Goal: Task Accomplishment & Management: Use online tool/utility

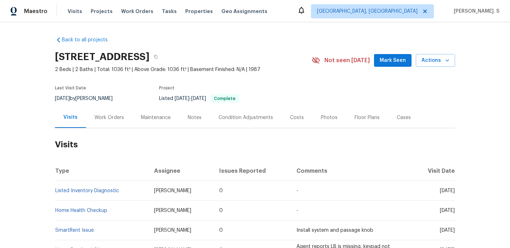
scroll to position [1, 0]
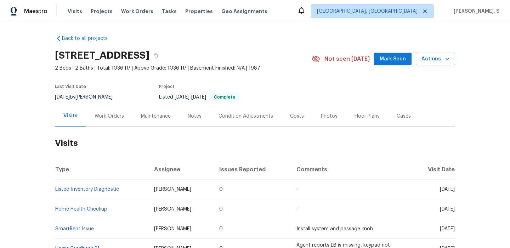
click at [115, 125] on div "Work Orders" at bounding box center [109, 116] width 46 height 21
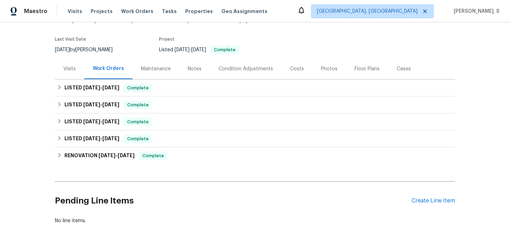
scroll to position [73, 0]
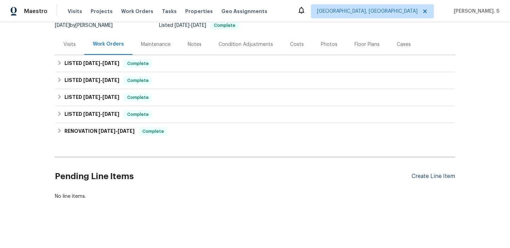
click at [422, 177] on div "Create Line Item" at bounding box center [433, 176] width 44 height 7
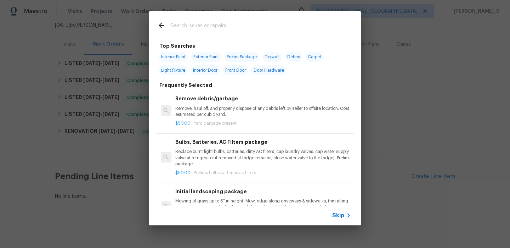
click at [211, 102] on h6 "Remove debris/garbage" at bounding box center [263, 99] width 176 height 8
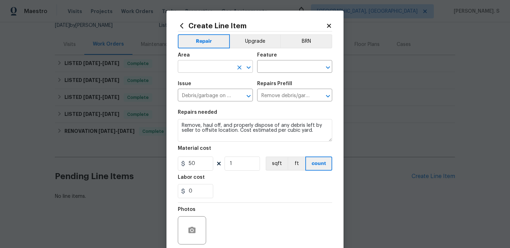
click at [250, 65] on icon "Open" at bounding box center [248, 67] width 8 height 8
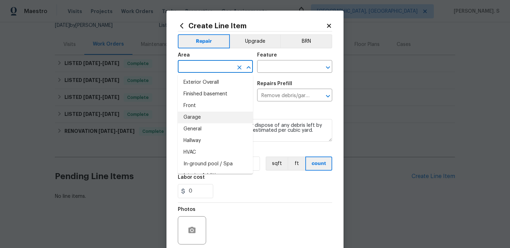
scroll to position [190, 0]
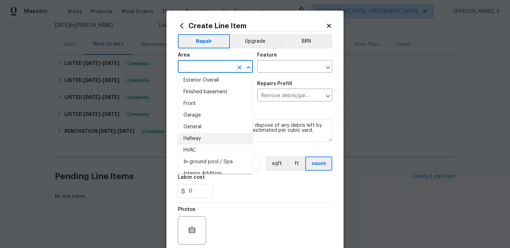
click at [230, 139] on li "Hallway" at bounding box center [215, 139] width 75 height 12
type input "Hallway"
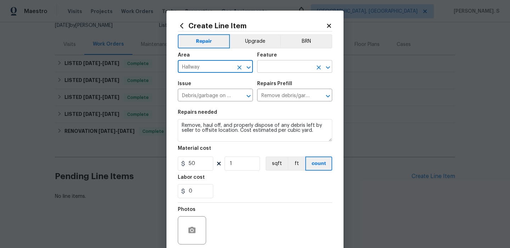
click at [326, 66] on icon "Open" at bounding box center [327, 67] width 8 height 8
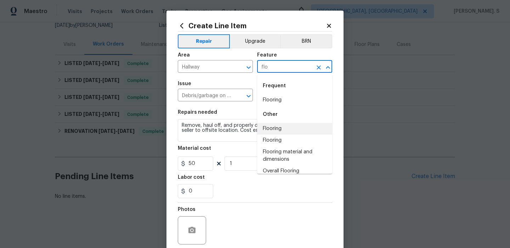
click at [282, 123] on li "Flooring" at bounding box center [294, 129] width 75 height 12
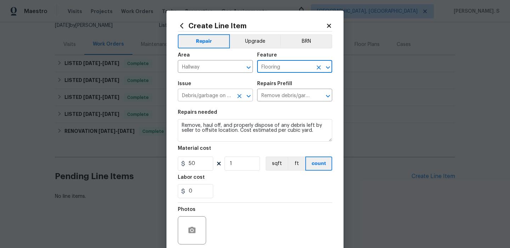
click at [249, 93] on icon "Open" at bounding box center [248, 96] width 8 height 8
type input "Flooring"
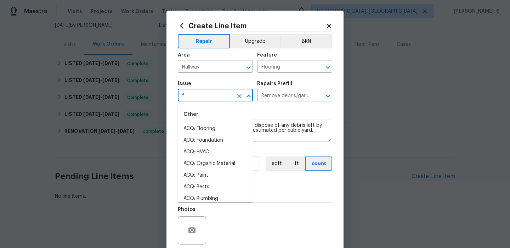
scroll to position [0, 0]
click at [238, 138] on li "Flooring Extras" at bounding box center [215, 141] width 75 height 12
type input "Flooring Extras"
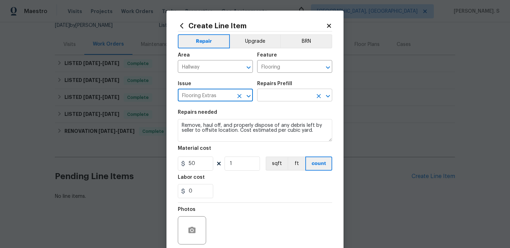
click at [326, 94] on icon "Open" at bounding box center [327, 96] width 8 height 8
type input "Flooring Extras"
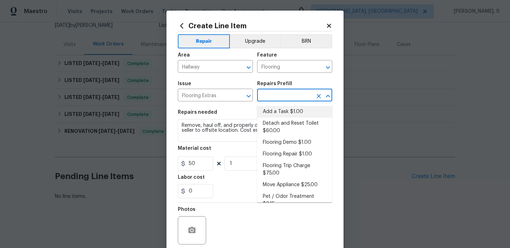
click at [303, 110] on li "Add a Task $1.00" at bounding box center [294, 112] width 75 height 12
type input "Overall Flooring"
type input "Add a Task $1.00"
type textarea "HPM to detail"
type input "1"
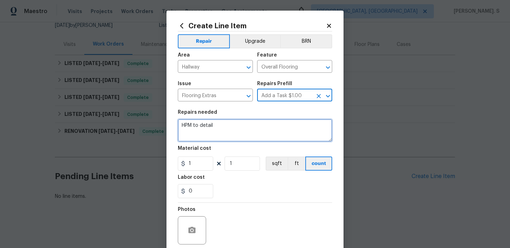
click at [230, 132] on textarea "HPM to detail" at bounding box center [255, 130] width 154 height 23
paste textarea "Please investigate the report of flooring loose in hallway area Repair Prefill:…"
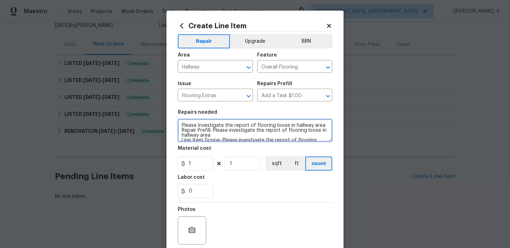
drag, startPoint x: 222, startPoint y: 128, endPoint x: 176, endPoint y: 102, distance: 53.1
click at [176, 102] on div "Create Line Item Repair Upgrade BRN Area Hallway ​ Feature Overall Flooring ​ I…" at bounding box center [254, 152] width 177 height 283
type textarea "Please investigate the report of flooring loose in hallway area Received feedba…"
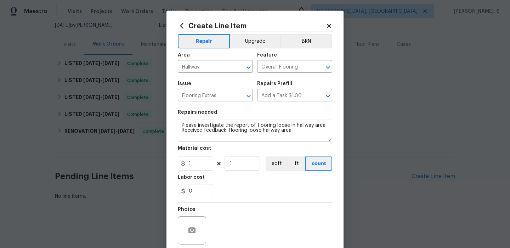
click at [195, 172] on section "Repairs needed Please investigate the report of flooring loose in hallway area …" at bounding box center [255, 154] width 154 height 97
click at [196, 162] on input "1" at bounding box center [195, 164] width 35 height 14
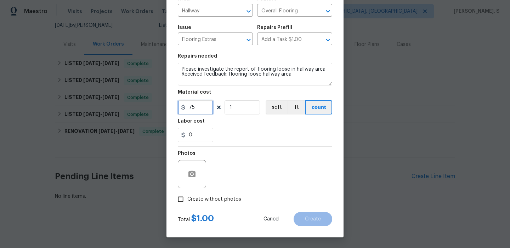
type input "75"
click at [201, 195] on label "Create without photos" at bounding box center [207, 199] width 67 height 13
click at [187, 195] on input "Create without photos" at bounding box center [180, 199] width 13 height 13
checkbox input "true"
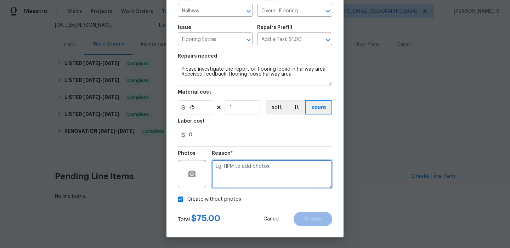
click at [272, 166] on textarea at bounding box center [272, 174] width 120 height 28
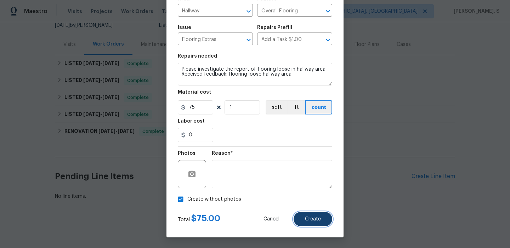
click at [310, 215] on button "Create" at bounding box center [312, 219] width 39 height 14
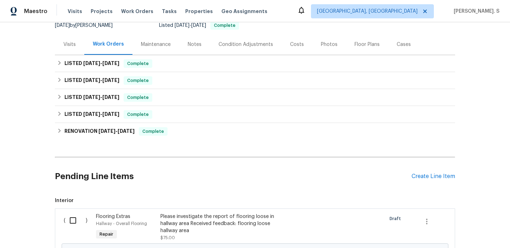
scroll to position [161, 0]
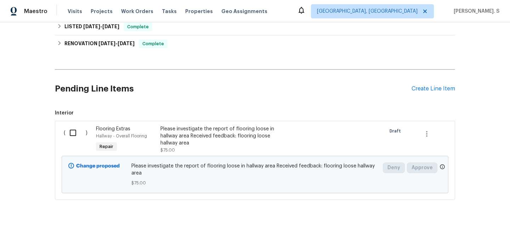
click at [77, 125] on div "( )" at bounding box center [78, 139] width 32 height 33
click at [76, 129] on input "checkbox" at bounding box center [75, 133] width 20 height 15
checkbox input "true"
click at [473, 224] on button "Create Work Order" at bounding box center [469, 230] width 58 height 13
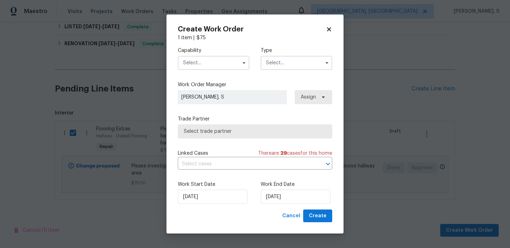
click at [216, 63] on input "text" at bounding box center [213, 63] width 71 height 14
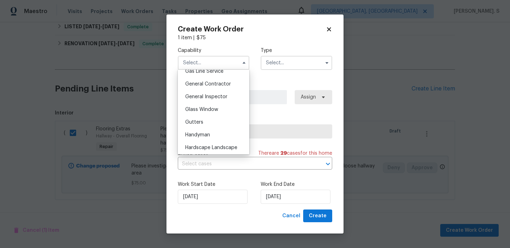
scroll to position [339, 0]
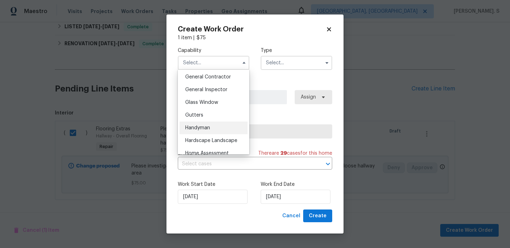
click at [221, 131] on div "Handyman" at bounding box center [213, 128] width 68 height 13
type input "Handyman"
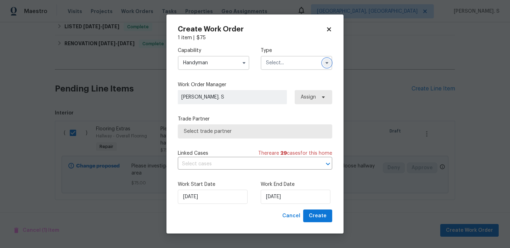
click at [322, 63] on button "button" at bounding box center [326, 63] width 8 height 8
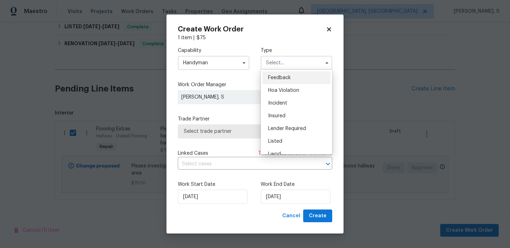
click at [315, 82] on div "Feedback" at bounding box center [296, 77] width 68 height 13
type input "Feedback"
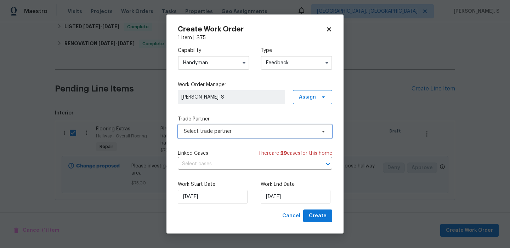
click at [249, 130] on span "Select trade partner" at bounding box center [250, 131] width 132 height 7
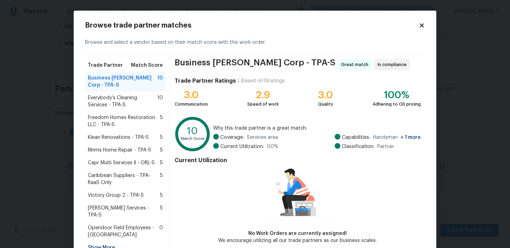
click at [132, 94] on span "Everybody’s Cleaning Services - TPA-S" at bounding box center [122, 101] width 69 height 14
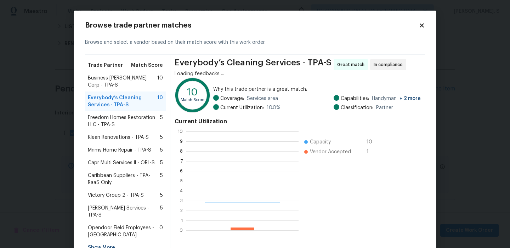
scroll to position [99, 112]
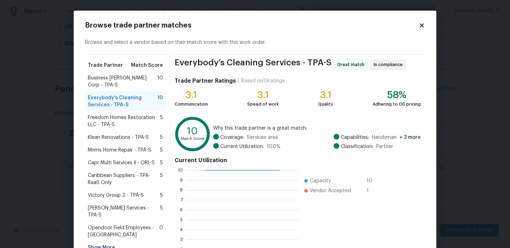
click at [133, 114] on span "Freedom Homes Restoration LLC - TPA-S" at bounding box center [124, 121] width 72 height 14
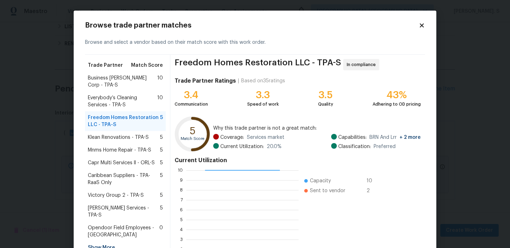
click at [133, 131] on div "Klean Renovations - TPA-S 5" at bounding box center [125, 137] width 81 height 13
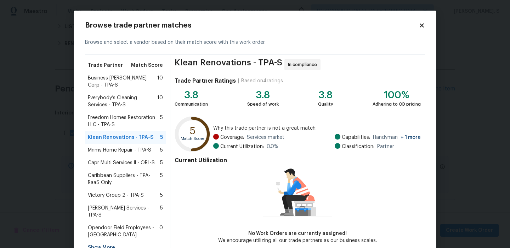
scroll to position [35, 0]
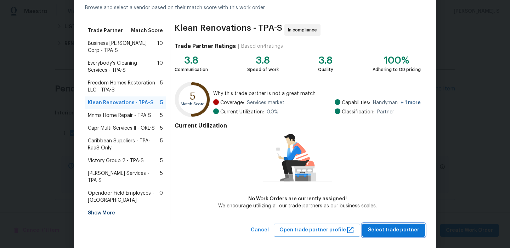
click at [379, 226] on span "Select trade partner" at bounding box center [393, 230] width 51 height 9
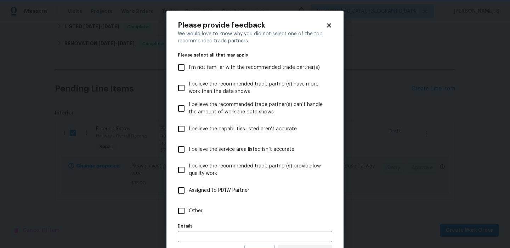
scroll to position [0, 0]
click at [217, 213] on label "Other" at bounding box center [250, 211] width 153 height 21
click at [189, 213] on input "Other" at bounding box center [181, 211] width 15 height 15
checkbox input "true"
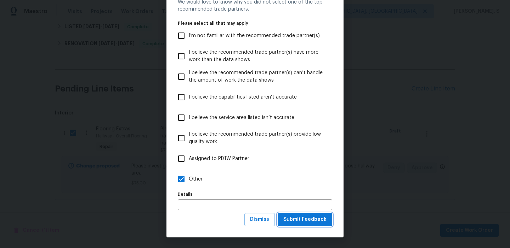
click at [308, 223] on span "Submit Feedback" at bounding box center [304, 219] width 43 height 9
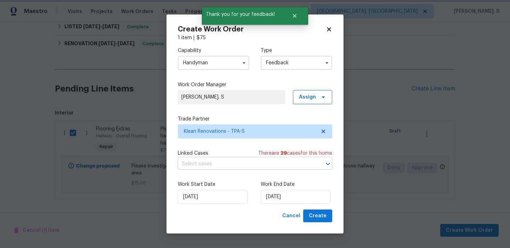
scroll to position [0, 0]
click at [230, 161] on input "text" at bounding box center [245, 164] width 134 height 11
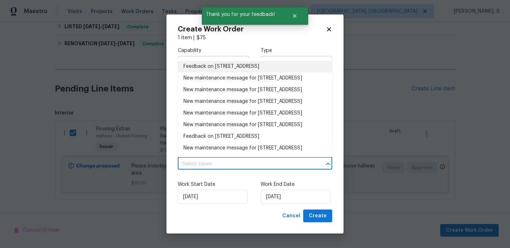
click at [224, 62] on li "Feedback on 3527 65th Avenue Cir E, Sarasota, FL 34243" at bounding box center [255, 67] width 154 height 12
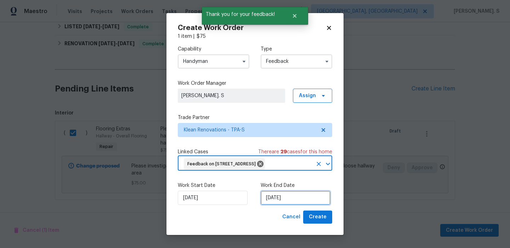
click at [271, 205] on input "[DATE]" at bounding box center [295, 198] width 70 height 14
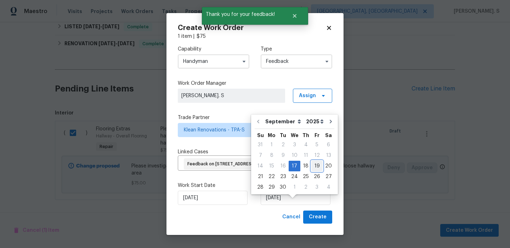
click at [311, 165] on div "19" at bounding box center [316, 166] width 11 height 10
type input "9/19/2025"
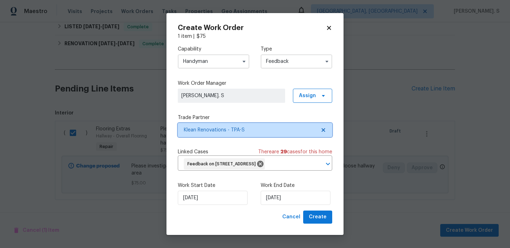
click at [206, 130] on span "Klean Renovations - TPA-S" at bounding box center [250, 130] width 132 height 7
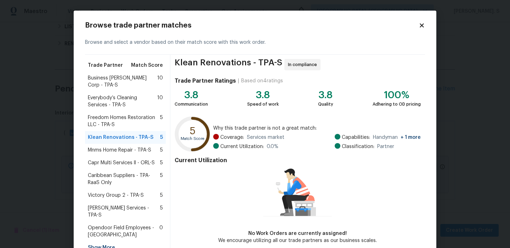
click at [150, 83] on div "Business Morel Corp - TPA-S 10" at bounding box center [125, 82] width 81 height 20
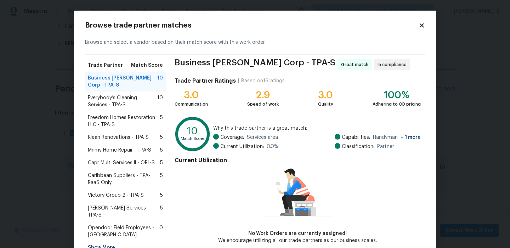
click at [146, 114] on span "Freedom Homes Restoration LLC - TPA-S" at bounding box center [124, 121] width 72 height 14
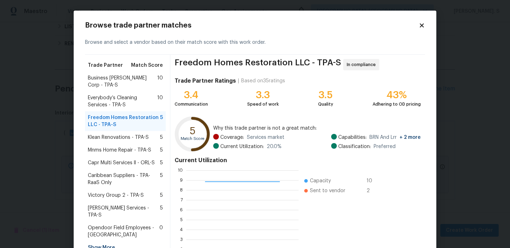
scroll to position [64, 0]
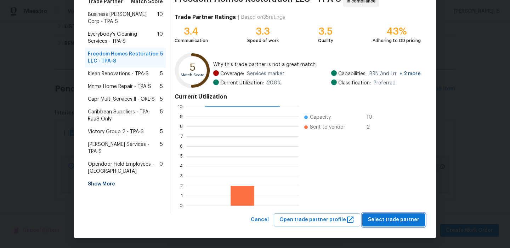
click at [411, 218] on span "Select trade partner" at bounding box center [393, 220] width 51 height 9
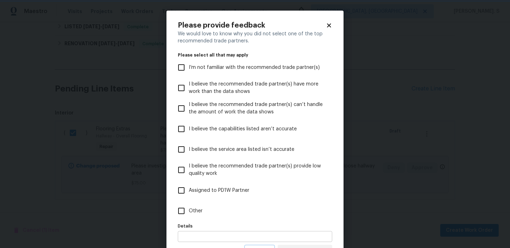
scroll to position [0, 0]
click at [226, 218] on label "Other" at bounding box center [250, 211] width 153 height 21
click at [189, 218] on input "Other" at bounding box center [181, 211] width 15 height 15
checkbox input "true"
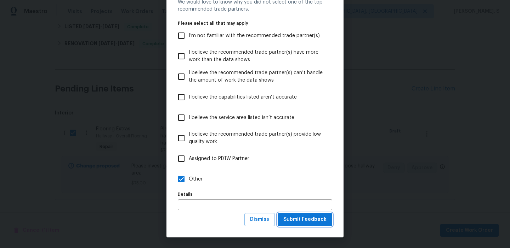
click at [293, 219] on span "Submit Feedback" at bounding box center [304, 219] width 43 height 9
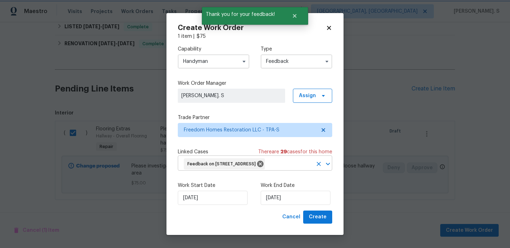
scroll to position [0, 0]
click at [318, 222] on span "Create" at bounding box center [318, 217] width 18 height 9
checkbox input "false"
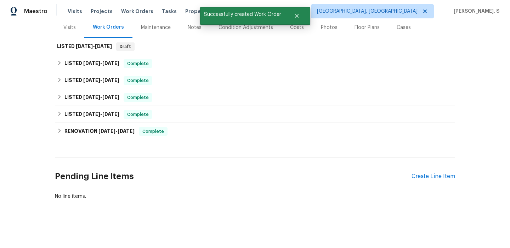
scroll to position [7, 0]
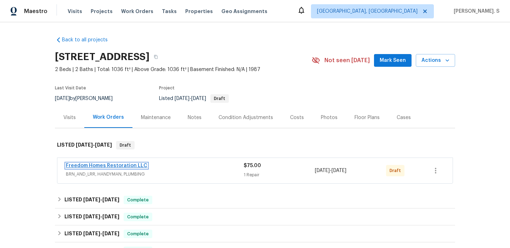
click at [91, 165] on link "Freedom Homes Restoration LLC" at bounding box center [106, 165] width 81 height 5
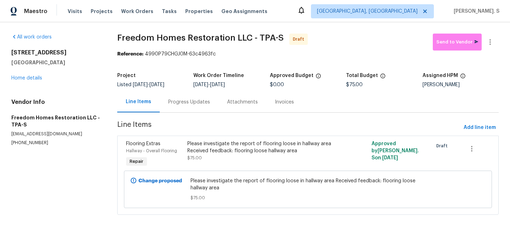
click at [190, 110] on div "Progress Updates" at bounding box center [189, 102] width 59 height 21
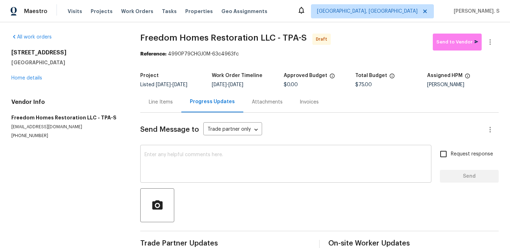
click at [203, 149] on div "x ​" at bounding box center [285, 165] width 291 height 36
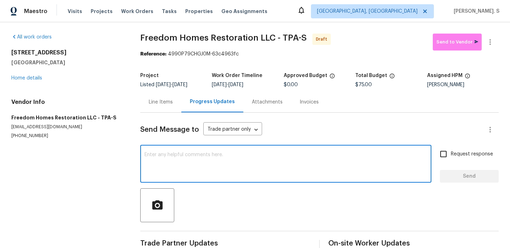
paste textarea "Hi this is Glory with Opendoor. I’m confirming you received the WO for the prop…"
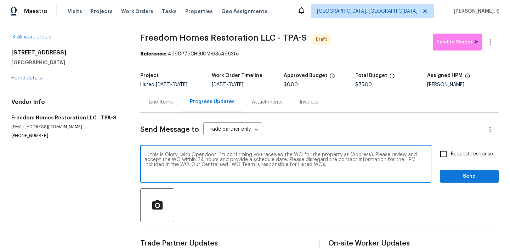
click at [357, 156] on textarea "Hi this is Glory with Opendoor. I’m confirming you received the WO for the prop…" at bounding box center [285, 165] width 282 height 25
paste textarea "3527 65th Avenue Cir E, Sarasota, FL 34243"
type textarea "Hi this is Glory with Opendoor. I’m confirming you received the WO for the prop…"
click at [491, 40] on icon "button" at bounding box center [489, 42] width 8 height 8
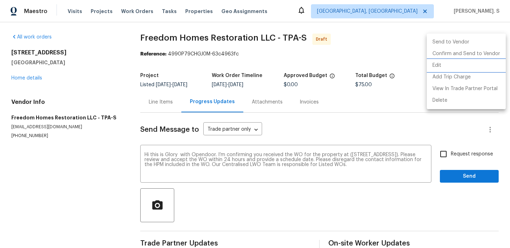
click at [466, 61] on li "Edit" at bounding box center [465, 66] width 79 height 12
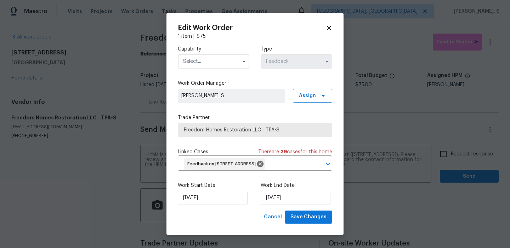
click at [215, 59] on input "text" at bounding box center [213, 61] width 71 height 14
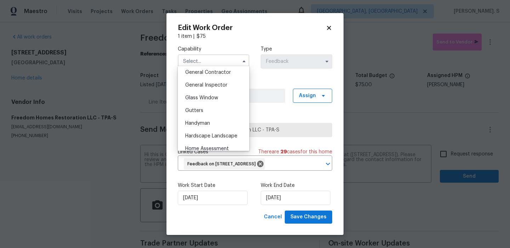
scroll to position [345, 0]
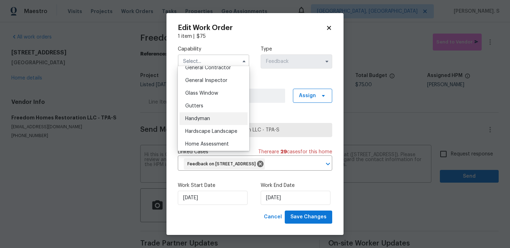
click at [218, 116] on div "Handyman" at bounding box center [213, 119] width 68 height 13
type input "Handyman"
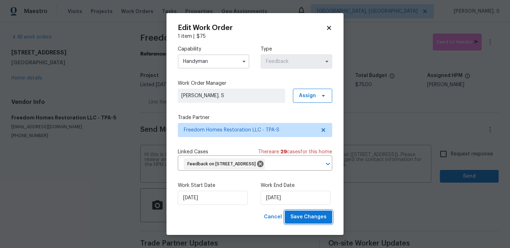
click at [295, 222] on span "Save Changes" at bounding box center [308, 217] width 36 height 9
click at [452, 153] on body "Maestro Visits Projects Work Orders Tasks Properties Geo Assignments Albuquerqu…" at bounding box center [255, 124] width 510 height 248
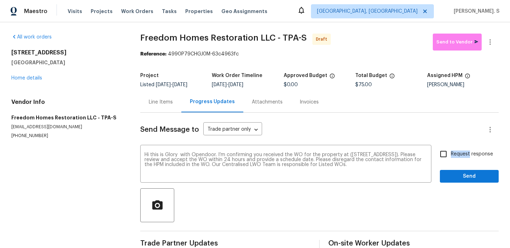
click at [452, 153] on span "Request response" at bounding box center [471, 154] width 42 height 7
click at [450, 153] on input "Request response" at bounding box center [443, 154] width 15 height 15
checkbox input "true"
click at [460, 186] on div "Send Message to Trade partner only Trade partner only ​ Hi this is Glory with O…" at bounding box center [319, 182] width 358 height 139
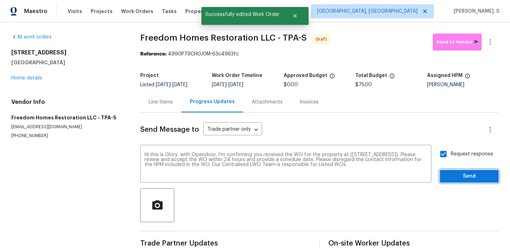
click at [462, 176] on span "Send" at bounding box center [468, 176] width 47 height 9
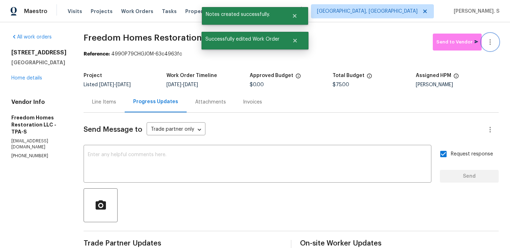
click at [494, 38] on button "button" at bounding box center [489, 42] width 17 height 17
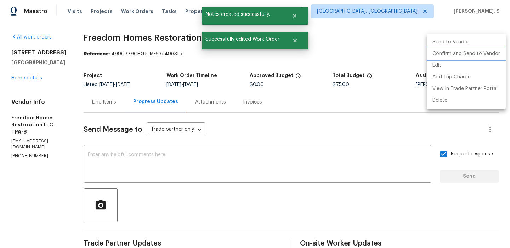
click at [484, 55] on li "Confirm and Send to Vendor" at bounding box center [465, 54] width 79 height 12
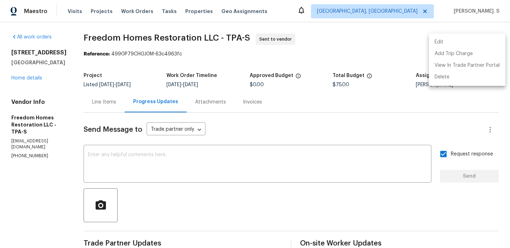
click at [239, 165] on div at bounding box center [255, 124] width 510 height 248
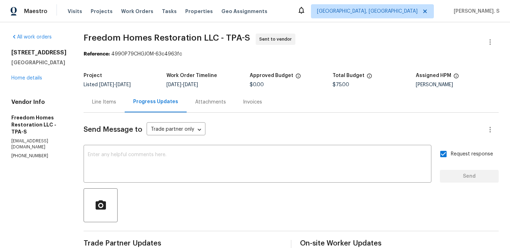
click at [239, 165] on textarea at bounding box center [257, 165] width 339 height 25
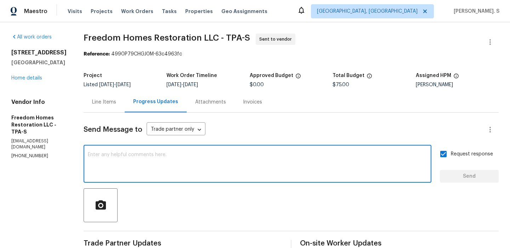
paste textarea "The Work Orders must include before-photos (both close-up and wide-angle) and a…"
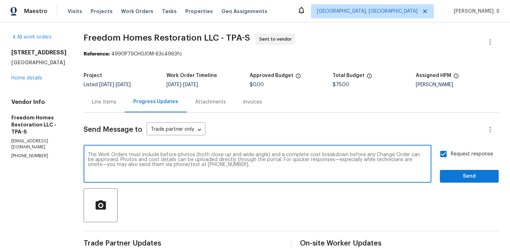
type textarea "The Work Orders must include before-photos (both close-up and wide-angle) and a…"
click at [469, 175] on span "Send" at bounding box center [468, 176] width 47 height 9
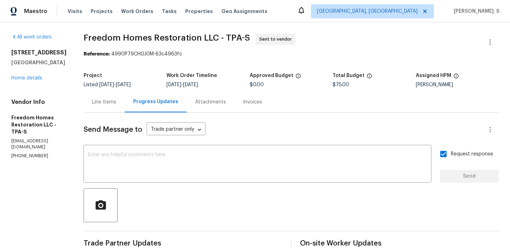
click at [165, 31] on div "All work orders 3527 65th Avenue Cir E Sarasota, FL 34243 Home details Vendor I…" at bounding box center [255, 194] width 510 height 345
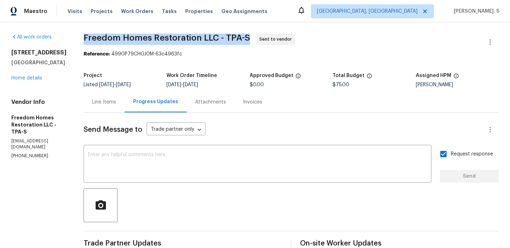
click at [165, 31] on div "All work orders 3527 65th Avenue Cir E Sarasota, FL 34243 Home details Vendor I…" at bounding box center [255, 194] width 510 height 345
copy span "Freedom Homes Restoration LLC - TPA-S"
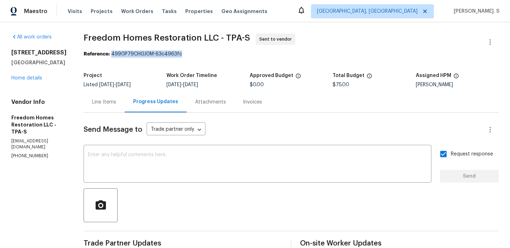
drag, startPoint x: 114, startPoint y: 55, endPoint x: 229, endPoint y: 55, distance: 115.4
click at [229, 55] on div "Reference: 4990P79CHGJ0M-63c4963fc" at bounding box center [291, 54] width 415 height 7
copy div "4990P79CHGJ0M-63c4963fc"
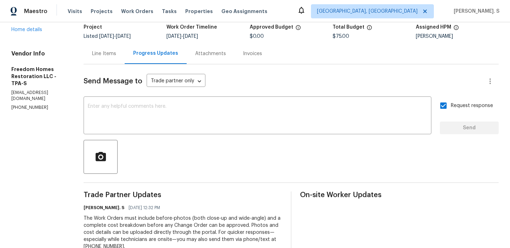
scroll to position [0, 0]
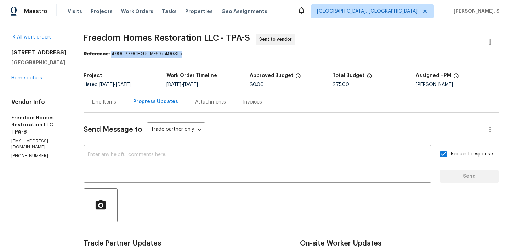
click at [108, 108] on div "Line Items" at bounding box center [104, 102] width 41 height 21
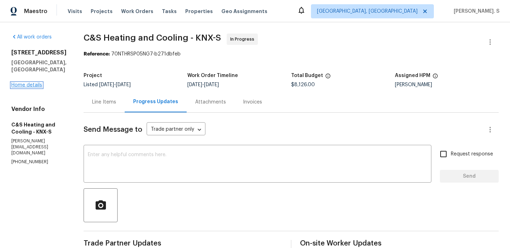
click at [20, 83] on link "Home details" at bounding box center [26, 85] width 31 height 5
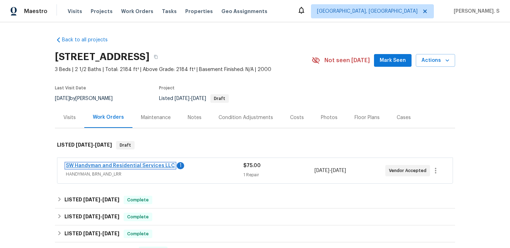
click at [116, 164] on link "SW Handyman and Residential Services LLC" at bounding box center [120, 165] width 109 height 5
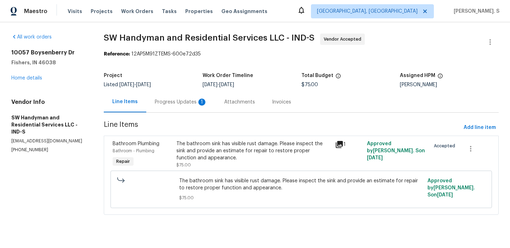
click at [169, 97] on div "Progress Updates 1" at bounding box center [180, 102] width 69 height 21
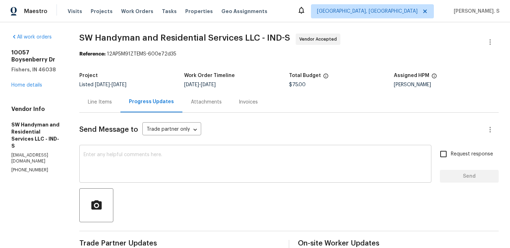
click at [148, 182] on div "x ​" at bounding box center [255, 165] width 352 height 36
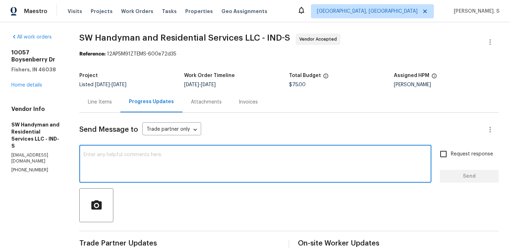
scroll to position [93, 0]
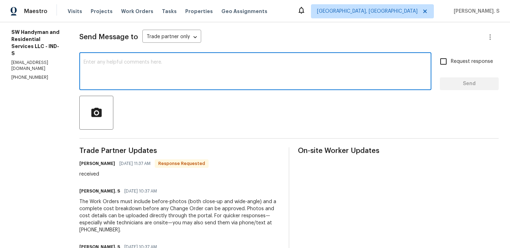
click at [189, 69] on textarea at bounding box center [255, 72] width 343 height 25
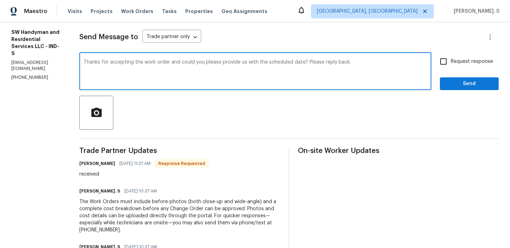
type textarea "Thanks for accepting the work order and could you please provide us with the sc…"
click at [460, 64] on span "Request response" at bounding box center [471, 61] width 42 height 7
click at [450, 64] on input "Request response" at bounding box center [443, 61] width 15 height 15
checkbox input "true"
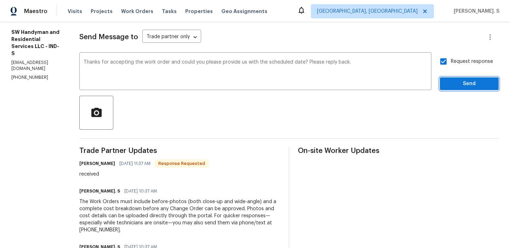
click at [457, 80] on span "Send" at bounding box center [468, 84] width 47 height 9
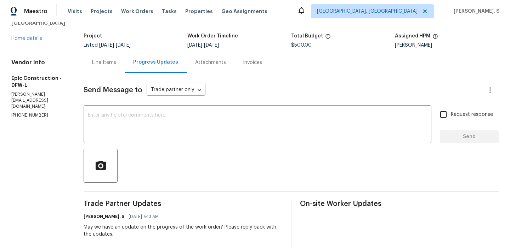
scroll to position [118, 0]
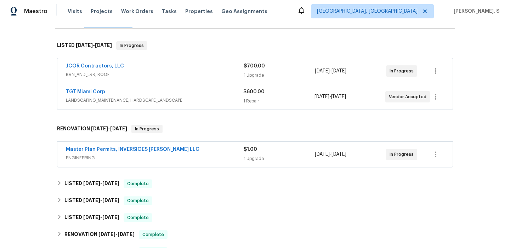
scroll to position [113, 0]
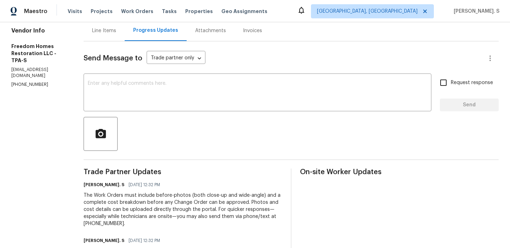
scroll to position [121, 0]
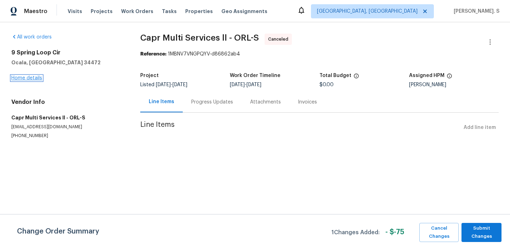
click at [24, 78] on link "Home details" at bounding box center [26, 78] width 31 height 5
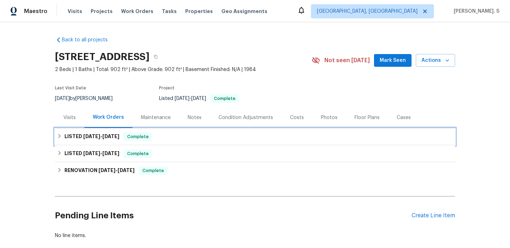
click at [123, 140] on div "LISTED 7/23/25 - 9/17/25 Complete" at bounding box center [255, 137] width 396 height 8
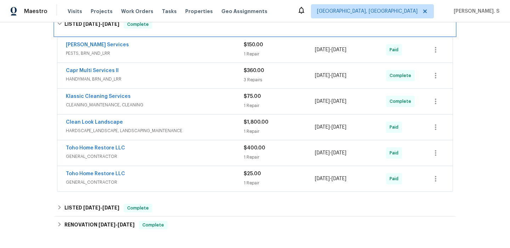
scroll to position [134, 0]
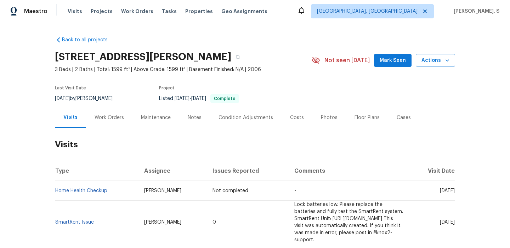
click at [117, 115] on div "Work Orders" at bounding box center [108, 117] width 29 height 7
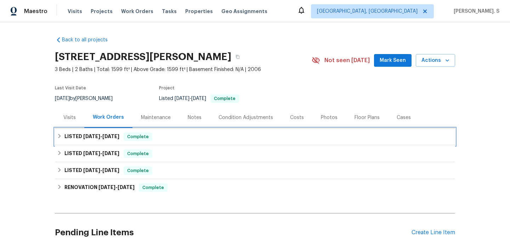
click at [252, 130] on div "LISTED 9/4/25 - 9/16/25 Complete" at bounding box center [255, 136] width 400 height 17
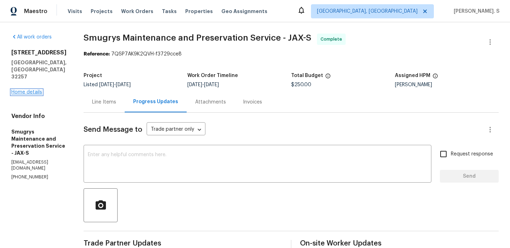
click at [31, 94] on link "Home details" at bounding box center [26, 92] width 31 height 5
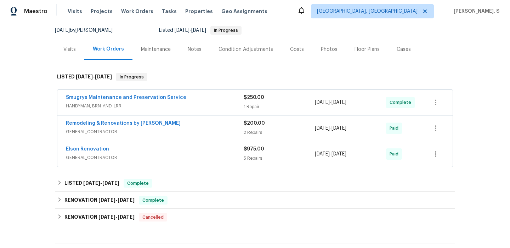
scroll to position [70, 0]
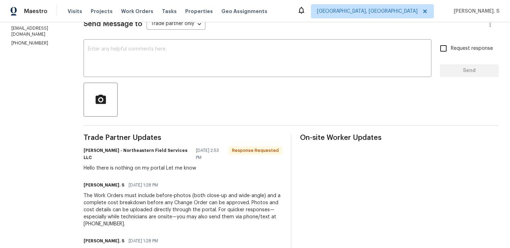
scroll to position [110, 0]
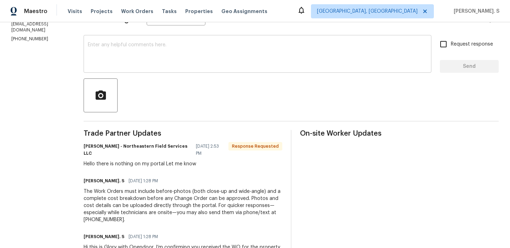
click at [165, 55] on textarea at bounding box center [257, 54] width 339 height 25
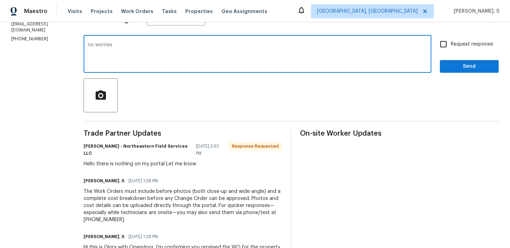
type textarea "no worries"
click at [450, 69] on span "Send" at bounding box center [468, 66] width 47 height 9
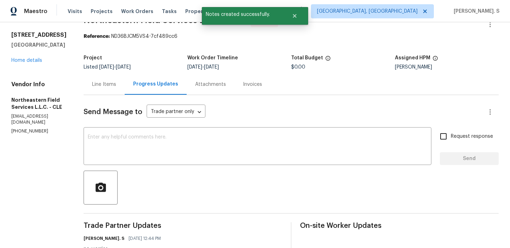
scroll to position [0, 0]
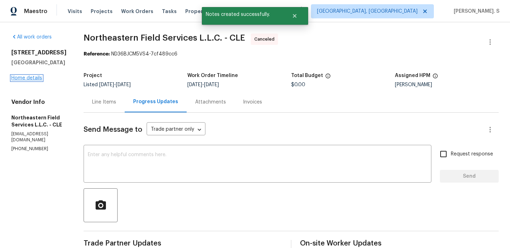
click at [24, 78] on link "Home details" at bounding box center [26, 78] width 31 height 5
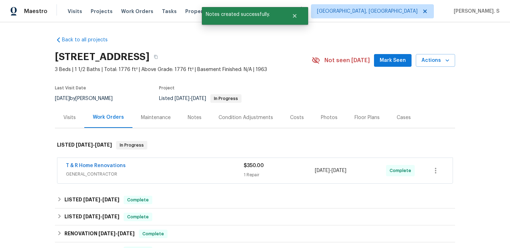
click at [115, 172] on span "GENERAL_CONTRACTOR" at bounding box center [155, 174] width 178 height 7
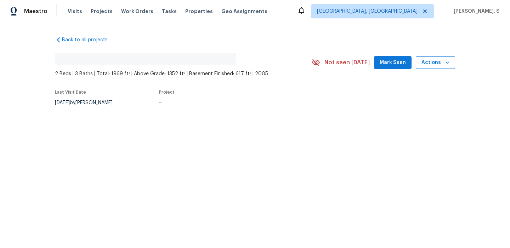
click at [419, 61] on button "Actions" at bounding box center [434, 62] width 39 height 13
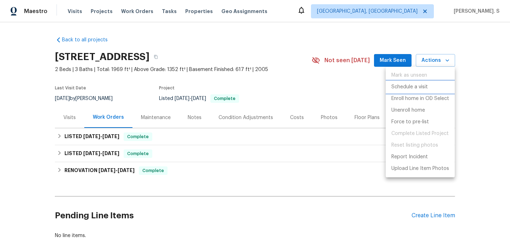
click at [412, 88] on p "Schedule a visit" at bounding box center [409, 87] width 36 height 7
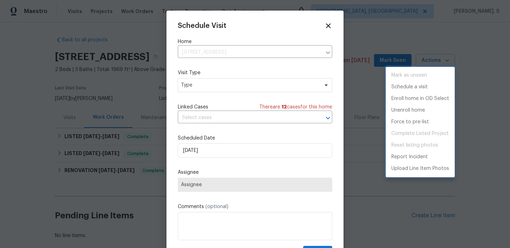
click at [217, 83] on div at bounding box center [255, 124] width 510 height 248
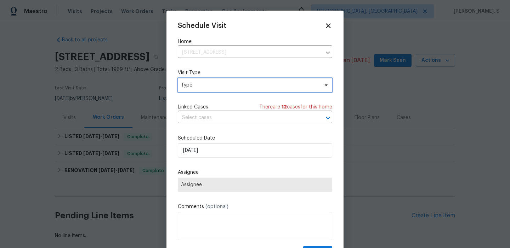
click at [217, 84] on span "Type" at bounding box center [250, 85] width 138 height 7
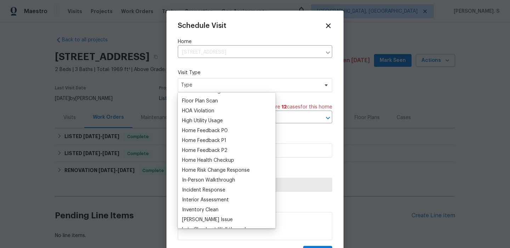
scroll to position [191, 0]
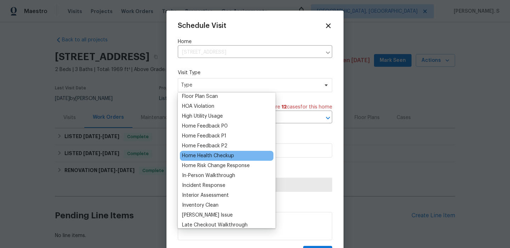
click at [203, 154] on div "Home Health Checkup" at bounding box center [208, 156] width 52 height 7
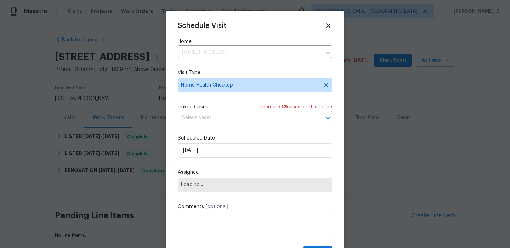
click at [208, 116] on input "text" at bounding box center [245, 118] width 134 height 11
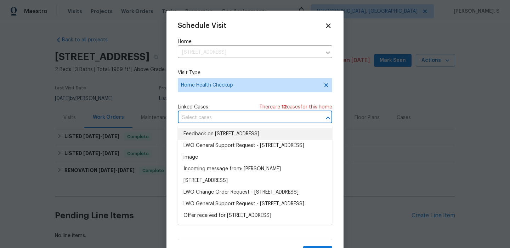
click at [207, 133] on li "Feedback on 1214 Sanctuary Pl, # 34, Columbus, OH 43230" at bounding box center [255, 134] width 154 height 12
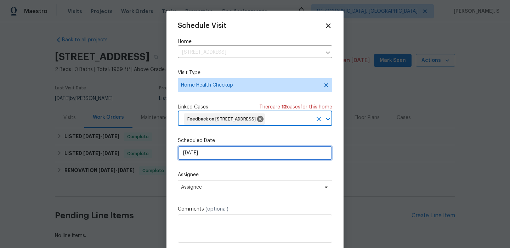
click at [206, 160] on input "[DATE]" at bounding box center [255, 153] width 154 height 14
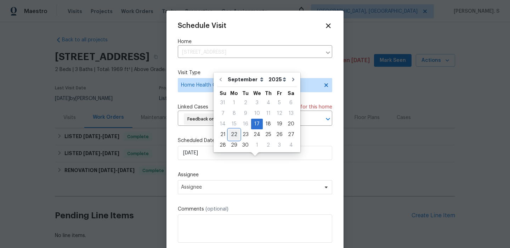
click at [234, 137] on div "22" at bounding box center [233, 135] width 11 height 10
type input "[DATE]"
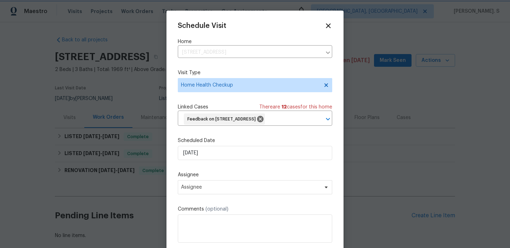
scroll to position [26, 0]
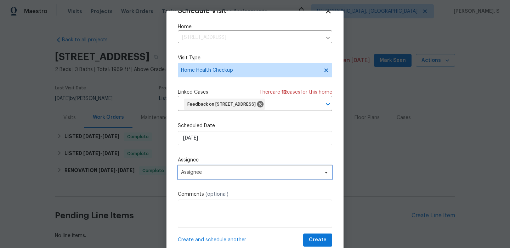
click at [214, 173] on span "Assignee" at bounding box center [250, 173] width 139 height 6
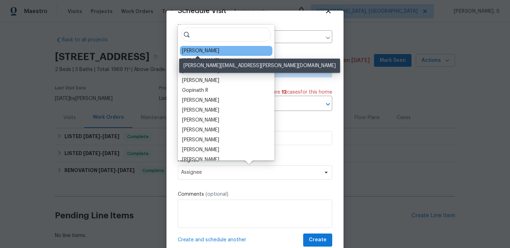
click at [200, 52] on div "[PERSON_NAME]" at bounding box center [200, 50] width 37 height 7
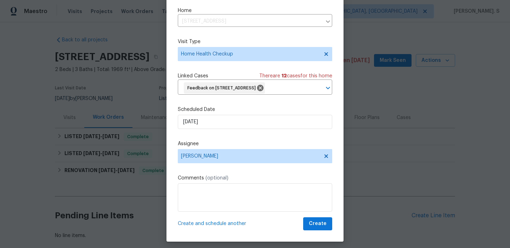
scroll to position [21, 0]
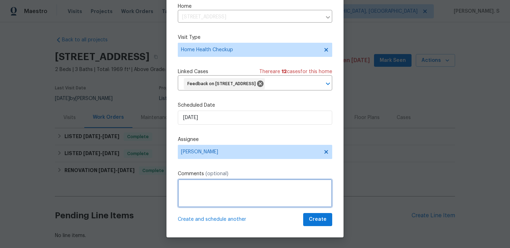
click at [225, 182] on textarea at bounding box center [255, 193] width 154 height 28
click at [205, 194] on textarea at bounding box center [255, 193] width 154 height 28
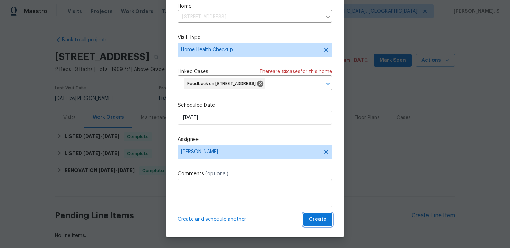
click at [315, 218] on span "Create" at bounding box center [318, 219] width 18 height 9
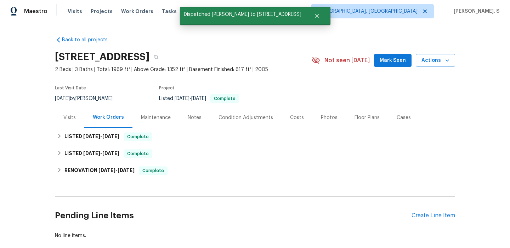
scroll to position [0, 0]
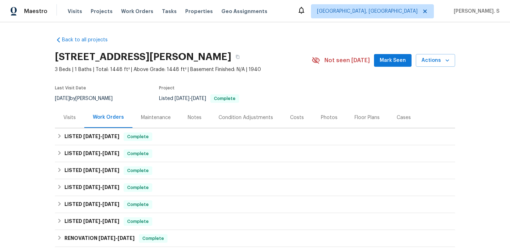
click at [64, 118] on div "Visits" at bounding box center [69, 117] width 12 height 7
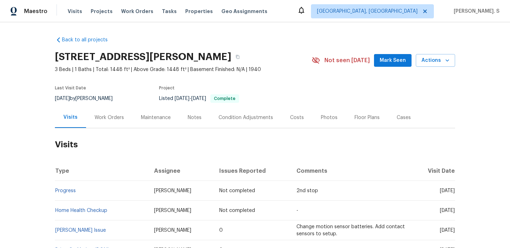
click at [439, 67] on div "[STREET_ADDRESS][PERSON_NAME] 3 Beds | 1 Baths | Total: 1448 ft² | Above Grade:…" at bounding box center [255, 60] width 400 height 25
click at [436, 63] on span "Actions" at bounding box center [435, 60] width 28 height 9
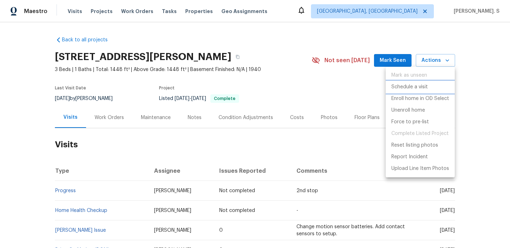
click at [427, 87] on p "Schedule a visit" at bounding box center [409, 87] width 36 height 7
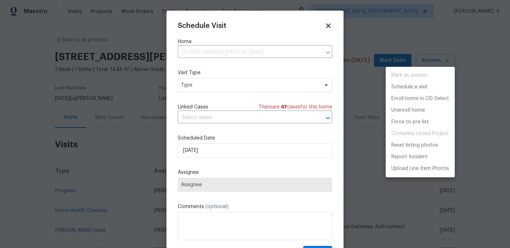
click at [238, 86] on div at bounding box center [255, 124] width 510 height 248
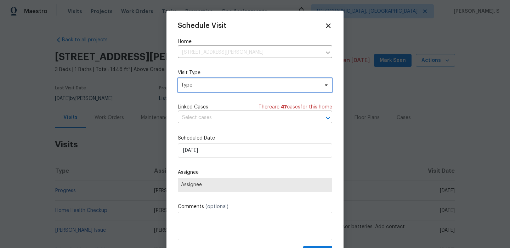
click at [238, 86] on span "Type" at bounding box center [250, 85] width 138 height 7
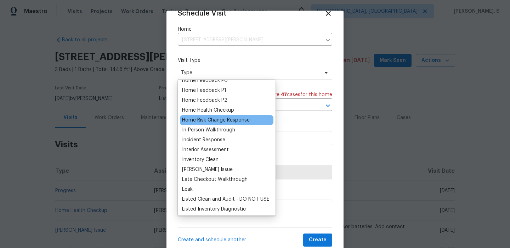
scroll to position [215, 0]
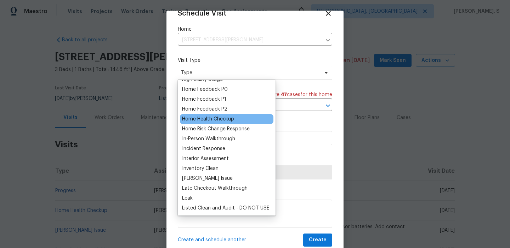
click at [224, 120] on div "Home Health Checkup" at bounding box center [208, 119] width 52 height 7
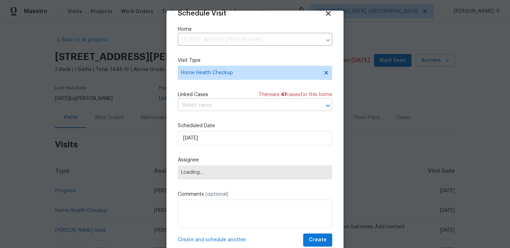
click at [249, 103] on input "text" at bounding box center [245, 105] width 134 height 11
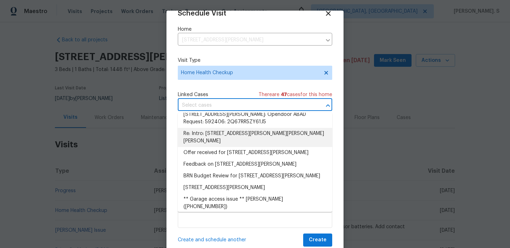
scroll to position [127, 0]
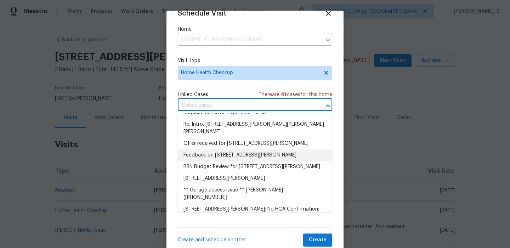
click at [236, 150] on li "Feedback on [STREET_ADDRESS][PERSON_NAME]" at bounding box center [255, 156] width 154 height 12
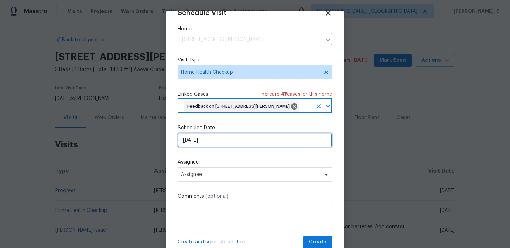
click at [215, 148] on input "[DATE]" at bounding box center [255, 140] width 154 height 14
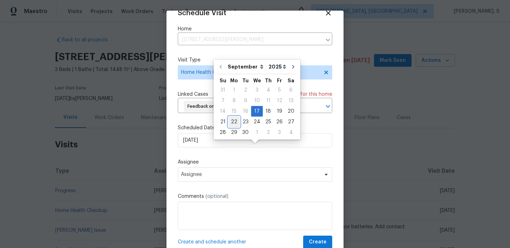
click at [233, 125] on div "22" at bounding box center [233, 122] width 11 height 10
type input "[DATE]"
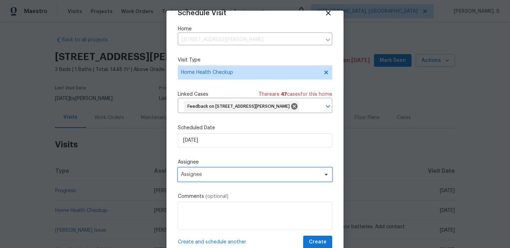
click at [221, 178] on span "Assignee" at bounding box center [250, 175] width 139 height 6
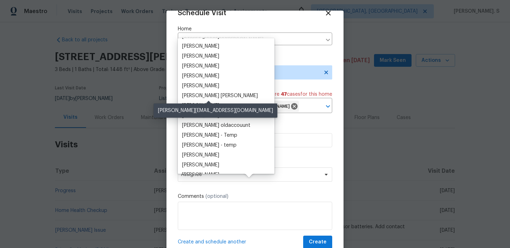
scroll to position [0, 0]
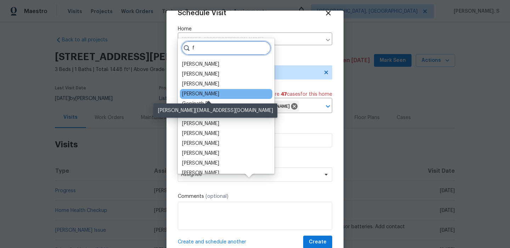
type input "fr"
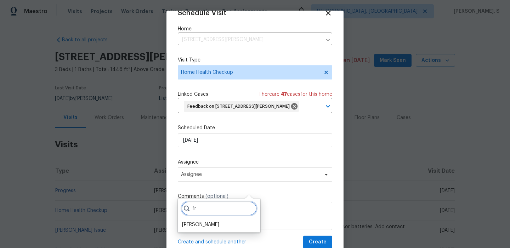
click at [242, 210] on input "fr" at bounding box center [218, 209] width 75 height 14
click at [243, 208] on input "fr" at bounding box center [218, 209] width 75 height 14
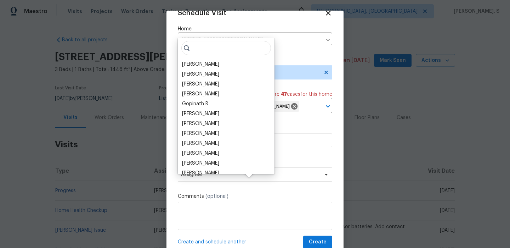
click at [355, 131] on div at bounding box center [255, 124] width 510 height 248
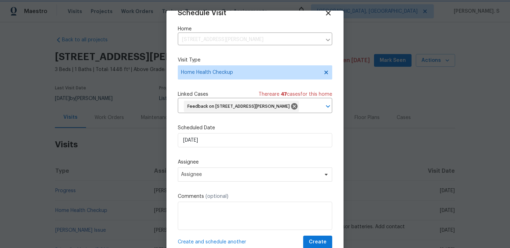
click at [96, 126] on div at bounding box center [255, 124] width 510 height 248
click at [107, 118] on div at bounding box center [255, 124] width 510 height 248
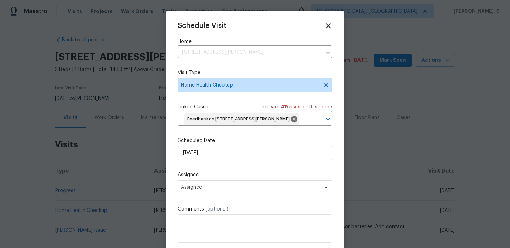
click at [331, 25] on icon at bounding box center [328, 26] width 8 height 8
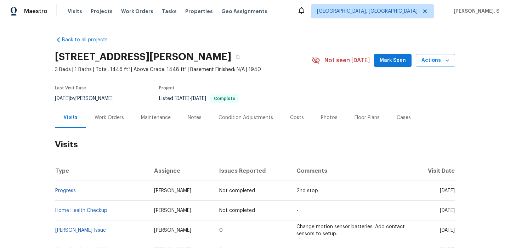
click at [114, 115] on div "Work Orders" at bounding box center [108, 117] width 29 height 7
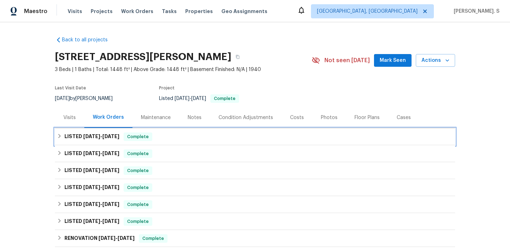
click at [212, 135] on div "LISTED [DATE] - [DATE] Complete" at bounding box center [255, 137] width 396 height 8
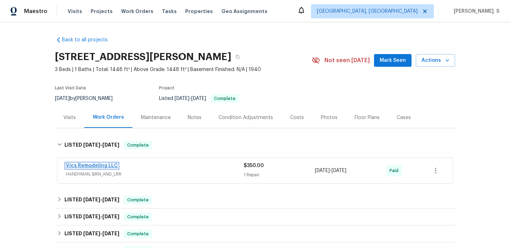
click at [85, 165] on link "Vics Remodeling LLC" at bounding box center [92, 165] width 52 height 5
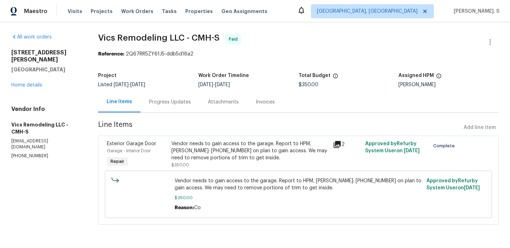
click at [25, 81] on div "1519 E Hudson St Columbus, OH 43211 Home details" at bounding box center [46, 69] width 70 height 40
click at [36, 83] on link "Home details" at bounding box center [26, 85] width 31 height 5
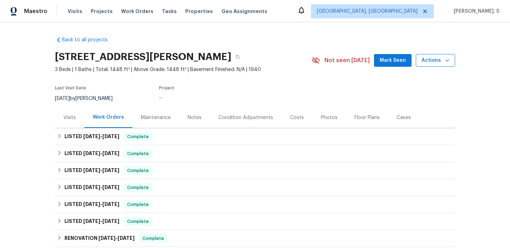
click at [439, 58] on span "Actions" at bounding box center [435, 60] width 28 height 9
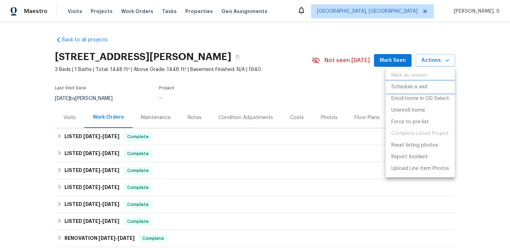
click at [402, 88] on p "Schedule a visit" at bounding box center [409, 87] width 36 height 7
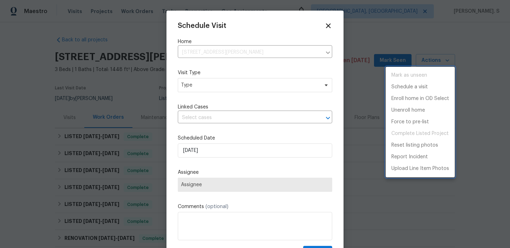
click at [213, 82] on div at bounding box center [255, 124] width 510 height 248
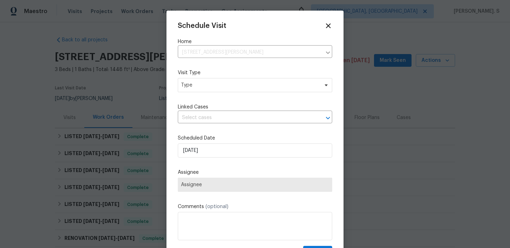
click at [213, 82] on div "Mark as unseen Schedule a visit Enroll home in OD Select Unenroll home Force to…" at bounding box center [255, 124] width 510 height 248
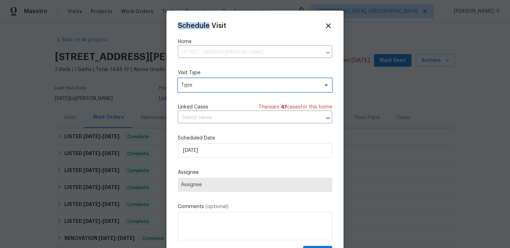
click at [203, 88] on span "Type" at bounding box center [250, 85] width 138 height 7
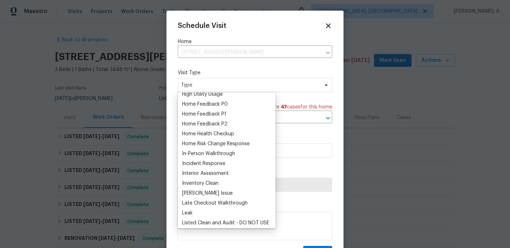
scroll to position [240, 0]
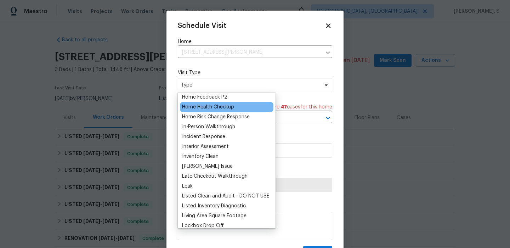
click at [199, 108] on div "Home Health Checkup" at bounding box center [208, 107] width 52 height 7
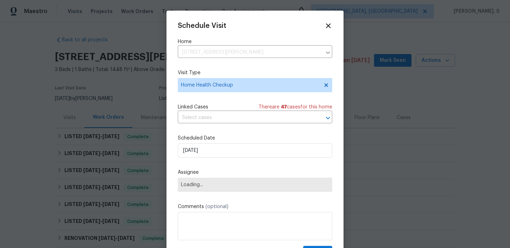
click at [206, 125] on div "Schedule Visit Home 1519 E Hudson St, Columbus, OH 43211 ​ Visit Type Home Heal…" at bounding box center [255, 140] width 154 height 237
click at [206, 122] on input "text" at bounding box center [245, 118] width 134 height 11
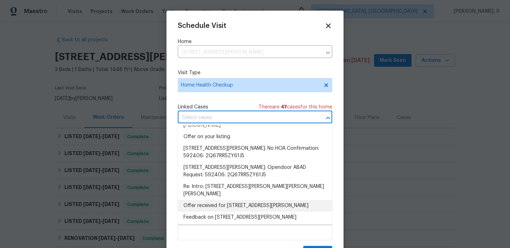
scroll to position [100, 0]
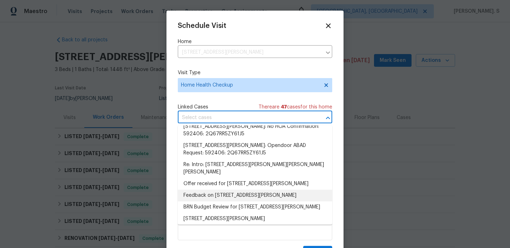
click at [204, 191] on li "Feedback on 1519 E Hudson St, Columbus, OH 43211" at bounding box center [255, 196] width 154 height 12
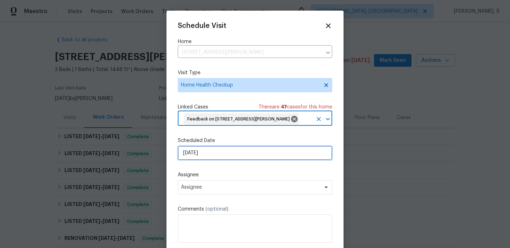
click at [209, 160] on input "[DATE]" at bounding box center [255, 153] width 154 height 14
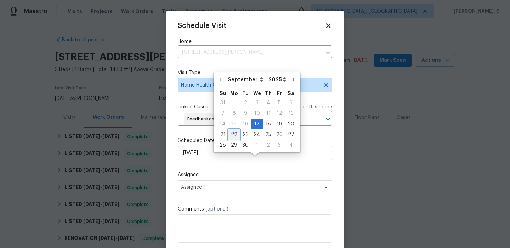
click at [231, 136] on div "22" at bounding box center [233, 135] width 11 height 10
type input "[DATE]"
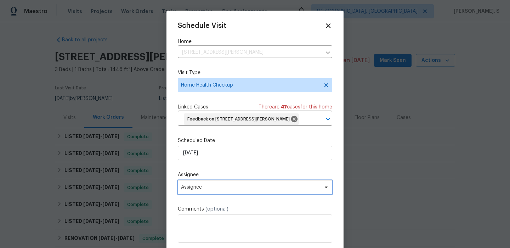
click at [222, 195] on span "Assignee" at bounding box center [255, 187] width 154 height 14
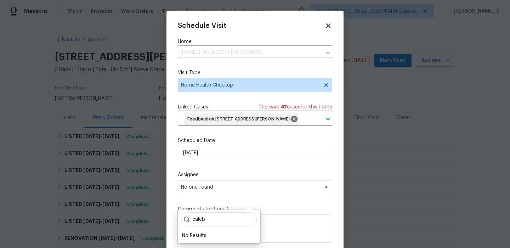
scroll to position [22, 0]
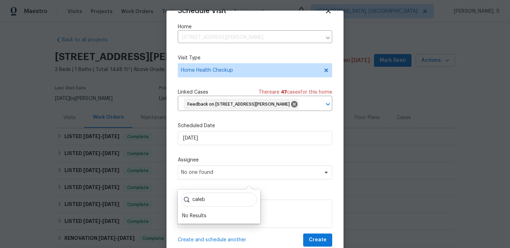
type input "caleb"
click at [236, 176] on span "No one found" at bounding box center [250, 173] width 139 height 6
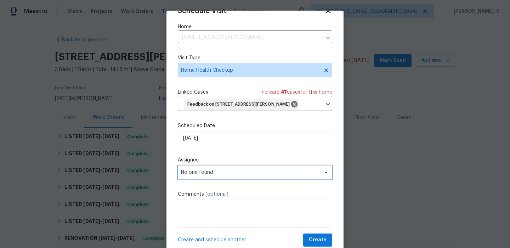
click at [249, 176] on span "No one found" at bounding box center [250, 173] width 139 height 6
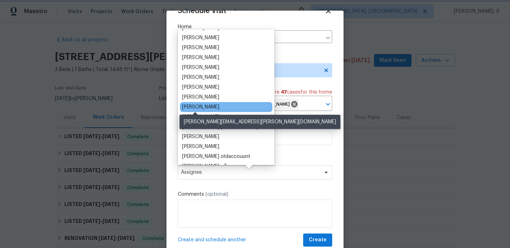
scroll to position [0, 0]
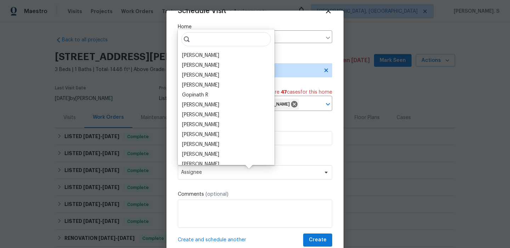
click at [94, 148] on div at bounding box center [255, 124] width 510 height 248
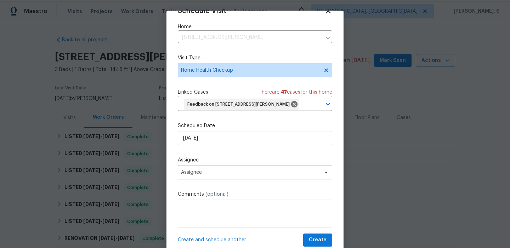
click at [95, 159] on div at bounding box center [255, 124] width 510 height 248
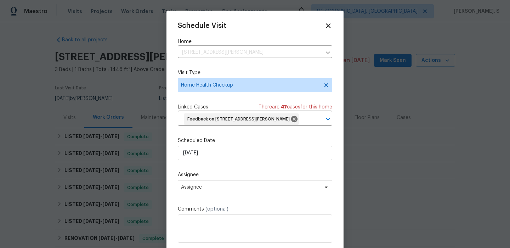
click at [330, 22] on div "Schedule Visit Home 1519 E Hudson St, Columbus, OH 43211 ​ Visit Type Home Heal…" at bounding box center [254, 135] width 177 height 248
click at [327, 26] on icon at bounding box center [328, 25] width 5 height 5
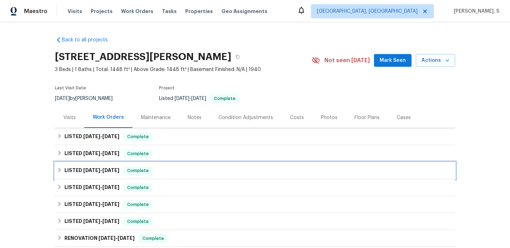
click at [128, 167] on div "Complete" at bounding box center [137, 171] width 29 height 8
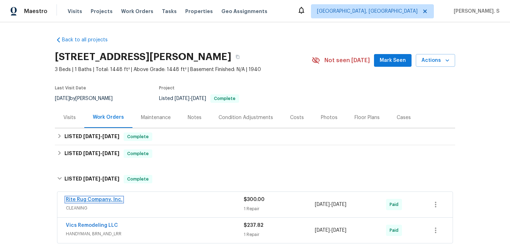
click at [96, 201] on link "Rite Rug Company, Inc." at bounding box center [94, 199] width 57 height 5
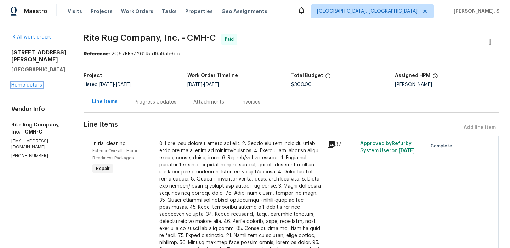
click at [28, 83] on link "Home details" at bounding box center [26, 85] width 31 height 5
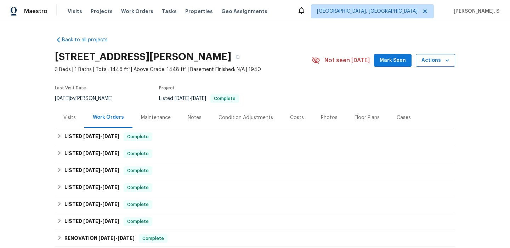
click at [431, 55] on button "Actions" at bounding box center [434, 60] width 39 height 13
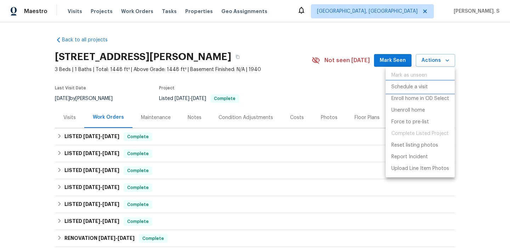
click at [413, 90] on p "Schedule a visit" at bounding box center [409, 87] width 36 height 7
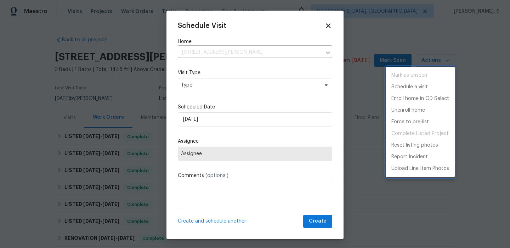
click at [210, 91] on div at bounding box center [255, 124] width 510 height 248
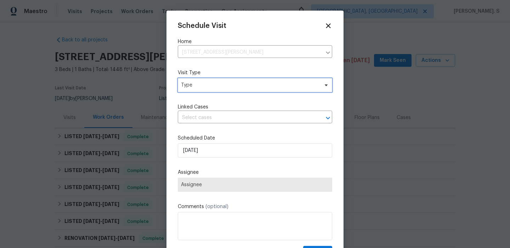
click at [210, 88] on span "Type" at bounding box center [250, 85] width 138 height 7
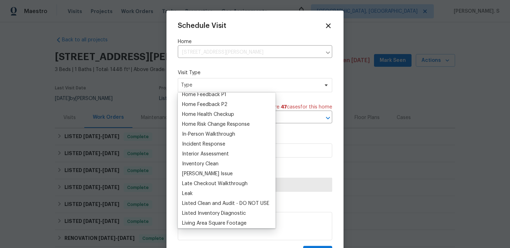
scroll to position [232, 0]
click at [384, 118] on div at bounding box center [255, 124] width 510 height 248
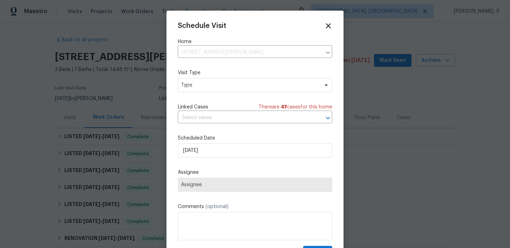
click at [329, 26] on icon at bounding box center [328, 25] width 5 height 5
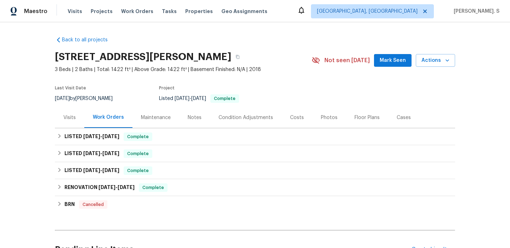
click at [139, 123] on div "Maintenance" at bounding box center [155, 117] width 47 height 21
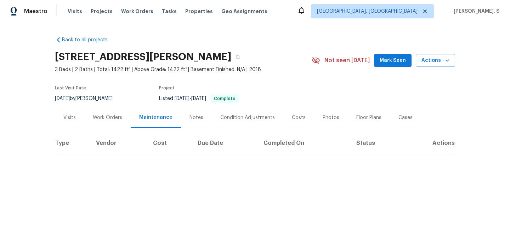
click at [134, 133] on th "Vendor" at bounding box center [118, 143] width 57 height 20
click at [99, 128] on div "Visits Work Orders Maintenance Notes Condition Adjustments Costs Photos Floor P…" at bounding box center [255, 117] width 400 height 21
click at [105, 114] on div "Work Orders" at bounding box center [107, 117] width 29 height 7
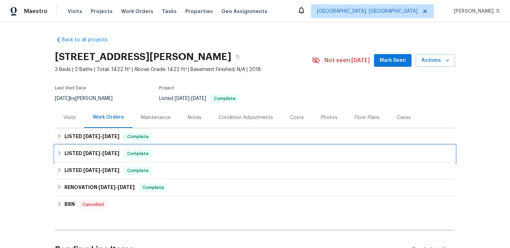
click at [102, 149] on div "LISTED 4/21/25 - 4/25/25 Complete" at bounding box center [255, 153] width 400 height 17
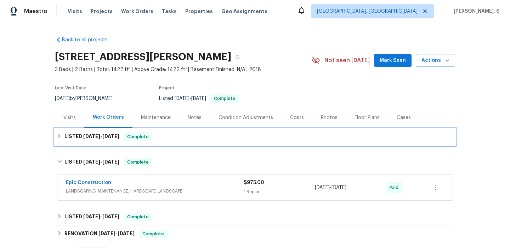
click at [104, 142] on div "LISTED 8/12/25 - 8/15/25 Complete" at bounding box center [255, 136] width 400 height 17
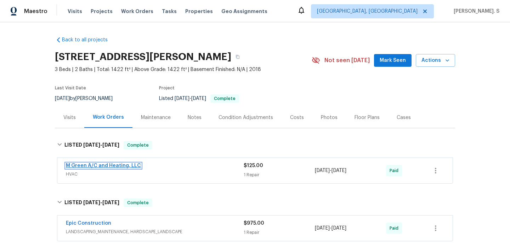
click at [127, 168] on link "M Green A/C and Heating, LLC" at bounding box center [103, 165] width 75 height 5
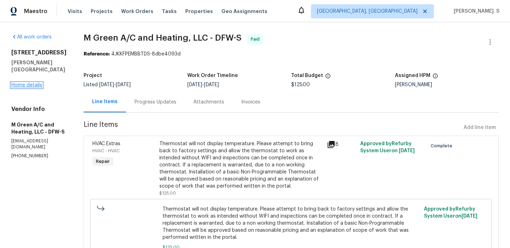
click at [29, 83] on link "Home details" at bounding box center [26, 85] width 31 height 5
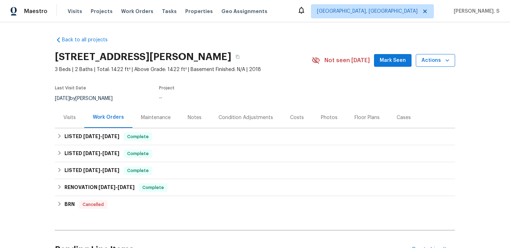
click at [452, 63] on button "Actions" at bounding box center [434, 60] width 39 height 13
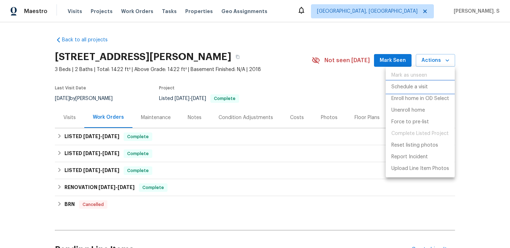
click at [431, 85] on li "Schedule a visit" at bounding box center [419, 87] width 69 height 12
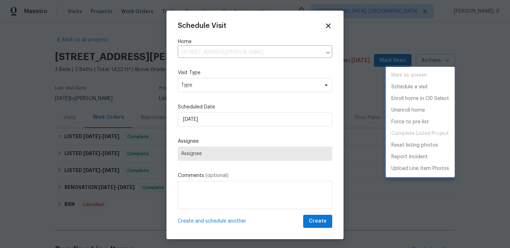
click at [239, 84] on div at bounding box center [255, 124] width 510 height 248
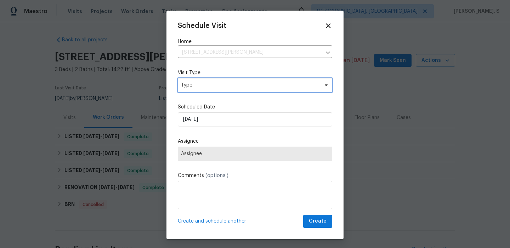
click at [233, 87] on span "Type" at bounding box center [250, 85] width 138 height 7
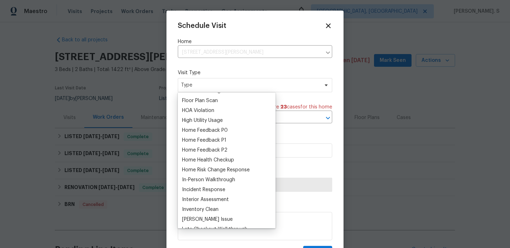
scroll to position [189, 0]
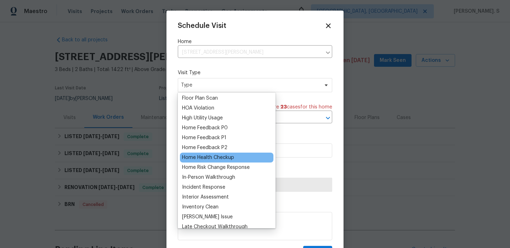
click at [220, 155] on div "Home Health Checkup" at bounding box center [208, 157] width 52 height 7
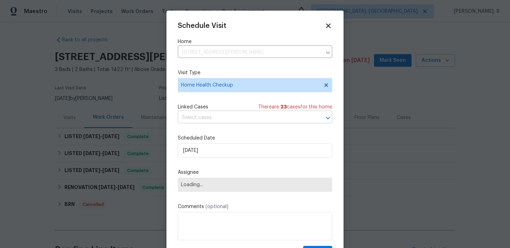
click at [235, 117] on input "text" at bounding box center [245, 118] width 134 height 11
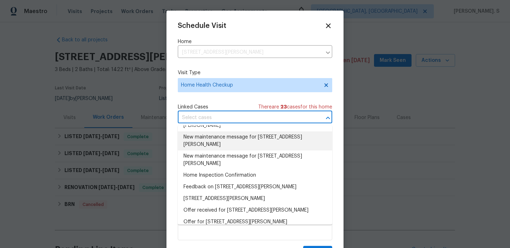
scroll to position [36, 0]
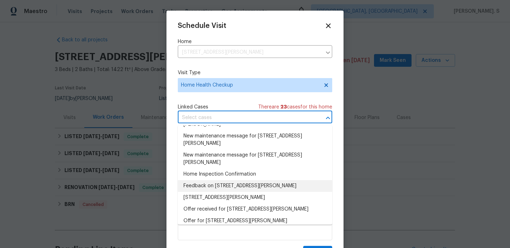
click at [220, 185] on li "Feedback on 4021 Bighorn Dr, Crandall, TX 75114" at bounding box center [255, 186] width 154 height 12
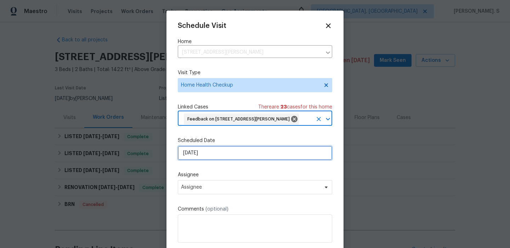
click at [215, 155] on input "[DATE]" at bounding box center [255, 153] width 154 height 14
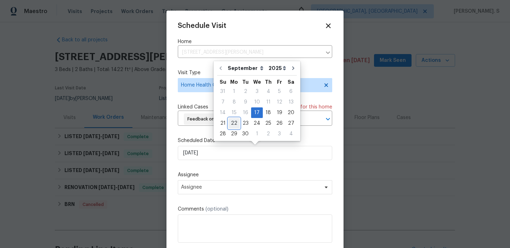
click at [231, 119] on div "22" at bounding box center [233, 124] width 11 height 10
type input "[DATE]"
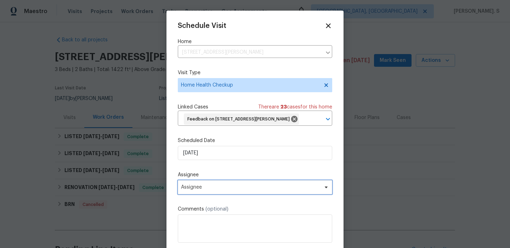
click at [215, 189] on span "Assignee" at bounding box center [250, 188] width 139 height 6
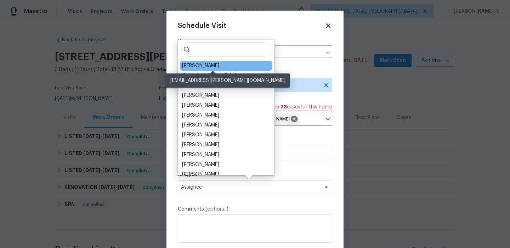
click at [198, 67] on div "[PERSON_NAME]" at bounding box center [200, 65] width 37 height 7
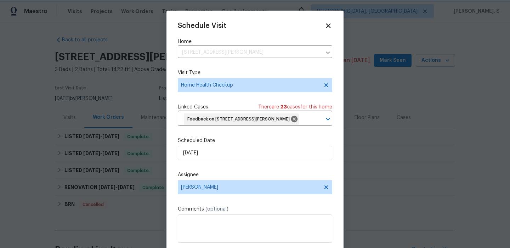
scroll to position [15, 0]
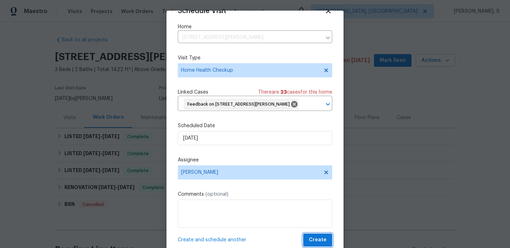
click at [313, 240] on span "Create" at bounding box center [318, 240] width 18 height 9
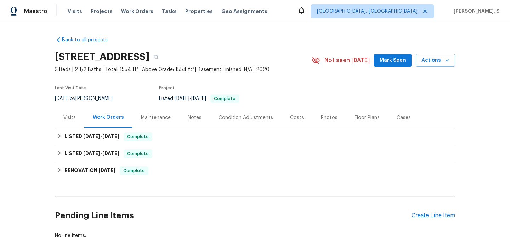
scroll to position [18, 0]
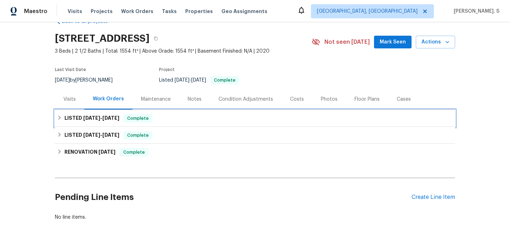
click at [86, 119] on span "[DATE]" at bounding box center [91, 118] width 17 height 5
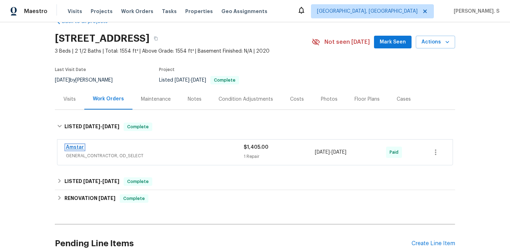
click at [72, 146] on link "Amstar" at bounding box center [75, 147] width 18 height 5
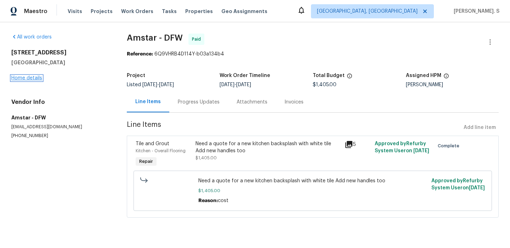
click at [32, 77] on link "Home details" at bounding box center [26, 78] width 31 height 5
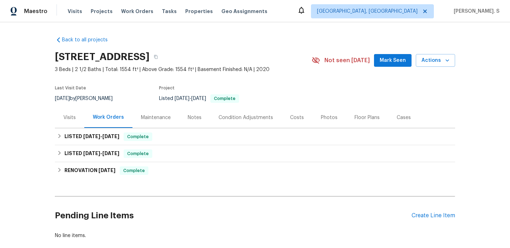
click at [72, 117] on div "Visits" at bounding box center [69, 117] width 12 height 7
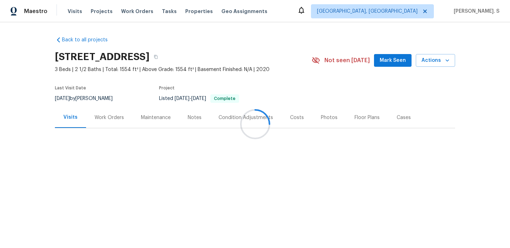
click at [439, 51] on div "[STREET_ADDRESS] 3 Beds | 2 1/2 Baths | Total: 1554 ft² | Above Grade: 1554 ft²…" at bounding box center [255, 60] width 400 height 25
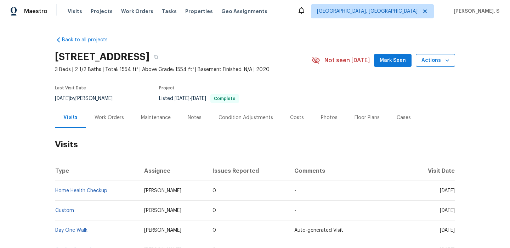
click at [438, 61] on span "Actions" at bounding box center [435, 60] width 28 height 9
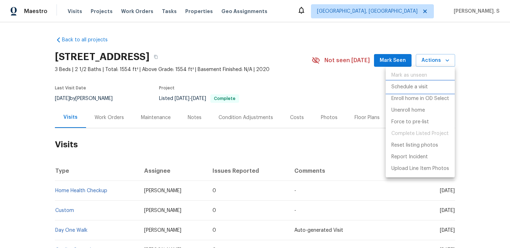
click at [408, 86] on p "Schedule a visit" at bounding box center [409, 87] width 36 height 7
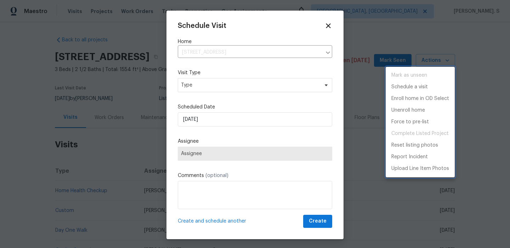
click at [207, 90] on div at bounding box center [255, 124] width 510 height 248
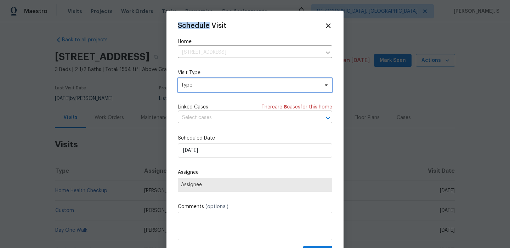
click at [208, 83] on span "Type" at bounding box center [250, 85] width 138 height 7
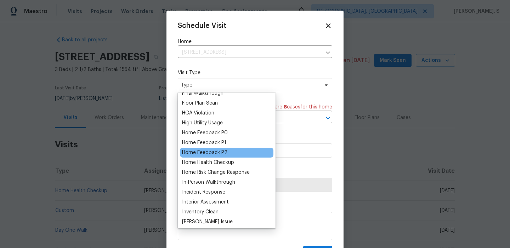
scroll to position [183, 0]
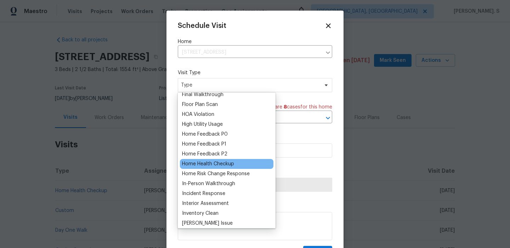
click at [210, 161] on div "Home Health Checkup" at bounding box center [208, 164] width 52 height 7
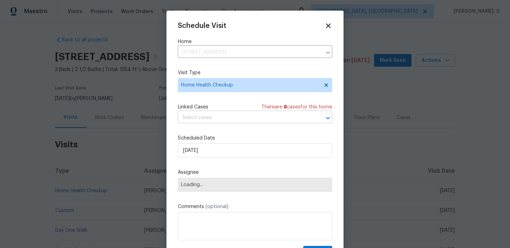
click at [234, 120] on input "text" at bounding box center [245, 118] width 134 height 11
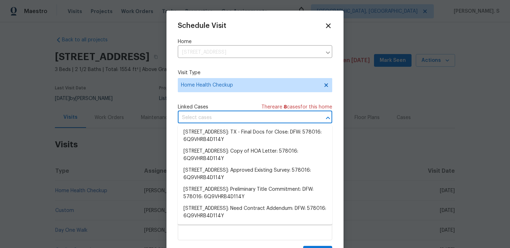
scroll to position [3, 0]
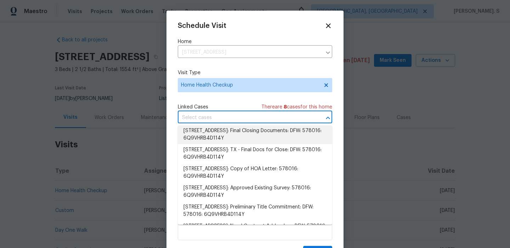
click at [250, 140] on li "1268 Clifftop Lane, Dallas, TX 75208: Final Closing Documents: DFW: 578016: 6Q9…" at bounding box center [255, 134] width 154 height 19
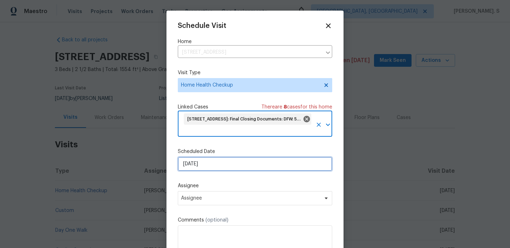
click at [217, 170] on input "[DATE]" at bounding box center [255, 164] width 154 height 14
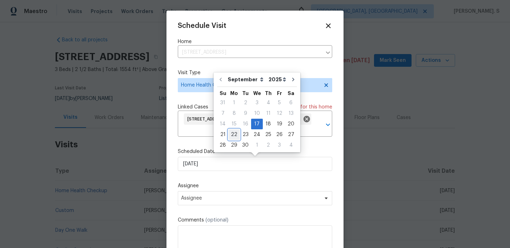
click at [234, 138] on div "22" at bounding box center [233, 135] width 11 height 10
type input "[DATE]"
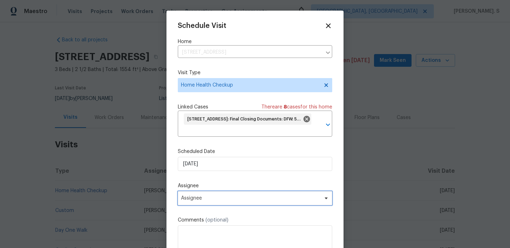
click at [225, 200] on span "Assignee" at bounding box center [250, 199] width 139 height 6
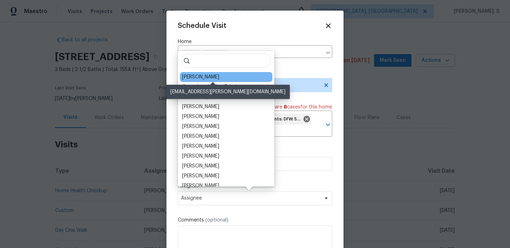
click at [218, 77] on div "[PERSON_NAME]" at bounding box center [200, 77] width 37 height 7
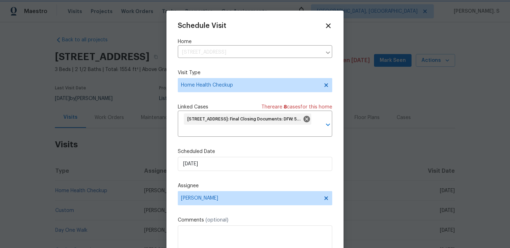
scroll to position [26, 0]
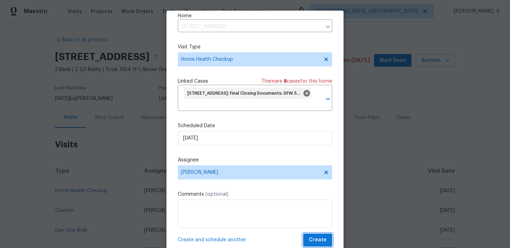
click at [309, 242] on button "Create" at bounding box center [317, 240] width 29 height 13
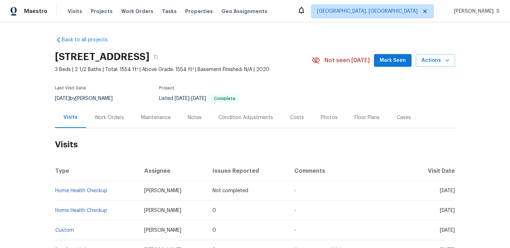
click at [101, 113] on div "Work Orders" at bounding box center [109, 117] width 46 height 21
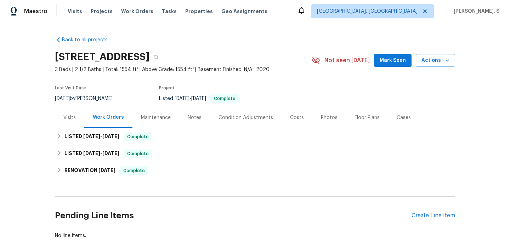
click at [79, 115] on div "Visits" at bounding box center [69, 117] width 29 height 21
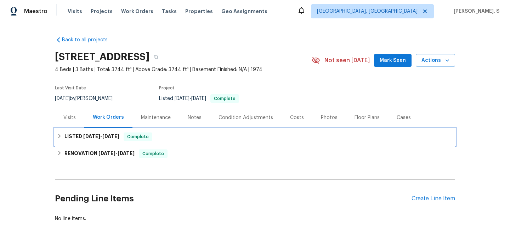
click at [86, 143] on div "LISTED [DATE] - [DATE] Complete" at bounding box center [255, 136] width 400 height 17
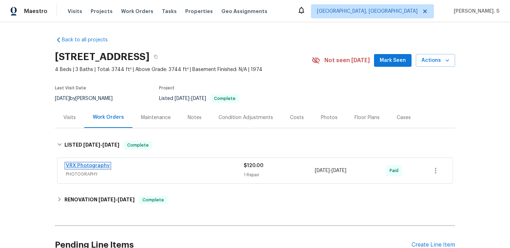
click at [93, 168] on link "VRX Photography" at bounding box center [88, 165] width 44 height 5
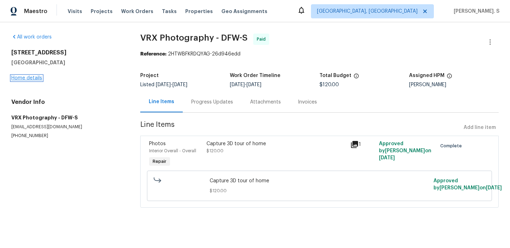
click at [24, 78] on link "Home details" at bounding box center [26, 78] width 31 height 5
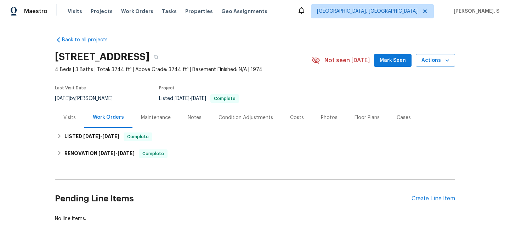
click at [62, 114] on div "Visits" at bounding box center [69, 117] width 29 height 21
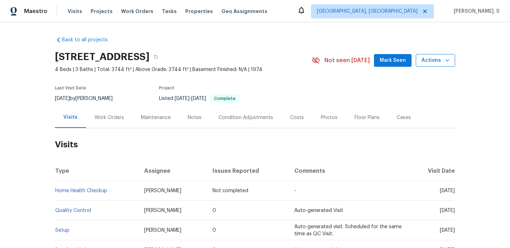
click at [431, 56] on span "Actions" at bounding box center [435, 60] width 28 height 9
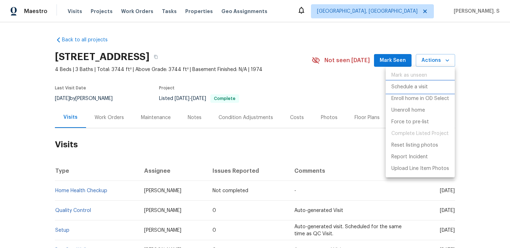
click at [423, 90] on p "Schedule a visit" at bounding box center [409, 87] width 36 height 7
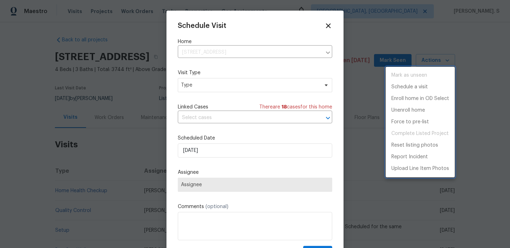
click at [201, 85] on div at bounding box center [255, 124] width 510 height 248
click at [201, 85] on div "Mark as unseen Schedule a visit Enroll home in OD Select Unenroll home Force to…" at bounding box center [255, 124] width 510 height 248
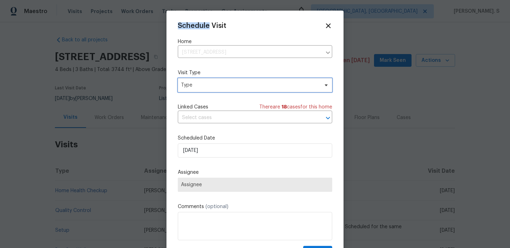
click at [201, 85] on span "Type" at bounding box center [250, 85] width 138 height 7
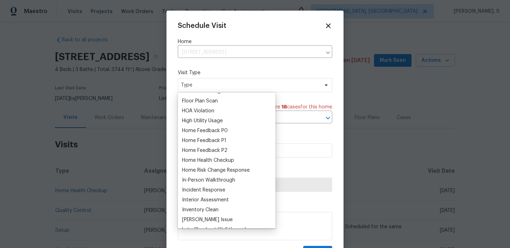
scroll to position [207, 0]
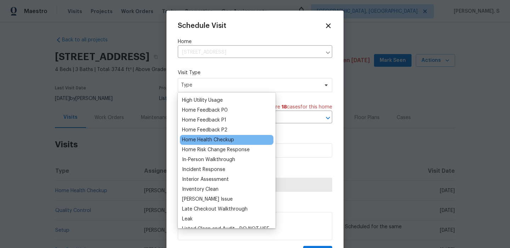
click at [201, 140] on div "Home Health Checkup" at bounding box center [208, 140] width 52 height 7
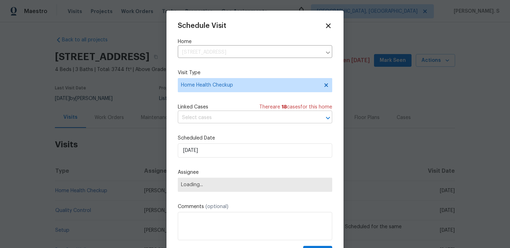
click at [244, 115] on input "text" at bounding box center [245, 118] width 134 height 11
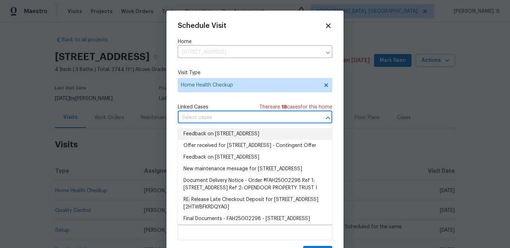
click at [234, 134] on li "Feedback on 622 N Casa Grande Cir, Duncanville, TX 75116" at bounding box center [255, 134] width 154 height 12
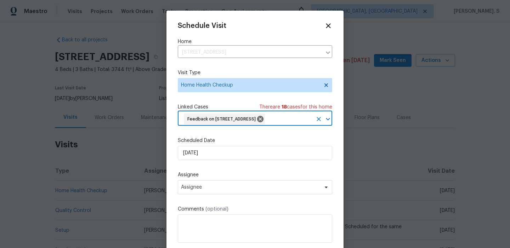
click at [230, 156] on div "Scheduled Date 9/17/2025" at bounding box center [255, 148] width 154 height 23
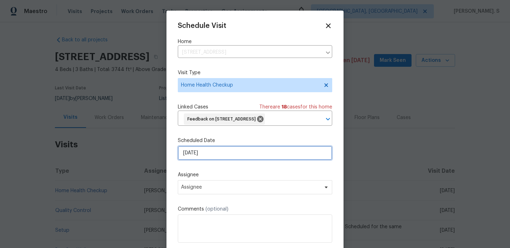
click at [230, 160] on input "[DATE]" at bounding box center [255, 153] width 154 height 14
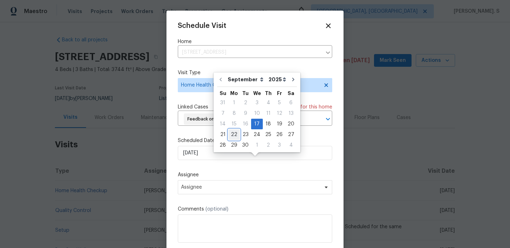
click at [231, 134] on div "22" at bounding box center [233, 135] width 11 height 10
type input "[DATE]"
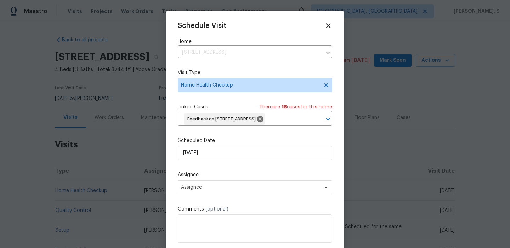
click at [215, 206] on div "Schedule Visit Home 622 N Casa Grande Cir, Duncanville, TX 75116 ​ Visit Type H…" at bounding box center [255, 142] width 154 height 240
click at [217, 190] on span "Assignee" at bounding box center [250, 188] width 139 height 6
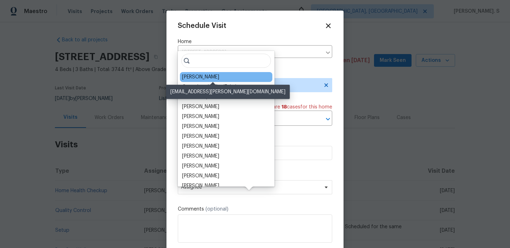
click at [217, 79] on div "[PERSON_NAME]" at bounding box center [200, 77] width 37 height 7
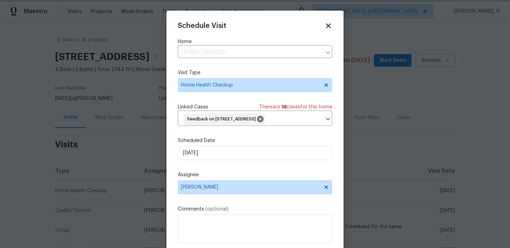
scroll to position [26, 0]
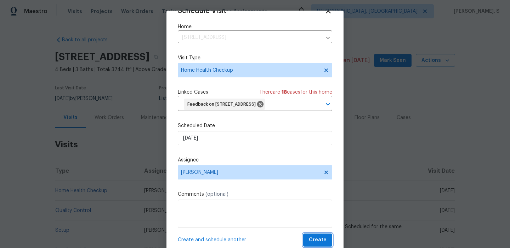
click at [326, 245] on button "Create" at bounding box center [317, 240] width 29 height 13
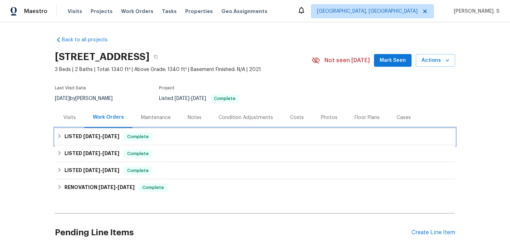
click at [97, 131] on div "LISTED [DATE] - [DATE] Complete" at bounding box center [255, 136] width 400 height 17
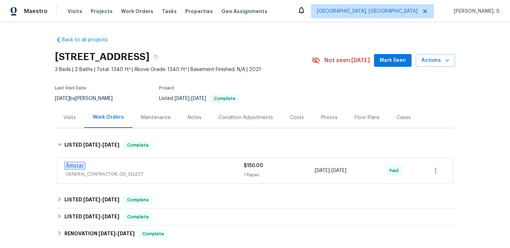
click at [79, 165] on link "Amstar" at bounding box center [75, 165] width 18 height 5
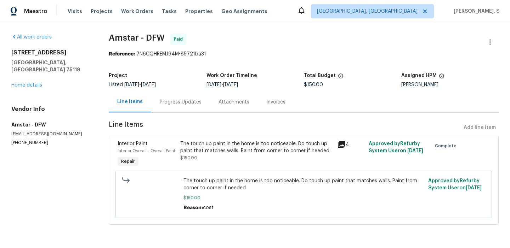
click at [21, 81] on div "809 Merriot St Ennis, TX 75119 Home details" at bounding box center [51, 69] width 80 height 40
click at [30, 83] on link "Home details" at bounding box center [26, 85] width 31 height 5
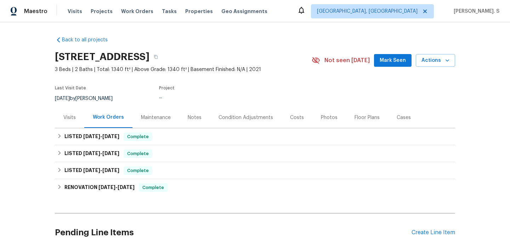
click at [57, 116] on div "Visits" at bounding box center [69, 117] width 29 height 21
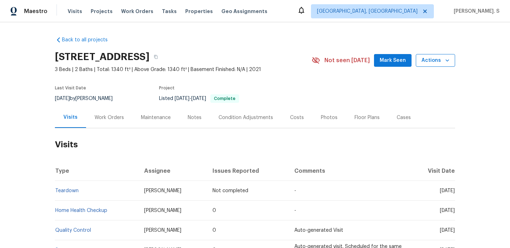
click at [431, 57] on span "Actions" at bounding box center [435, 60] width 28 height 9
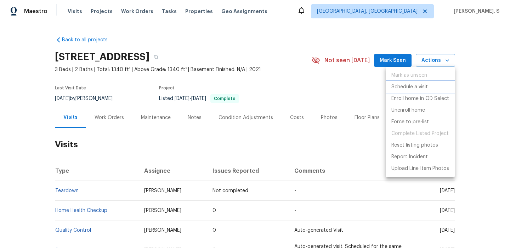
click at [426, 88] on p "Schedule a visit" at bounding box center [409, 87] width 36 height 7
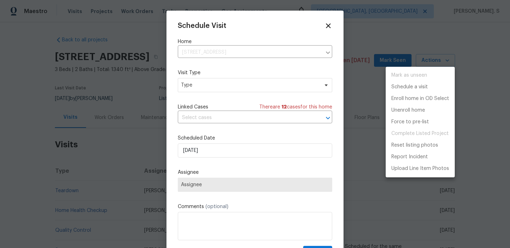
click at [228, 119] on div at bounding box center [255, 124] width 510 height 248
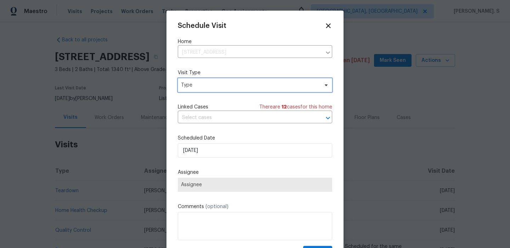
click at [213, 85] on span "Type" at bounding box center [250, 85] width 138 height 7
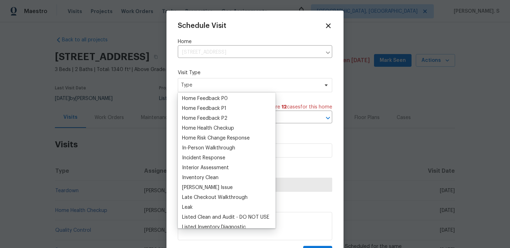
scroll to position [236, 0]
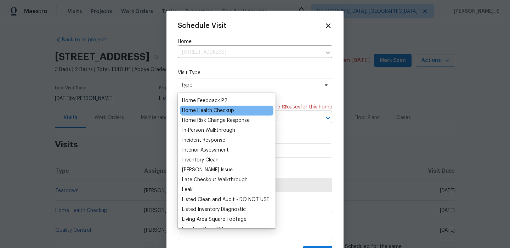
click at [207, 113] on div "Home Health Checkup" at bounding box center [208, 110] width 52 height 7
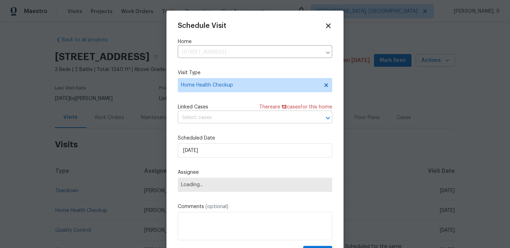
click at [209, 121] on input "text" at bounding box center [245, 118] width 134 height 11
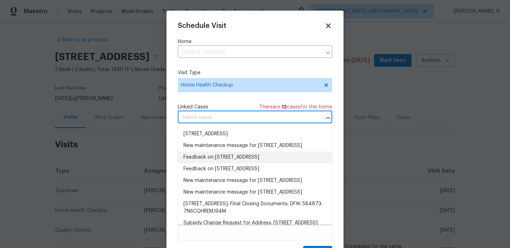
click at [211, 163] on li "Feedback on 809 Merriot St, Ennis, TX 75119" at bounding box center [255, 158] width 154 height 12
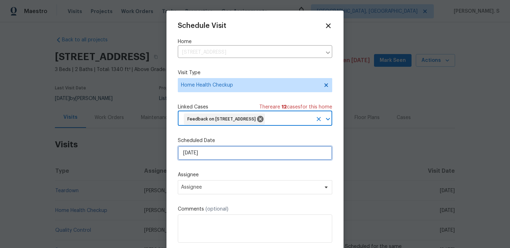
click at [211, 155] on input "[DATE]" at bounding box center [255, 153] width 154 height 14
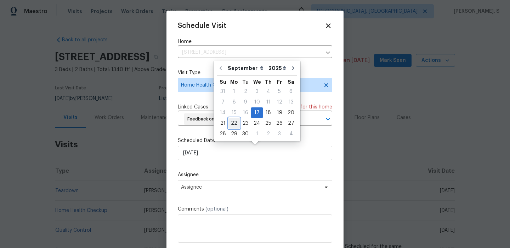
click at [235, 121] on div "22" at bounding box center [233, 124] width 11 height 10
type input "[DATE]"
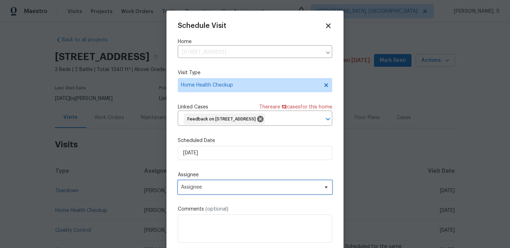
click at [216, 188] on span "Assignee" at bounding box center [250, 188] width 139 height 6
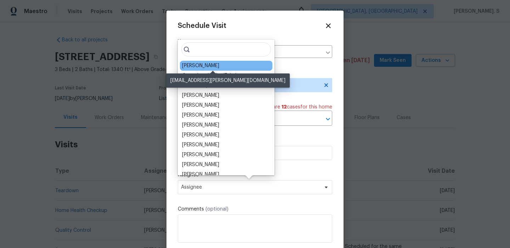
click at [213, 65] on div "[PERSON_NAME]" at bounding box center [200, 65] width 37 height 7
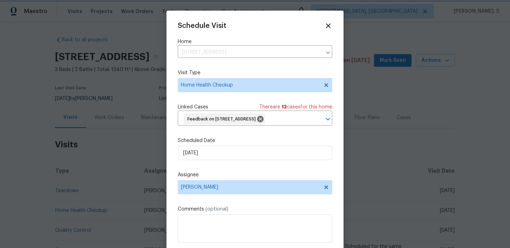
scroll to position [15, 0]
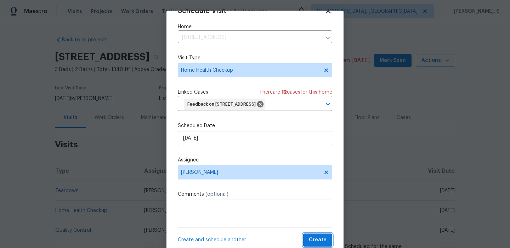
click at [328, 241] on button "Create" at bounding box center [317, 240] width 29 height 13
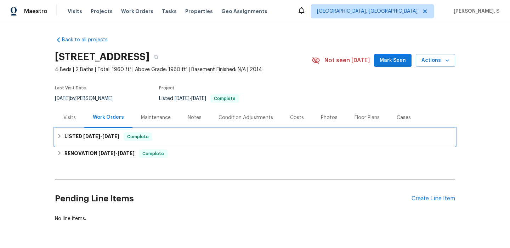
click at [94, 136] on span "6/10/25" at bounding box center [91, 136] width 17 height 5
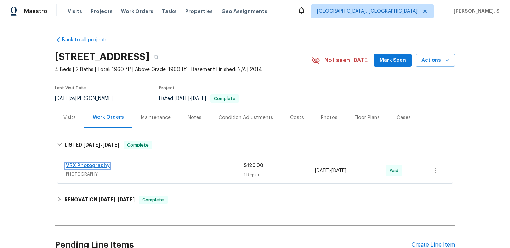
click at [89, 167] on link "VRX Photography" at bounding box center [88, 165] width 44 height 5
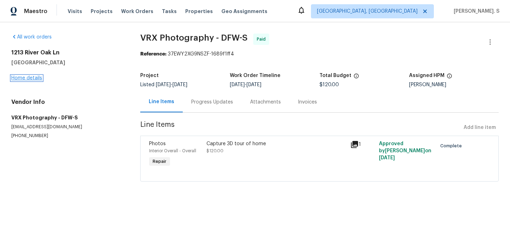
click at [33, 79] on link "Home details" at bounding box center [26, 78] width 31 height 5
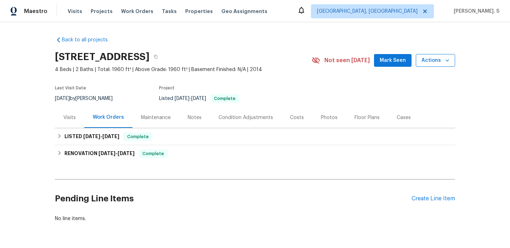
click at [440, 59] on span "Actions" at bounding box center [435, 60] width 28 height 9
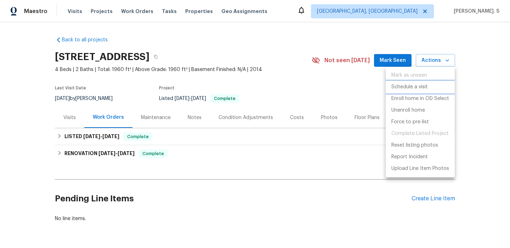
click at [411, 88] on p "Schedule a visit" at bounding box center [409, 87] width 36 height 7
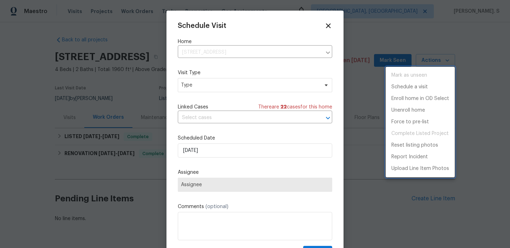
click at [194, 87] on div at bounding box center [255, 124] width 510 height 248
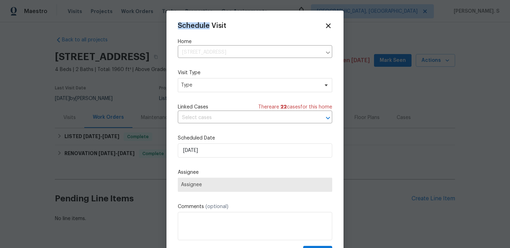
click at [194, 87] on div "Mark as unseen Schedule a visit Enroll home in OD Select Unenroll home Force to…" at bounding box center [255, 124] width 510 height 248
click at [194, 87] on span "Type" at bounding box center [250, 85] width 138 height 7
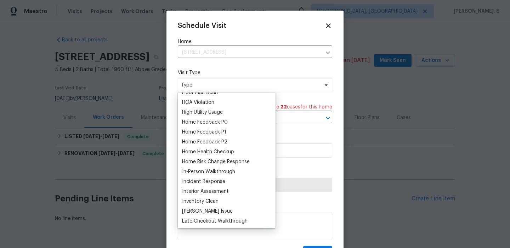
scroll to position [210, 0]
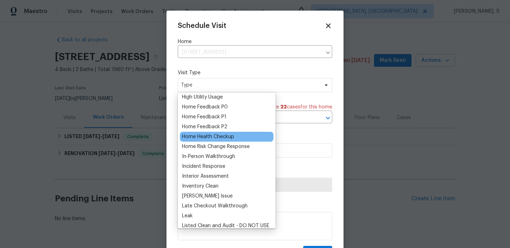
click at [204, 138] on div "Home Health Checkup" at bounding box center [208, 136] width 52 height 7
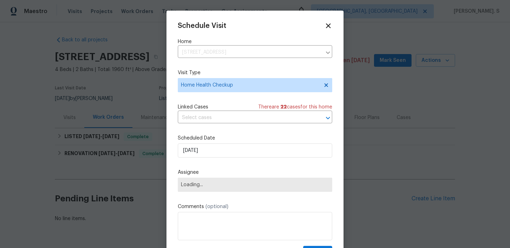
click at [231, 112] on div "Linked Cases There are 22 case s for this home ​" at bounding box center [255, 114] width 154 height 20
click at [226, 116] on input "text" at bounding box center [245, 118] width 134 height 11
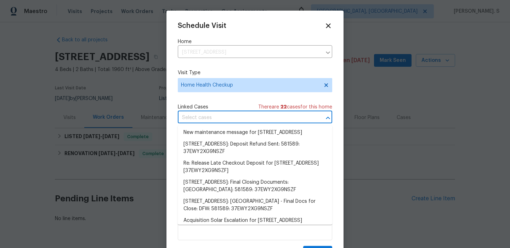
scroll to position [78, 0]
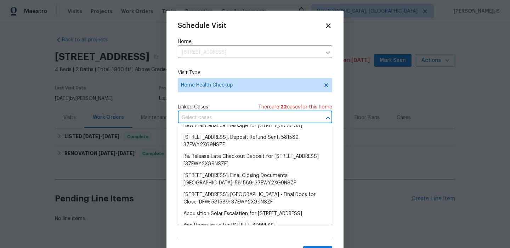
click at [211, 120] on li "Feedback on 1213 River Oak Ln, Royse City, TX 75189" at bounding box center [255, 115] width 154 height 12
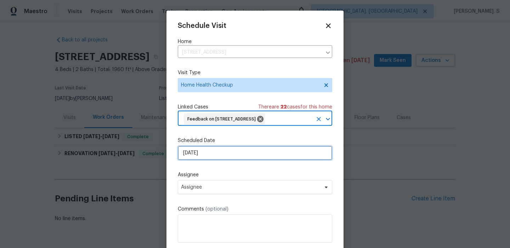
click at [211, 160] on input "[DATE]" at bounding box center [255, 153] width 154 height 14
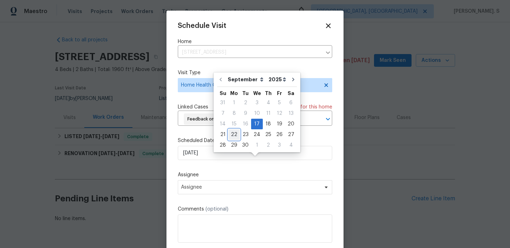
click at [231, 133] on div "22" at bounding box center [233, 135] width 11 height 10
type input "[DATE]"
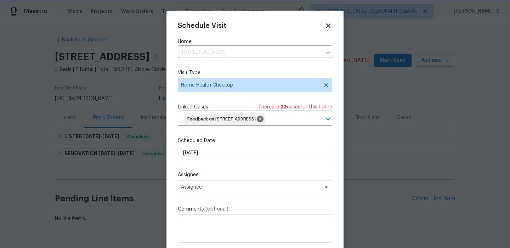
scroll to position [26, 0]
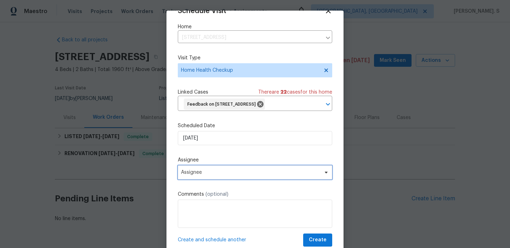
click at [217, 176] on span "Assignee" at bounding box center [255, 173] width 154 height 14
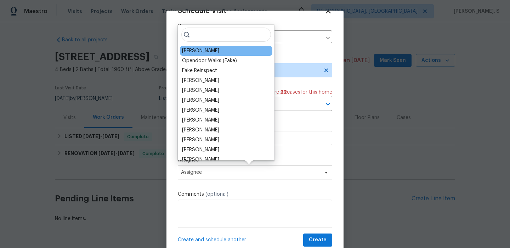
click at [200, 55] on div "[PERSON_NAME]" at bounding box center [226, 51] width 92 height 10
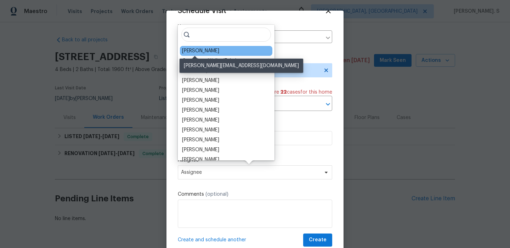
click at [199, 53] on div "[PERSON_NAME]" at bounding box center [200, 50] width 37 height 7
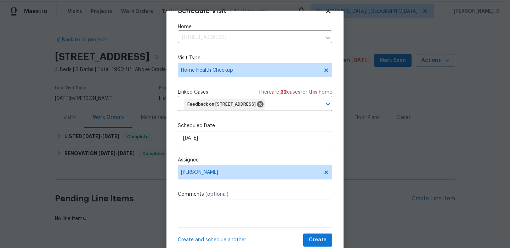
scroll to position [21, 0]
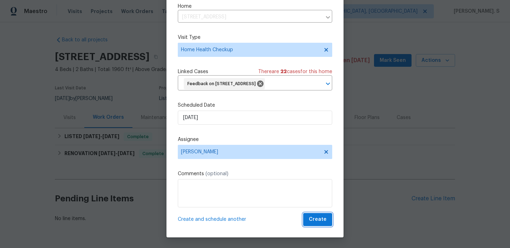
click at [316, 217] on span "Create" at bounding box center [318, 219] width 18 height 9
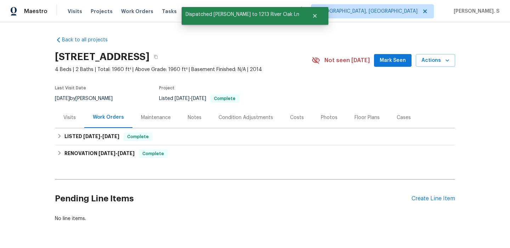
scroll to position [0, 0]
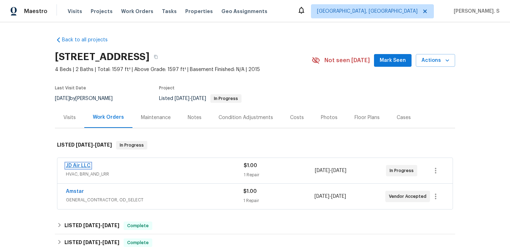
click at [85, 166] on link "JD Air LLC" at bounding box center [78, 165] width 25 height 5
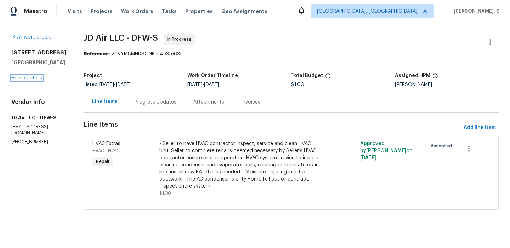
click at [30, 81] on link "Home details" at bounding box center [26, 78] width 31 height 5
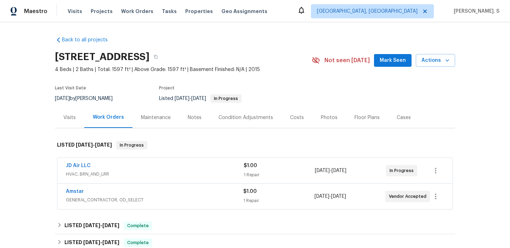
click at [64, 119] on div "Visits" at bounding box center [69, 117] width 12 height 7
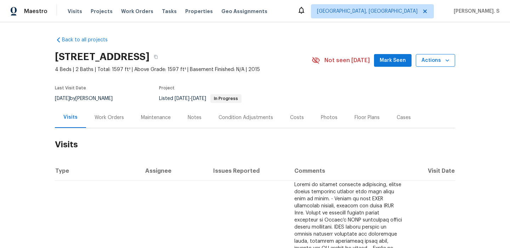
click at [445, 63] on icon "button" at bounding box center [446, 60] width 7 height 7
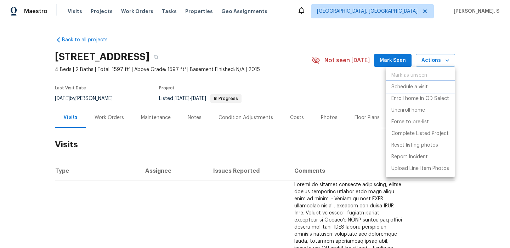
click at [423, 85] on p "Schedule a visit" at bounding box center [409, 87] width 36 height 7
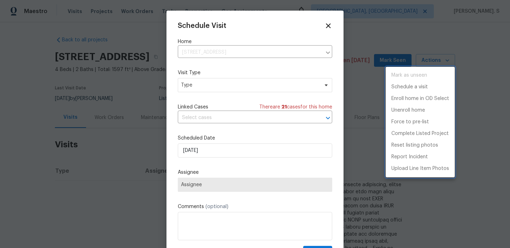
click at [199, 90] on div at bounding box center [255, 124] width 510 height 248
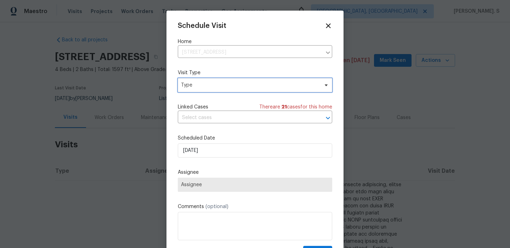
click at [214, 88] on span "Type" at bounding box center [250, 85] width 138 height 7
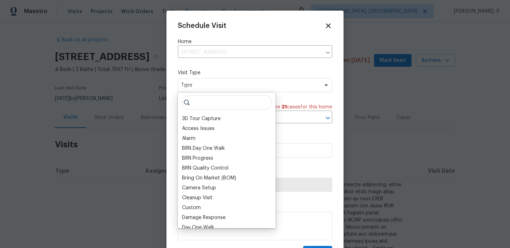
click at [132, 125] on div at bounding box center [255, 124] width 510 height 248
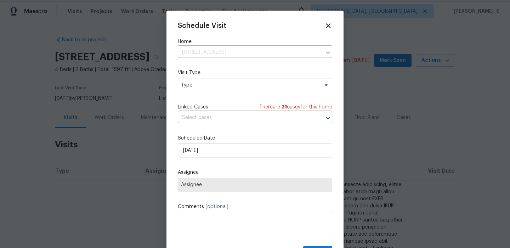
click at [122, 125] on div at bounding box center [255, 124] width 510 height 248
click at [109, 121] on div at bounding box center [255, 124] width 510 height 248
click at [236, 117] on input "text" at bounding box center [245, 118] width 134 height 11
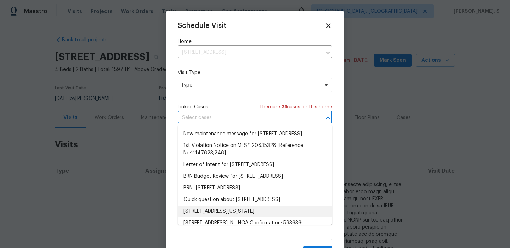
click at [211, 216] on li "[STREET_ADDRESS][US_STATE]" at bounding box center [255, 212] width 154 height 12
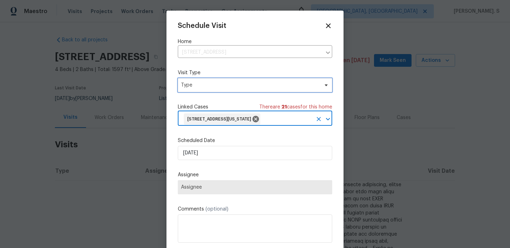
click at [212, 84] on span "Type" at bounding box center [250, 85] width 138 height 7
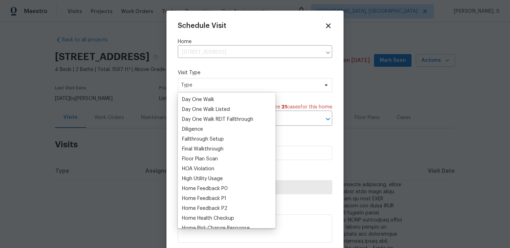
scroll to position [189, 0]
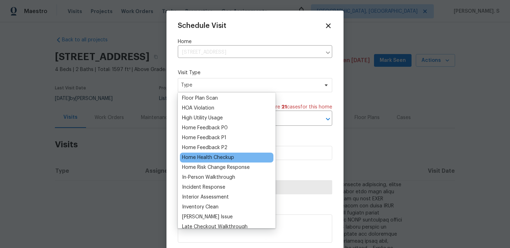
click at [204, 155] on div "Home Health Checkup" at bounding box center [208, 157] width 52 height 7
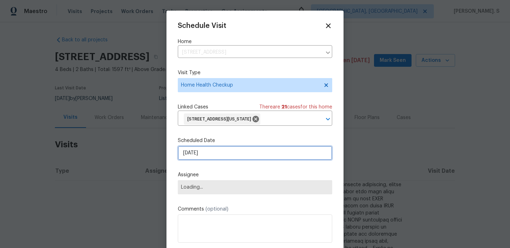
click at [225, 155] on input "[DATE]" at bounding box center [255, 153] width 154 height 14
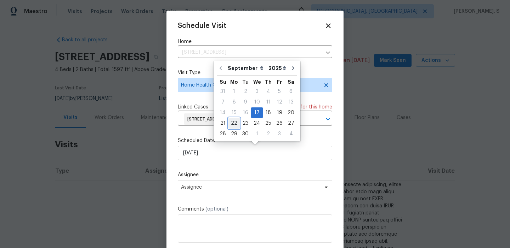
click at [235, 123] on div "22" at bounding box center [233, 124] width 11 height 10
type input "[DATE]"
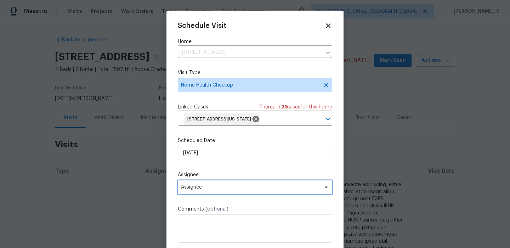
click at [234, 185] on span "Assignee" at bounding box center [255, 187] width 154 height 14
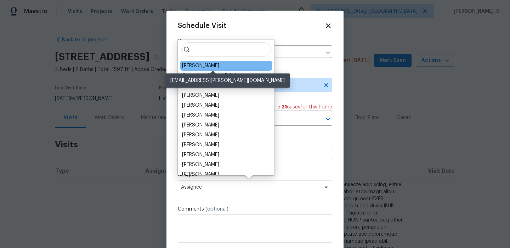
click at [207, 65] on div "[PERSON_NAME]" at bounding box center [200, 65] width 37 height 7
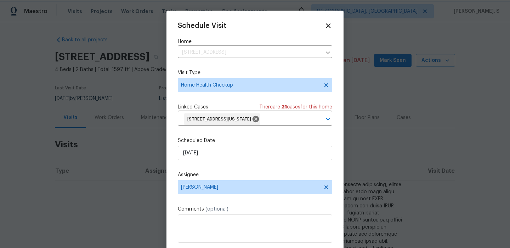
scroll to position [15, 0]
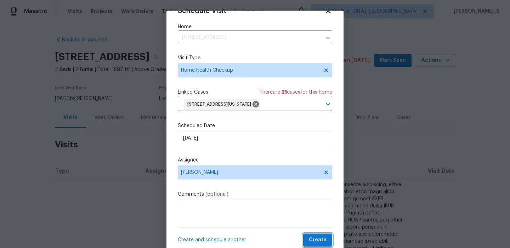
click at [323, 238] on span "Create" at bounding box center [318, 240] width 18 height 9
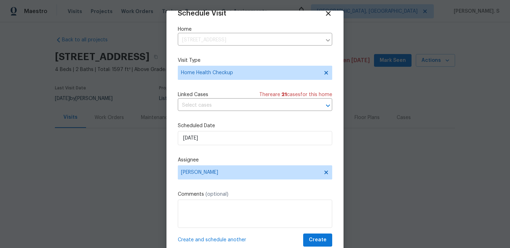
scroll to position [13, 0]
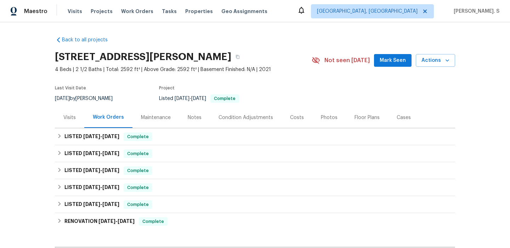
click at [64, 121] on div "Visits" at bounding box center [69, 117] width 29 height 21
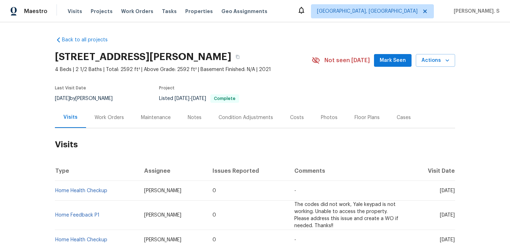
click at [114, 112] on div "Work Orders" at bounding box center [109, 117] width 46 height 21
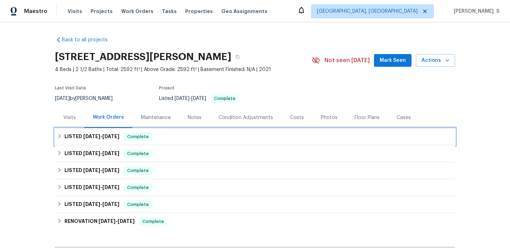
click at [92, 135] on span "[DATE]" at bounding box center [91, 136] width 17 height 5
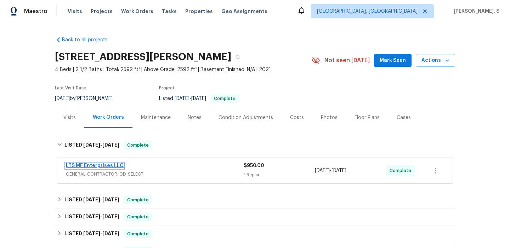
click at [103, 164] on link "LTS MF Enterprises LLC" at bounding box center [95, 165] width 58 height 5
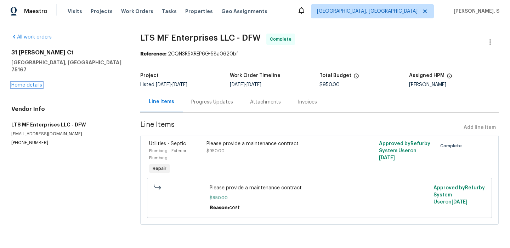
click at [29, 83] on link "Home details" at bounding box center [26, 85] width 31 height 5
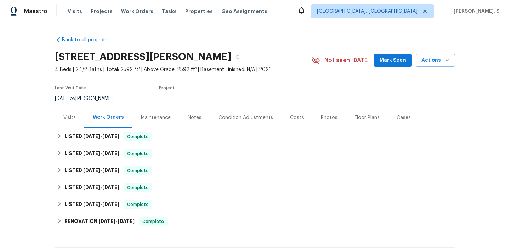
click at [441, 69] on div "[STREET_ADDRESS][PERSON_NAME] 4 Beds | 2 1/2 Baths | Total: 2592 ft² | Above Gr…" at bounding box center [255, 60] width 400 height 25
click at [439, 61] on span "Actions" at bounding box center [435, 60] width 28 height 9
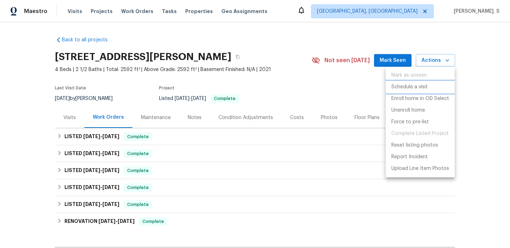
click at [424, 85] on p "Schedule a visit" at bounding box center [409, 87] width 36 height 7
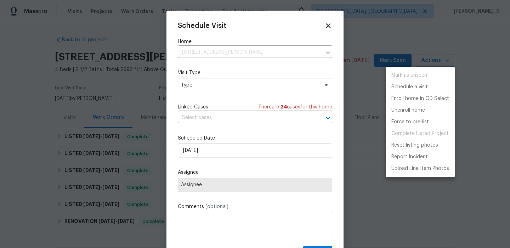
click at [196, 86] on div at bounding box center [255, 124] width 510 height 248
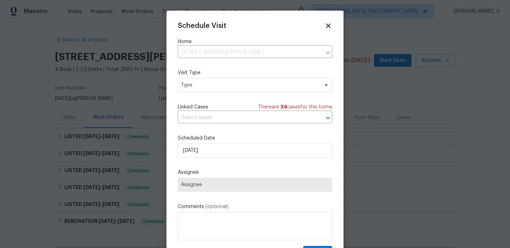
click at [196, 86] on div "Mark as unseen Schedule a visit Enroll home in OD Select Unenroll home Force to…" at bounding box center [255, 124] width 510 height 248
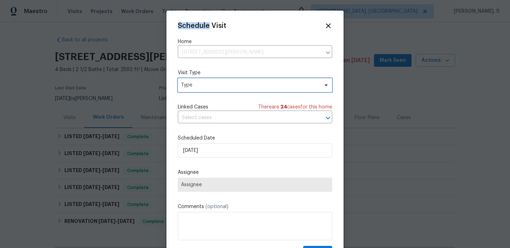
click at [196, 86] on span "Type" at bounding box center [250, 85] width 138 height 7
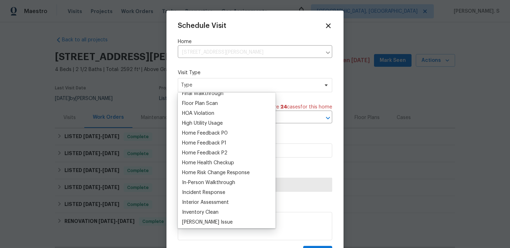
scroll to position [234, 0]
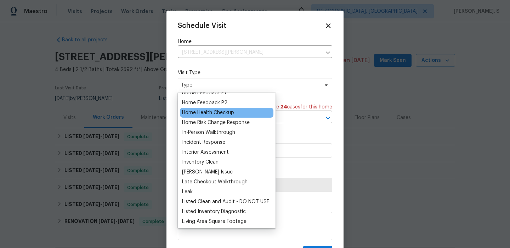
click at [201, 110] on div "Home Health Checkup" at bounding box center [208, 112] width 52 height 7
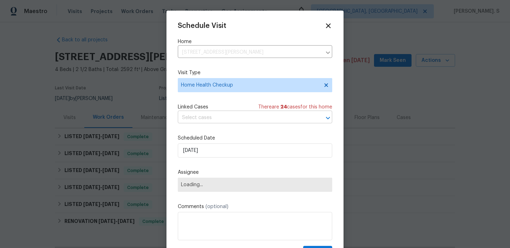
click at [224, 120] on input "text" at bounding box center [245, 118] width 134 height 11
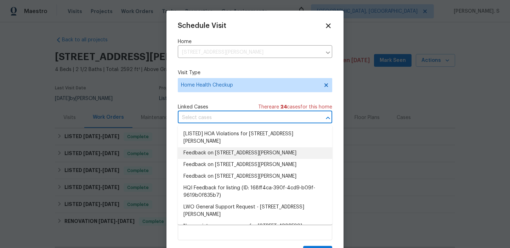
click at [204, 148] on li "Feedback on [STREET_ADDRESS][PERSON_NAME]" at bounding box center [255, 154] width 154 height 12
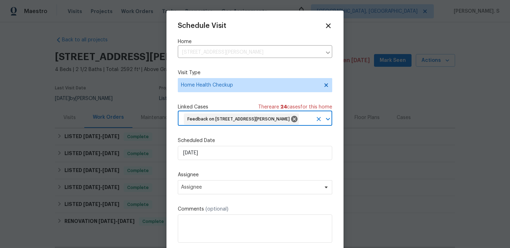
click at [204, 146] on div "Scheduled Date [DATE]" at bounding box center [255, 148] width 154 height 23
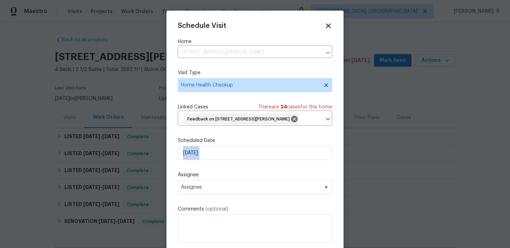
click at [204, 146] on div "Scheduled Date [DATE]" at bounding box center [255, 148] width 154 height 23
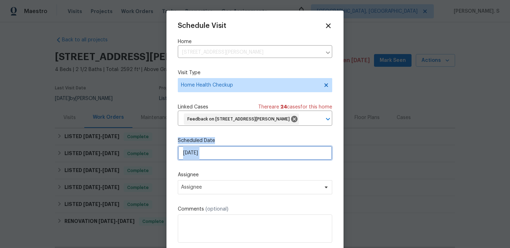
click at [198, 153] on input "[DATE]" at bounding box center [255, 153] width 154 height 14
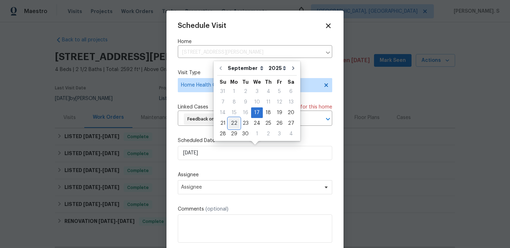
click at [234, 119] on div "22" at bounding box center [233, 124] width 11 height 10
type input "[DATE]"
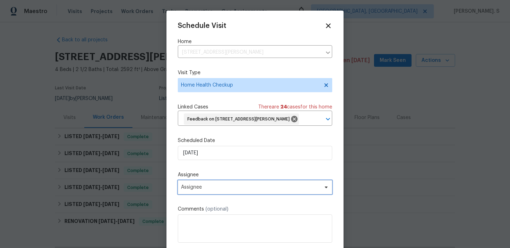
click at [219, 192] on span "Assignee" at bounding box center [255, 187] width 154 height 14
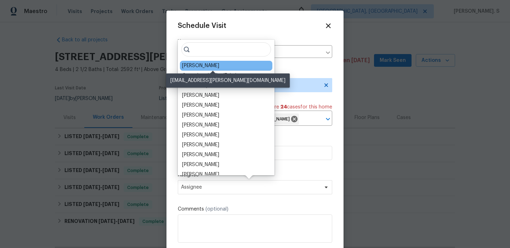
click at [191, 64] on div "[PERSON_NAME]" at bounding box center [200, 65] width 37 height 7
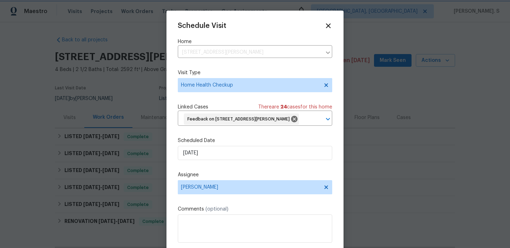
scroll to position [15, 0]
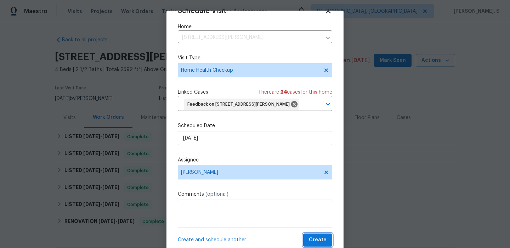
click at [317, 237] on span "Create" at bounding box center [318, 240] width 18 height 9
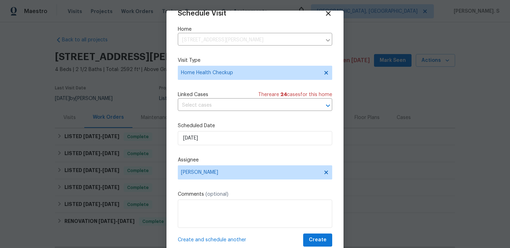
scroll to position [13, 0]
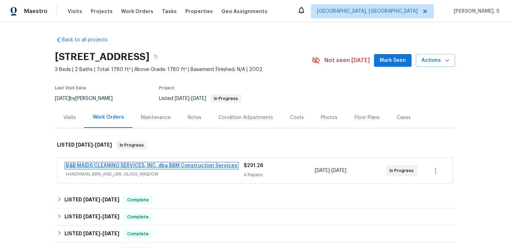
click at [79, 167] on link "B&B MAIDS CLEANING SERVICES, INC. dba BBM Construction Services" at bounding box center [151, 165] width 171 height 5
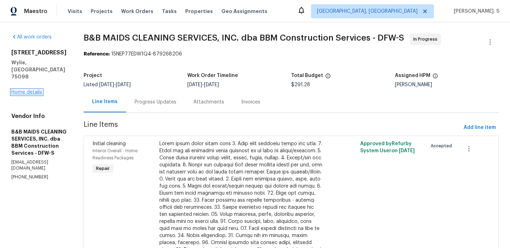
click at [30, 90] on link "Home details" at bounding box center [26, 92] width 31 height 5
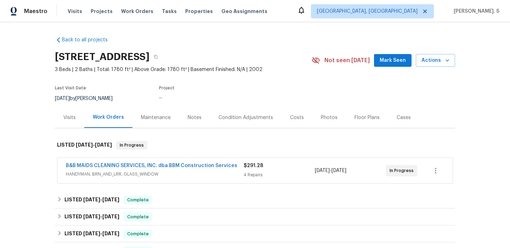
click at [72, 118] on div "Visits" at bounding box center [69, 117] width 12 height 7
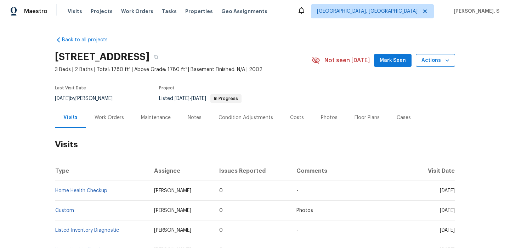
click at [436, 63] on span "Actions" at bounding box center [435, 60] width 28 height 9
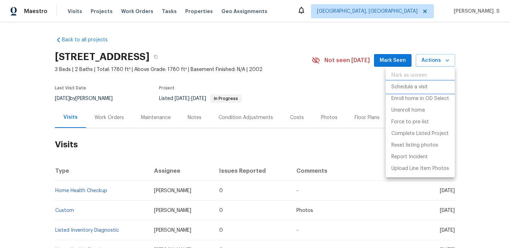
click at [427, 86] on p "Schedule a visit" at bounding box center [409, 87] width 36 height 7
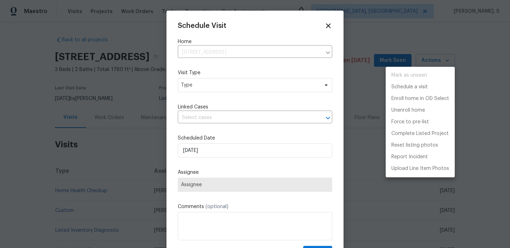
click at [211, 85] on div at bounding box center [255, 124] width 510 height 248
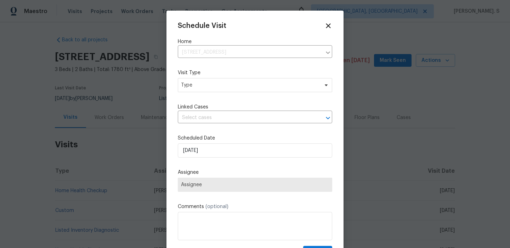
click at [211, 85] on div "Mark as unseen Schedule a visit Enroll home in OD Select Unenroll home Force to…" at bounding box center [255, 124] width 510 height 248
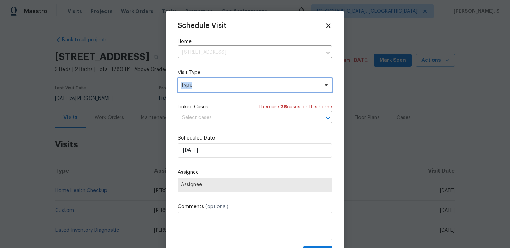
click at [211, 85] on span "Type" at bounding box center [250, 85] width 138 height 7
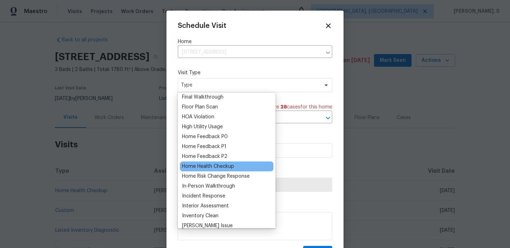
scroll to position [206, 0]
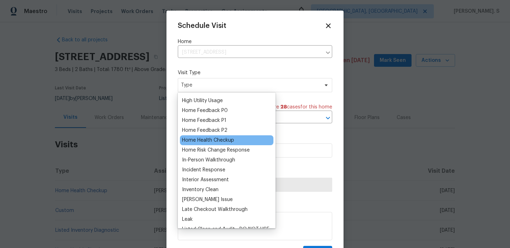
click at [205, 140] on div "Home Health Checkup" at bounding box center [208, 140] width 52 height 7
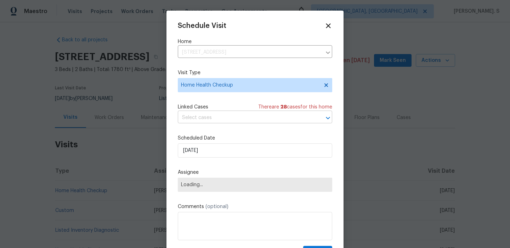
click at [227, 120] on input "text" at bounding box center [245, 118] width 134 height 11
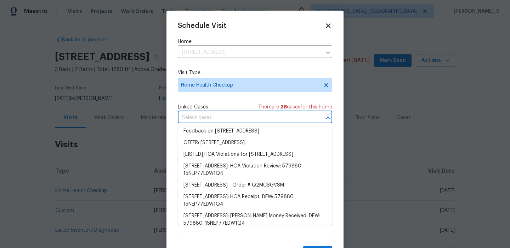
scroll to position [97, 0]
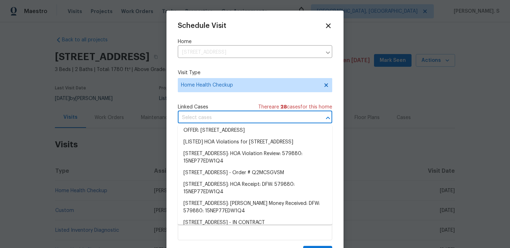
click at [214, 113] on li "Feedback on 626 Gunters Mountain Ln, Wylie, TX 75098" at bounding box center [255, 108] width 154 height 12
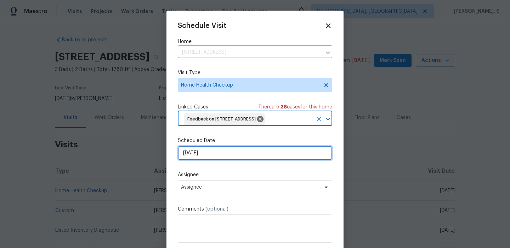
click at [215, 160] on input "[DATE]" at bounding box center [255, 153] width 154 height 14
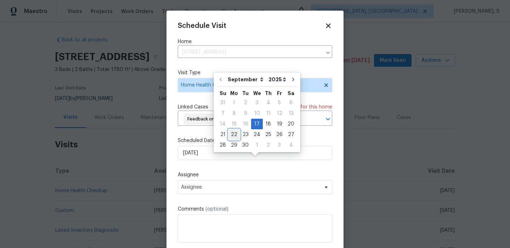
click at [234, 133] on div "22" at bounding box center [233, 135] width 11 height 10
type input "[DATE]"
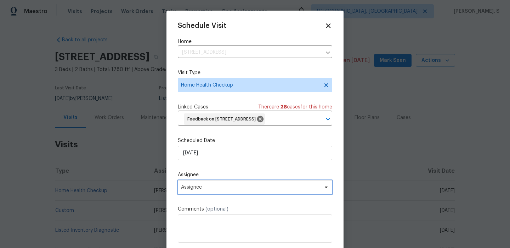
click at [218, 190] on span "Assignee" at bounding box center [250, 188] width 139 height 6
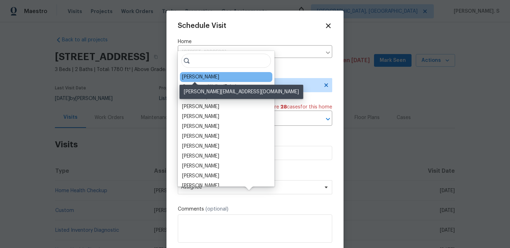
click at [207, 77] on div "[PERSON_NAME]" at bounding box center [200, 77] width 37 height 7
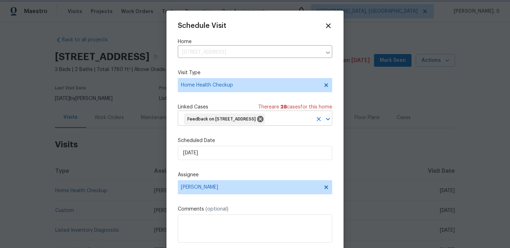
scroll to position [26, 0]
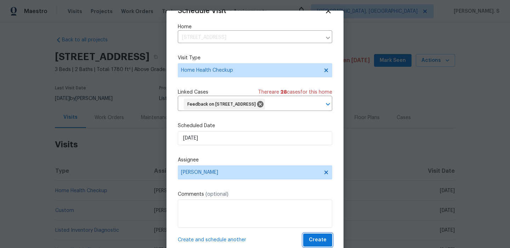
click at [318, 242] on span "Create" at bounding box center [318, 240] width 18 height 9
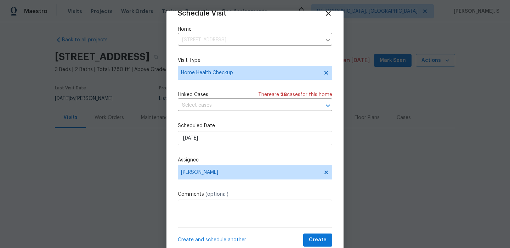
scroll to position [13, 0]
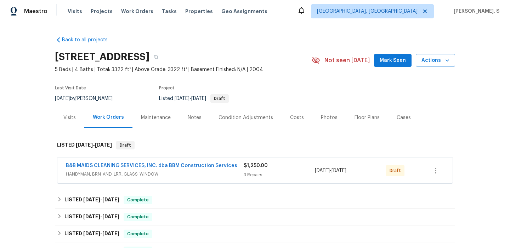
click at [88, 163] on span "B&B MAIDS CLEANING SERVICES, INC. dba BBM Construction Services" at bounding box center [151, 165] width 171 height 7
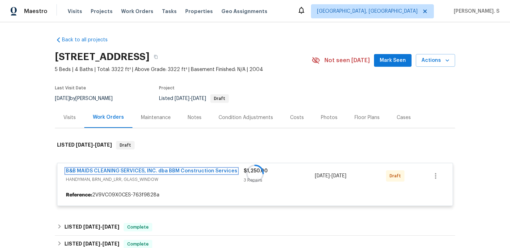
click at [87, 172] on link "B&B MAIDS CLEANING SERVICES, INC. dba BBM Construction Services" at bounding box center [151, 171] width 171 height 5
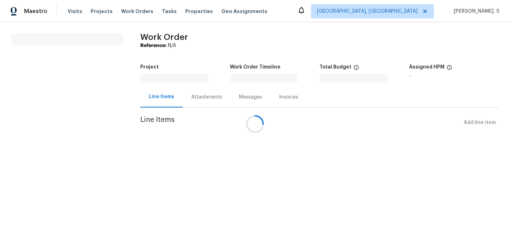
click at [87, 172] on div at bounding box center [255, 124] width 510 height 248
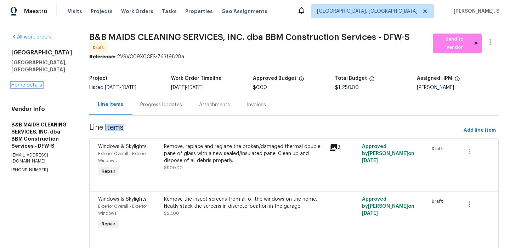
click at [33, 83] on link "Home details" at bounding box center [26, 85] width 31 height 5
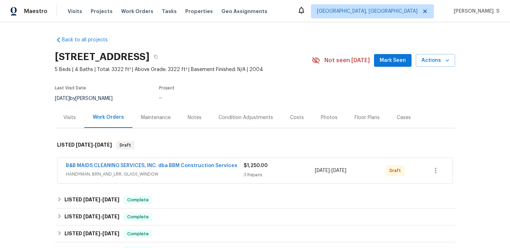
click at [73, 125] on div "Visits" at bounding box center [69, 117] width 29 height 21
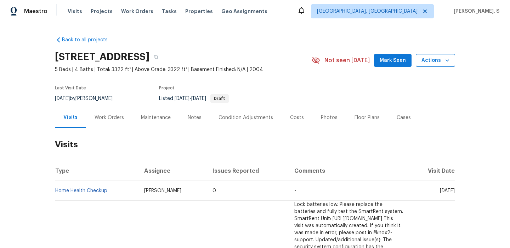
click at [432, 59] on span "Actions" at bounding box center [435, 60] width 28 height 9
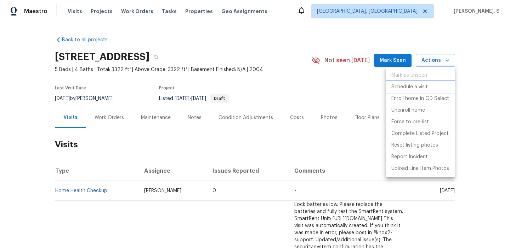
click at [411, 89] on p "Schedule a visit" at bounding box center [409, 87] width 36 height 7
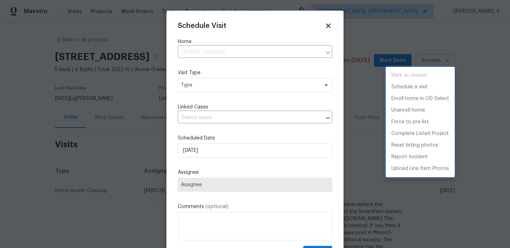
click at [207, 86] on div at bounding box center [255, 124] width 510 height 248
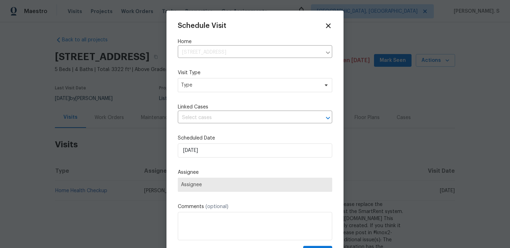
click at [207, 86] on div "Mark as unseen Schedule a visit Enroll home in OD Select Unenroll home Force to…" at bounding box center [255, 124] width 510 height 248
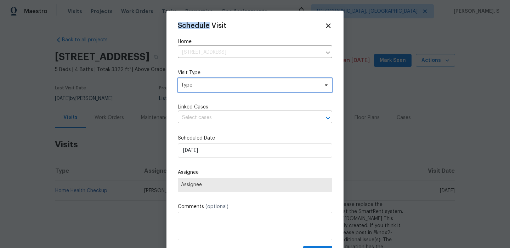
click at [207, 86] on span "Type" at bounding box center [250, 85] width 138 height 7
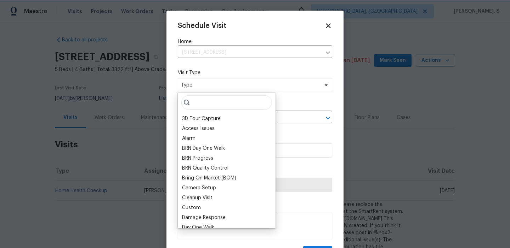
click at [207, 86] on span "Type" at bounding box center [250, 85] width 138 height 7
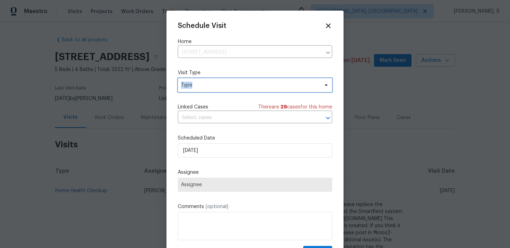
click at [197, 87] on span "Type" at bounding box center [250, 85] width 138 height 7
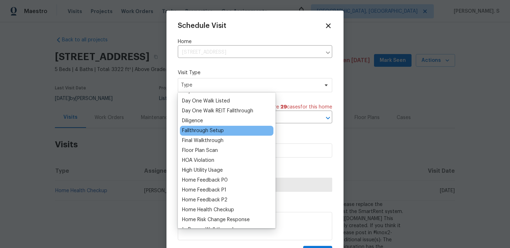
scroll to position [165, 0]
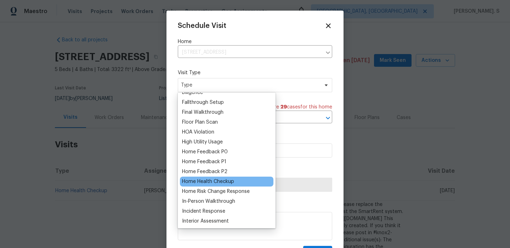
click at [199, 186] on div "Home Health Checkup" at bounding box center [226, 182] width 93 height 10
click at [199, 183] on div "Home Health Checkup" at bounding box center [208, 181] width 52 height 7
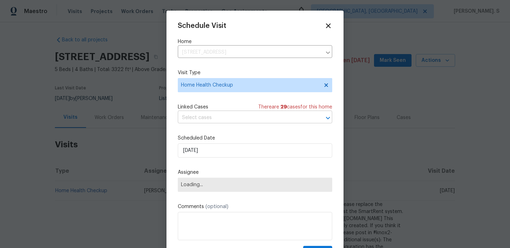
click at [219, 123] on input "text" at bounding box center [245, 118] width 134 height 11
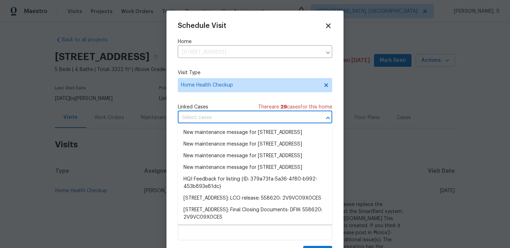
scroll to position [0, 0]
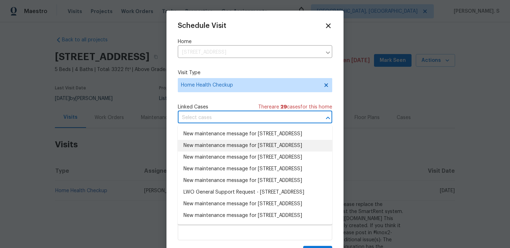
click at [220, 152] on li "New maintenance message for 8214 Hartford Dr , Rowlett, TX 75089" at bounding box center [255, 146] width 154 height 12
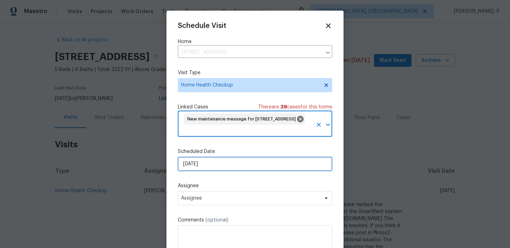
click at [207, 163] on input "[DATE]" at bounding box center [255, 164] width 154 height 14
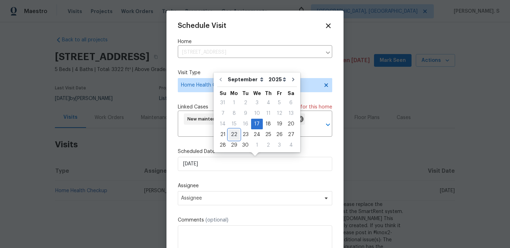
click at [230, 136] on div "22" at bounding box center [233, 135] width 11 height 10
type input "[DATE]"
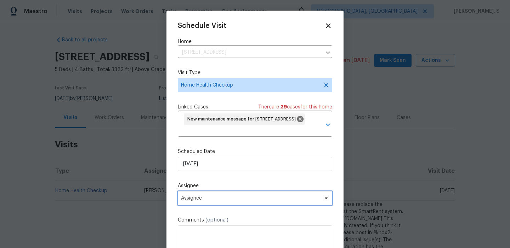
click at [206, 204] on span "Assignee" at bounding box center [255, 198] width 154 height 14
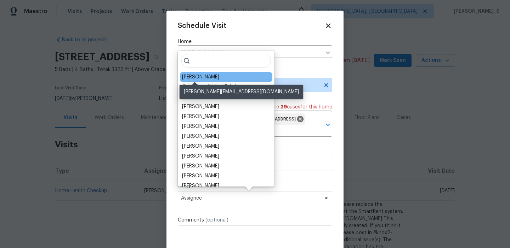
click at [203, 78] on div "[PERSON_NAME]" at bounding box center [200, 77] width 37 height 7
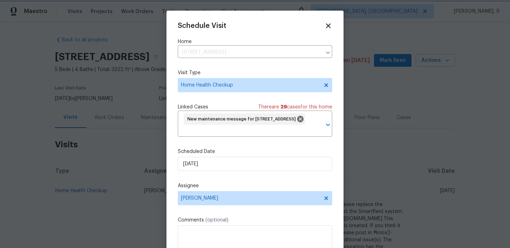
scroll to position [26, 0]
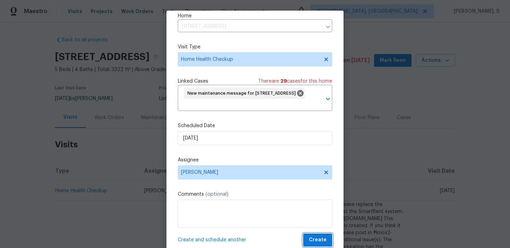
click at [312, 240] on span "Create" at bounding box center [318, 240] width 18 height 9
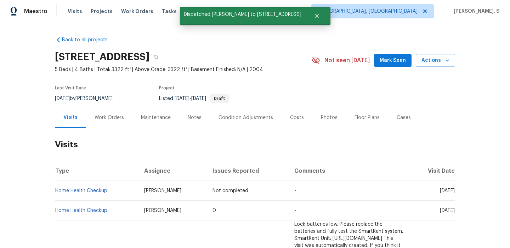
click at [98, 128] on div "Visits Work Orders Maintenance Notes Condition Adjustments Costs Photos Floor P…" at bounding box center [255, 117] width 400 height 21
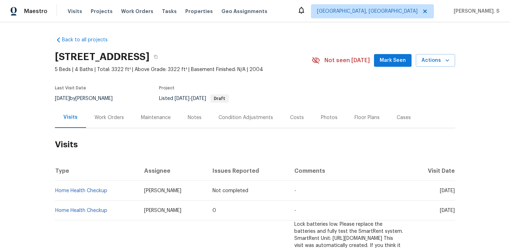
click at [105, 122] on div "Work Orders" at bounding box center [109, 117] width 46 height 21
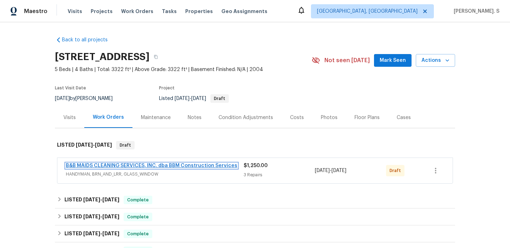
click at [96, 166] on link "B&B MAIDS CLEANING SERVICES, INC. dba BBM Construction Services" at bounding box center [151, 165] width 171 height 5
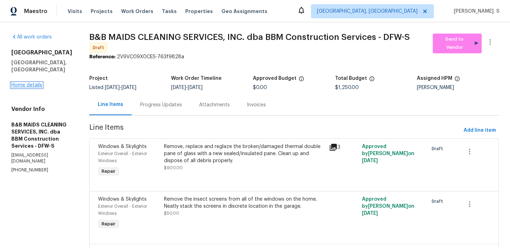
click at [24, 83] on link "Home details" at bounding box center [26, 85] width 31 height 5
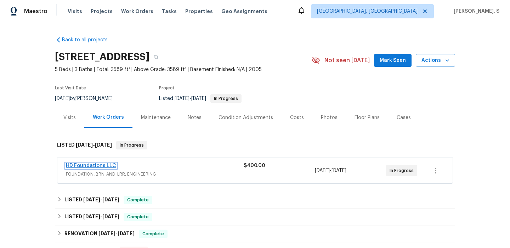
click at [100, 166] on link "HD Foundations LLC" at bounding box center [91, 165] width 50 height 5
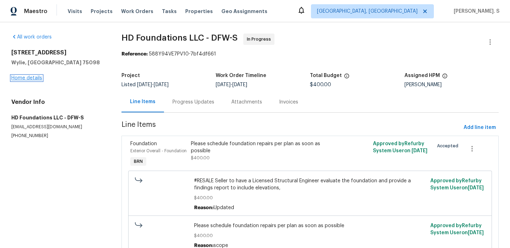
click at [26, 78] on link "Home details" at bounding box center [26, 78] width 31 height 5
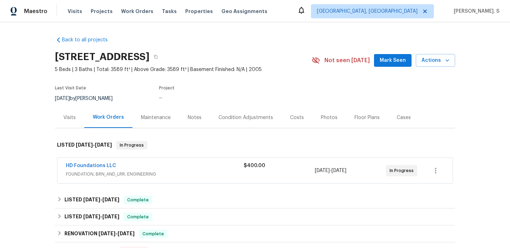
click at [65, 127] on div "Visits" at bounding box center [69, 117] width 29 height 21
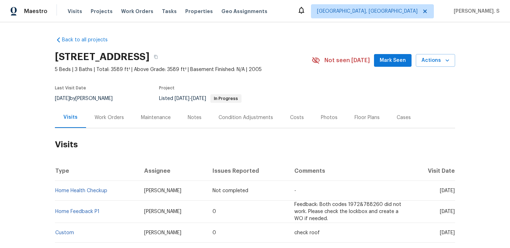
click at [424, 67] on div "[STREET_ADDRESS] 5 Beds | 3 Baths | Total: 3589 ft² | Above Grade: 3589 ft² | B…" at bounding box center [255, 60] width 400 height 25
click at [425, 66] on button "Actions" at bounding box center [434, 60] width 39 height 13
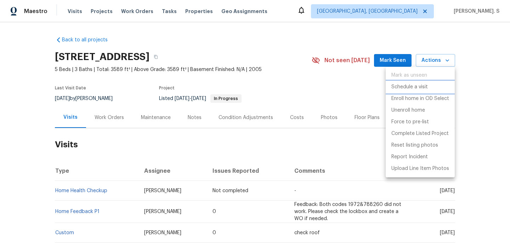
click at [422, 91] on li "Schedule a visit" at bounding box center [419, 87] width 69 height 12
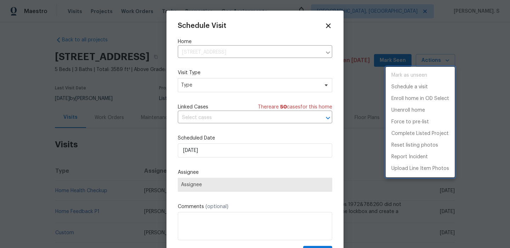
click at [237, 87] on div at bounding box center [255, 124] width 510 height 248
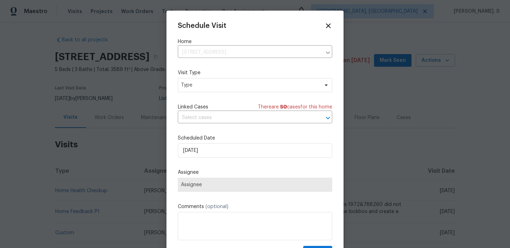
click at [237, 87] on div "Mark as unseen Schedule a visit Enroll home in OD Select Unenroll home Force to…" at bounding box center [255, 124] width 510 height 248
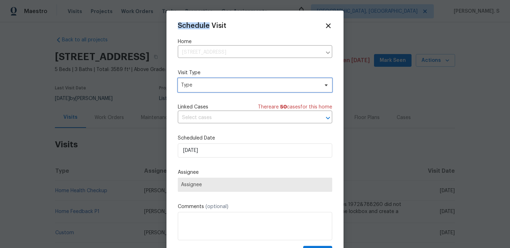
click at [212, 81] on span "Type" at bounding box center [255, 85] width 154 height 14
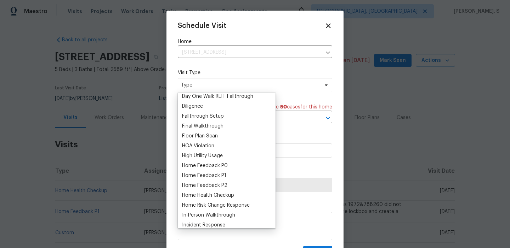
scroll to position [187, 0]
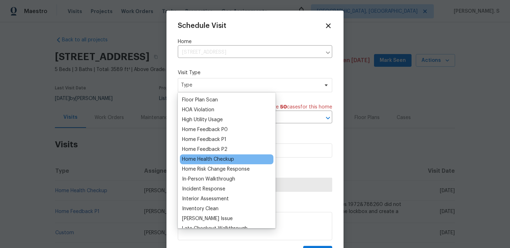
click at [204, 160] on div "Home Health Checkup" at bounding box center [208, 159] width 52 height 7
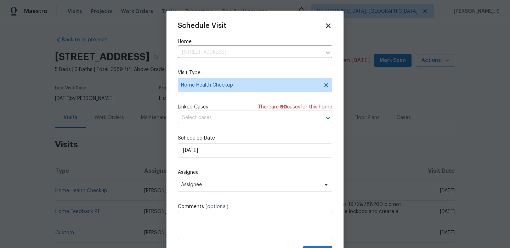
click at [235, 120] on input "text" at bounding box center [245, 118] width 134 height 11
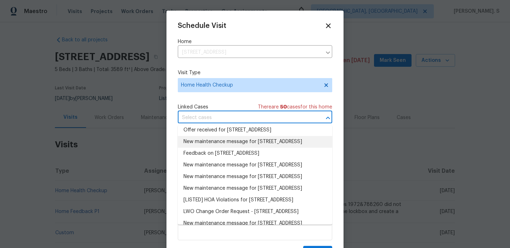
scroll to position [98, 0]
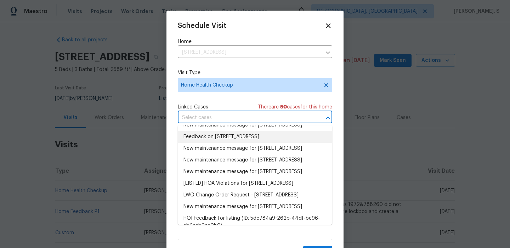
click at [230, 143] on li "Feedback on 2813 Lake Vista Dr, Wylie, TX 75098" at bounding box center [255, 137] width 154 height 12
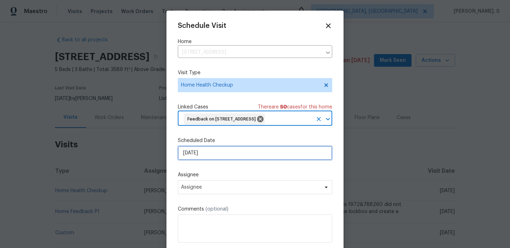
click at [209, 154] on input "[DATE]" at bounding box center [255, 153] width 154 height 14
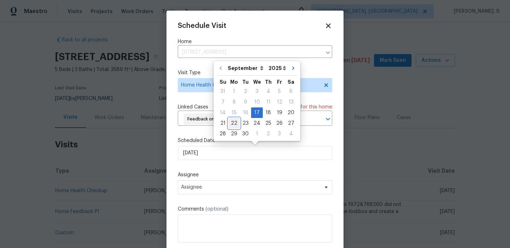
click at [232, 125] on div "22" at bounding box center [233, 124] width 11 height 10
type input "[DATE]"
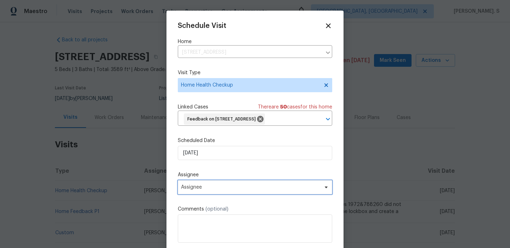
click at [214, 191] on span "Assignee" at bounding box center [255, 187] width 154 height 14
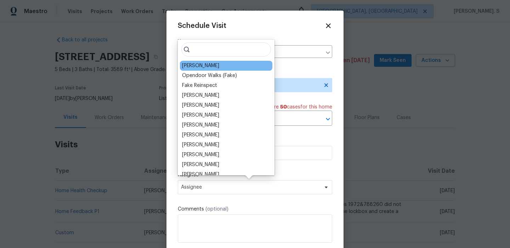
click at [208, 66] on div "[PERSON_NAME]" at bounding box center [226, 66] width 92 height 10
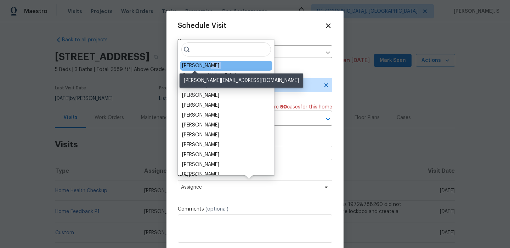
click at [194, 66] on div "[PERSON_NAME]" at bounding box center [200, 65] width 37 height 7
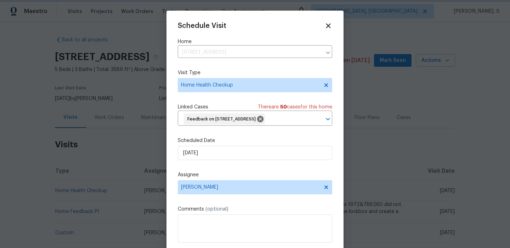
scroll to position [15, 0]
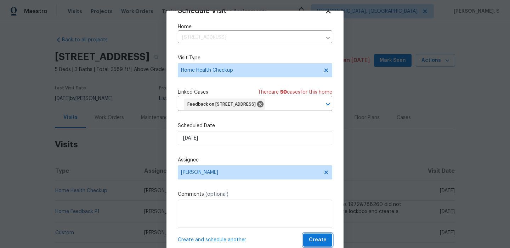
click at [321, 238] on span "Create" at bounding box center [318, 240] width 18 height 9
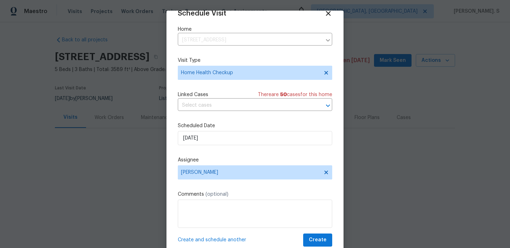
scroll to position [13, 0]
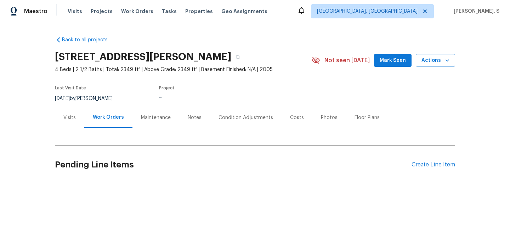
click at [334, 69] on div "[STREET_ADDRESS][PERSON_NAME] 4 Beds | 2 1/2 Baths | Total: 2349 ft² | Above Gr…" at bounding box center [255, 60] width 400 height 25
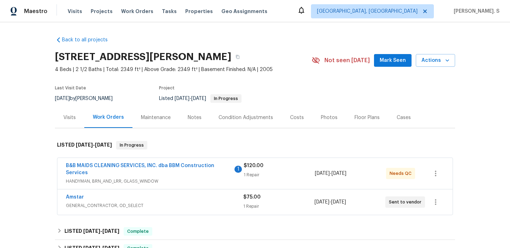
click at [149, 169] on span "B&B MAIDS CLEANING SERVICES, INC. dba BBM Construction Services" at bounding box center [149, 169] width 167 height 14
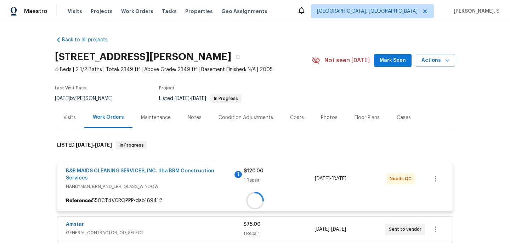
click at [154, 165] on div "B&B MAIDS CLEANING SERVICES, INC. dba BBM Construction Services 1 HANDYMAN, BRN…" at bounding box center [255, 187] width 396 height 49
click at [154, 168] on div at bounding box center [255, 189] width 400 height 111
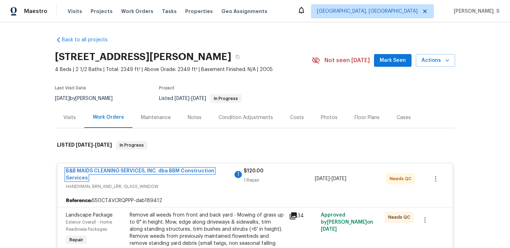
click at [153, 169] on link "B&B MAIDS CLEANING SERVICES, INC. dba BBM Construction Services" at bounding box center [140, 175] width 148 height 12
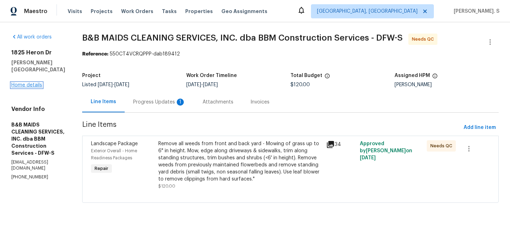
click at [38, 83] on link "Home details" at bounding box center [26, 85] width 31 height 5
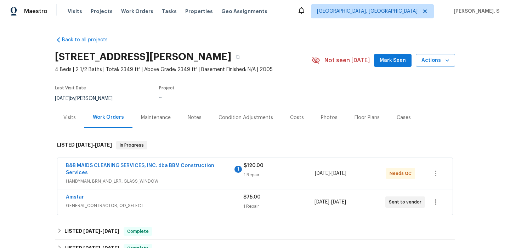
click at [68, 122] on div "Visits" at bounding box center [69, 117] width 29 height 21
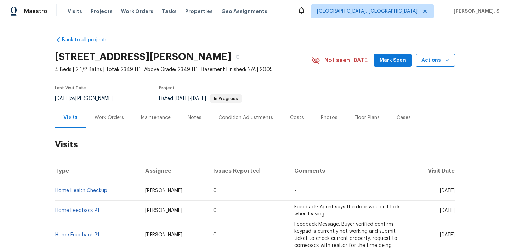
click at [440, 59] on span "Actions" at bounding box center [435, 60] width 28 height 9
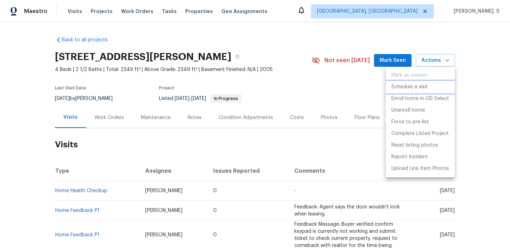
click at [414, 90] on p "Schedule a visit" at bounding box center [409, 87] width 36 height 7
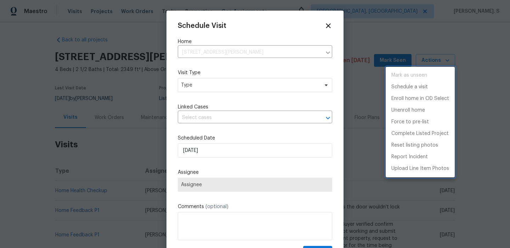
click at [213, 86] on div at bounding box center [255, 124] width 510 height 248
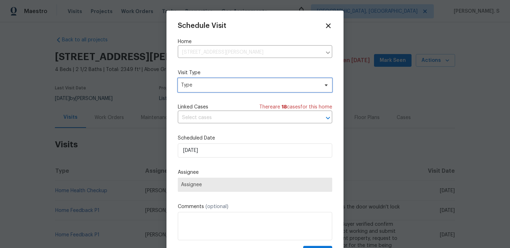
click at [199, 90] on span "Type" at bounding box center [255, 85] width 154 height 14
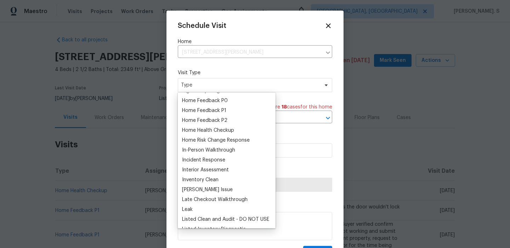
scroll to position [241, 0]
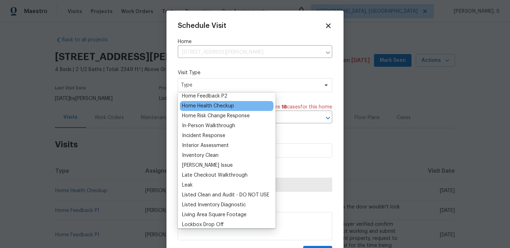
click at [203, 106] on div "Home Health Checkup" at bounding box center [208, 106] width 52 height 7
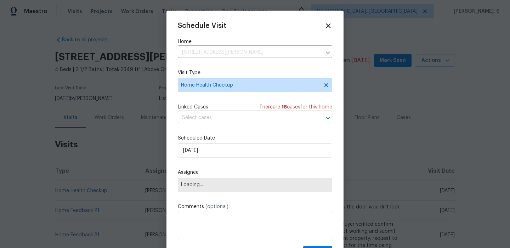
click at [213, 120] on input "text" at bounding box center [245, 118] width 134 height 11
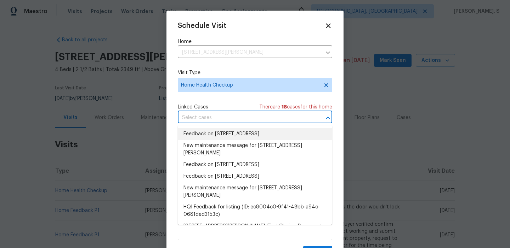
click at [216, 134] on li "Feedback on 1825 Heron Dr, Aubrey, TX 76227" at bounding box center [255, 134] width 154 height 12
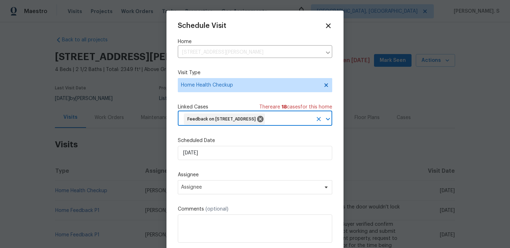
click at [209, 162] on div "Schedule Visit Home 1825 Heron Dr, Aubrey, TX 76227 ​ Visit Type Home Health Ch…" at bounding box center [255, 142] width 154 height 240
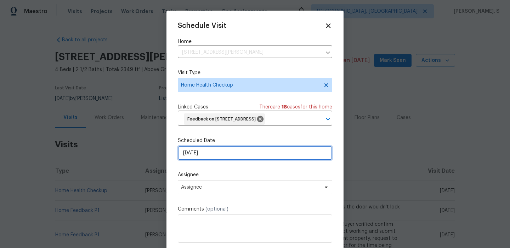
click at [209, 154] on input "[DATE]" at bounding box center [255, 153] width 154 height 14
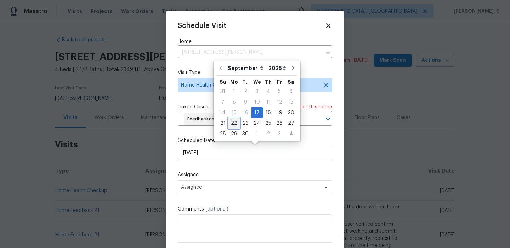
click at [235, 123] on div "22" at bounding box center [233, 124] width 11 height 10
type input "[DATE]"
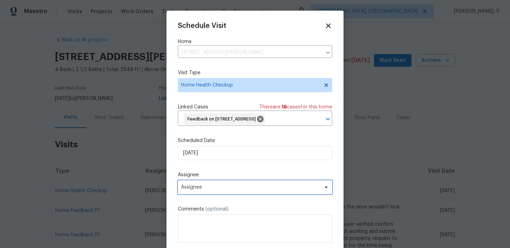
click at [223, 188] on span "Assignee" at bounding box center [250, 188] width 139 height 6
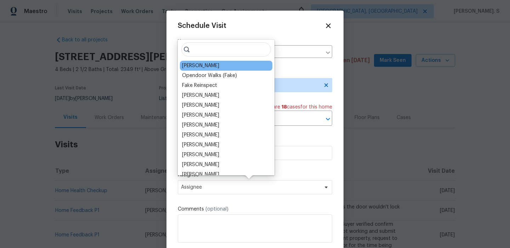
click at [219, 67] on div "[PERSON_NAME]" at bounding box center [226, 66] width 92 height 10
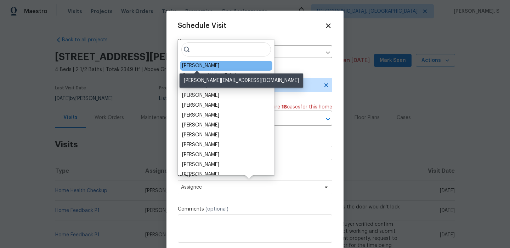
click at [204, 67] on div "[PERSON_NAME]" at bounding box center [200, 65] width 37 height 7
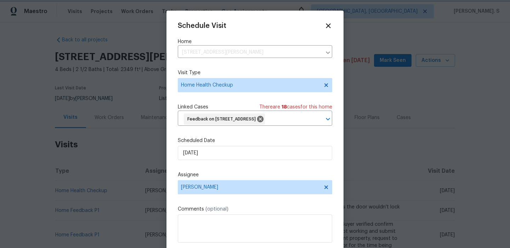
scroll to position [15, 0]
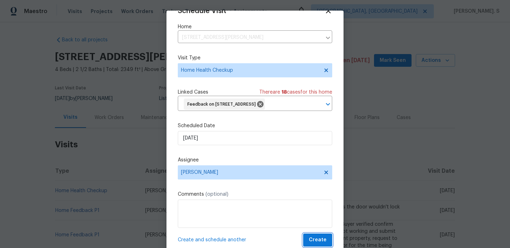
click at [317, 238] on span "Create" at bounding box center [318, 240] width 18 height 9
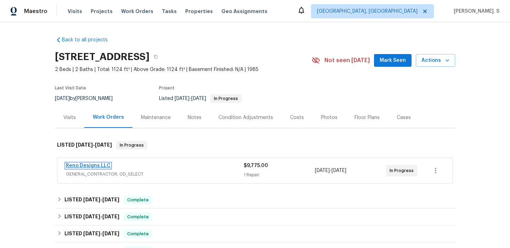
click at [85, 163] on link "Reno Designs LLC" at bounding box center [88, 165] width 45 height 5
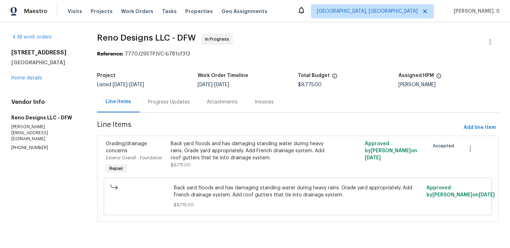
click at [11, 79] on div "All work orders [STREET_ADDRESS][PERSON_NAME] Home details Vendor Info Reno Des…" at bounding box center [255, 132] width 510 height 220
click at [24, 79] on link "Home details" at bounding box center [26, 78] width 31 height 5
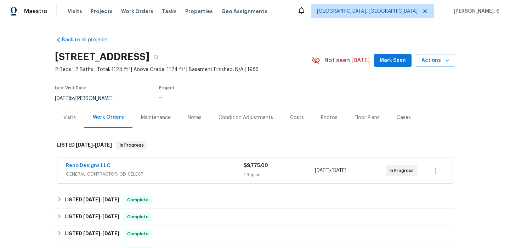
click at [65, 113] on div "Visits" at bounding box center [69, 117] width 29 height 21
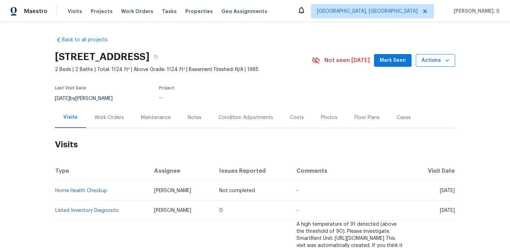
click at [430, 54] on button "Actions" at bounding box center [434, 60] width 39 height 13
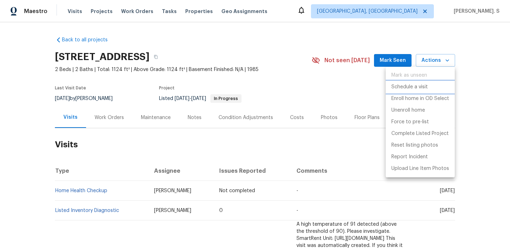
click at [416, 85] on p "Schedule a visit" at bounding box center [409, 87] width 36 height 7
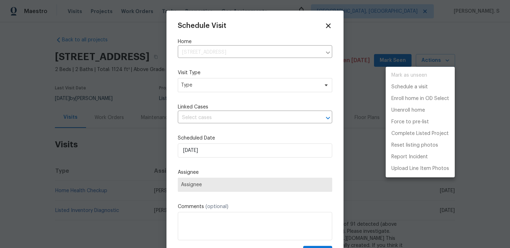
click at [223, 80] on div at bounding box center [255, 124] width 510 height 248
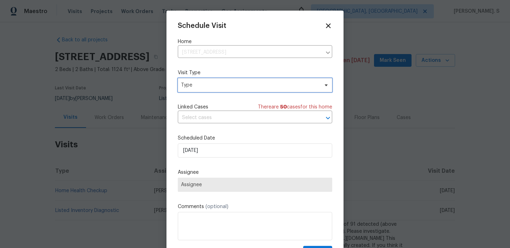
click at [214, 88] on span "Type" at bounding box center [250, 85] width 138 height 7
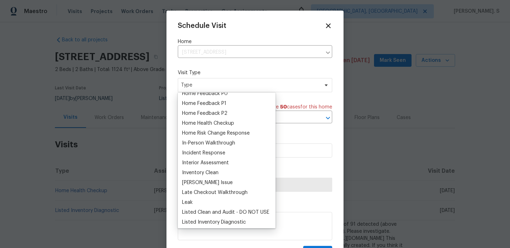
scroll to position [234, 0]
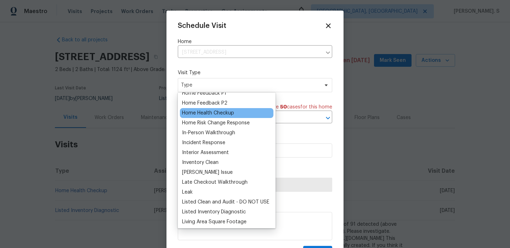
click at [207, 116] on div "Home Health Checkup" at bounding box center [208, 113] width 52 height 7
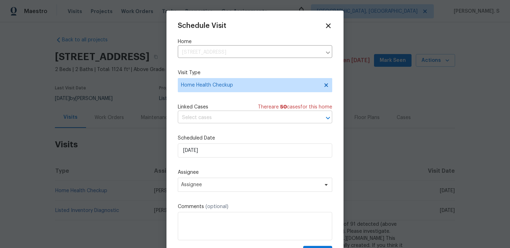
click at [222, 119] on input "text" at bounding box center [245, 118] width 134 height 11
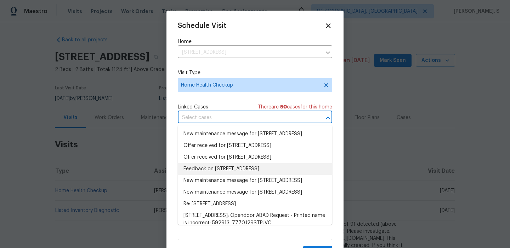
click at [210, 173] on li "Feedback on 2602 Shalimar Dr, Garland, TX 75040" at bounding box center [255, 169] width 154 height 12
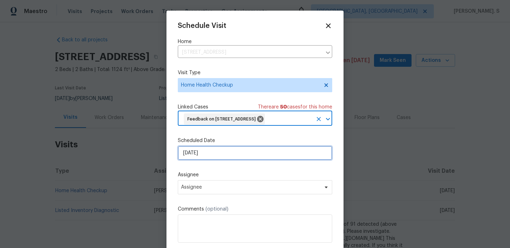
click at [208, 151] on input "[DATE]" at bounding box center [255, 153] width 154 height 14
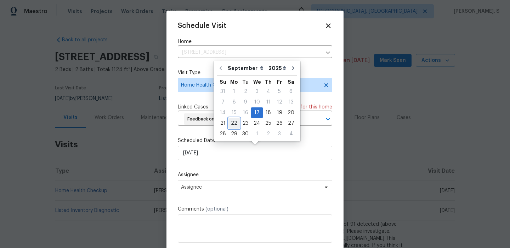
click at [230, 121] on div "22" at bounding box center [233, 124] width 11 height 10
type input "[DATE]"
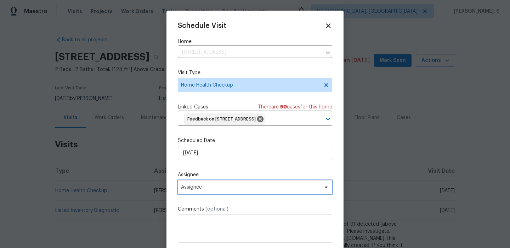
click at [207, 187] on span "Assignee" at bounding box center [250, 188] width 139 height 6
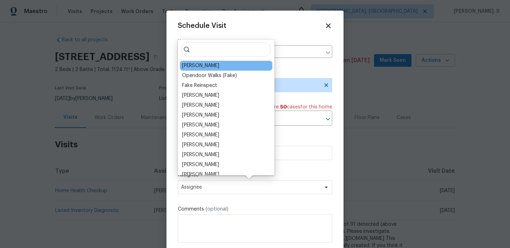
click at [210, 65] on div "[PERSON_NAME]" at bounding box center [226, 66] width 92 height 10
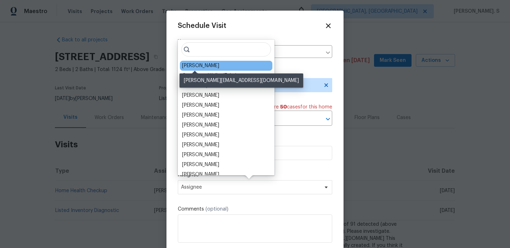
click at [200, 67] on div "[PERSON_NAME]" at bounding box center [200, 65] width 37 height 7
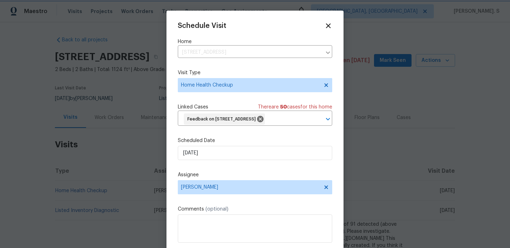
scroll to position [15, 0]
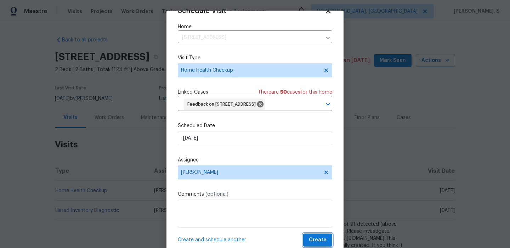
click at [309, 237] on button "Create" at bounding box center [317, 240] width 29 height 13
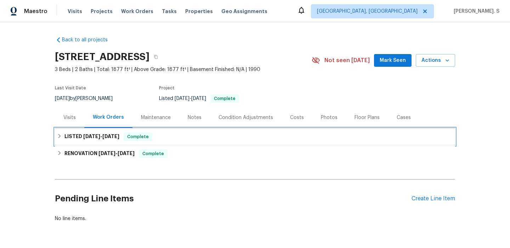
click at [113, 136] on span "[DATE]" at bounding box center [110, 136] width 17 height 5
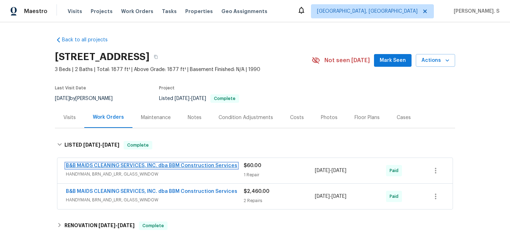
click at [100, 163] on link "B&B MAIDS CLEANING SERVICES, INC. dba BBM Construction Services" at bounding box center [151, 165] width 171 height 5
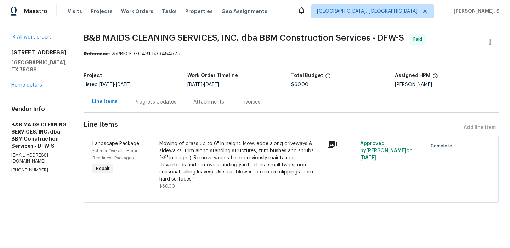
click at [23, 81] on div "[STREET_ADDRESS][PERSON_NAME] Home details" at bounding box center [38, 69] width 55 height 40
click at [24, 83] on link "Home details" at bounding box center [26, 85] width 31 height 5
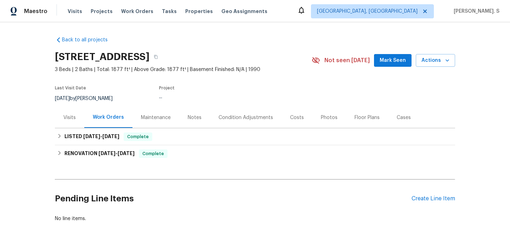
click at [69, 115] on div "Visits" at bounding box center [69, 117] width 12 height 7
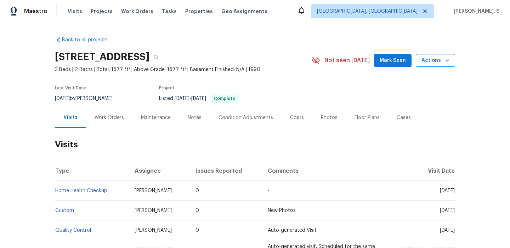
click at [432, 66] on button "Actions" at bounding box center [434, 60] width 39 height 13
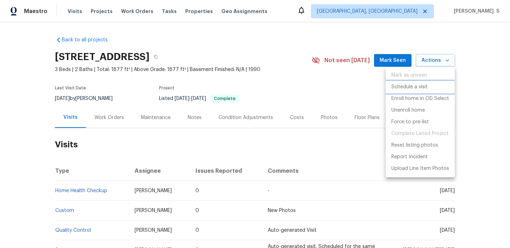
click at [417, 84] on p "Schedule a visit" at bounding box center [409, 87] width 36 height 7
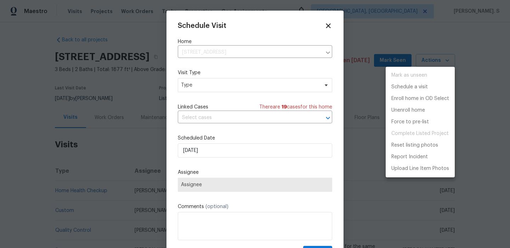
click at [220, 86] on div at bounding box center [255, 124] width 510 height 248
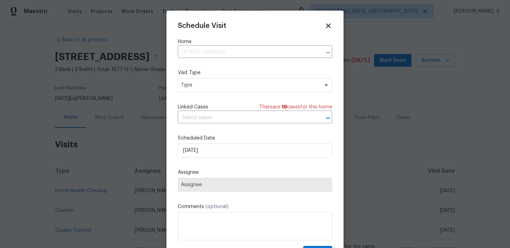
click at [220, 86] on div "Mark as unseen Schedule a visit Enroll home in OD Select Unenroll home Force to…" at bounding box center [255, 124] width 510 height 248
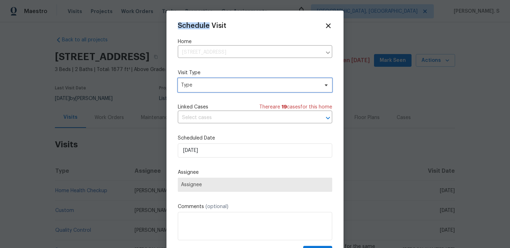
click at [210, 87] on span "Type" at bounding box center [250, 85] width 138 height 7
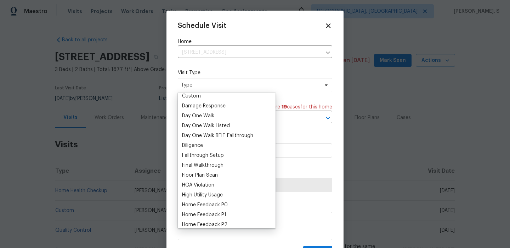
scroll to position [195, 0]
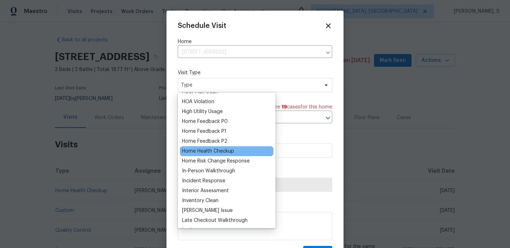
click at [197, 154] on div "Home Health Checkup" at bounding box center [208, 151] width 52 height 7
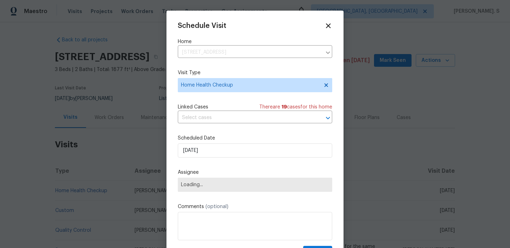
click at [222, 127] on div "Schedule Visit Home 4914 Clay Dr, Rowlett, TX 75088 ​ Visit Type Home Health Ch…" at bounding box center [255, 140] width 154 height 237
click at [225, 118] on input "text" at bounding box center [245, 118] width 134 height 11
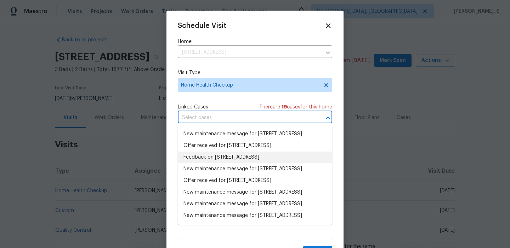
click at [220, 163] on li "Feedback on 4914 Clay Dr, Rowlett, TX 75088" at bounding box center [255, 158] width 154 height 12
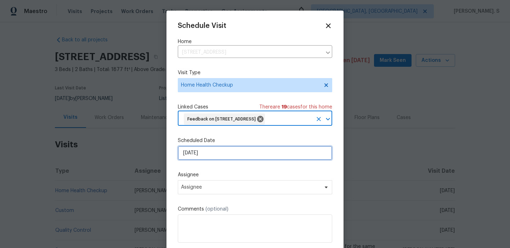
click at [202, 156] on input "[DATE]" at bounding box center [255, 153] width 154 height 14
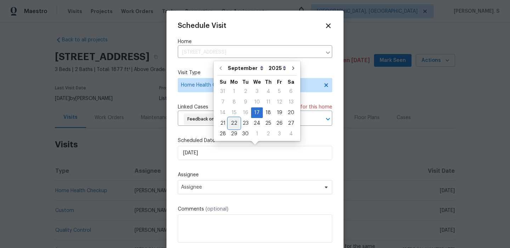
click at [235, 124] on div "22" at bounding box center [233, 124] width 11 height 10
type input "[DATE]"
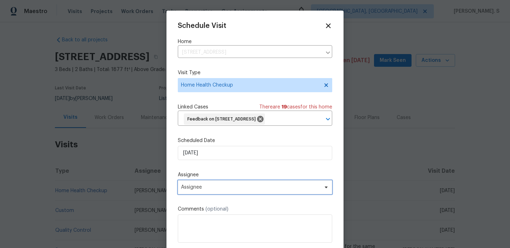
click at [215, 187] on span "Assignee" at bounding box center [250, 188] width 139 height 6
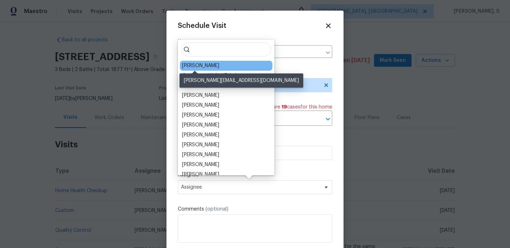
click at [200, 67] on div "[PERSON_NAME]" at bounding box center [200, 65] width 37 height 7
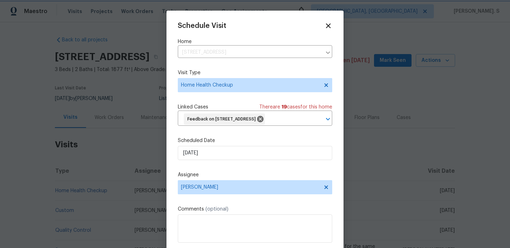
scroll to position [15, 0]
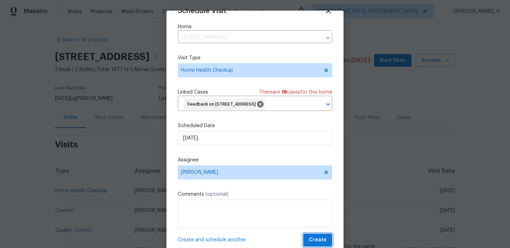
click at [322, 237] on span "Create" at bounding box center [318, 240] width 18 height 9
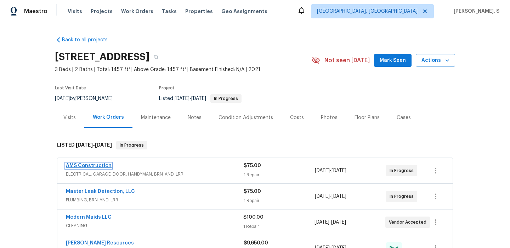
click at [102, 166] on link "AMS Construction" at bounding box center [89, 165] width 46 height 5
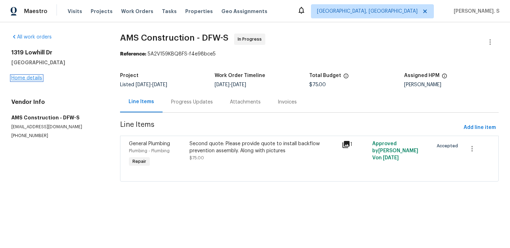
click at [21, 77] on link "Home details" at bounding box center [26, 78] width 31 height 5
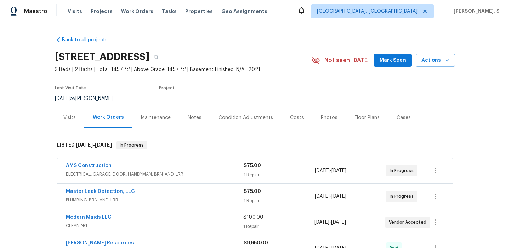
click at [64, 113] on div "Visits" at bounding box center [69, 117] width 29 height 21
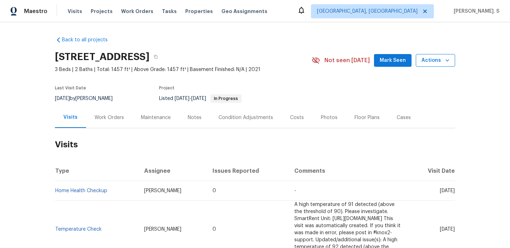
click at [427, 59] on span "Actions" at bounding box center [435, 60] width 28 height 9
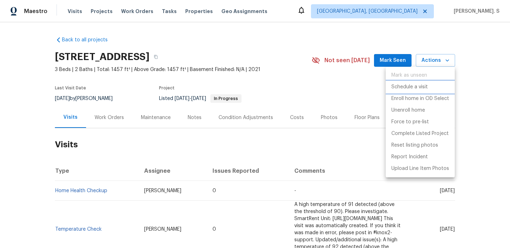
click at [417, 85] on p "Schedule a visit" at bounding box center [409, 87] width 36 height 7
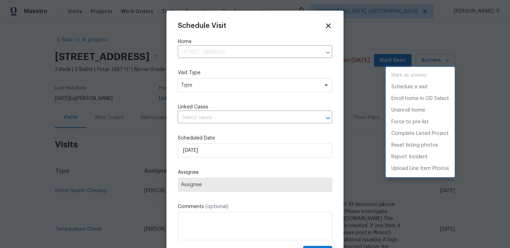
click at [226, 81] on div at bounding box center [255, 124] width 510 height 248
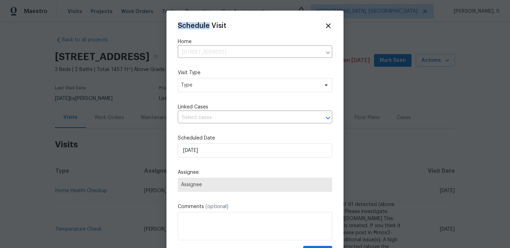
click at [226, 81] on div "Mark as unseen Schedule a visit Enroll home in OD Select Unenroll home Force to…" at bounding box center [255, 124] width 510 height 248
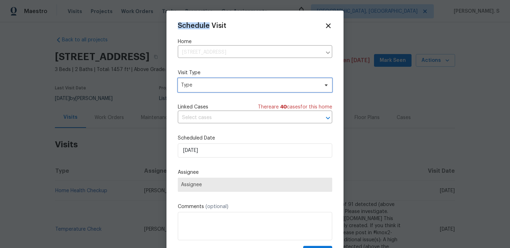
click at [226, 81] on span "Type" at bounding box center [255, 85] width 154 height 14
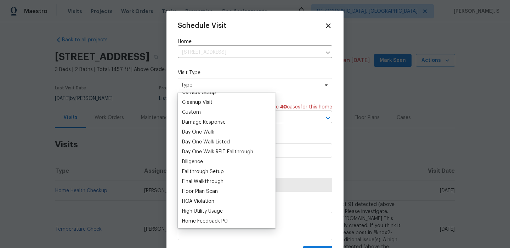
scroll to position [133, 0]
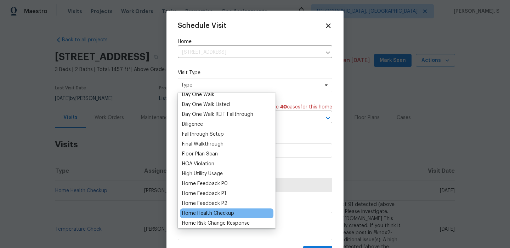
click at [201, 209] on div "Home Health Checkup" at bounding box center [226, 214] width 93 height 10
click at [215, 211] on div "Home Health Checkup" at bounding box center [208, 213] width 52 height 7
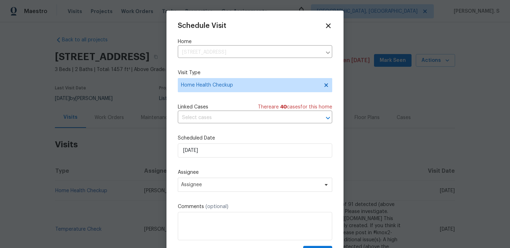
click at [233, 112] on div "Linked Cases There are 40 case s for this home ​" at bounding box center [255, 114] width 154 height 20
click at [232, 122] on input "text" at bounding box center [245, 118] width 134 height 11
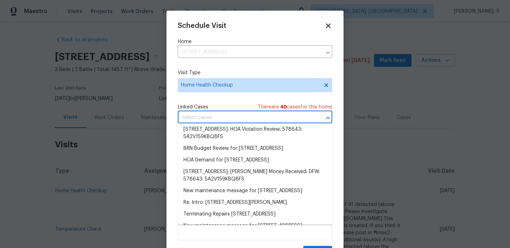
scroll to position [155, 0]
click at [217, 102] on li "1319 Lowhill Drive, Royse City, Texas 75189" at bounding box center [255, 96] width 154 height 12
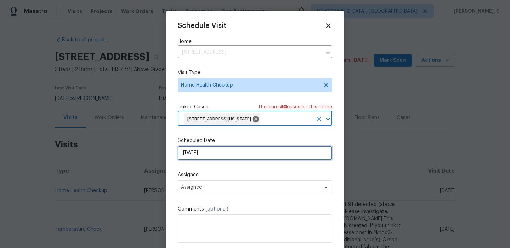
click at [208, 156] on input "[DATE]" at bounding box center [255, 153] width 154 height 14
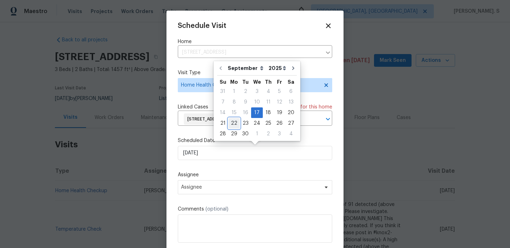
click at [236, 122] on div "22" at bounding box center [233, 124] width 11 height 10
type input "[DATE]"
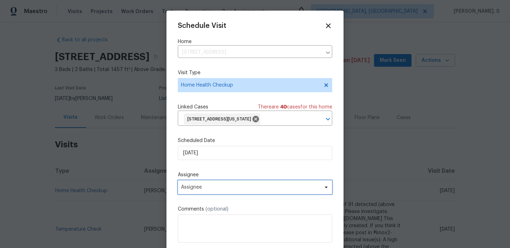
click at [211, 189] on span "Assignee" at bounding box center [250, 188] width 139 height 6
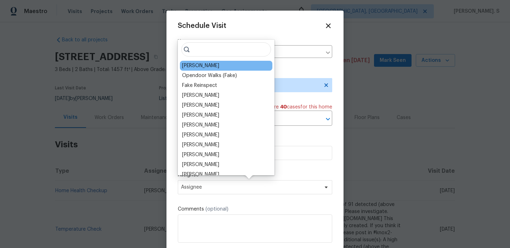
click at [197, 68] on div "[PERSON_NAME]" at bounding box center [200, 65] width 37 height 7
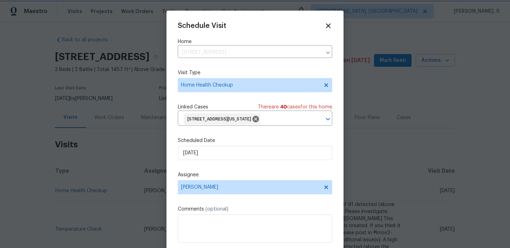
scroll to position [15, 0]
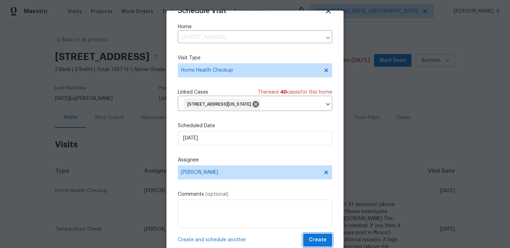
click at [323, 237] on span "Create" at bounding box center [318, 240] width 18 height 9
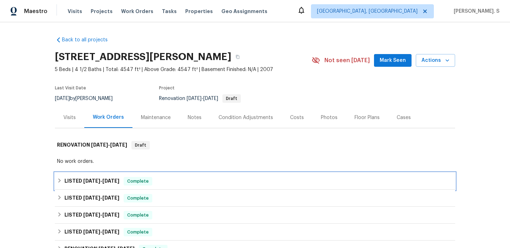
click at [82, 181] on h6 "LISTED 7/30/25 - 8/5/25" at bounding box center [91, 181] width 55 height 8
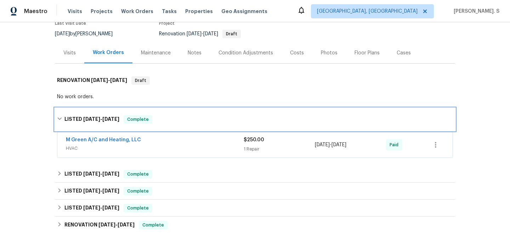
scroll to position [97, 0]
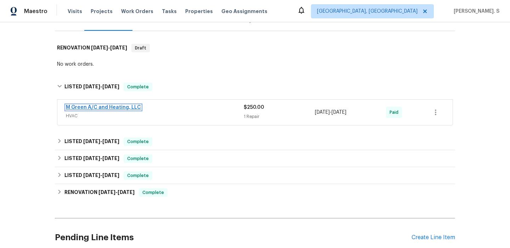
click at [85, 109] on link "M Green A/C and Heating, LLC" at bounding box center [103, 107] width 75 height 5
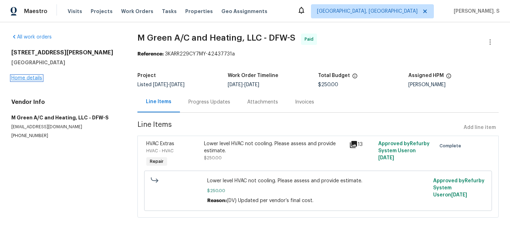
click at [21, 79] on link "Home details" at bounding box center [26, 78] width 31 height 5
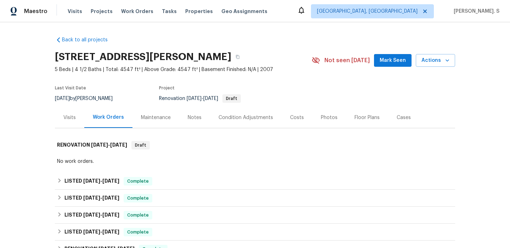
click at [76, 119] on div "Visits" at bounding box center [69, 117] width 29 height 21
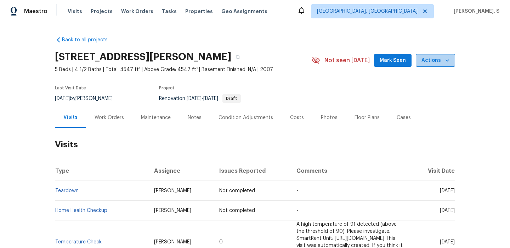
click at [444, 60] on icon "button" at bounding box center [446, 60] width 7 height 7
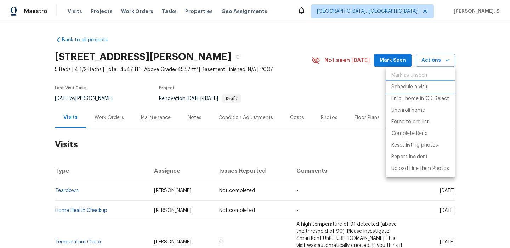
click at [427, 82] on li "Schedule a visit" at bounding box center [419, 87] width 69 height 12
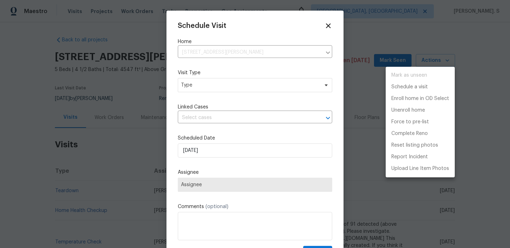
click at [206, 87] on div at bounding box center [255, 124] width 510 height 248
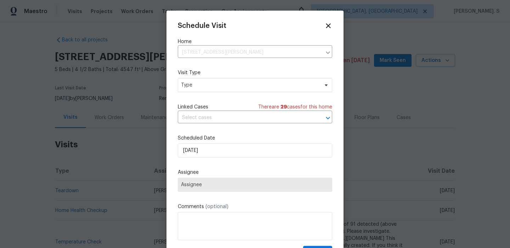
click at [206, 87] on div "Mark as unseen Schedule a visit Enroll home in OD Select Unenroll home Force to…" at bounding box center [255, 124] width 510 height 248
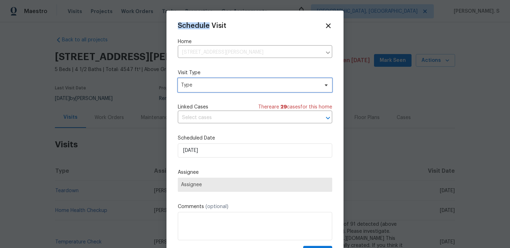
click at [206, 87] on span "Type" at bounding box center [250, 85] width 138 height 7
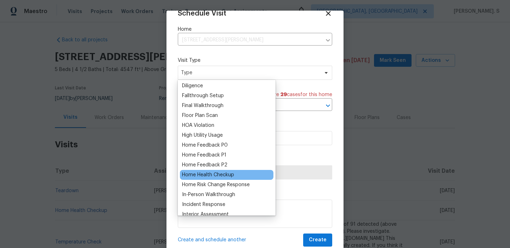
scroll to position [190, 0]
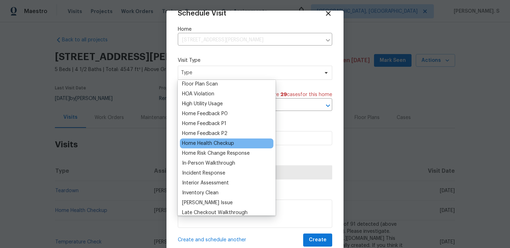
click at [204, 142] on div "Home Health Checkup" at bounding box center [208, 143] width 52 height 7
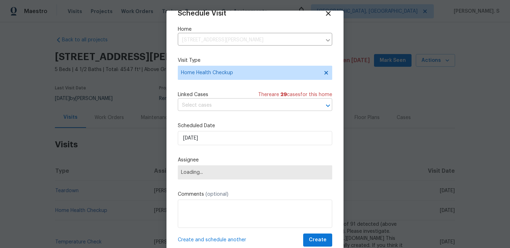
click at [214, 109] on input "text" at bounding box center [245, 105] width 134 height 11
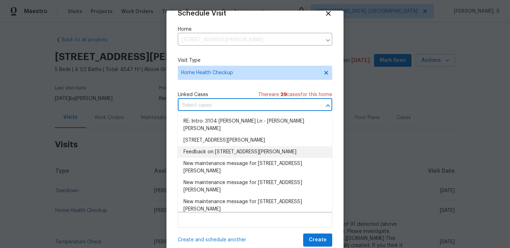
click at [213, 146] on li "Feedback on 3104 Kimberlee Ln, Highland Village, TX 75077" at bounding box center [255, 152] width 154 height 12
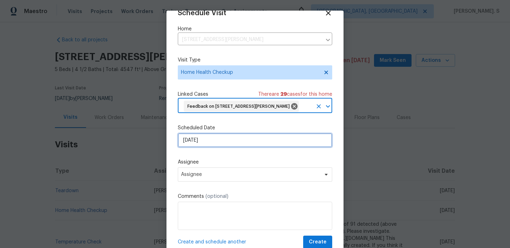
click at [209, 146] on input "[DATE]" at bounding box center [255, 140] width 154 height 14
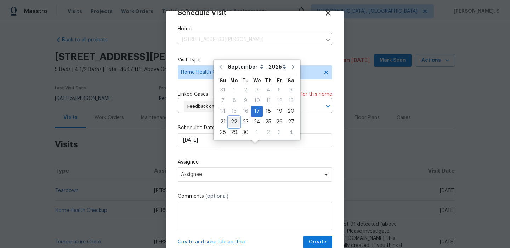
click at [235, 118] on div "22" at bounding box center [233, 122] width 11 height 10
type input "[DATE]"
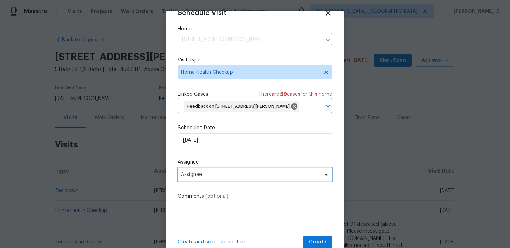
click at [223, 178] on span "Assignee" at bounding box center [250, 175] width 139 height 6
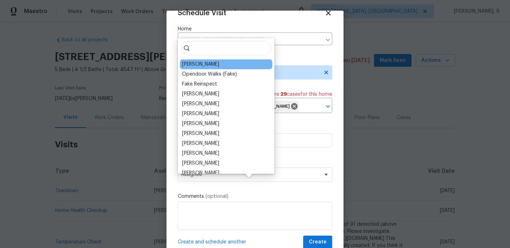
click at [191, 60] on div "[PERSON_NAME]" at bounding box center [226, 64] width 92 height 10
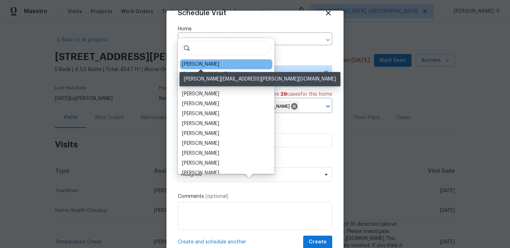
click at [213, 65] on div "[PERSON_NAME]" at bounding box center [200, 64] width 37 height 7
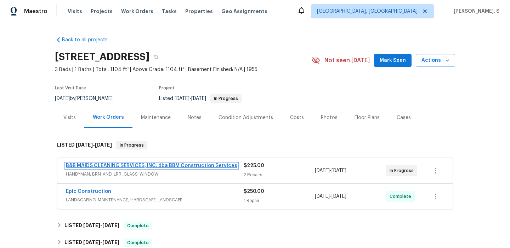
click at [134, 166] on link "B&B MAIDS CLEANING SERVICES, INC. dba BBM Construction Services" at bounding box center [151, 165] width 171 height 5
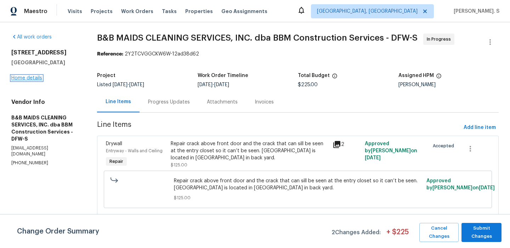
click at [20, 79] on link "Home details" at bounding box center [26, 78] width 31 height 5
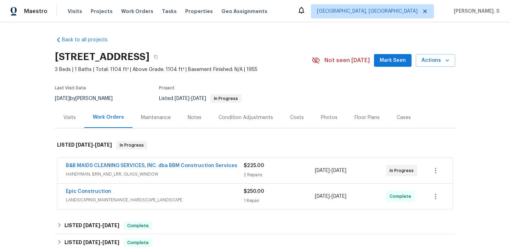
click at [57, 119] on div "Visits" at bounding box center [69, 117] width 29 height 21
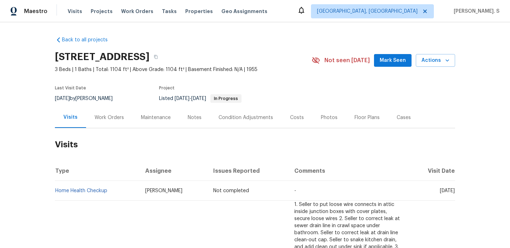
click at [413, 63] on div "Not seen [DATE] Mark Seen Actions" at bounding box center [382, 60] width 143 height 13
click at [425, 63] on span "Actions" at bounding box center [435, 60] width 28 height 9
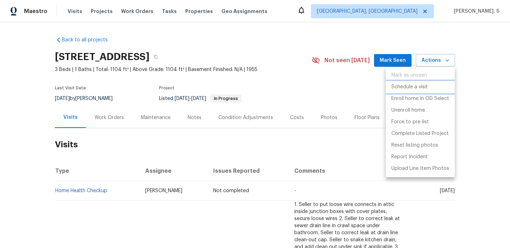
click at [409, 90] on p "Schedule a visit" at bounding box center [409, 87] width 36 height 7
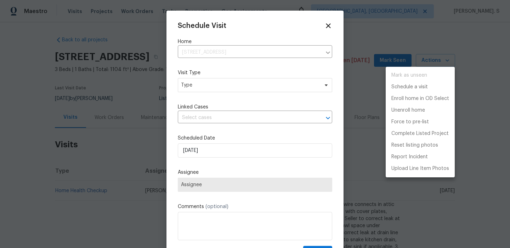
click at [212, 87] on div at bounding box center [255, 124] width 510 height 248
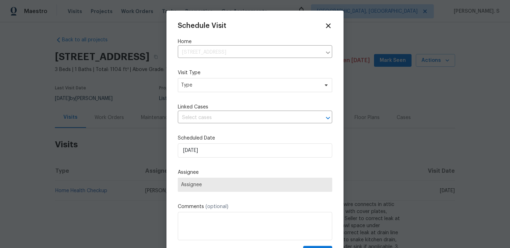
click at [212, 87] on div "Mark as unseen Schedule a visit Enroll home in OD Select Unenroll home Force to…" at bounding box center [255, 124] width 510 height 248
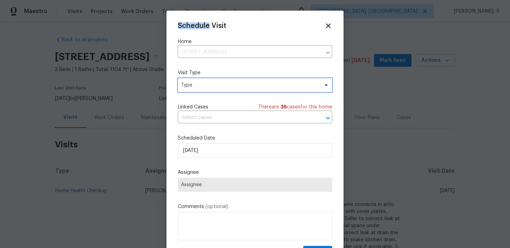
click at [212, 87] on span "Type" at bounding box center [250, 85] width 138 height 7
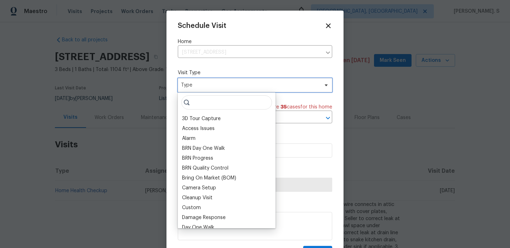
click at [212, 87] on span "Type" at bounding box center [250, 85] width 138 height 7
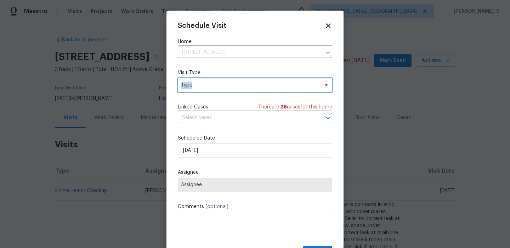
click at [220, 81] on span "Type" at bounding box center [255, 85] width 154 height 14
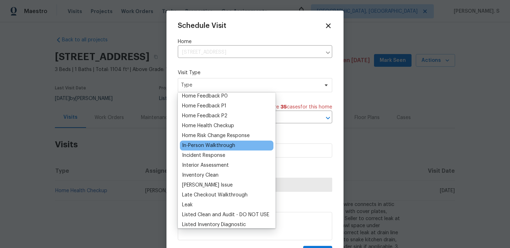
scroll to position [212, 0]
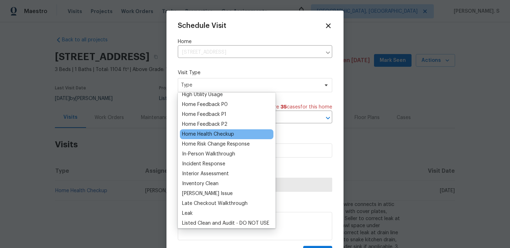
click at [207, 136] on div "Home Health Checkup" at bounding box center [208, 134] width 52 height 7
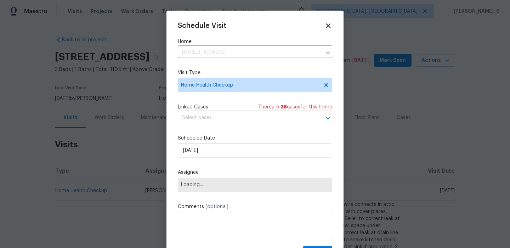
click at [229, 115] on input "text" at bounding box center [245, 118] width 134 height 11
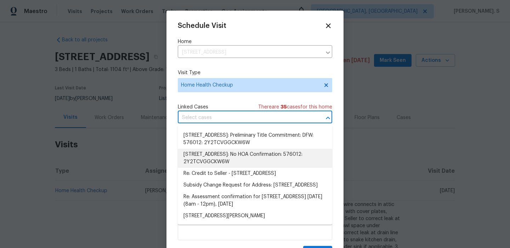
scroll to position [486, 0]
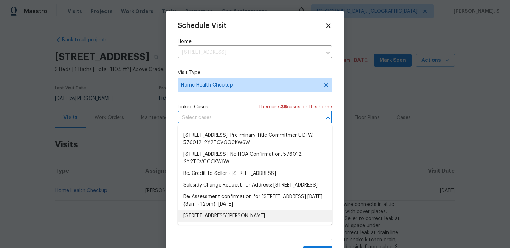
click at [223, 211] on li "[STREET_ADDRESS][PERSON_NAME]" at bounding box center [255, 217] width 154 height 12
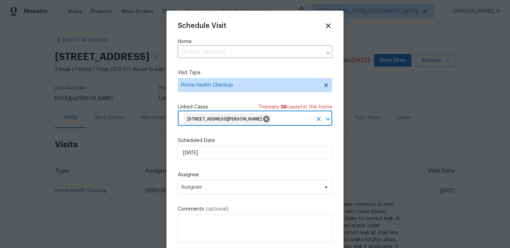
click at [224, 161] on div "Schedule Visit Home [STREET_ADDRESS] ​ Visit Type Home Health Checkup Linked Ca…" at bounding box center [255, 142] width 154 height 240
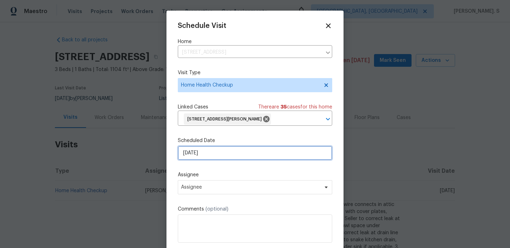
click at [226, 149] on input "[DATE]" at bounding box center [255, 153] width 154 height 14
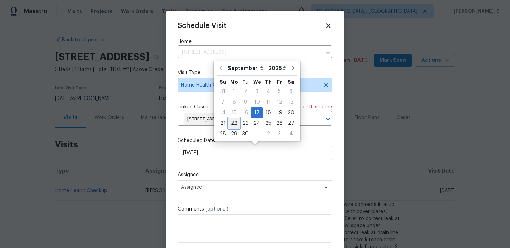
click at [235, 125] on div "22" at bounding box center [233, 124] width 11 height 10
type input "[DATE]"
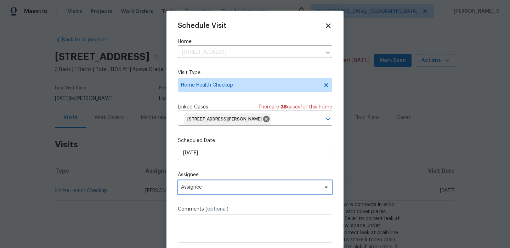
click at [224, 190] on span "Assignee" at bounding box center [250, 188] width 139 height 6
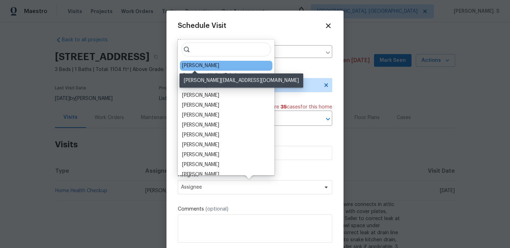
click at [207, 66] on div "[PERSON_NAME]" at bounding box center [200, 65] width 37 height 7
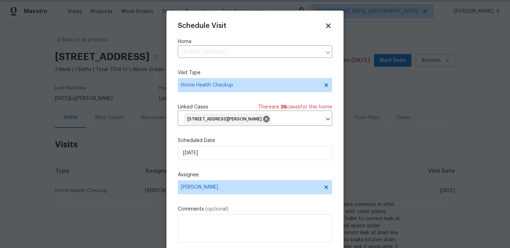
scroll to position [15, 0]
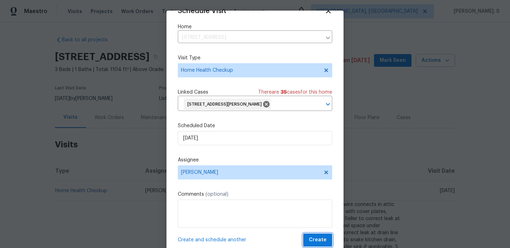
click at [315, 236] on span "Create" at bounding box center [318, 240] width 18 height 9
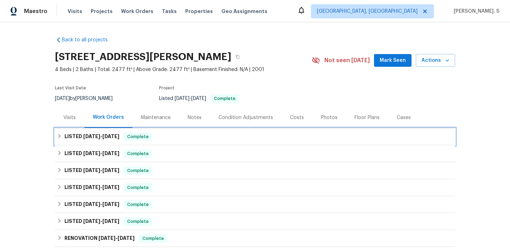
click at [85, 136] on span "[DATE]" at bounding box center [91, 136] width 17 height 5
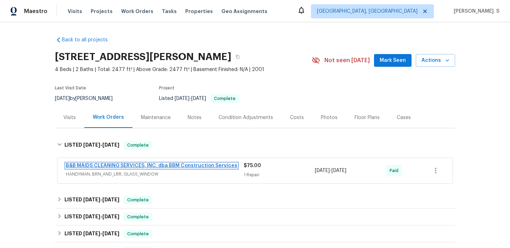
click at [88, 165] on link "B&B MAIDS CLEANING SERVICES, INC. dba BBM Construction Services" at bounding box center [151, 165] width 171 height 5
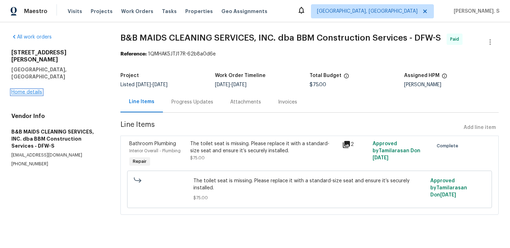
click at [29, 90] on link "Home details" at bounding box center [26, 92] width 31 height 5
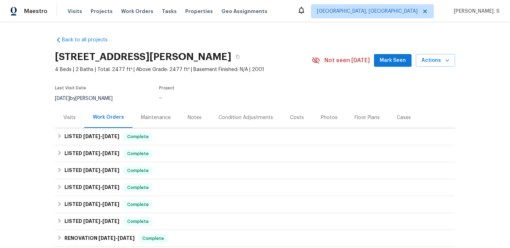
click at [77, 120] on div "Visits" at bounding box center [69, 117] width 29 height 21
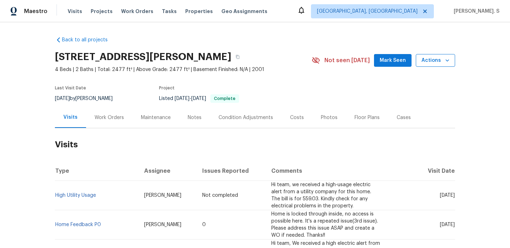
click at [432, 61] on span "Actions" at bounding box center [435, 60] width 28 height 9
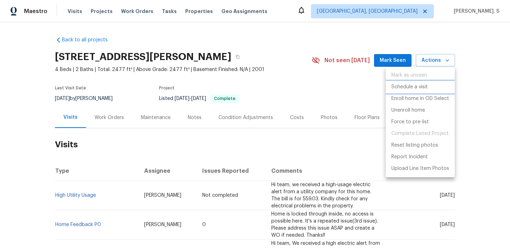
click at [420, 82] on li "Schedule a visit" at bounding box center [419, 87] width 69 height 12
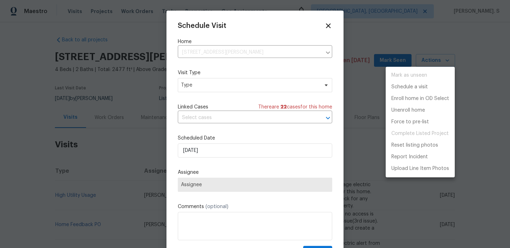
click at [233, 80] on div at bounding box center [255, 124] width 510 height 248
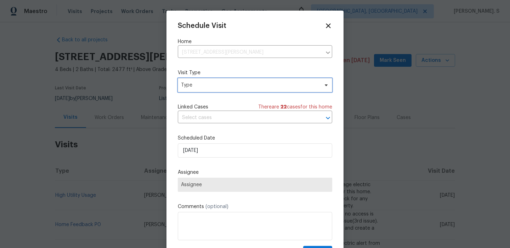
click at [223, 87] on span "Type" at bounding box center [250, 85] width 138 height 7
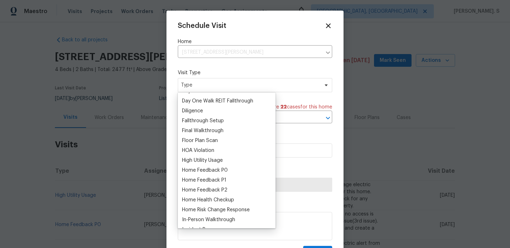
scroll to position [181, 0]
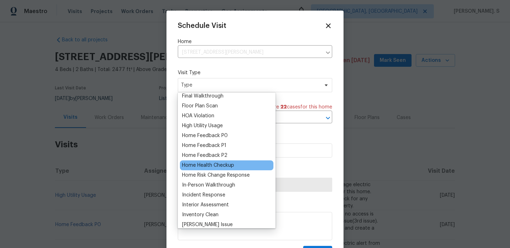
click at [210, 165] on div "Home Health Checkup" at bounding box center [208, 165] width 52 height 7
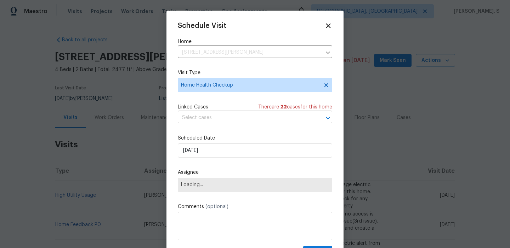
click at [229, 123] on input "text" at bounding box center [245, 118] width 134 height 11
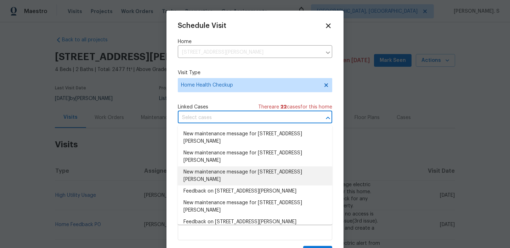
scroll to position [2, 0]
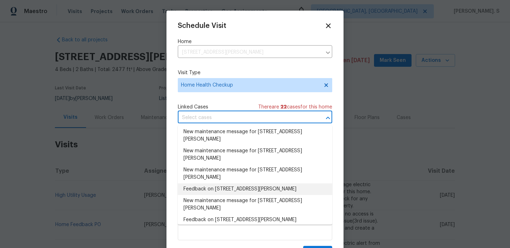
click at [227, 185] on li "Feedback on 7701 Fern Hill Ln, Rowlett, TX 75089" at bounding box center [255, 190] width 154 height 12
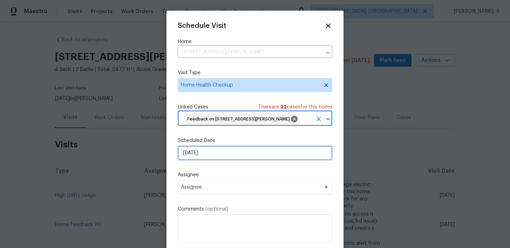
click at [207, 157] on input "[DATE]" at bounding box center [255, 153] width 154 height 14
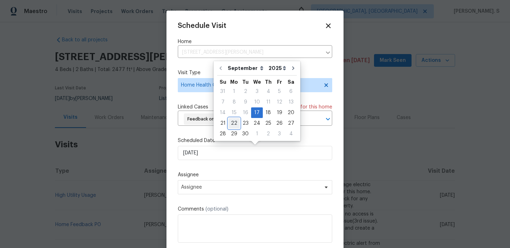
click at [231, 122] on div "22" at bounding box center [233, 124] width 11 height 10
type input "[DATE]"
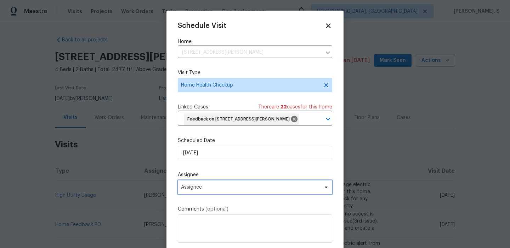
click at [208, 191] on span "Assignee" at bounding box center [255, 187] width 154 height 14
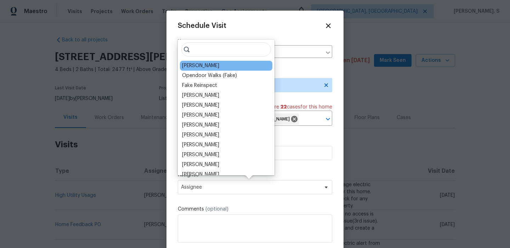
click at [216, 64] on div "[PERSON_NAME]" at bounding box center [226, 66] width 92 height 10
click at [200, 67] on div "[PERSON_NAME]" at bounding box center [200, 65] width 37 height 7
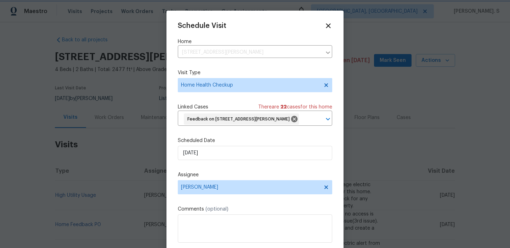
scroll to position [15, 0]
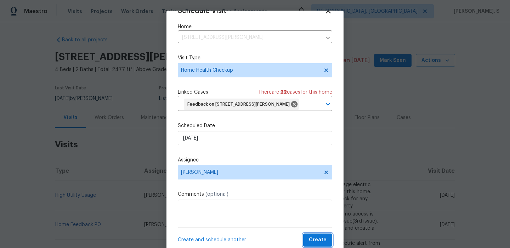
click at [320, 237] on span "Create" at bounding box center [318, 240] width 18 height 9
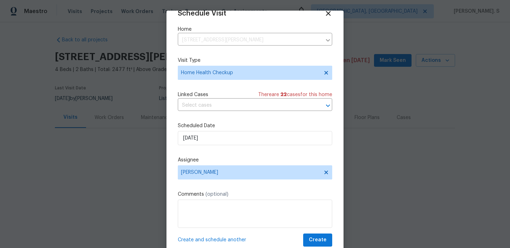
scroll to position [13, 0]
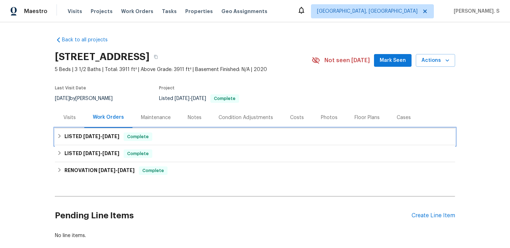
click at [117, 134] on span "[DATE]" at bounding box center [110, 136] width 17 height 5
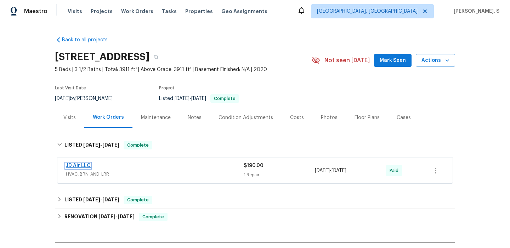
click at [82, 166] on link "JD Air LLC" at bounding box center [78, 165] width 25 height 5
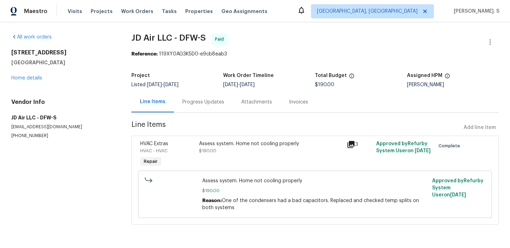
click at [21, 83] on div "All work orders [STREET_ADDRESS] Home details Vendor Info JD Air LLC - DFW-S [E…" at bounding box center [62, 86] width 103 height 105
click at [31, 78] on link "Home details" at bounding box center [26, 78] width 31 height 5
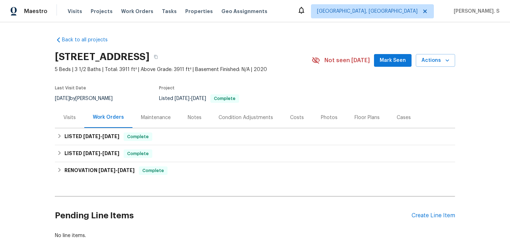
click at [65, 123] on div "Visits" at bounding box center [69, 117] width 29 height 21
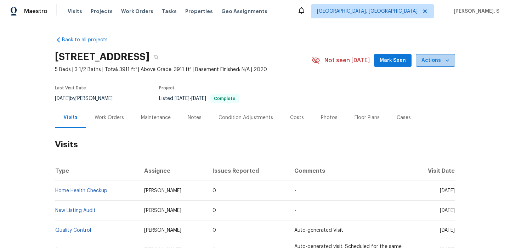
click at [438, 61] on span "Actions" at bounding box center [435, 60] width 28 height 9
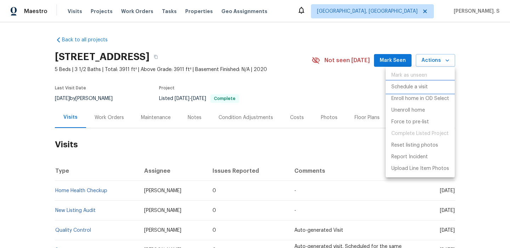
click at [414, 87] on p "Schedule a visit" at bounding box center [409, 87] width 36 height 7
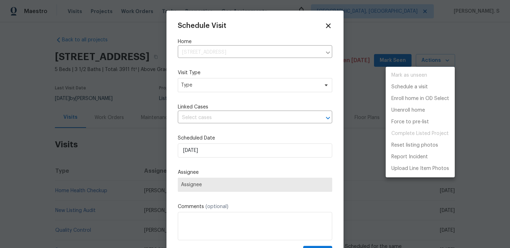
click at [207, 77] on div at bounding box center [255, 124] width 510 height 248
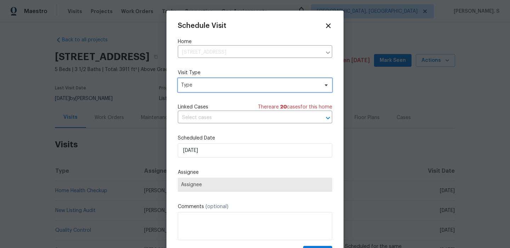
click at [206, 90] on span "Type" at bounding box center [255, 85] width 154 height 14
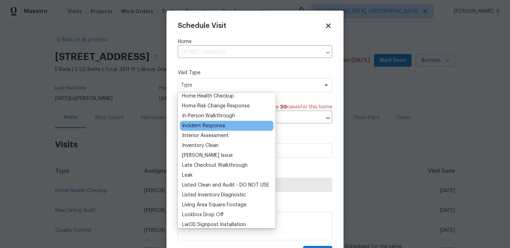
scroll to position [245, 0]
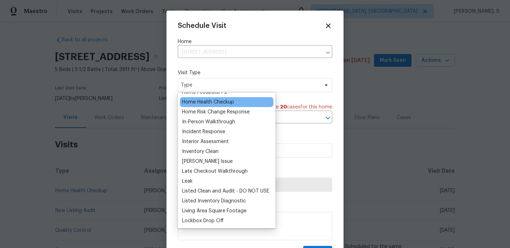
click at [196, 104] on div "Home Health Checkup" at bounding box center [208, 102] width 52 height 7
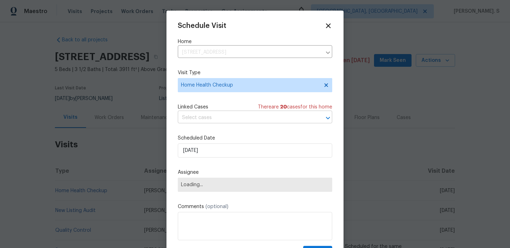
click at [200, 116] on input "text" at bounding box center [245, 118] width 134 height 11
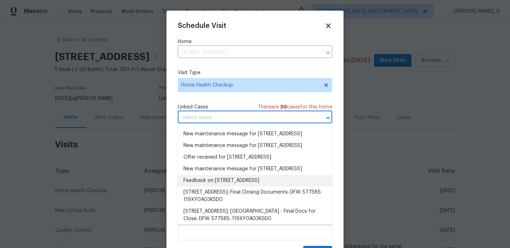
click at [214, 187] on li "Feedback on 233 Stonegate Way, Red Oak, TX 75154" at bounding box center [255, 181] width 154 height 12
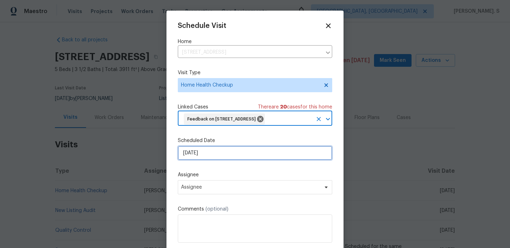
click at [201, 160] on input "[DATE]" at bounding box center [255, 153] width 154 height 14
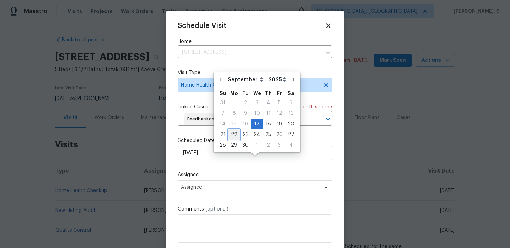
click at [232, 133] on div "22" at bounding box center [233, 135] width 11 height 10
type input "[DATE]"
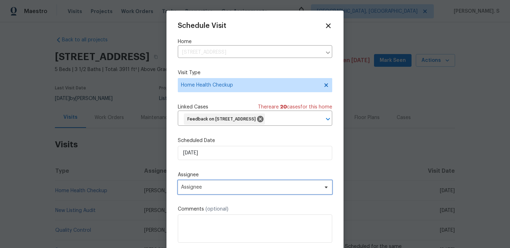
click at [210, 195] on span "Assignee" at bounding box center [255, 187] width 154 height 14
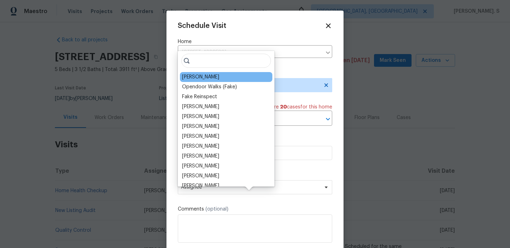
click at [206, 80] on div "[PERSON_NAME]" at bounding box center [200, 77] width 37 height 7
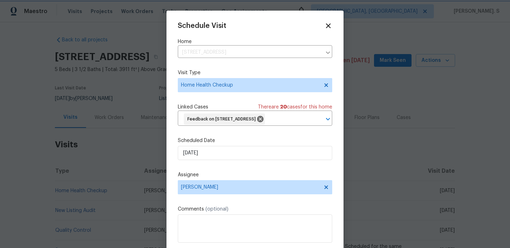
scroll to position [26, 0]
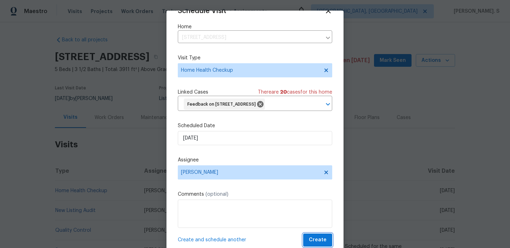
click at [311, 240] on span "Create" at bounding box center [318, 240] width 18 height 9
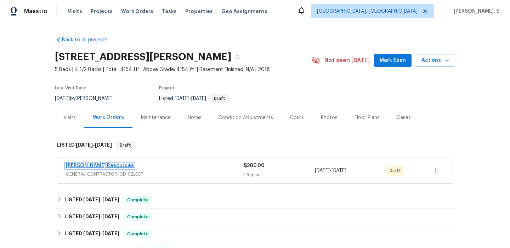
click at [77, 166] on link "[PERSON_NAME] Resources" at bounding box center [100, 165] width 68 height 5
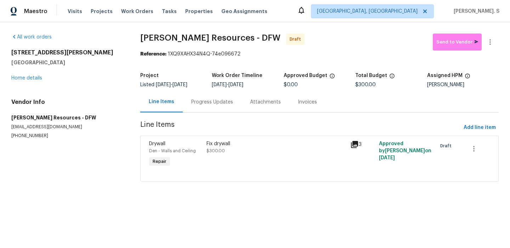
click at [30, 74] on div "[STREET_ADDRESS][PERSON_NAME] Home details" at bounding box center [67, 65] width 112 height 33
click at [29, 77] on link "Home details" at bounding box center [26, 78] width 31 height 5
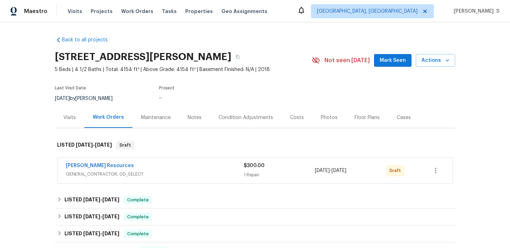
click at [71, 119] on div "Visits" at bounding box center [69, 117] width 12 height 7
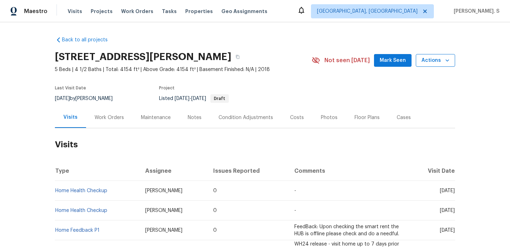
click at [427, 63] on span "Actions" at bounding box center [435, 60] width 28 height 9
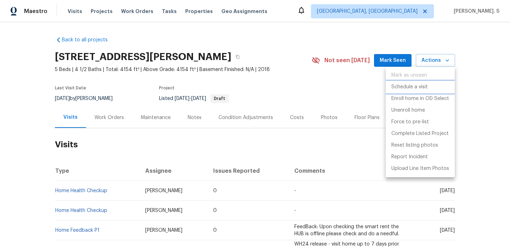
click at [423, 86] on p "Schedule a visit" at bounding box center [409, 87] width 36 height 7
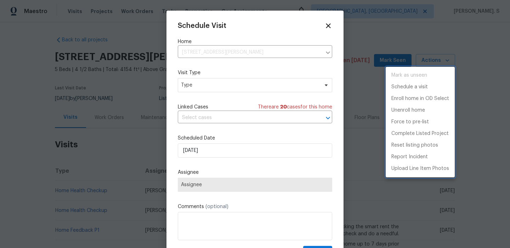
click at [235, 79] on div at bounding box center [255, 124] width 510 height 248
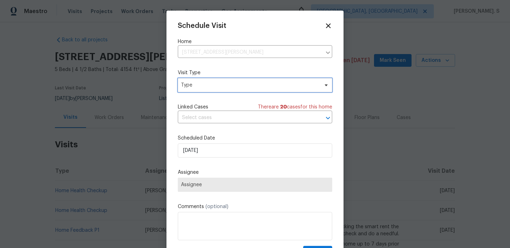
click at [212, 91] on span "Type" at bounding box center [255, 85] width 154 height 14
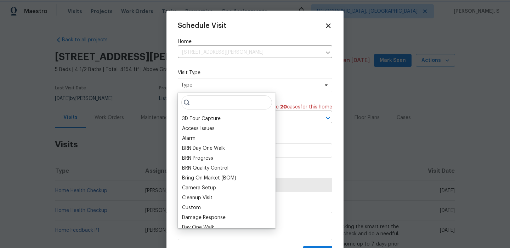
click at [212, 91] on span "Type" at bounding box center [255, 85] width 154 height 14
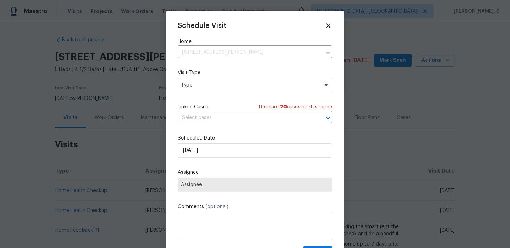
click at [211, 76] on label "Visit Type" at bounding box center [255, 72] width 154 height 7
click at [211, 82] on span "Type" at bounding box center [250, 85] width 138 height 7
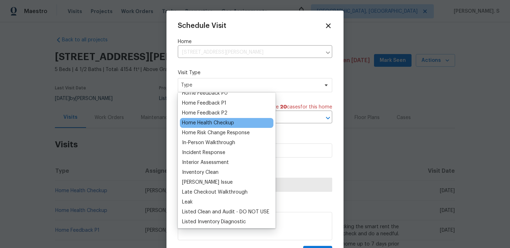
scroll to position [215, 0]
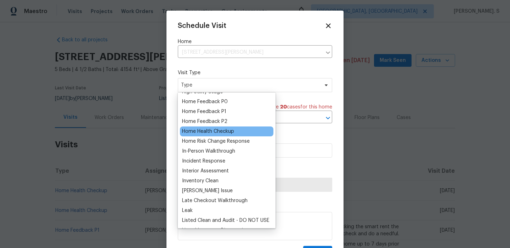
click at [213, 128] on div "Home Health Checkup" at bounding box center [226, 132] width 93 height 10
click at [211, 131] on div "Home Health Checkup" at bounding box center [208, 131] width 52 height 7
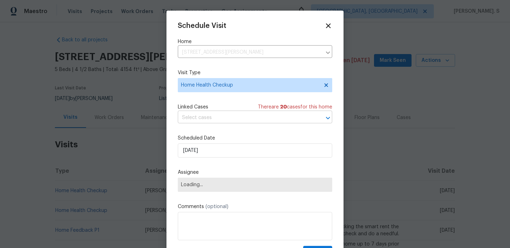
click at [223, 118] on input "text" at bounding box center [245, 118] width 134 height 11
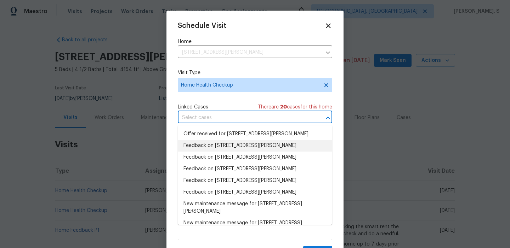
click at [220, 145] on li "Feedback on [STREET_ADDRESS][PERSON_NAME]" at bounding box center [255, 146] width 154 height 12
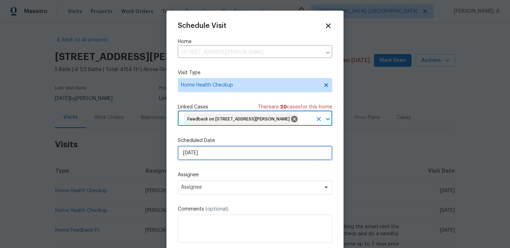
click at [204, 160] on input "[DATE]" at bounding box center [255, 153] width 154 height 14
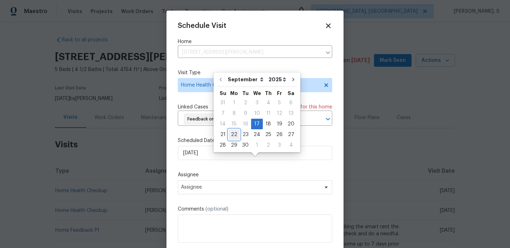
click at [231, 134] on div "22" at bounding box center [233, 135] width 11 height 10
type input "[DATE]"
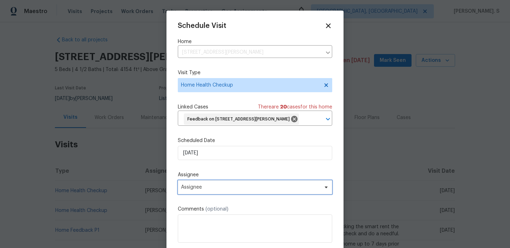
click at [209, 195] on span "Assignee" at bounding box center [255, 187] width 154 height 14
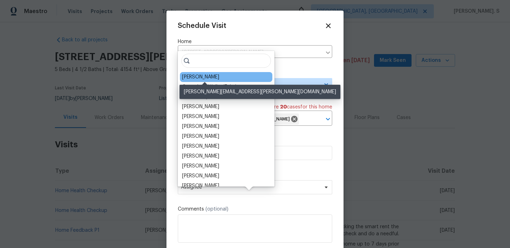
click at [202, 78] on div "[PERSON_NAME]" at bounding box center [200, 77] width 37 height 7
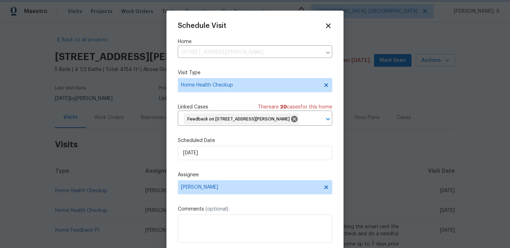
scroll to position [26, 0]
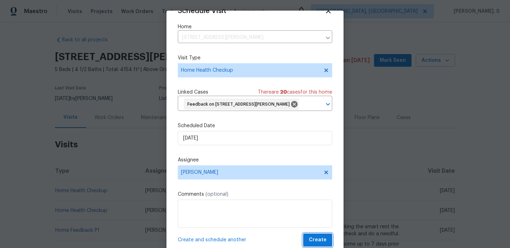
click at [311, 239] on span "Create" at bounding box center [318, 240] width 18 height 9
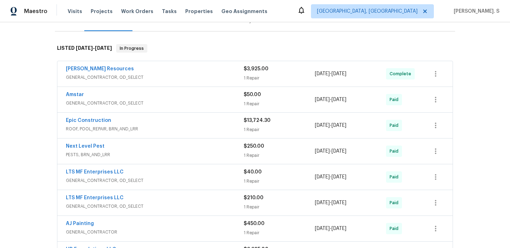
scroll to position [104, 0]
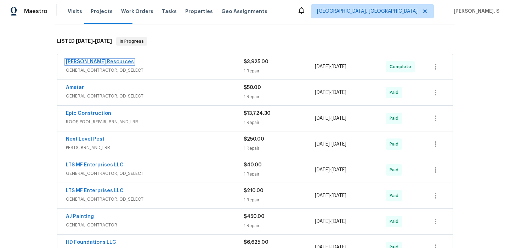
click at [96, 61] on link "[PERSON_NAME] Resources" at bounding box center [100, 61] width 68 height 5
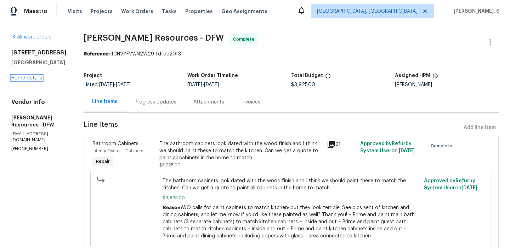
click at [32, 79] on link "Home details" at bounding box center [26, 78] width 31 height 5
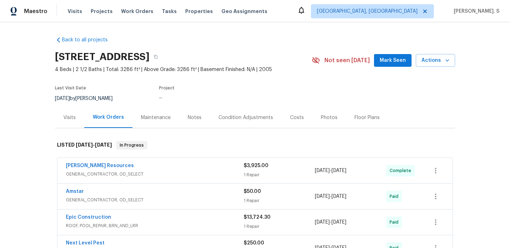
click at [59, 120] on div "Visits" at bounding box center [69, 117] width 29 height 21
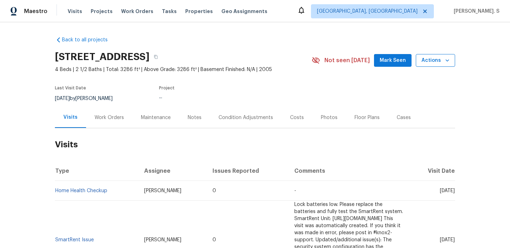
click at [433, 59] on span "Actions" at bounding box center [435, 60] width 28 height 9
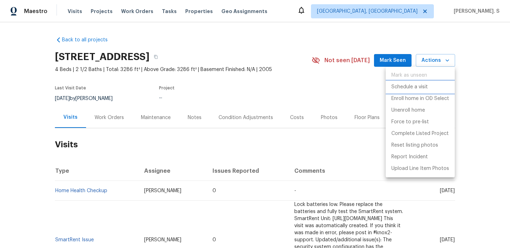
click at [419, 87] on p "Schedule a visit" at bounding box center [409, 87] width 36 height 7
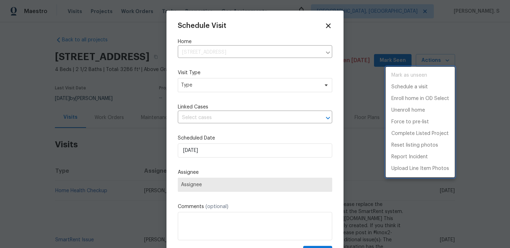
click at [194, 82] on div at bounding box center [255, 124] width 510 height 248
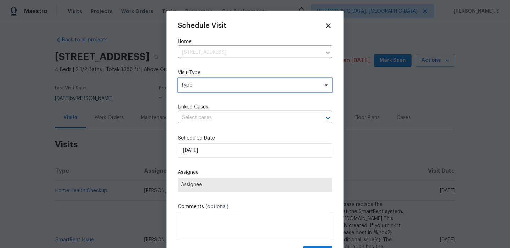
click at [196, 86] on span "Type" at bounding box center [250, 85] width 138 height 7
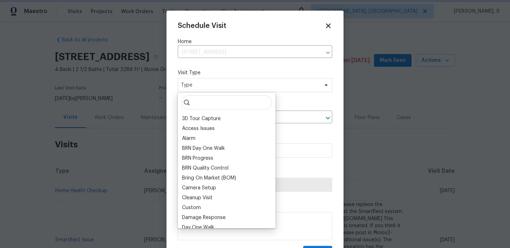
click at [196, 86] on span "Type" at bounding box center [250, 85] width 138 height 7
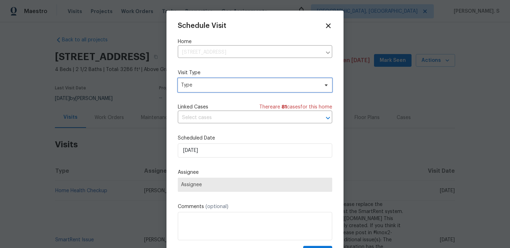
click at [196, 88] on span "Type" at bounding box center [250, 85] width 138 height 7
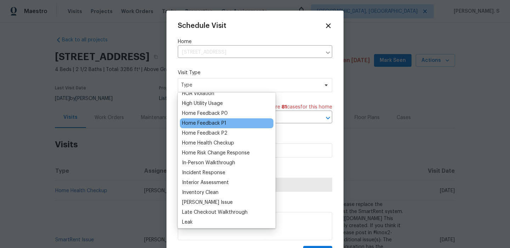
scroll to position [190, 0]
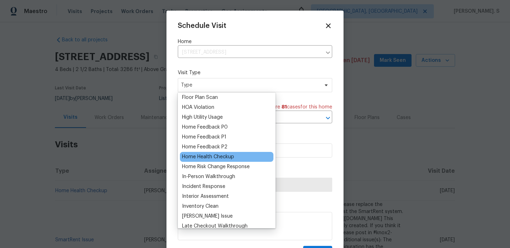
click at [203, 159] on div "Home Health Checkup" at bounding box center [208, 157] width 52 height 7
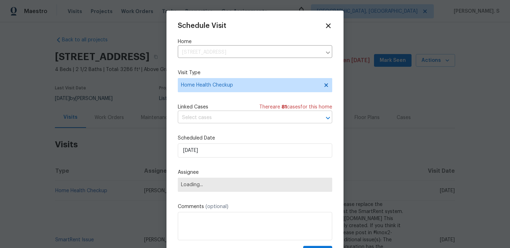
click at [231, 117] on input "text" at bounding box center [245, 118] width 134 height 11
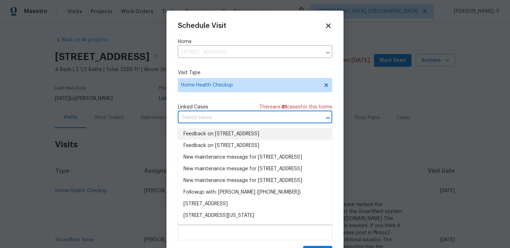
click at [220, 139] on li "Feedback on [STREET_ADDRESS]" at bounding box center [255, 134] width 154 height 12
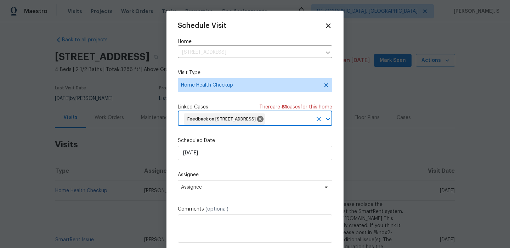
click at [214, 144] on label "Scheduled Date" at bounding box center [255, 140] width 154 height 7
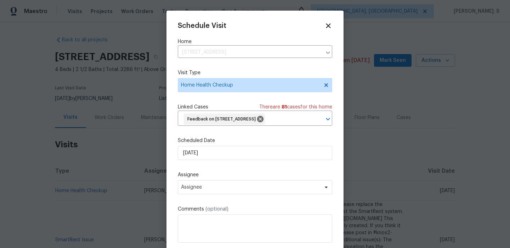
click at [218, 172] on div "Schedule Visit Home [STREET_ADDRESS] ​ Visit Type Home Health Checkup Linked Ca…" at bounding box center [255, 142] width 154 height 240
click at [220, 160] on input "[DATE]" at bounding box center [255, 153] width 154 height 14
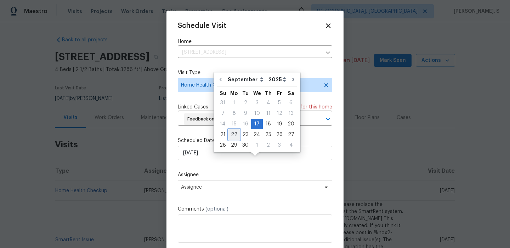
click at [231, 133] on div "22" at bounding box center [233, 135] width 11 height 10
type input "[DATE]"
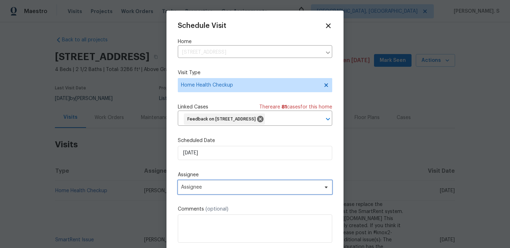
click at [211, 190] on span "Assignee" at bounding box center [250, 188] width 139 height 6
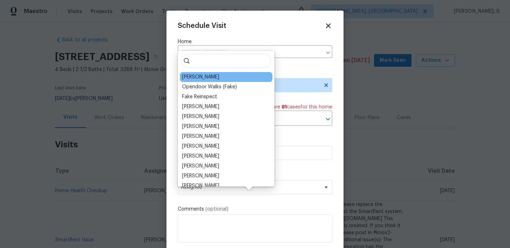
click at [197, 77] on div "[PERSON_NAME]" at bounding box center [200, 77] width 37 height 7
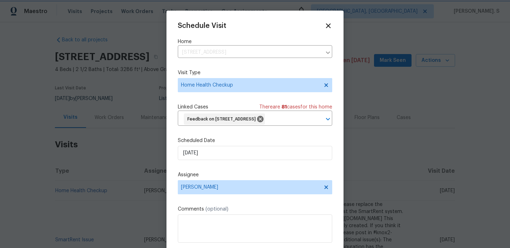
scroll to position [26, 0]
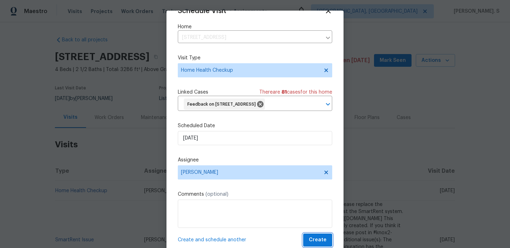
click at [315, 240] on span "Create" at bounding box center [318, 240] width 18 height 9
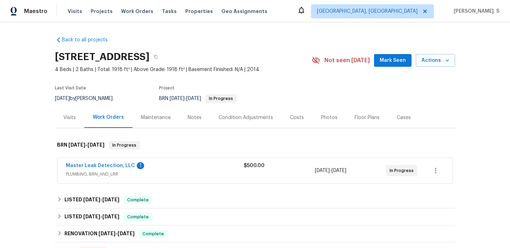
click at [94, 168] on span "Master Leak Detection, LLC" at bounding box center [100, 165] width 69 height 7
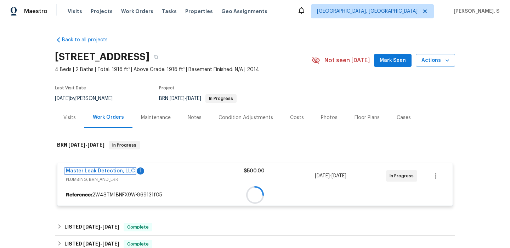
click at [94, 169] on link "Master Leak Detection, LLC" at bounding box center [100, 171] width 69 height 5
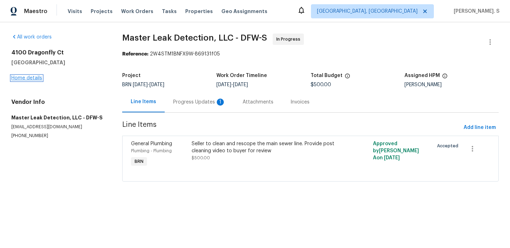
click at [15, 78] on link "Home details" at bounding box center [26, 78] width 31 height 5
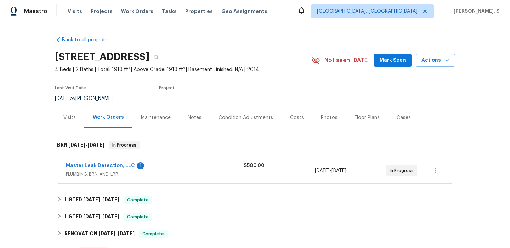
click at [79, 117] on div "Visits" at bounding box center [69, 117] width 29 height 21
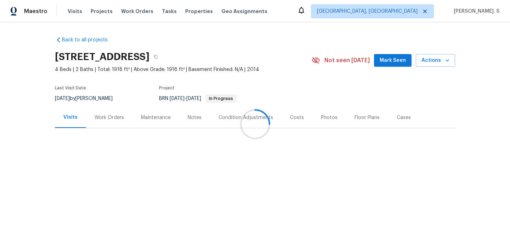
click at [79, 117] on div at bounding box center [255, 124] width 510 height 248
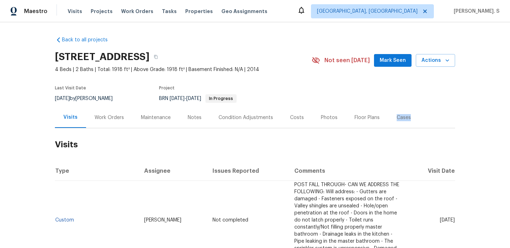
click at [440, 68] on div "[STREET_ADDRESS] 4 Beds | 2 Baths | Total: 1918 ft² | Above Grade: 1918 ft² | B…" at bounding box center [255, 60] width 400 height 25
click at [440, 62] on span "Actions" at bounding box center [435, 60] width 28 height 9
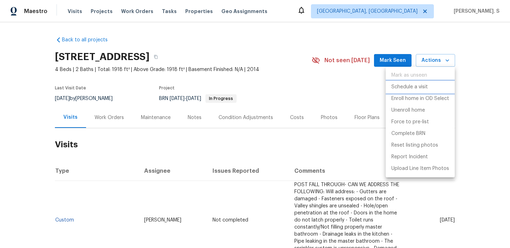
click at [426, 84] on p "Schedule a visit" at bounding box center [409, 87] width 36 height 7
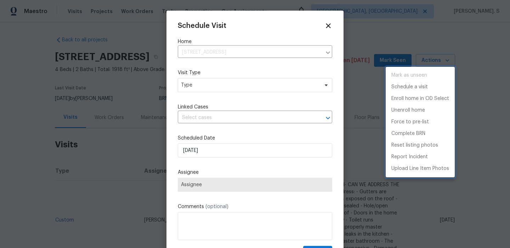
click at [201, 84] on div at bounding box center [255, 124] width 510 height 248
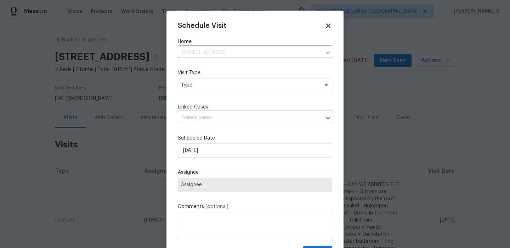
click at [201, 84] on div "Mark as unseen Schedule a visit Enroll home in OD Select Unenroll home Force to…" at bounding box center [255, 124] width 510 height 248
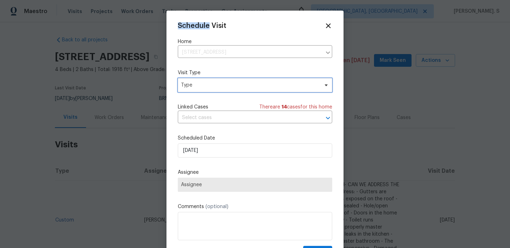
click at [201, 84] on span "Type" at bounding box center [250, 85] width 138 height 7
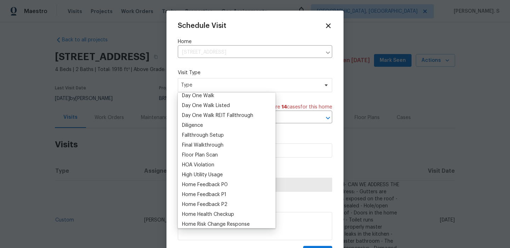
scroll to position [158, 0]
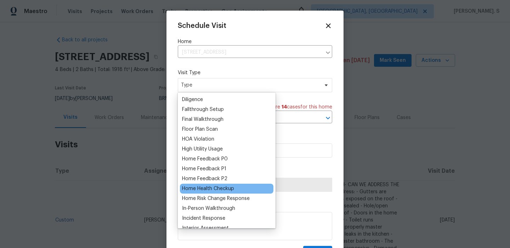
click at [209, 184] on div "Home Health Checkup" at bounding box center [226, 189] width 93 height 10
click at [214, 186] on div "Home Health Checkup" at bounding box center [208, 188] width 52 height 7
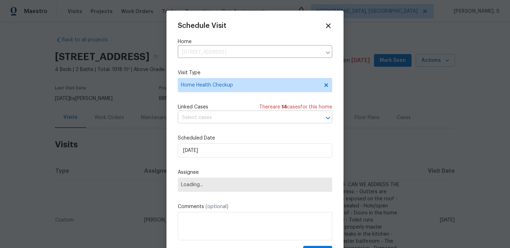
click at [215, 119] on input "text" at bounding box center [245, 118] width 134 height 11
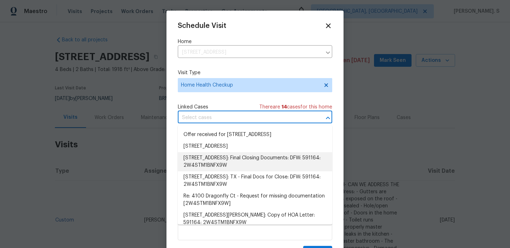
scroll to position [76, 0]
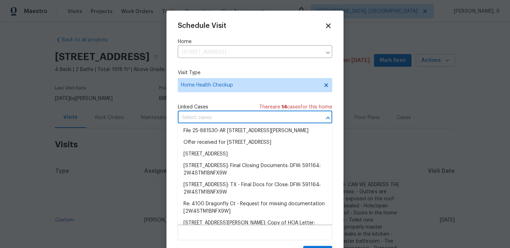
click at [223, 125] on li "4100 Dragonfly Ct, Heartland, TX 75126" at bounding box center [255, 120] width 154 height 12
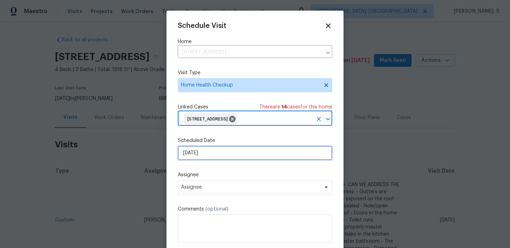
click at [214, 157] on input "[DATE]" at bounding box center [255, 153] width 154 height 14
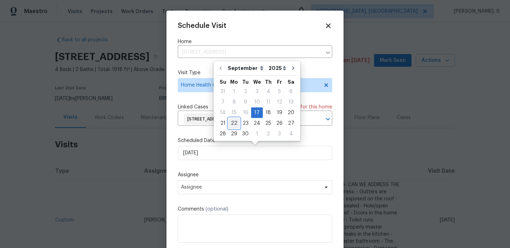
click at [231, 128] on div "22" at bounding box center [233, 123] width 11 height 11
type input "[DATE]"
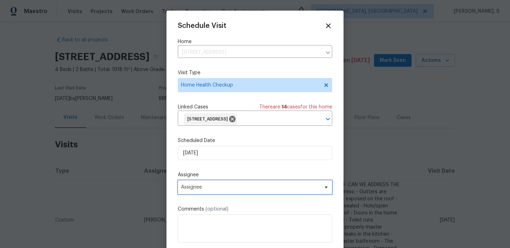
click at [224, 190] on span "Assignee" at bounding box center [250, 188] width 139 height 6
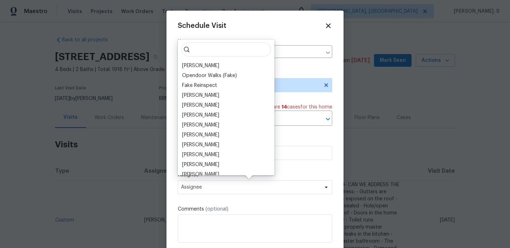
click at [205, 60] on div "Brad Limes Opendoor Walks (Fake) Fake Reinspect Lee Patton Spencer Kleintop Fra…" at bounding box center [226, 108] width 97 height 136
click at [202, 63] on div "[PERSON_NAME]" at bounding box center [200, 65] width 37 height 7
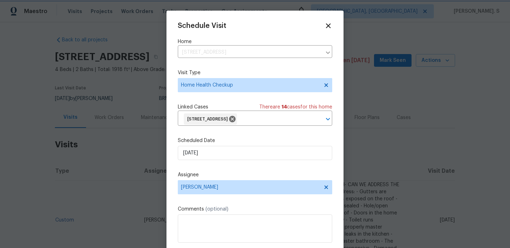
scroll to position [15, 0]
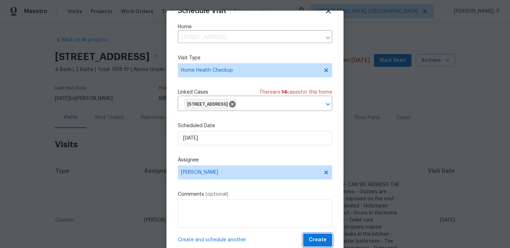
click at [317, 239] on span "Create" at bounding box center [318, 240] width 18 height 9
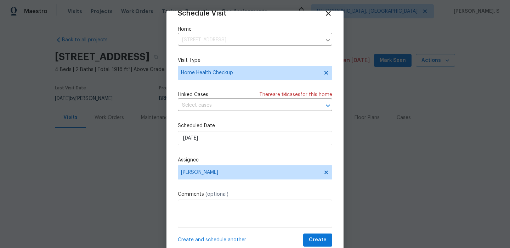
scroll to position [13, 0]
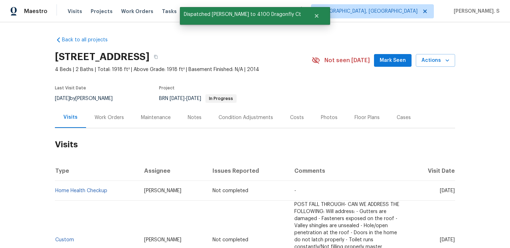
click at [292, 3] on div "Maestro Visits Projects Work Orders Tasks Properties Geo Assignments Albuquerqu…" at bounding box center [255, 11] width 510 height 22
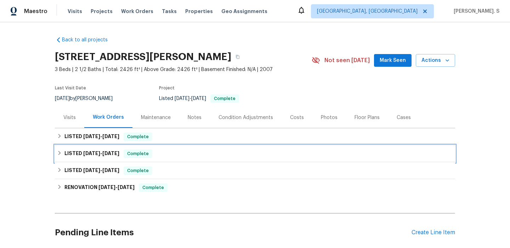
click at [71, 146] on div "LISTED [DATE] - [DATE] Complete" at bounding box center [255, 153] width 400 height 17
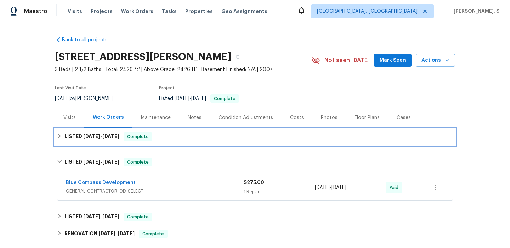
click at [85, 140] on h6 "LISTED [DATE] - [DATE]" at bounding box center [91, 137] width 55 height 8
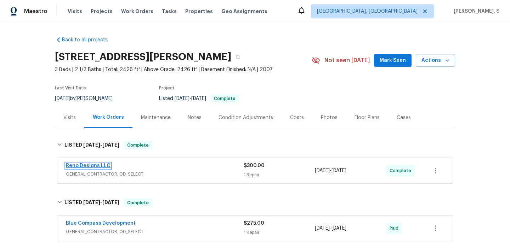
click at [85, 166] on link "Reno Designs LLC" at bounding box center [88, 165] width 45 height 5
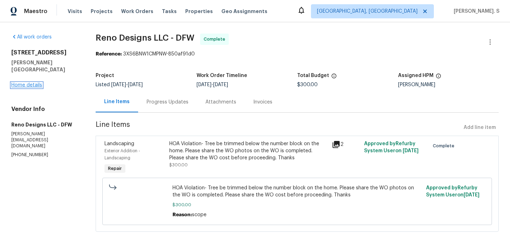
click at [23, 83] on link "Home details" at bounding box center [26, 85] width 31 height 5
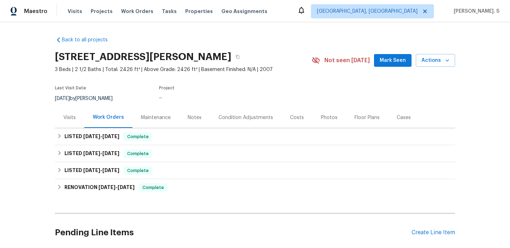
click at [73, 111] on div "Visits" at bounding box center [69, 117] width 29 height 21
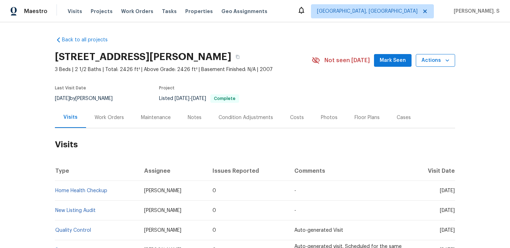
click at [435, 63] on span "Actions" at bounding box center [435, 60] width 28 height 9
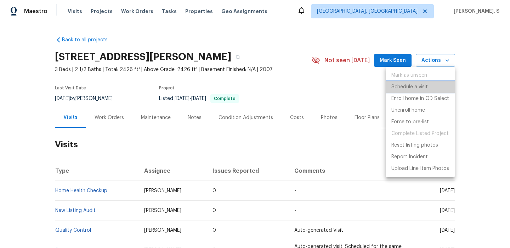
click at [430, 84] on li "Schedule a visit" at bounding box center [419, 87] width 69 height 12
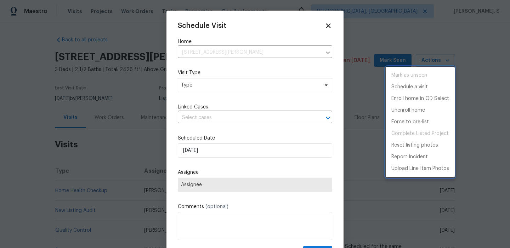
click at [198, 84] on div at bounding box center [255, 124] width 510 height 248
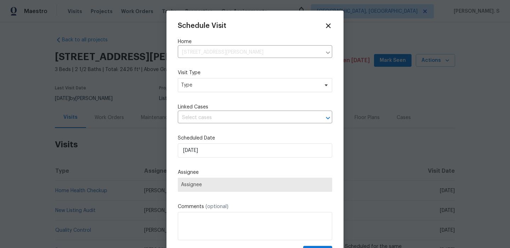
click at [198, 84] on div "Mark as unseen Schedule a visit Enroll home in OD Select Unenroll home Force to…" at bounding box center [255, 124] width 510 height 248
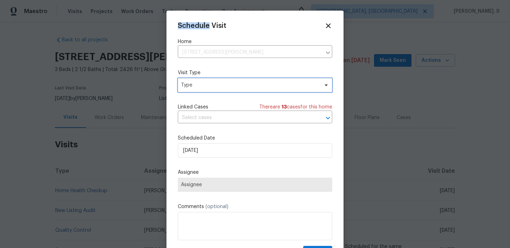
click at [198, 84] on span "Type" at bounding box center [250, 85] width 138 height 7
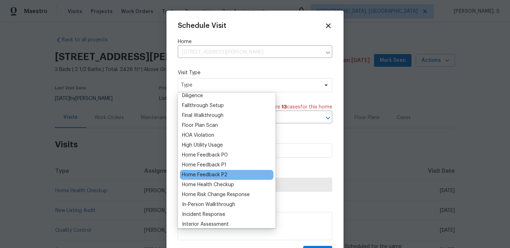
scroll to position [168, 0]
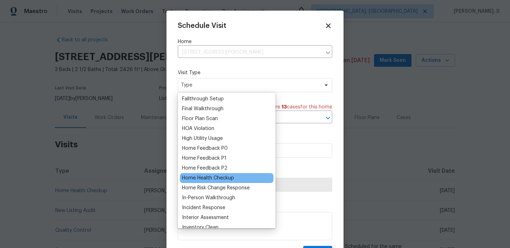
click at [201, 174] on div "Home Health Checkup" at bounding box center [226, 178] width 93 height 10
click at [216, 178] on div "Home Health Checkup" at bounding box center [208, 178] width 52 height 7
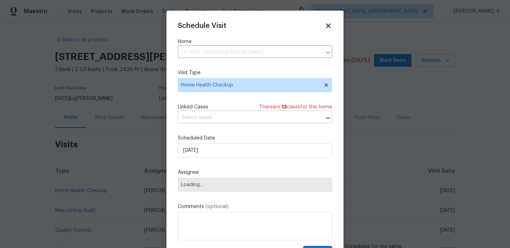
click at [217, 114] on input "text" at bounding box center [245, 118] width 134 height 11
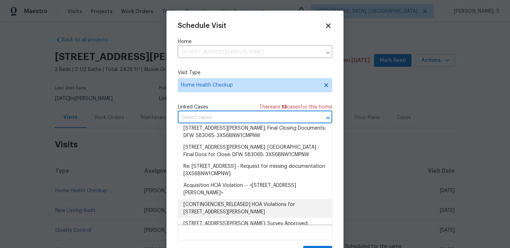
scroll to position [0, 0]
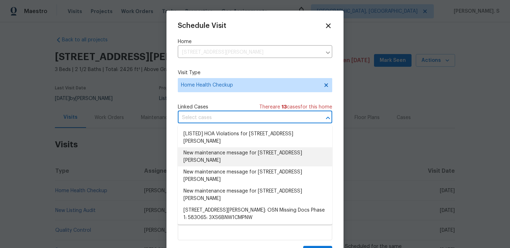
click at [234, 165] on li "New maintenance message for [STREET_ADDRESS][PERSON_NAME]" at bounding box center [255, 157] width 154 height 19
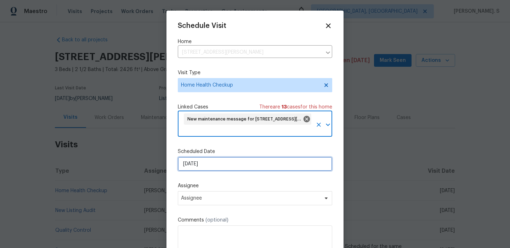
click at [208, 166] on input "[DATE]" at bounding box center [255, 164] width 154 height 14
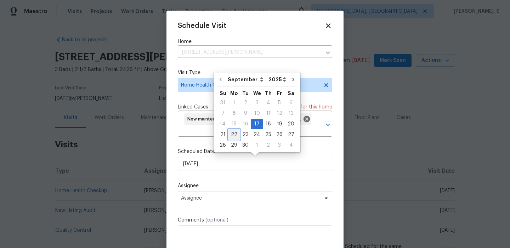
click at [234, 136] on div "22" at bounding box center [233, 135] width 11 height 10
type input "[DATE]"
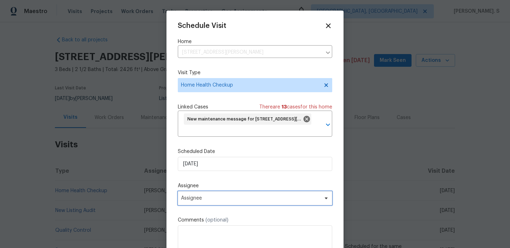
click at [217, 199] on span "Assignee" at bounding box center [250, 199] width 139 height 6
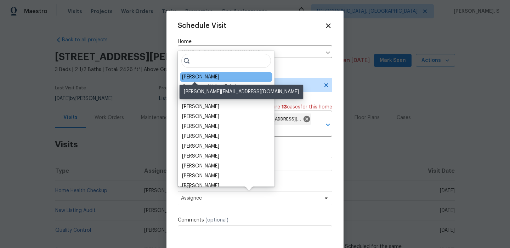
click at [197, 77] on div "[PERSON_NAME]" at bounding box center [200, 77] width 37 height 7
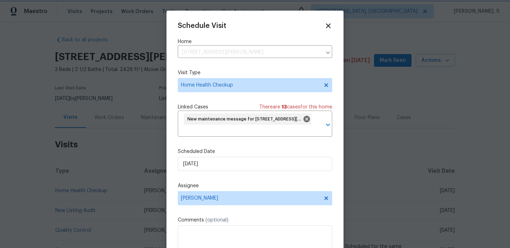
scroll to position [26, 0]
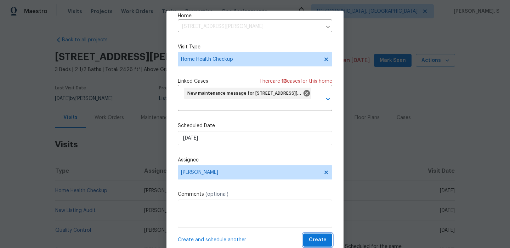
click at [319, 241] on span "Create" at bounding box center [318, 240] width 18 height 9
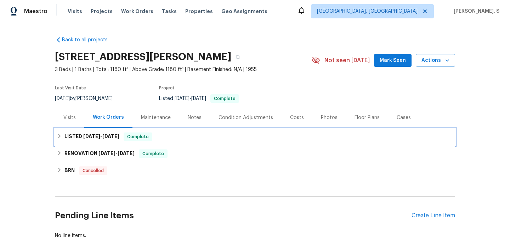
click at [90, 128] on div "LISTED [DATE] - [DATE] Complete" at bounding box center [255, 136] width 400 height 17
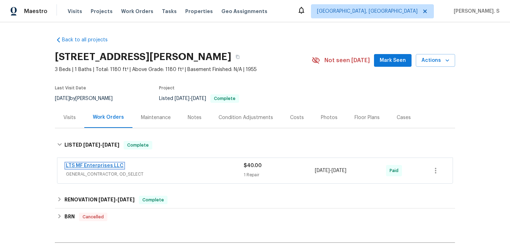
click at [88, 165] on link "LTS MF Enterprises LLC" at bounding box center [95, 165] width 58 height 5
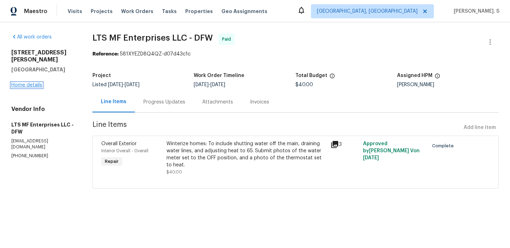
click at [36, 83] on link "Home details" at bounding box center [26, 85] width 31 height 5
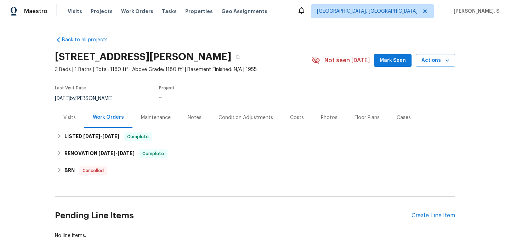
click at [65, 117] on div "Visits" at bounding box center [69, 117] width 12 height 7
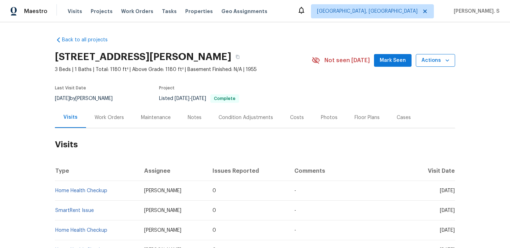
click at [445, 55] on button "Actions" at bounding box center [434, 60] width 39 height 13
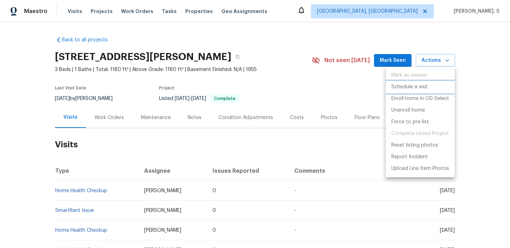
click at [431, 92] on li "Schedule a visit" at bounding box center [419, 87] width 69 height 12
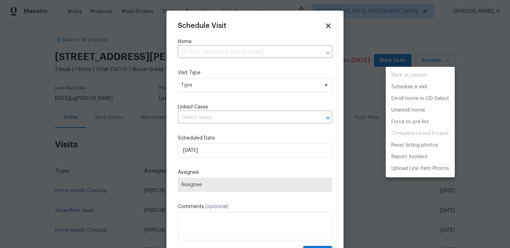
click at [225, 92] on div at bounding box center [255, 124] width 510 height 248
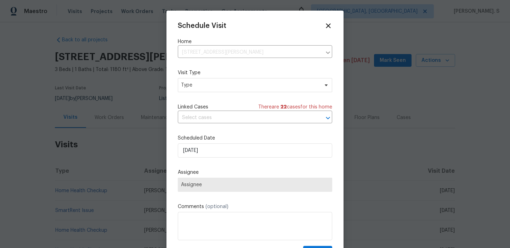
click at [225, 92] on div "Mark as unseen Schedule a visit Enroll home in OD Select Unenroll home Force to…" at bounding box center [255, 124] width 510 height 248
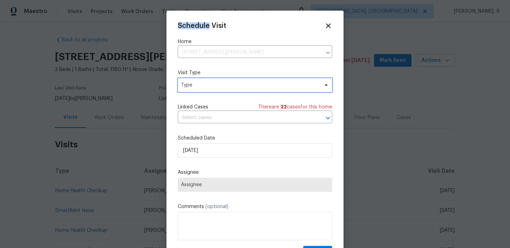
click at [226, 88] on span "Type" at bounding box center [250, 85] width 138 height 7
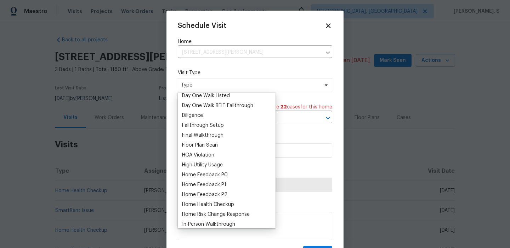
scroll to position [149, 0]
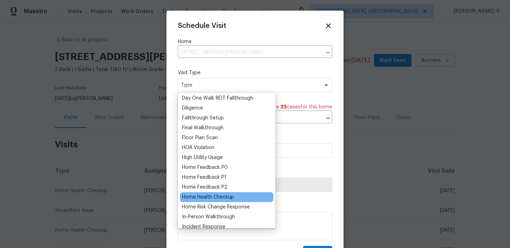
click at [214, 194] on div "Home Health Checkup" at bounding box center [208, 197] width 52 height 7
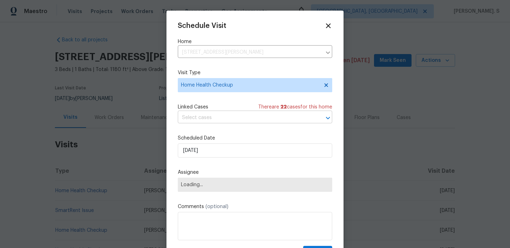
click at [212, 118] on input "text" at bounding box center [245, 118] width 134 height 11
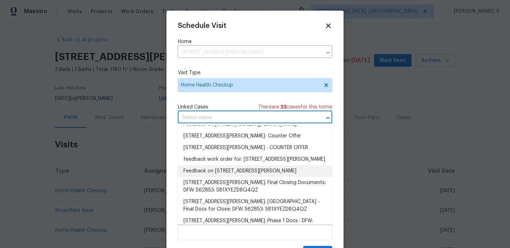
scroll to position [154, 0]
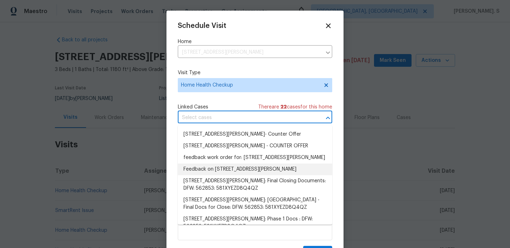
click at [213, 169] on li "Feedback on 3517 Jane Ln, Haltom City, TX 76117" at bounding box center [255, 170] width 154 height 12
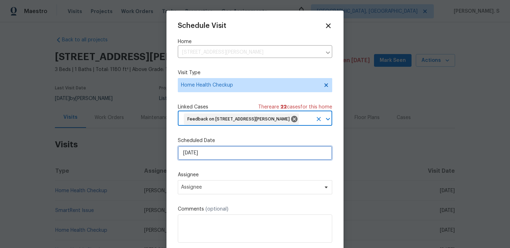
click at [204, 152] on input "[DATE]" at bounding box center [255, 153] width 154 height 14
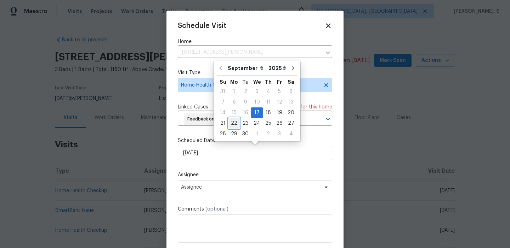
click at [234, 121] on div "22" at bounding box center [233, 124] width 11 height 10
type input "[DATE]"
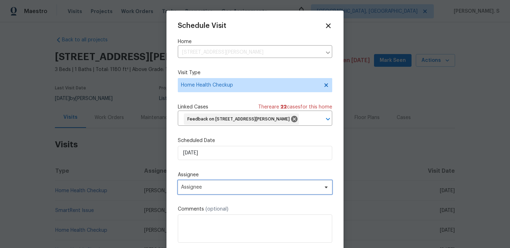
click at [223, 194] on span "Assignee" at bounding box center [255, 187] width 154 height 14
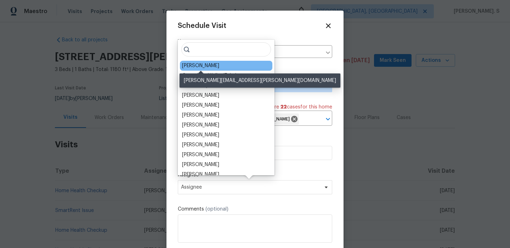
click at [203, 67] on div "[PERSON_NAME]" at bounding box center [200, 65] width 37 height 7
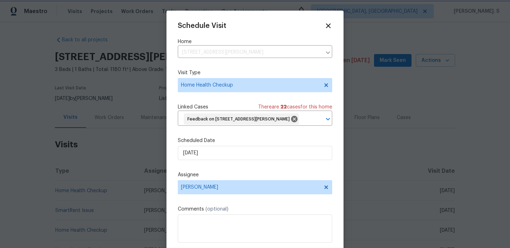
scroll to position [15, 0]
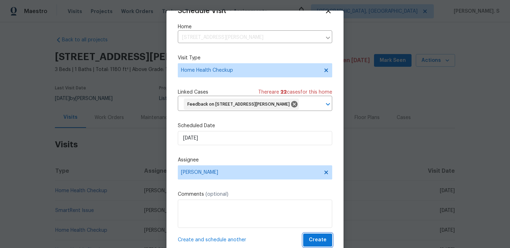
click at [314, 238] on span "Create" at bounding box center [318, 240] width 18 height 9
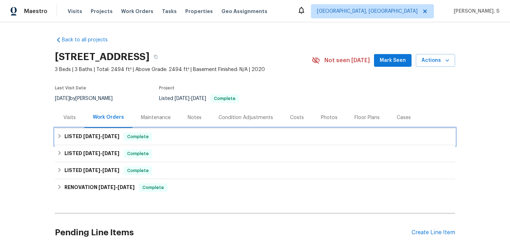
click at [113, 143] on div "LISTED [DATE] - [DATE] Complete" at bounding box center [255, 136] width 400 height 17
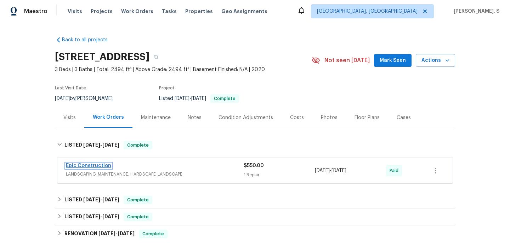
click at [96, 167] on link "Epic Construction" at bounding box center [88, 165] width 45 height 5
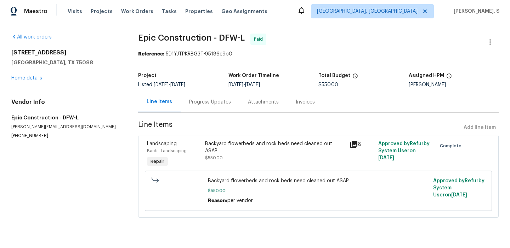
click at [28, 81] on div "[STREET_ADDRESS][PERSON_NAME] Home details" at bounding box center [66, 65] width 110 height 33
click at [18, 76] on link "Home details" at bounding box center [26, 78] width 31 height 5
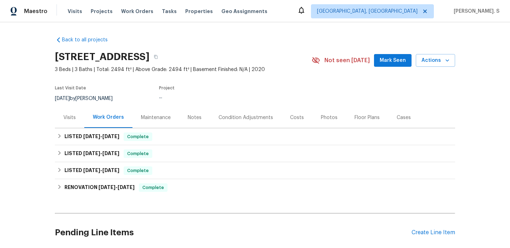
click at [71, 119] on div "Visits" at bounding box center [69, 117] width 12 height 7
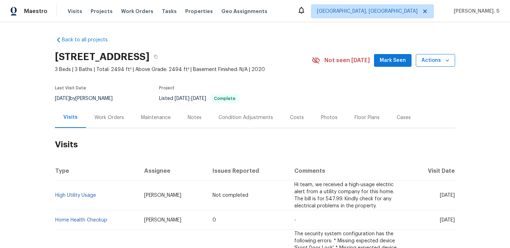
click at [438, 56] on span "Actions" at bounding box center [435, 60] width 28 height 9
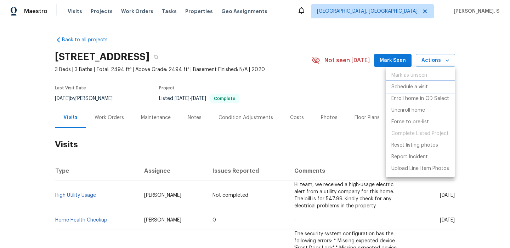
click at [428, 86] on li "Schedule a visit" at bounding box center [419, 87] width 69 height 12
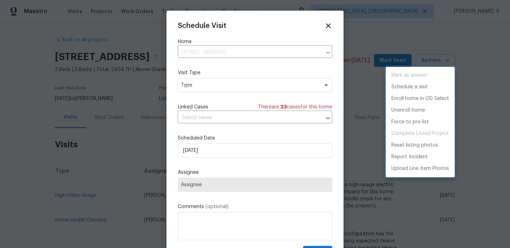
click at [204, 97] on div at bounding box center [255, 124] width 510 height 248
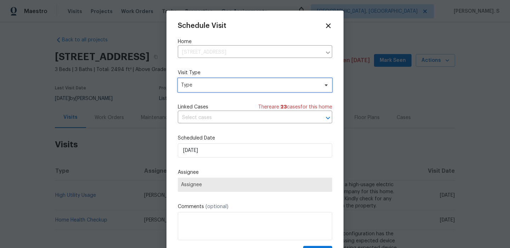
click at [206, 82] on span "Type" at bounding box center [250, 85] width 138 height 7
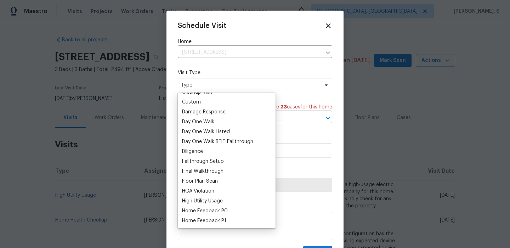
scroll to position [161, 0]
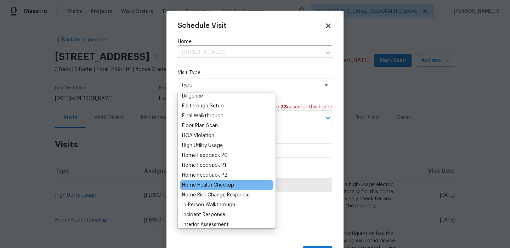
click at [205, 181] on div "Home Health Checkup" at bounding box center [226, 185] width 93 height 10
click at [214, 186] on div "Home Health Checkup" at bounding box center [208, 185] width 52 height 7
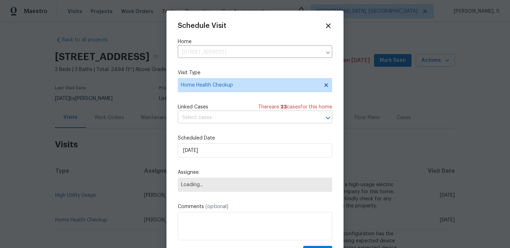
click at [214, 118] on input "text" at bounding box center [245, 118] width 134 height 11
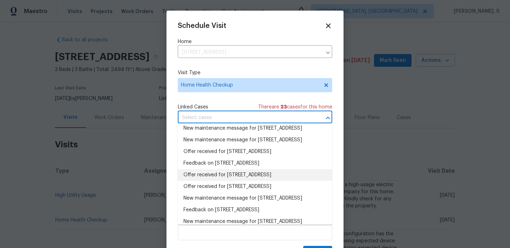
scroll to position [49, 0]
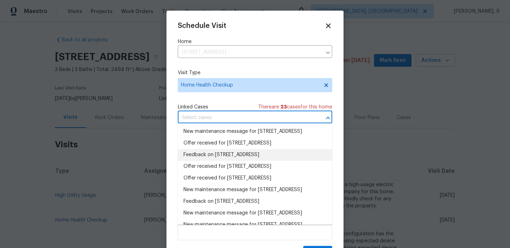
click at [202, 161] on li "Feedback on 2221 Laguna Dr, Rowlett, TX 75088" at bounding box center [255, 155] width 154 height 12
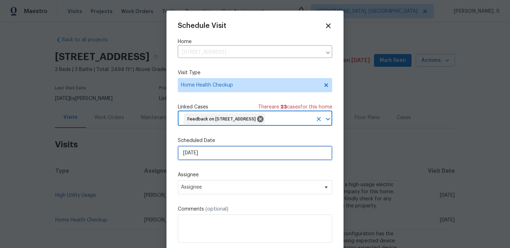
click at [200, 155] on input "[DATE]" at bounding box center [255, 153] width 154 height 14
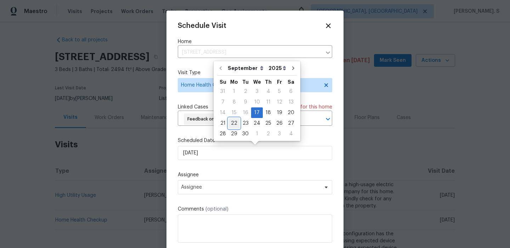
click at [231, 126] on div "22" at bounding box center [233, 124] width 11 height 10
type input "[DATE]"
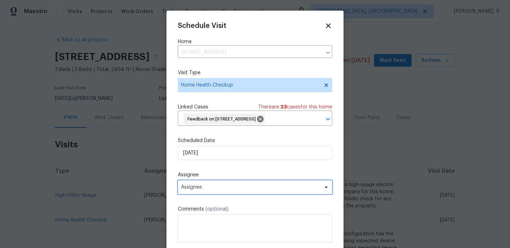
click at [217, 184] on span "Assignee" at bounding box center [255, 187] width 154 height 14
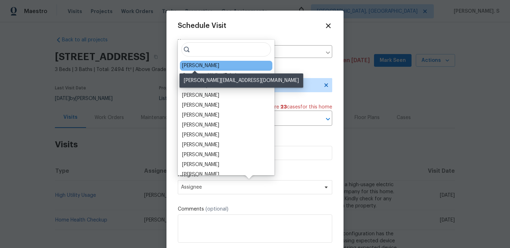
click at [196, 68] on div "[PERSON_NAME]" at bounding box center [200, 65] width 37 height 7
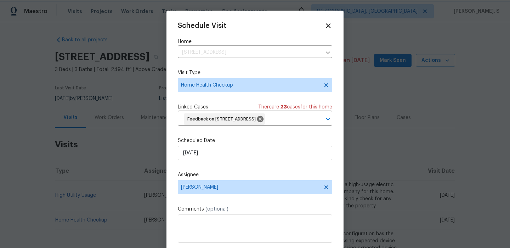
scroll to position [15, 0]
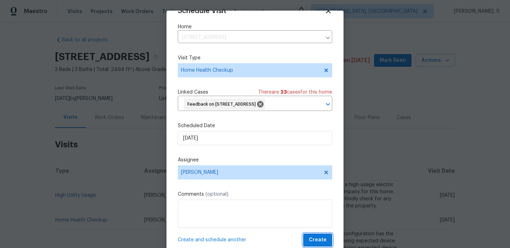
click at [322, 236] on span "Create" at bounding box center [318, 240] width 18 height 9
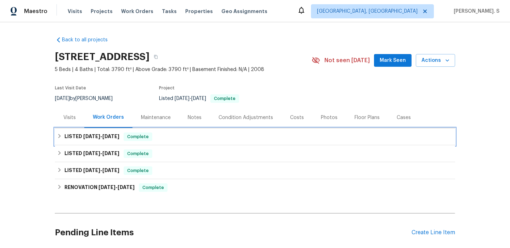
click at [104, 136] on span "[DATE] - [DATE]" at bounding box center [101, 136] width 36 height 5
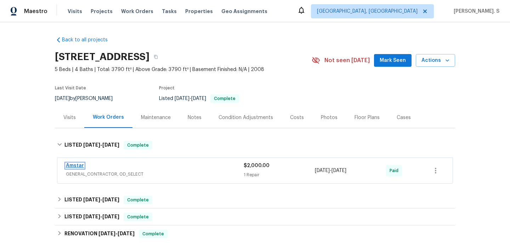
click at [75, 168] on link "Amstar" at bounding box center [75, 165] width 18 height 5
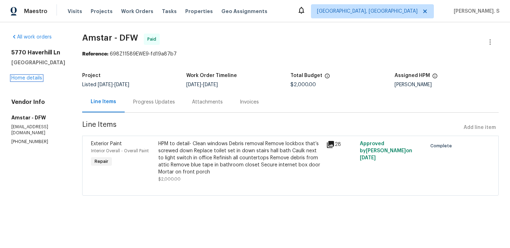
click at [23, 78] on link "Home details" at bounding box center [26, 78] width 31 height 5
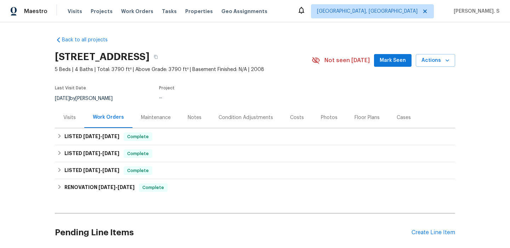
click at [69, 116] on div "Visits" at bounding box center [69, 117] width 12 height 7
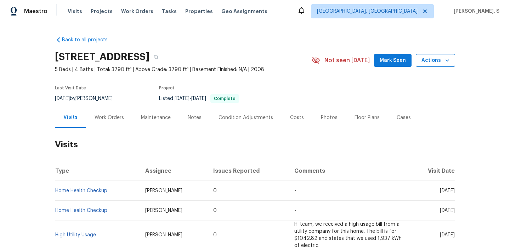
click at [450, 57] on button "Actions" at bounding box center [434, 60] width 39 height 13
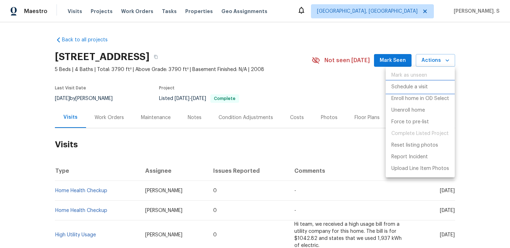
click at [429, 92] on li "Schedule a visit" at bounding box center [419, 87] width 69 height 12
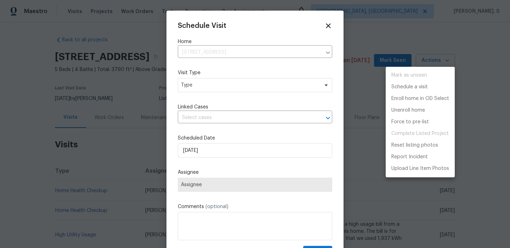
click at [252, 85] on div at bounding box center [255, 124] width 510 height 248
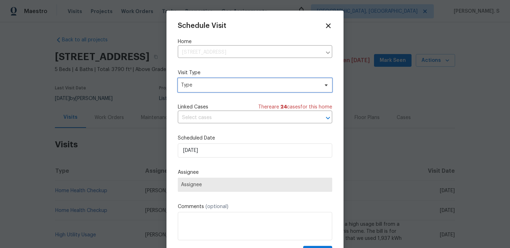
click at [252, 85] on span "Type" at bounding box center [250, 85] width 138 height 7
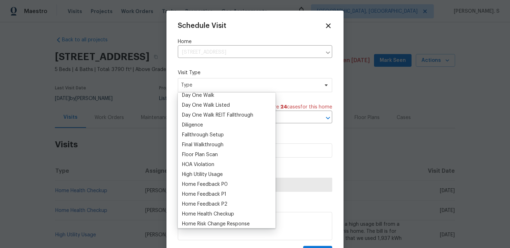
scroll to position [172, 0]
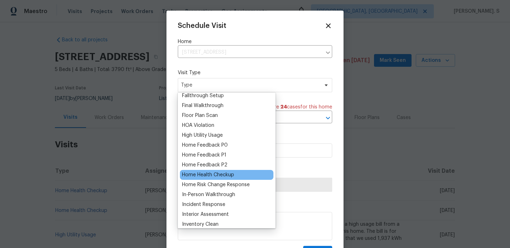
click at [218, 178] on div "Home Health Checkup" at bounding box center [208, 175] width 52 height 7
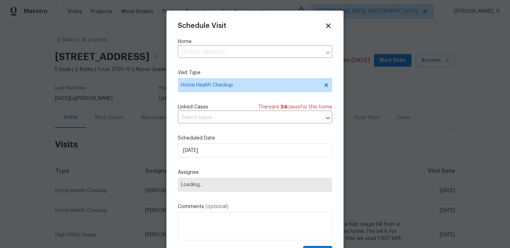
click at [226, 125] on div "Schedule Visit Home 5770 Haverhill Ln, Frisco, TX 75033 ​ Visit Type Home Healt…" at bounding box center [255, 140] width 154 height 237
click at [226, 120] on input "text" at bounding box center [245, 118] width 134 height 11
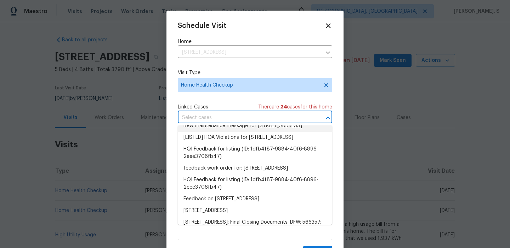
scroll to position [48, 0]
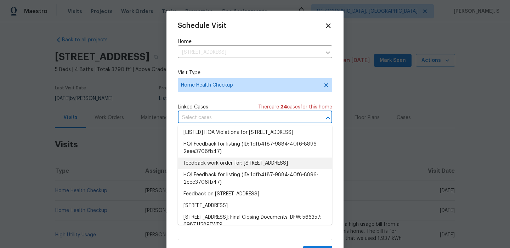
click at [222, 169] on li "feedback work order for: 5770 Haverhill Ln Frisco, TX 75033" at bounding box center [255, 164] width 154 height 12
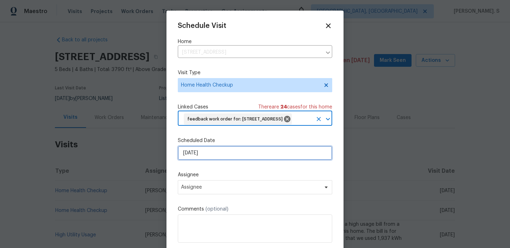
click at [215, 160] on input "[DATE]" at bounding box center [255, 153] width 154 height 14
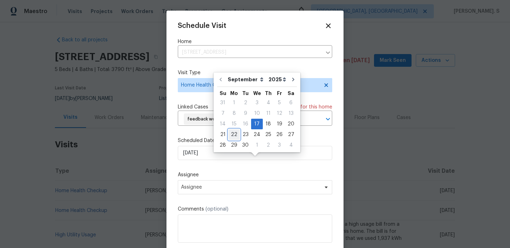
click at [235, 135] on div "22" at bounding box center [233, 135] width 11 height 10
type input "[DATE]"
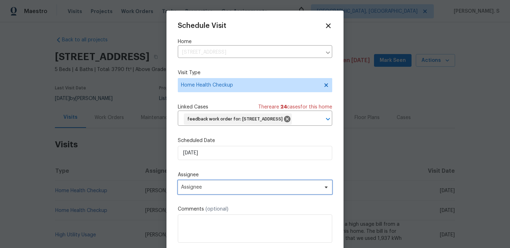
click at [217, 194] on span "Assignee" at bounding box center [255, 187] width 154 height 14
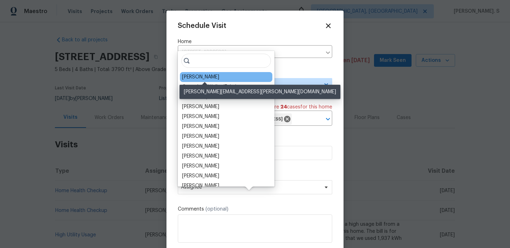
click at [203, 76] on div "[PERSON_NAME]" at bounding box center [200, 77] width 37 height 7
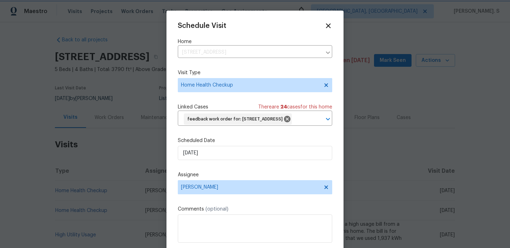
scroll to position [26, 0]
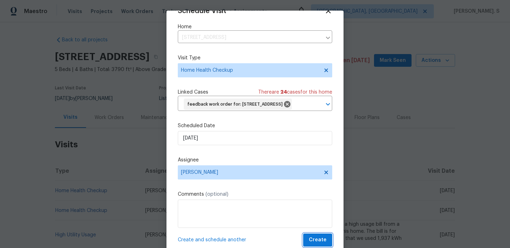
click at [315, 242] on span "Create" at bounding box center [318, 240] width 18 height 9
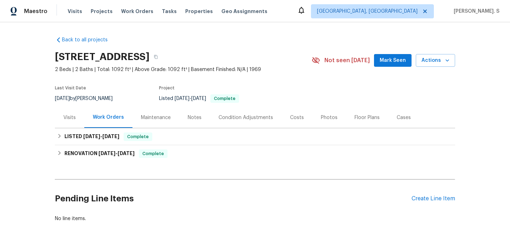
click at [62, 110] on div "Visits" at bounding box center [69, 117] width 29 height 21
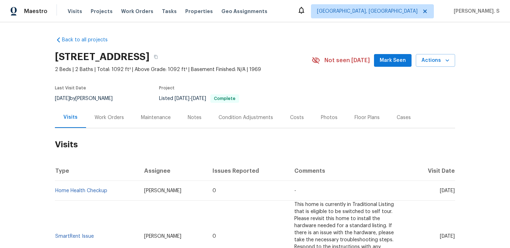
click at [427, 67] on div "[STREET_ADDRESS] 2 Beds | 2 Baths | Total: 1092 ft² | Above Grade: 1092 ft² | B…" at bounding box center [255, 60] width 400 height 25
click at [428, 54] on button "Actions" at bounding box center [434, 60] width 39 height 13
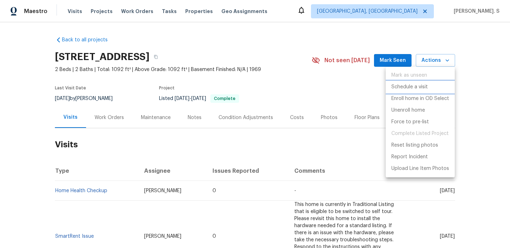
click at [421, 87] on p "Schedule a visit" at bounding box center [409, 87] width 36 height 7
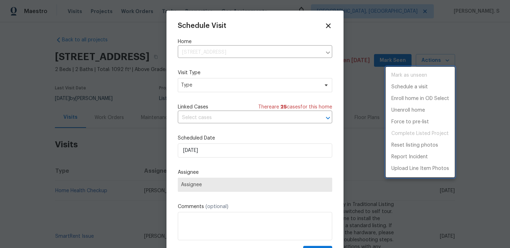
click at [226, 78] on div at bounding box center [255, 124] width 510 height 248
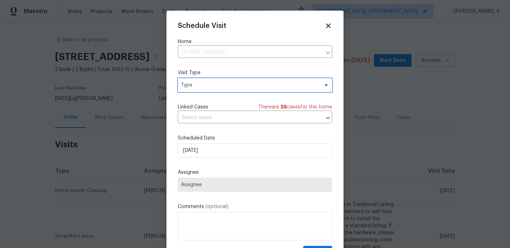
click at [216, 92] on span "Type" at bounding box center [255, 85] width 154 height 14
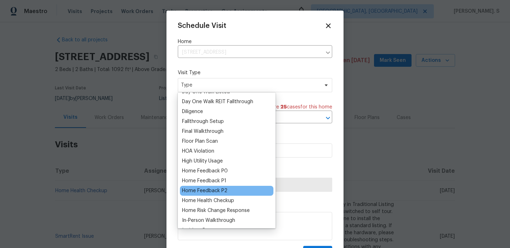
scroll to position [174, 0]
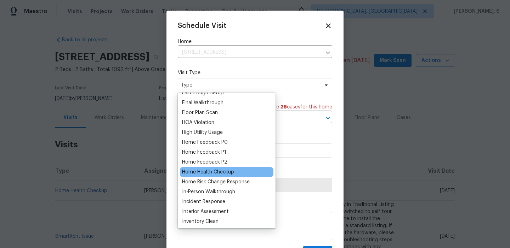
click at [208, 173] on div "Home Health Checkup" at bounding box center [208, 172] width 52 height 7
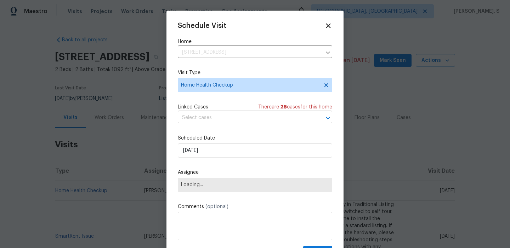
click at [220, 120] on input "text" at bounding box center [245, 118] width 134 height 11
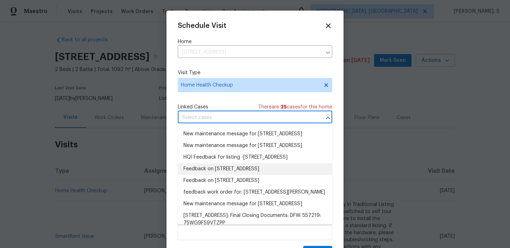
click at [212, 175] on li "Feedback on 14027 Brookgreen Dr, Dallas, TX 75240" at bounding box center [255, 169] width 154 height 12
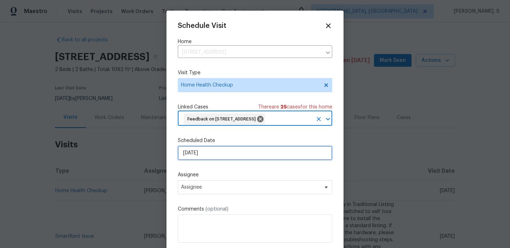
click at [211, 159] on input "[DATE]" at bounding box center [255, 153] width 154 height 14
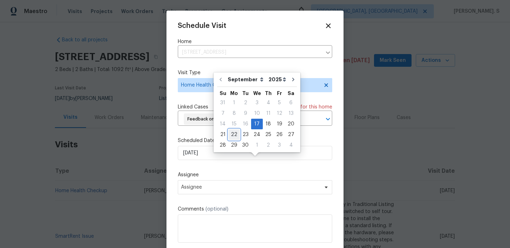
click at [229, 138] on div "22" at bounding box center [233, 135] width 11 height 10
type input "[DATE]"
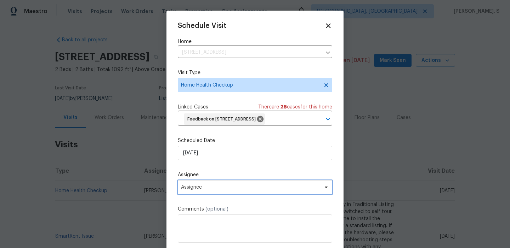
click at [220, 195] on span "Assignee" at bounding box center [255, 187] width 154 height 14
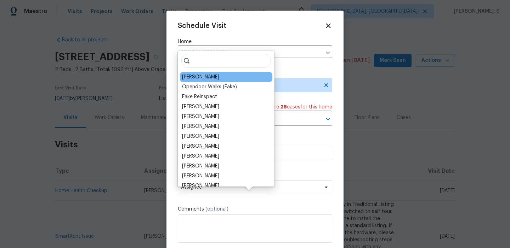
click at [215, 80] on div "[PERSON_NAME]" at bounding box center [200, 77] width 37 height 7
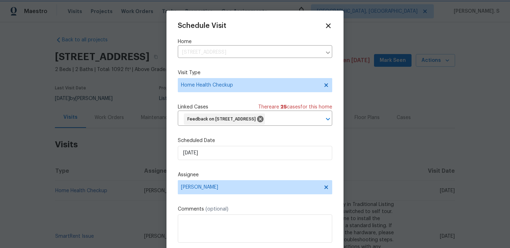
scroll to position [26, 0]
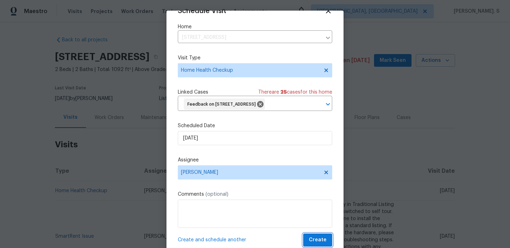
click at [316, 245] on span "Create" at bounding box center [318, 240] width 18 height 9
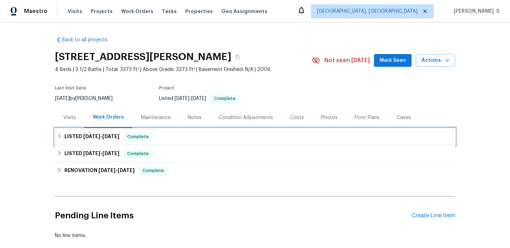
click at [88, 144] on div "LISTED [DATE] - [DATE] Complete" at bounding box center [255, 136] width 400 height 17
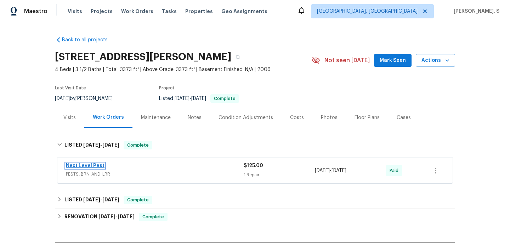
click at [85, 164] on link "Next Level Pest" at bounding box center [85, 165] width 39 height 5
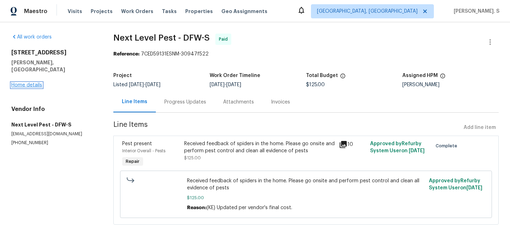
click at [15, 83] on link "Home details" at bounding box center [26, 85] width 31 height 5
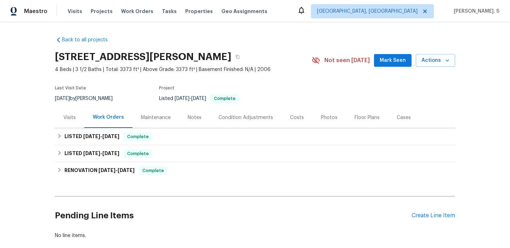
click at [71, 113] on div "Visits" at bounding box center [69, 117] width 29 height 21
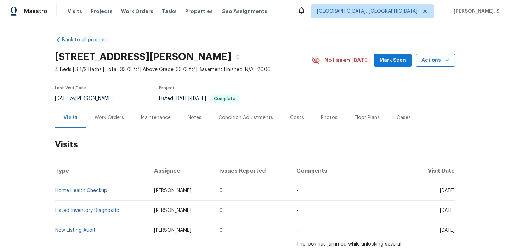
click at [439, 60] on span "Actions" at bounding box center [435, 60] width 28 height 9
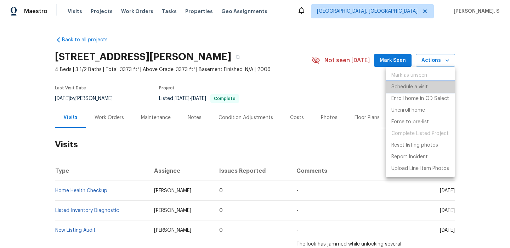
click at [414, 89] on p "Schedule a visit" at bounding box center [409, 87] width 36 height 7
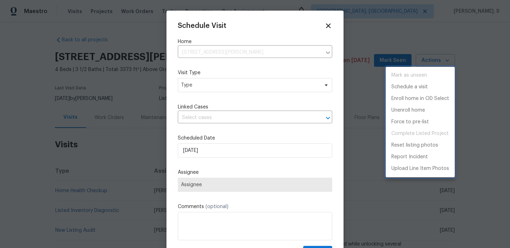
click at [238, 78] on div at bounding box center [255, 124] width 510 height 248
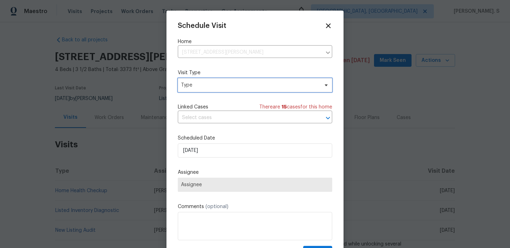
click at [235, 84] on span "Type" at bounding box center [250, 85] width 138 height 7
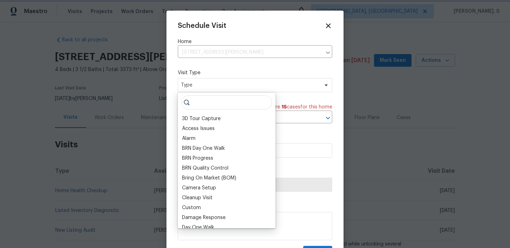
click at [235, 84] on span "Type" at bounding box center [250, 85] width 138 height 7
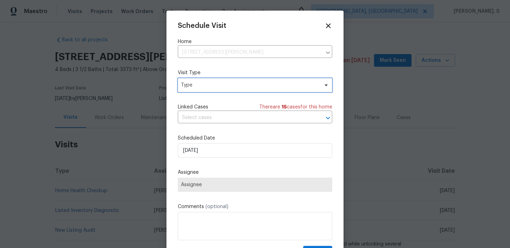
click at [235, 84] on span "Type" at bounding box center [250, 85] width 138 height 7
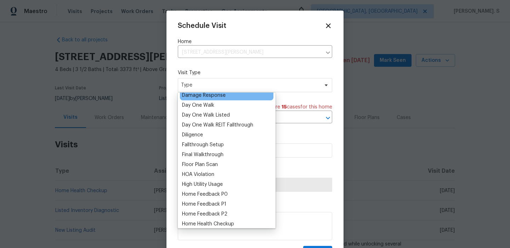
scroll to position [151, 0]
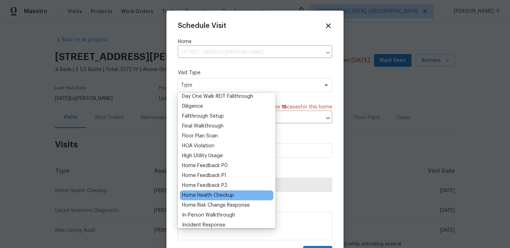
click at [208, 191] on div "Home Health Checkup" at bounding box center [226, 196] width 93 height 10
click at [208, 195] on div "Home Health Checkup" at bounding box center [208, 195] width 52 height 7
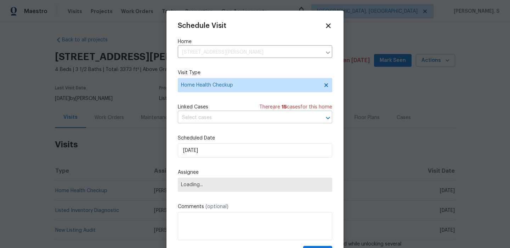
click at [213, 121] on input "text" at bounding box center [245, 118] width 134 height 11
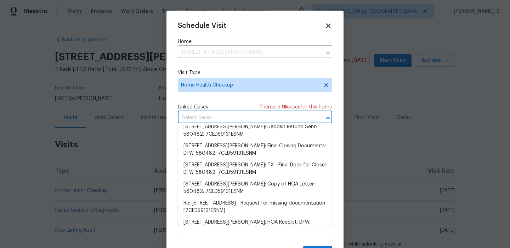
scroll to position [0, 0]
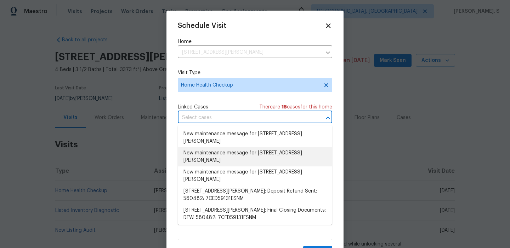
click at [229, 160] on li "New maintenance message for [STREET_ADDRESS][PERSON_NAME]" at bounding box center [255, 157] width 154 height 19
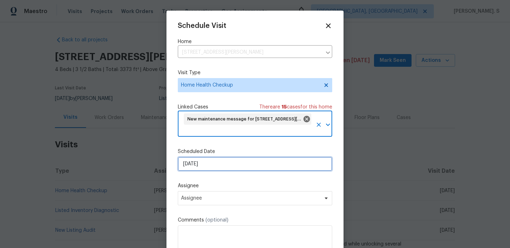
click at [206, 165] on input "[DATE]" at bounding box center [255, 164] width 154 height 14
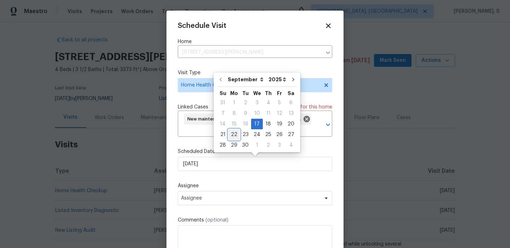
click at [231, 136] on div "22" at bounding box center [233, 135] width 11 height 10
type input "[DATE]"
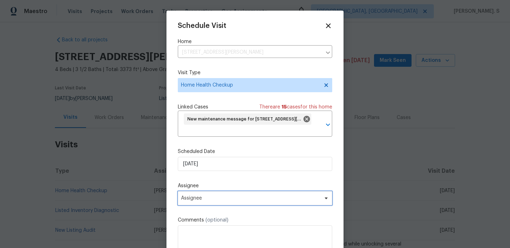
click at [204, 195] on span "Assignee" at bounding box center [255, 198] width 154 height 14
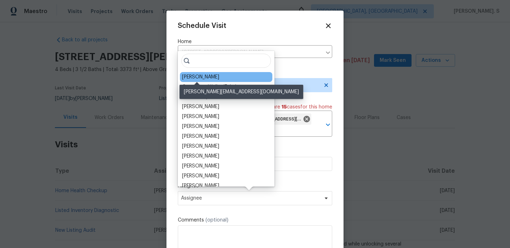
click at [192, 77] on div "[PERSON_NAME]" at bounding box center [200, 77] width 37 height 7
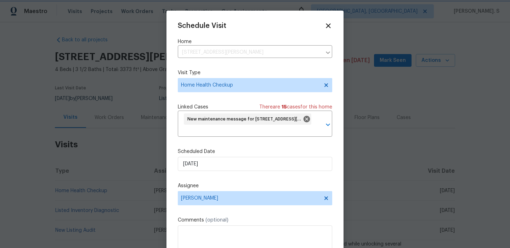
scroll to position [26, 0]
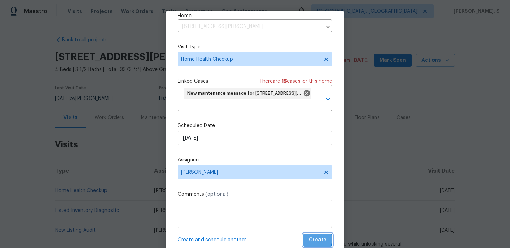
click at [312, 240] on span "Create" at bounding box center [318, 240] width 18 height 9
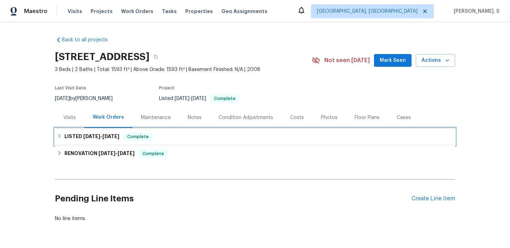
click at [92, 136] on span "[DATE]" at bounding box center [91, 136] width 17 height 5
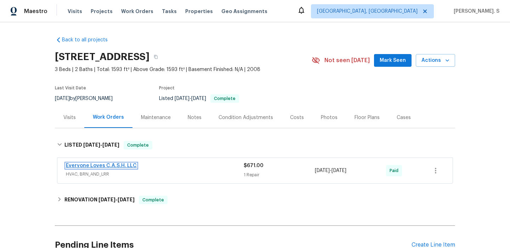
click at [91, 168] on link "Everyone Loves C.A.S.H. LLC" at bounding box center [101, 165] width 71 height 5
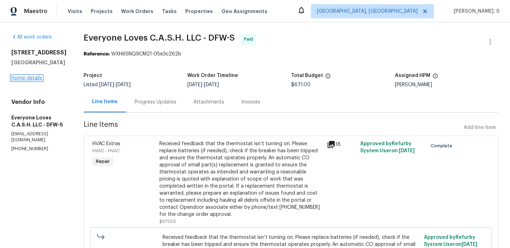
click at [25, 79] on link "Home details" at bounding box center [26, 78] width 31 height 5
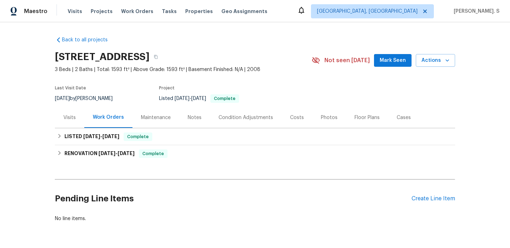
click at [70, 124] on div "Visits" at bounding box center [69, 117] width 29 height 21
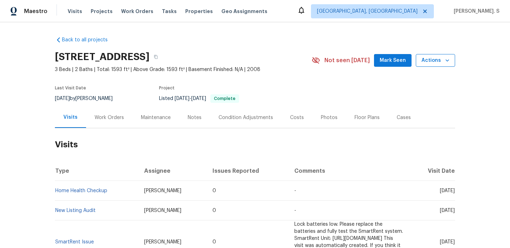
click at [442, 59] on span "Actions" at bounding box center [435, 60] width 28 height 9
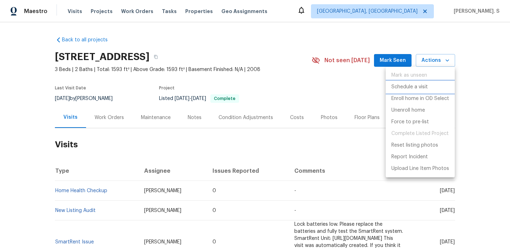
click at [416, 88] on p "Schedule a visit" at bounding box center [409, 87] width 36 height 7
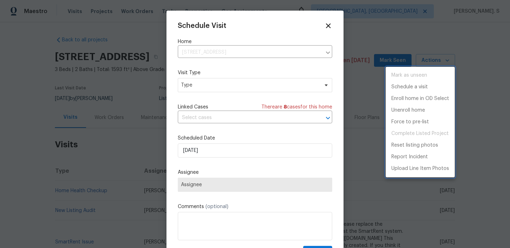
click at [212, 94] on div at bounding box center [255, 124] width 510 height 248
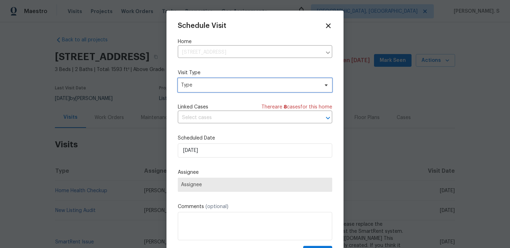
click at [213, 90] on span "Type" at bounding box center [255, 85] width 154 height 14
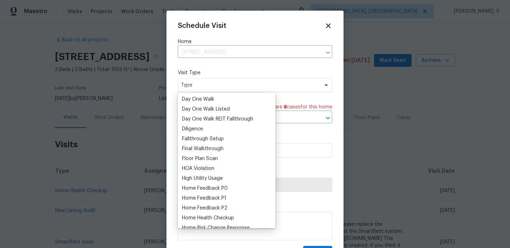
scroll to position [147, 0]
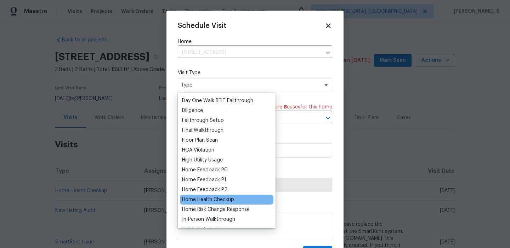
click at [205, 196] on div "Home Health Checkup" at bounding box center [226, 200] width 93 height 10
click at [204, 197] on div "Home Health Checkup" at bounding box center [208, 199] width 52 height 7
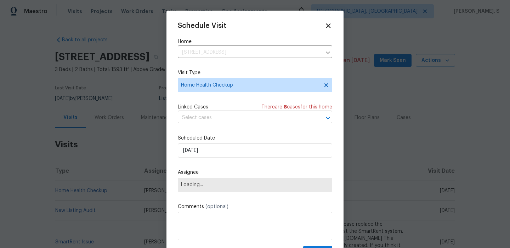
click at [218, 113] on input "text" at bounding box center [245, 118] width 134 height 11
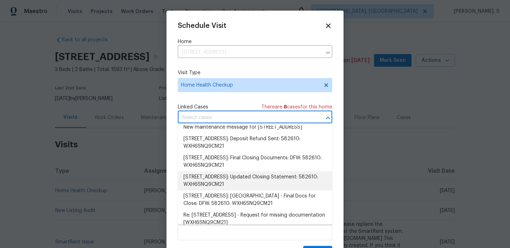
scroll to position [0, 0]
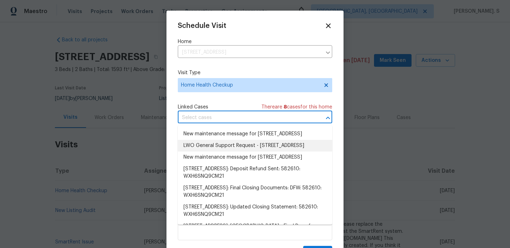
click at [211, 152] on li "LWO General Support Request - 825 Lake Worth Trl , Little Elm, TX 75068" at bounding box center [255, 146] width 154 height 12
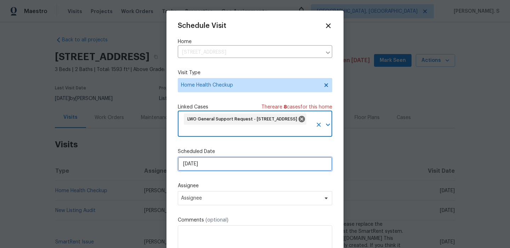
click at [197, 161] on input "[DATE]" at bounding box center [255, 164] width 154 height 14
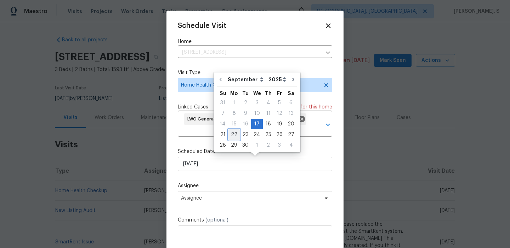
click at [232, 135] on div "22" at bounding box center [233, 135] width 11 height 10
type input "9/22/2025"
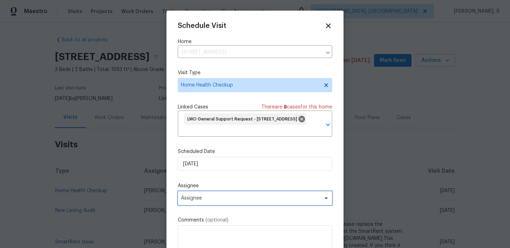
click at [206, 194] on span "Assignee" at bounding box center [255, 198] width 154 height 14
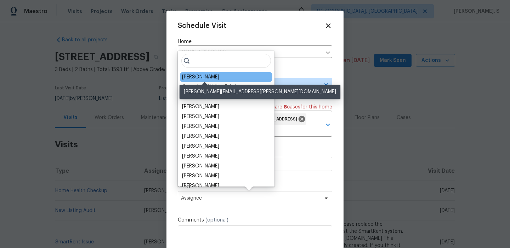
click at [202, 75] on div "RonDerrick Jackson" at bounding box center [200, 77] width 37 height 7
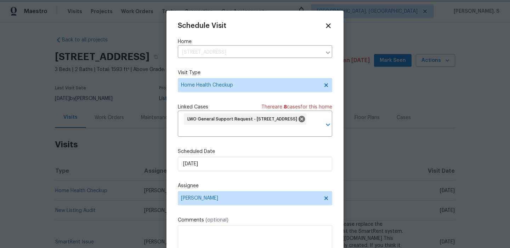
scroll to position [26, 0]
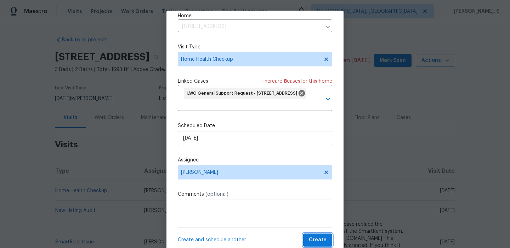
click at [321, 242] on span "Create" at bounding box center [318, 240] width 18 height 9
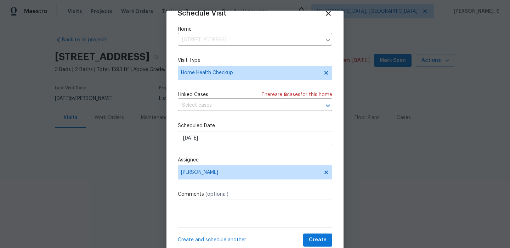
scroll to position [13, 0]
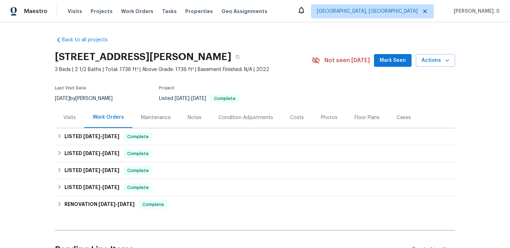
click at [65, 120] on div "Visits" at bounding box center [69, 117] width 12 height 7
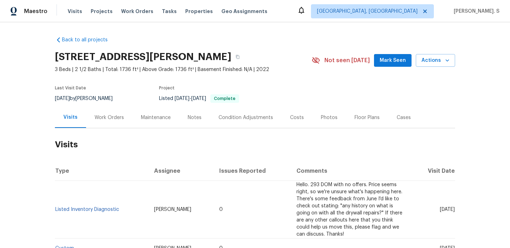
click at [94, 121] on div "Work Orders" at bounding box center [108, 117] width 29 height 7
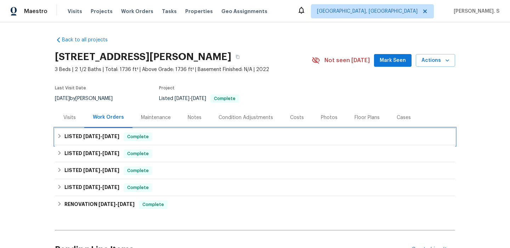
click at [89, 136] on span "8/14/25" at bounding box center [91, 136] width 17 height 5
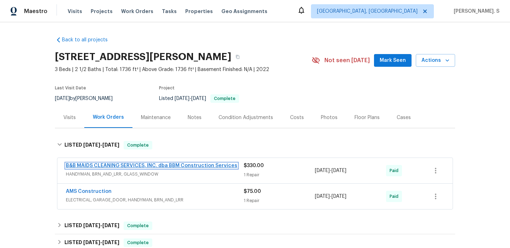
click at [82, 164] on link "B&B MAIDS CLEANING SERVICES, INC. dba BBM Construction Services" at bounding box center [151, 165] width 171 height 5
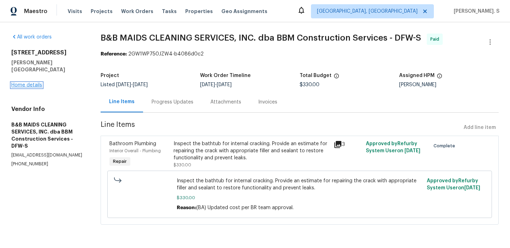
click at [24, 83] on link "Home details" at bounding box center [26, 85] width 31 height 5
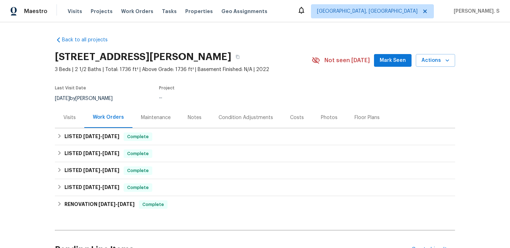
click at [24, 76] on div "Back to all projects 3941 Hometown Blvd, Forney, TX 75126 3 Beds | 2 1/2 Baths …" at bounding box center [255, 135] width 510 height 226
click at [66, 114] on div "Visits" at bounding box center [69, 117] width 29 height 21
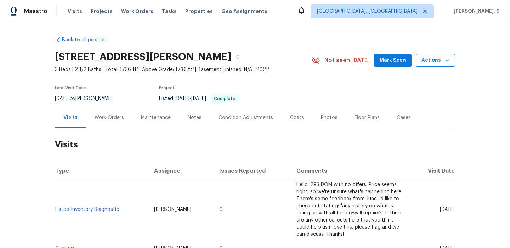
click at [439, 61] on span "Actions" at bounding box center [435, 60] width 28 height 9
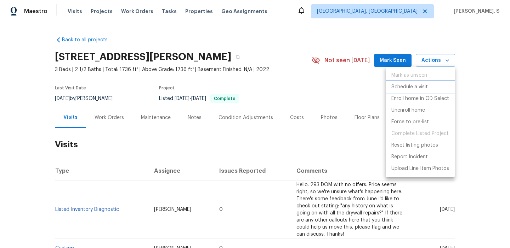
click at [421, 87] on p "Schedule a visit" at bounding box center [409, 87] width 36 height 7
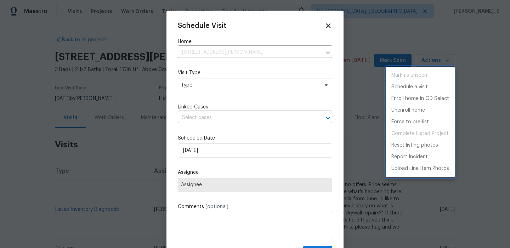
click at [209, 82] on div at bounding box center [255, 124] width 510 height 248
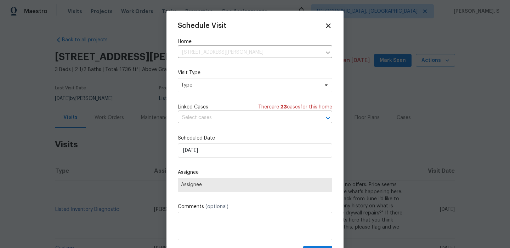
click at [209, 82] on div "Mark as unseen Schedule a visit Enroll home in OD Select Unenroll home Force to…" at bounding box center [255, 124] width 510 height 248
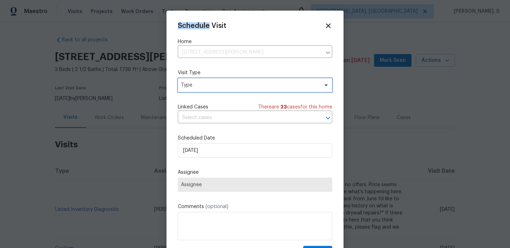
click at [207, 90] on span "Type" at bounding box center [255, 85] width 154 height 14
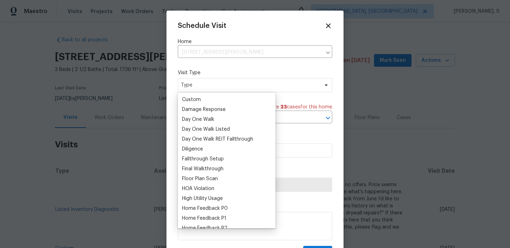
scroll to position [146, 0]
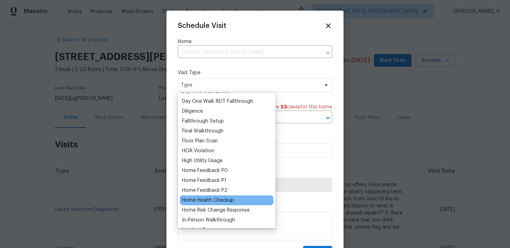
click at [205, 196] on div "Home Health Checkup" at bounding box center [226, 201] width 93 height 10
click at [201, 197] on div "Home Health Checkup" at bounding box center [208, 200] width 52 height 7
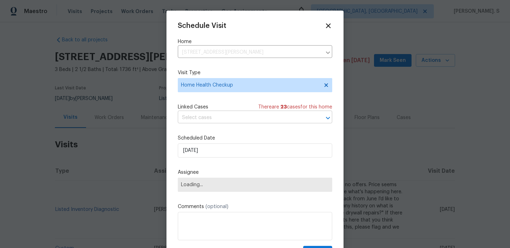
click at [220, 119] on input "text" at bounding box center [245, 118] width 134 height 11
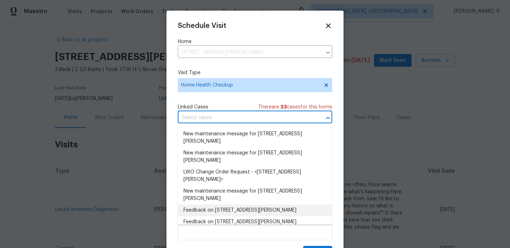
click at [218, 209] on li "Feedback on 3941 Hometown Blvd, Forney, TX 75126" at bounding box center [255, 211] width 154 height 12
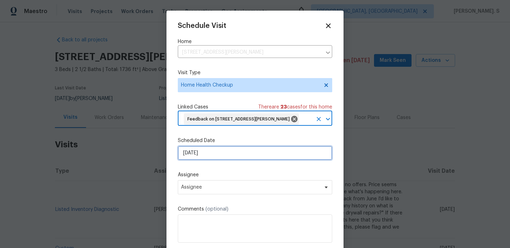
click at [206, 160] on input "[DATE]" at bounding box center [255, 153] width 154 height 14
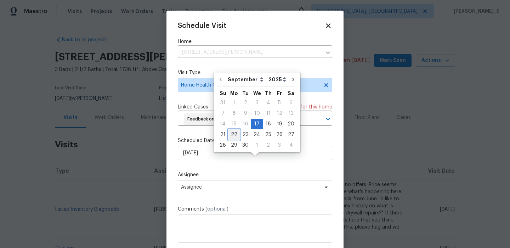
click at [229, 137] on div "22" at bounding box center [233, 135] width 11 height 10
type input "[DATE]"
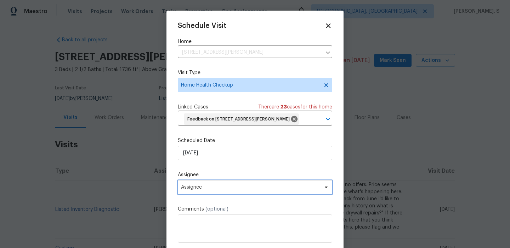
click at [213, 194] on span "Assignee" at bounding box center [255, 187] width 154 height 14
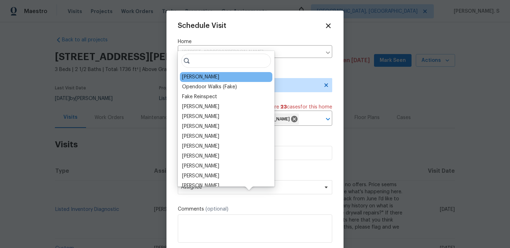
click at [195, 80] on div "[PERSON_NAME]" at bounding box center [200, 77] width 37 height 7
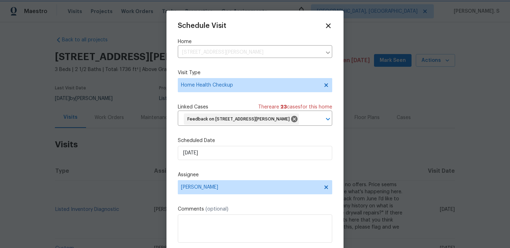
scroll to position [26, 0]
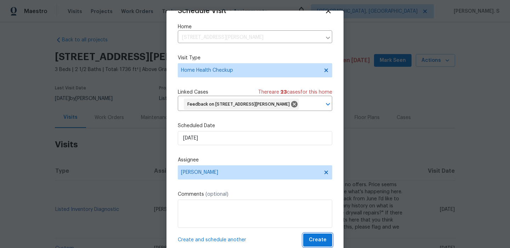
click at [320, 239] on span "Create" at bounding box center [318, 240] width 18 height 9
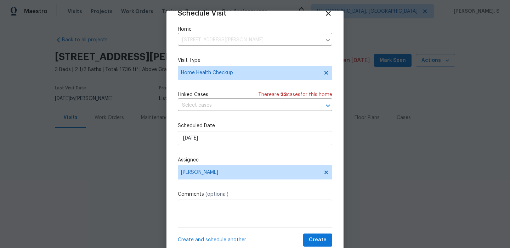
scroll to position [13, 0]
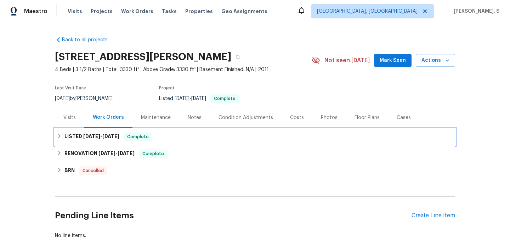
click at [103, 139] on h6 "LISTED [DATE] - [DATE]" at bounding box center [91, 137] width 55 height 8
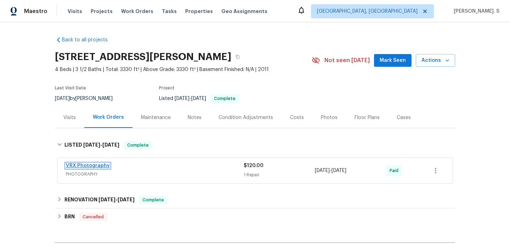
click at [93, 167] on link "VRX Photography" at bounding box center [88, 165] width 44 height 5
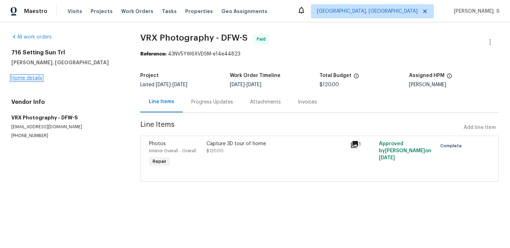
click at [25, 80] on link "Home details" at bounding box center [26, 78] width 31 height 5
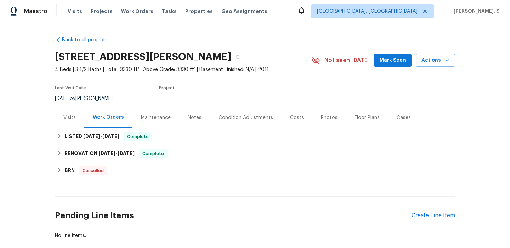
click at [55, 118] on div "Visits" at bounding box center [69, 117] width 29 height 21
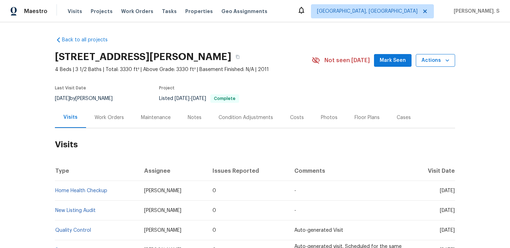
click at [423, 61] on span "Actions" at bounding box center [435, 60] width 28 height 9
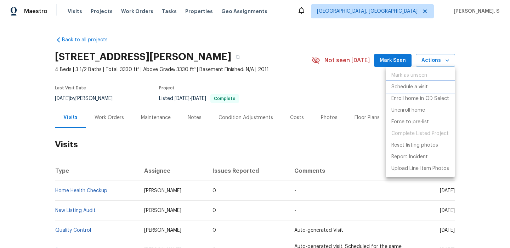
click at [421, 86] on p "Schedule a visit" at bounding box center [409, 87] width 36 height 7
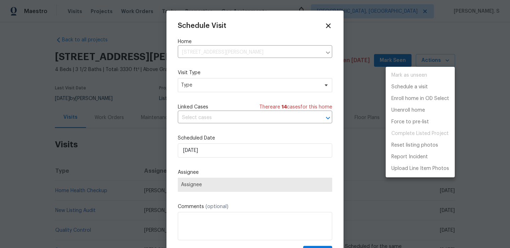
click at [225, 80] on div at bounding box center [255, 124] width 510 height 248
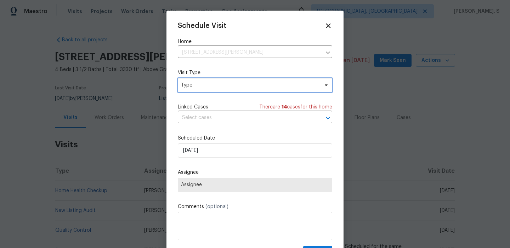
click at [223, 84] on span "Type" at bounding box center [250, 85] width 138 height 7
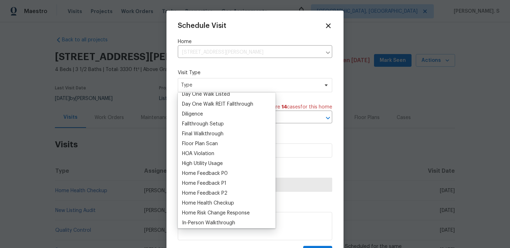
scroll to position [159, 0]
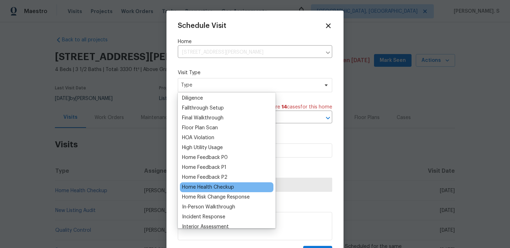
click at [223, 189] on div "Home Health Checkup" at bounding box center [208, 187] width 52 height 7
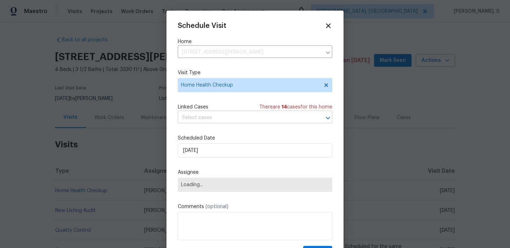
click at [225, 121] on input "text" at bounding box center [245, 118] width 134 height 11
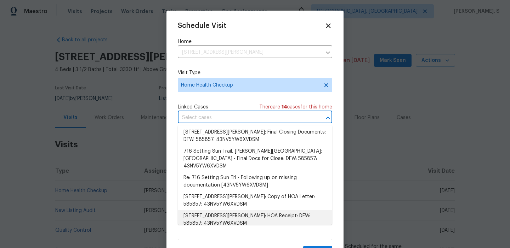
scroll to position [0, 0]
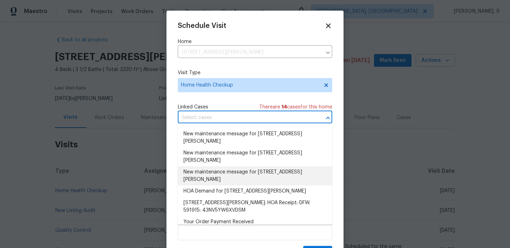
click at [220, 174] on li "New maintenance message for 716 Setting Sun Trl , McKinney, TX 75069" at bounding box center [255, 176] width 154 height 19
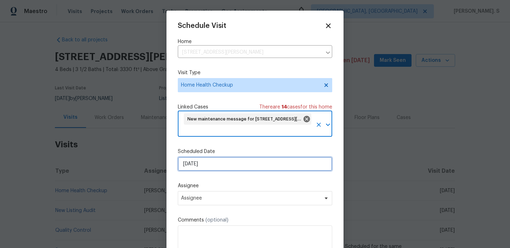
click at [205, 169] on input "[DATE]" at bounding box center [255, 164] width 154 height 14
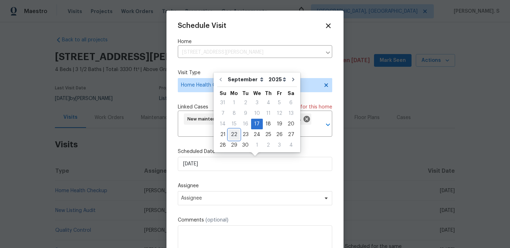
click at [232, 132] on div "22" at bounding box center [233, 135] width 11 height 10
type input "[DATE]"
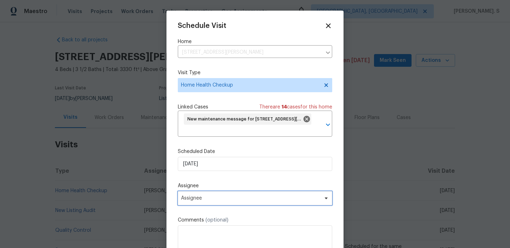
click at [211, 204] on span "Assignee" at bounding box center [255, 198] width 154 height 14
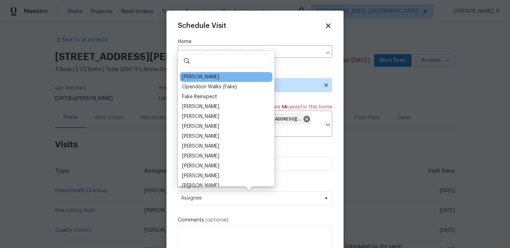
click at [202, 80] on div "[PERSON_NAME]" at bounding box center [200, 77] width 37 height 7
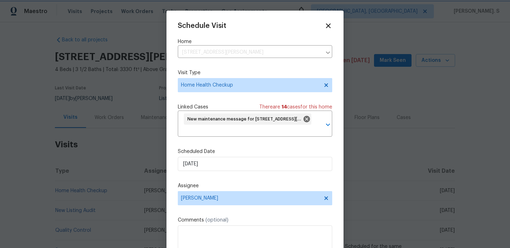
scroll to position [26, 0]
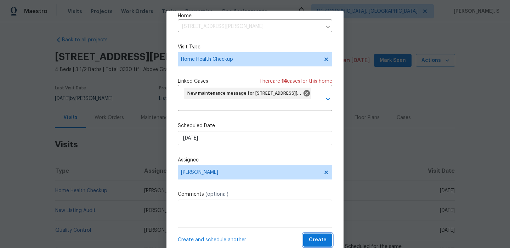
click at [325, 239] on span "Create" at bounding box center [318, 240] width 18 height 9
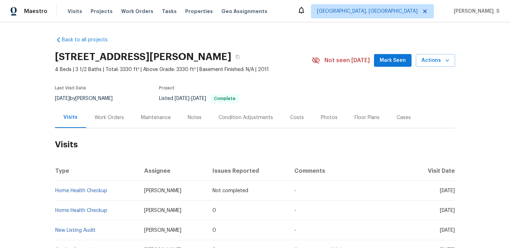
click at [347, 0] on div "Maestro Visits Projects Work Orders Tasks Properties Geo Assignments Albuquerqu…" at bounding box center [255, 11] width 510 height 22
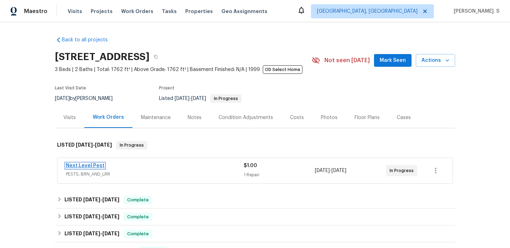
click at [87, 167] on link "Next Level Pest" at bounding box center [85, 165] width 39 height 5
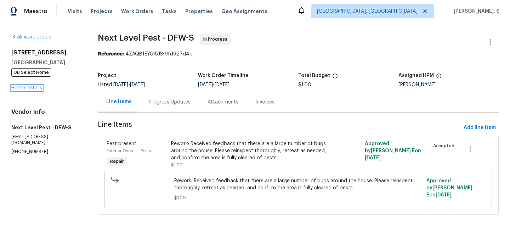
click at [16, 88] on link "Home details" at bounding box center [26, 88] width 31 height 5
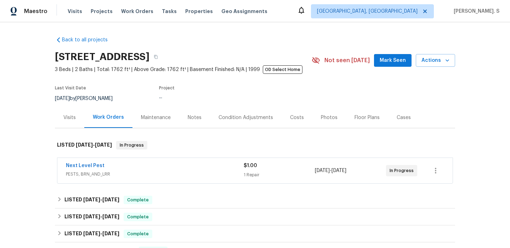
click at [74, 113] on div "Visits" at bounding box center [69, 117] width 29 height 21
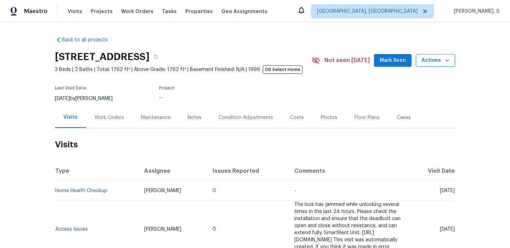
click at [433, 62] on span "Actions" at bounding box center [435, 60] width 28 height 9
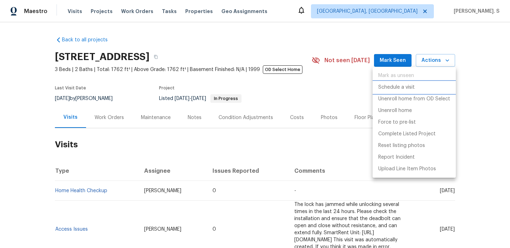
click at [428, 85] on li "Schedule a visit" at bounding box center [413, 88] width 83 height 12
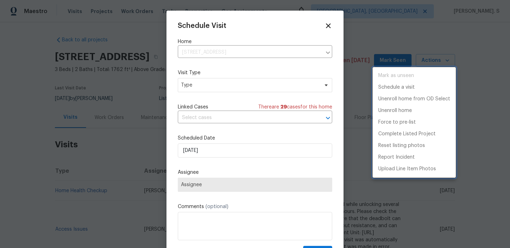
click at [204, 91] on div at bounding box center [255, 124] width 510 height 248
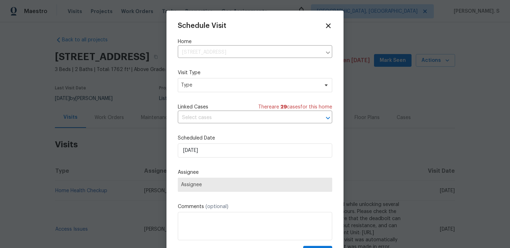
click at [204, 91] on div "Mark as unseen Schedule a visit Unenroll home from OD Select Unenroll home Forc…" at bounding box center [255, 124] width 510 height 248
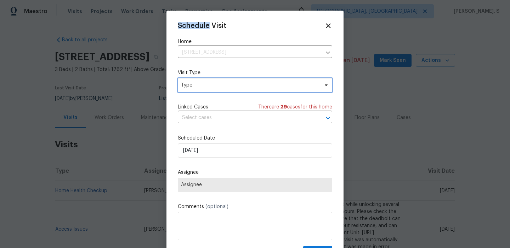
click at [204, 91] on span "Type" at bounding box center [255, 85] width 154 height 14
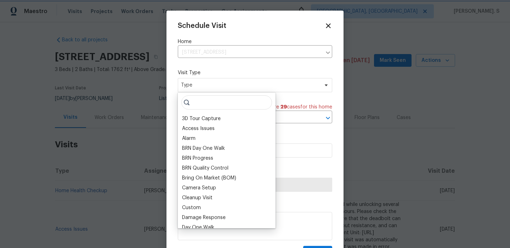
click at [204, 91] on span "Type" at bounding box center [255, 85] width 154 height 14
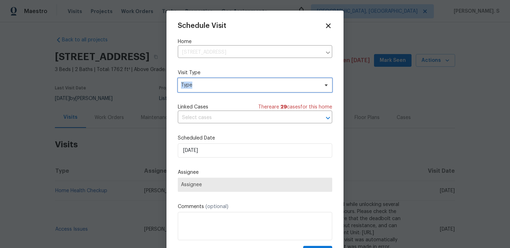
click at [204, 85] on span "Type" at bounding box center [250, 85] width 138 height 7
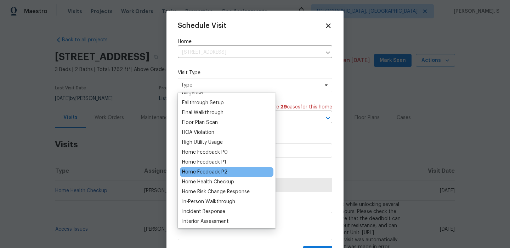
scroll to position [182, 0]
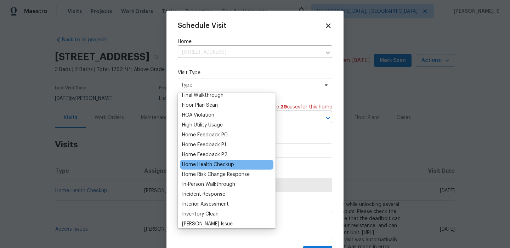
click at [210, 165] on div "Home Health Checkup" at bounding box center [208, 164] width 52 height 7
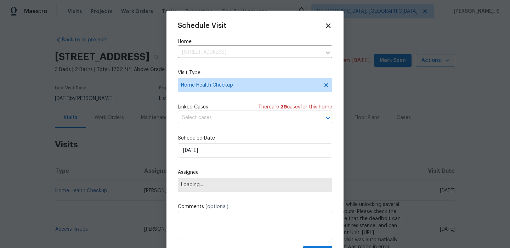
click at [225, 121] on input "text" at bounding box center [245, 118] width 134 height 11
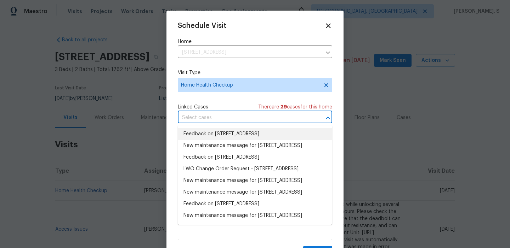
click at [212, 135] on li "Feedback on [STREET_ADDRESS]" at bounding box center [255, 134] width 154 height 12
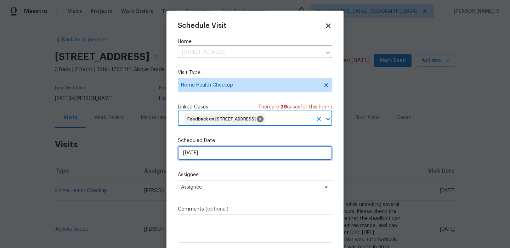
click at [205, 153] on input "[DATE]" at bounding box center [255, 153] width 154 height 14
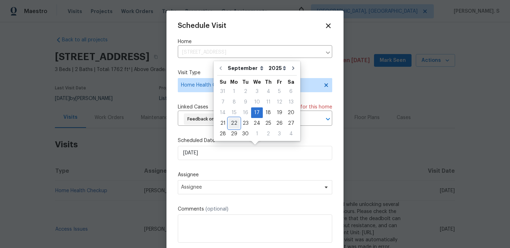
click at [232, 124] on div "22" at bounding box center [233, 124] width 11 height 10
type input "[DATE]"
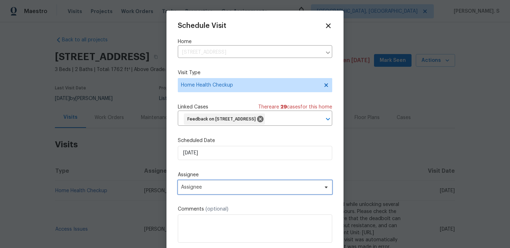
click at [223, 188] on span "Assignee" at bounding box center [250, 188] width 139 height 6
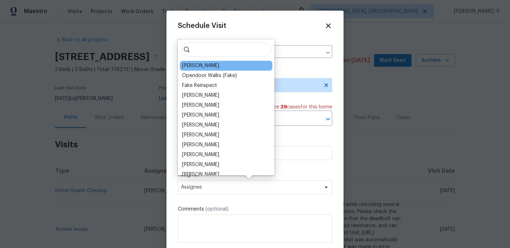
click at [205, 70] on div "[PERSON_NAME]" at bounding box center [226, 66] width 92 height 10
click at [205, 68] on div "[PERSON_NAME]" at bounding box center [200, 65] width 37 height 7
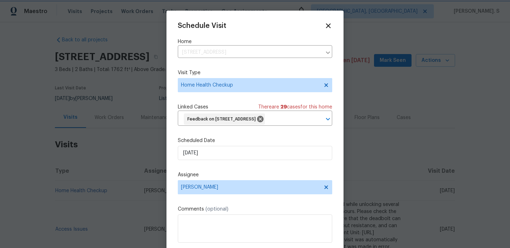
scroll to position [15, 0]
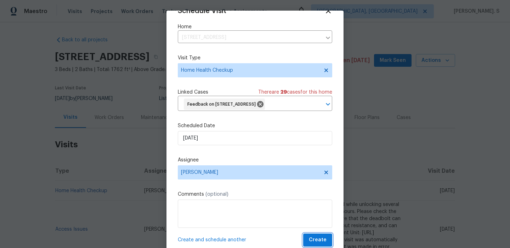
click at [317, 238] on span "Create" at bounding box center [318, 240] width 18 height 9
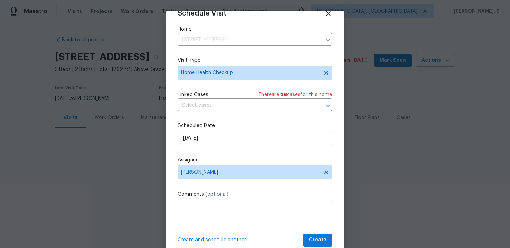
scroll to position [13, 0]
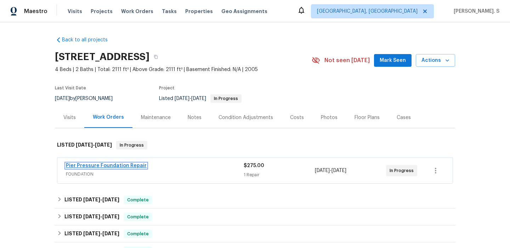
click at [93, 165] on link "Pier Pressure Foundation Repair" at bounding box center [106, 165] width 81 height 5
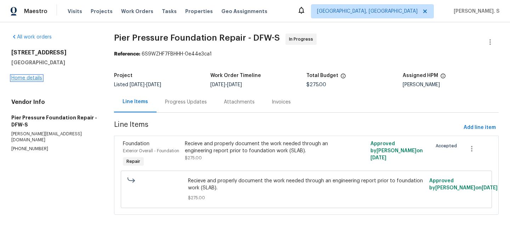
click at [31, 78] on link "Home details" at bounding box center [26, 78] width 31 height 5
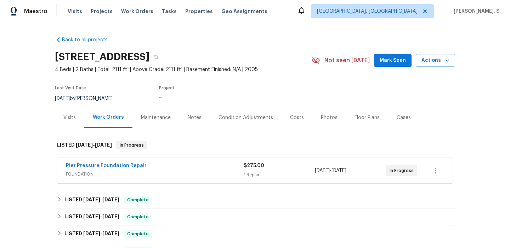
click at [60, 116] on div "Visits" at bounding box center [69, 117] width 29 height 21
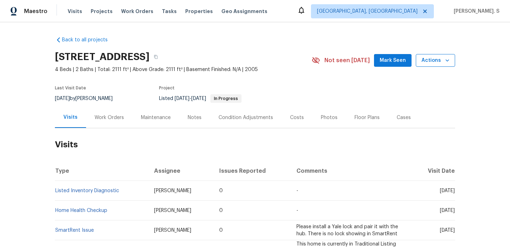
click at [437, 61] on span "Actions" at bounding box center [435, 60] width 28 height 9
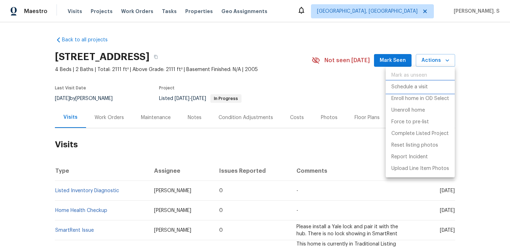
click at [422, 88] on p "Schedule a visit" at bounding box center [409, 87] width 36 height 7
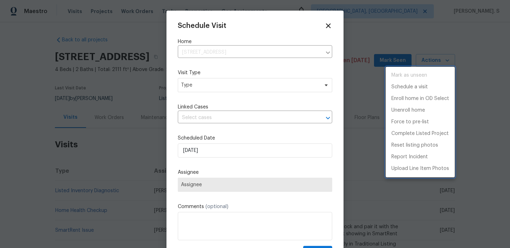
click at [211, 87] on div at bounding box center [255, 124] width 510 height 248
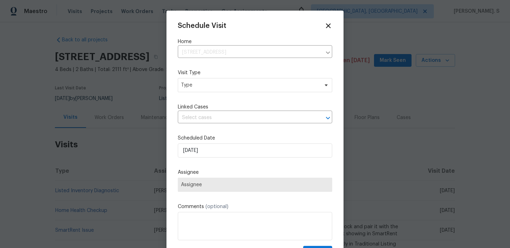
click at [211, 87] on div "Mark as unseen Schedule a visit Enroll home in OD Select Unenroll home Force to…" at bounding box center [255, 124] width 510 height 248
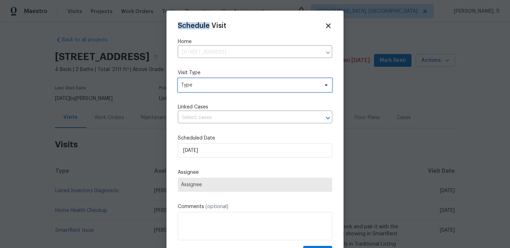
click at [211, 87] on span "Type" at bounding box center [250, 85] width 138 height 7
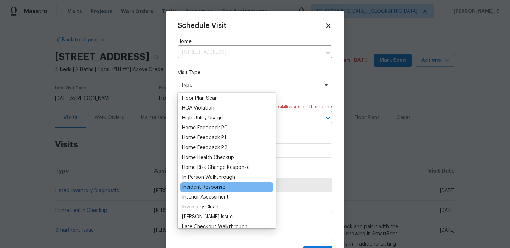
scroll to position [192, 0]
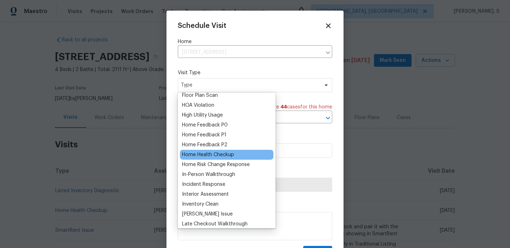
click at [205, 157] on div "Home Health Checkup" at bounding box center [208, 154] width 52 height 7
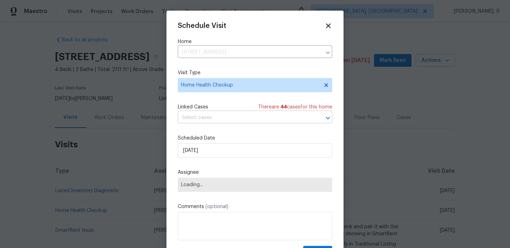
click at [220, 121] on input "text" at bounding box center [245, 118] width 134 height 11
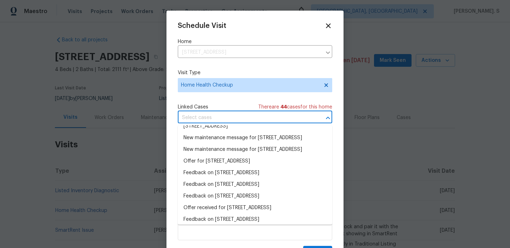
scroll to position [75, 0]
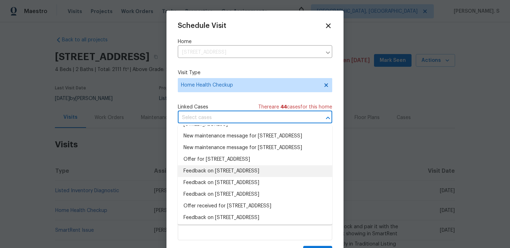
click at [216, 177] on li "Feedback on 12129 Angel Food Ln, Fort Worth, TX 76244" at bounding box center [255, 172] width 154 height 12
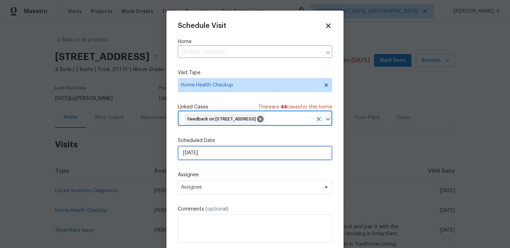
click at [218, 160] on input "[DATE]" at bounding box center [255, 153] width 154 height 14
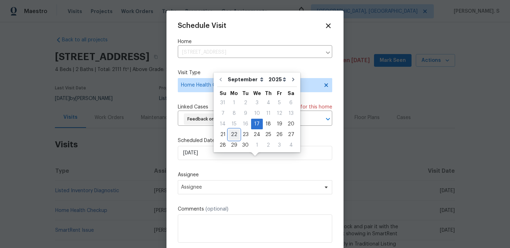
click at [235, 132] on div "22" at bounding box center [233, 135] width 11 height 10
type input "9/22/2025"
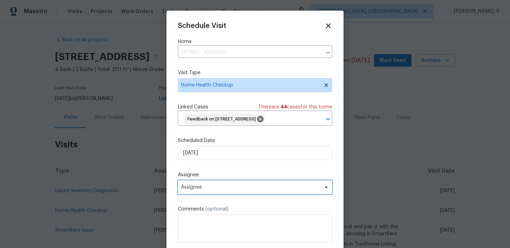
click at [221, 190] on span "Assignee" at bounding box center [250, 188] width 139 height 6
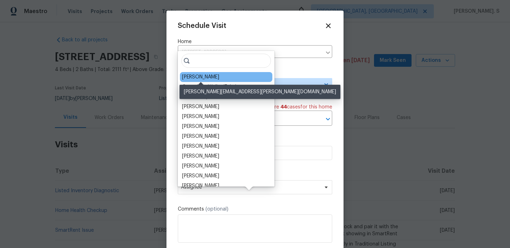
click at [202, 80] on div "Andrew Kempka" at bounding box center [200, 77] width 37 height 7
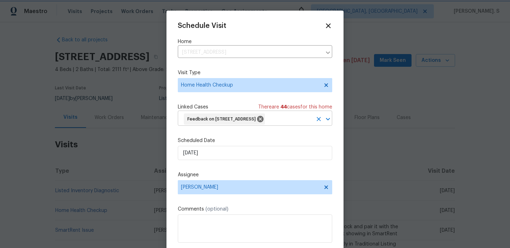
scroll to position [26, 0]
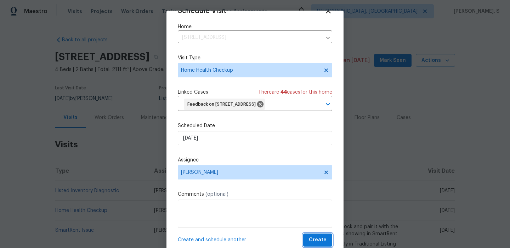
click at [314, 242] on span "Create" at bounding box center [318, 240] width 18 height 9
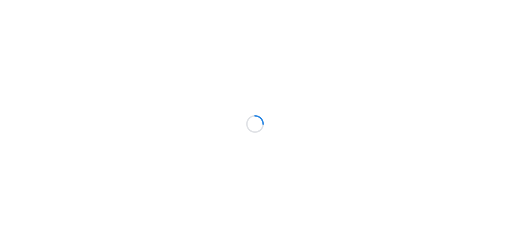
click at [359, 146] on div at bounding box center [255, 124] width 510 height 248
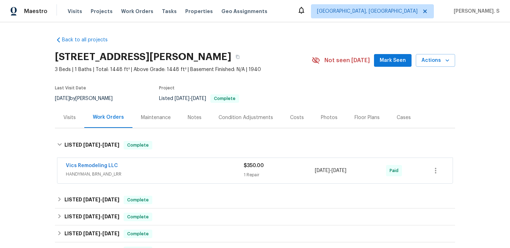
click at [70, 123] on div "Visits" at bounding box center [69, 117] width 29 height 21
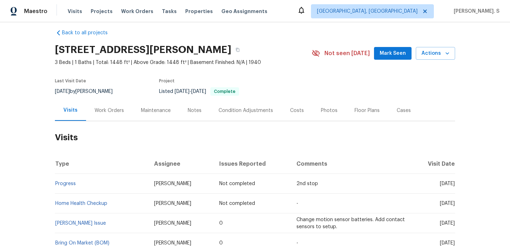
scroll to position [10, 0]
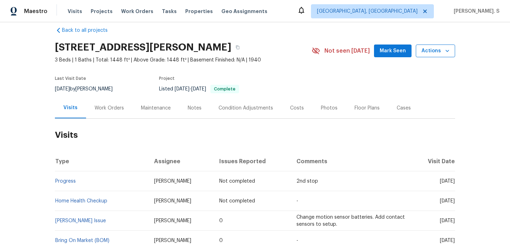
click at [430, 53] on span "Actions" at bounding box center [435, 51] width 28 height 9
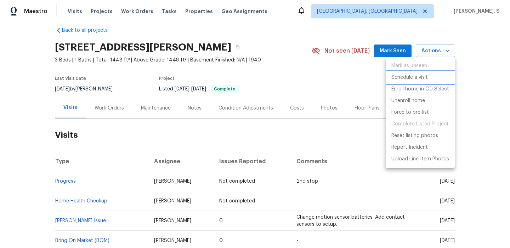
click at [412, 81] on p "Schedule a visit" at bounding box center [409, 77] width 36 height 7
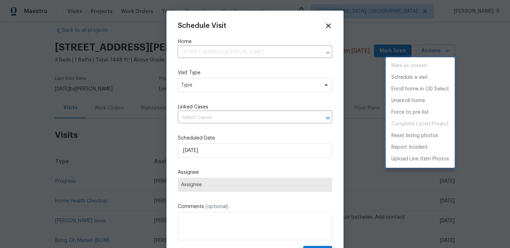
click at [236, 88] on div at bounding box center [255, 124] width 510 height 248
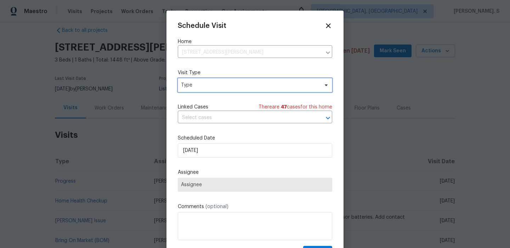
click at [230, 87] on span "Type" at bounding box center [250, 85] width 138 height 7
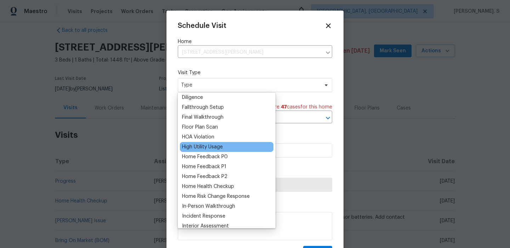
scroll to position [167, 0]
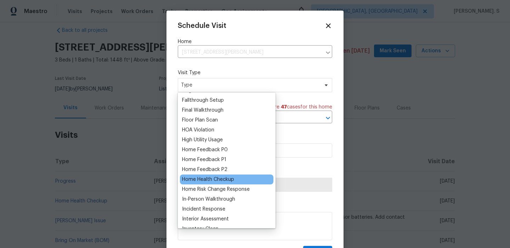
click at [216, 178] on div "Home Health Checkup" at bounding box center [208, 179] width 52 height 7
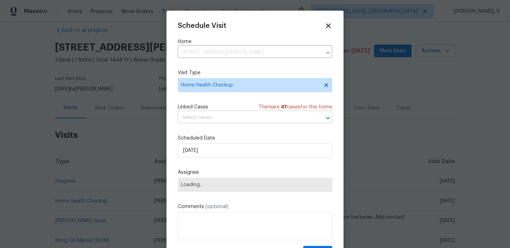
click at [213, 121] on input "text" at bounding box center [245, 118] width 134 height 11
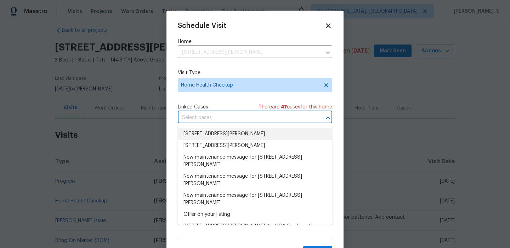
click at [209, 135] on li "1519 E Hudson St, Columbus, OH 43211" at bounding box center [255, 134] width 154 height 12
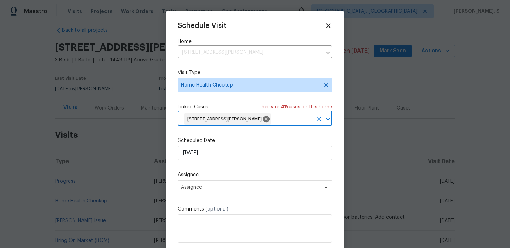
click at [205, 116] on div "1519 E Hudson St, Columbus, OH 43211" at bounding box center [227, 119] width 87 height 11
click at [320, 119] on icon "Clear" at bounding box center [318, 119] width 7 height 7
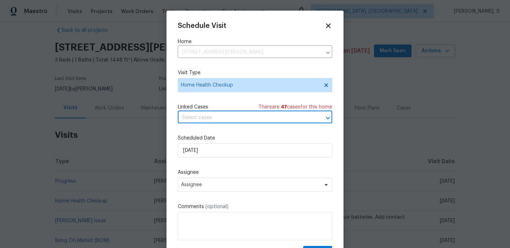
click at [320, 119] on div at bounding box center [323, 118] width 18 height 10
click at [325, 118] on icon "Open" at bounding box center [327, 118] width 8 height 8
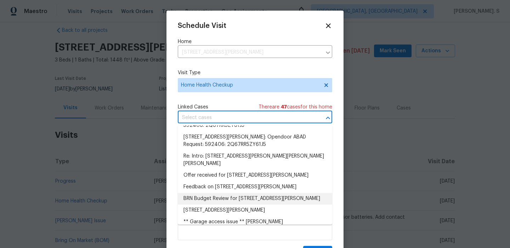
scroll to position [113, 0]
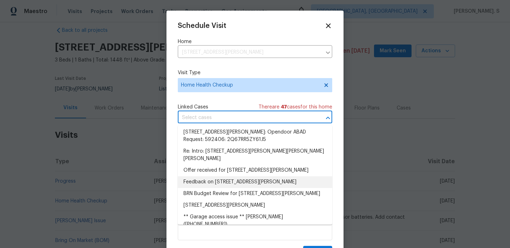
click at [228, 177] on li "Feedback on 1519 E Hudson St, Columbus, OH 43211" at bounding box center [255, 183] width 154 height 12
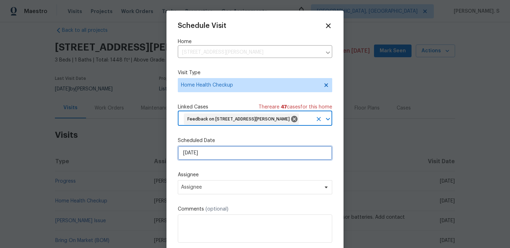
click at [191, 160] on input "[DATE]" at bounding box center [255, 153] width 154 height 14
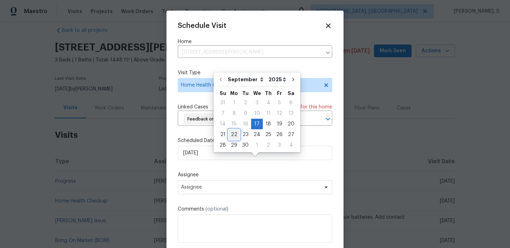
click at [231, 135] on div "22" at bounding box center [233, 135] width 11 height 10
type input "9/22/2025"
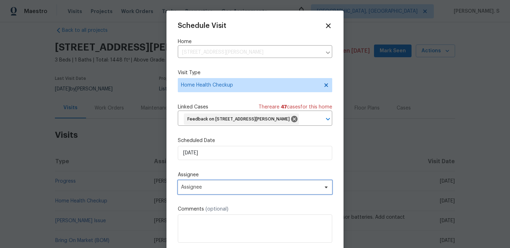
click at [207, 190] on span "Assignee" at bounding box center [250, 188] width 139 height 6
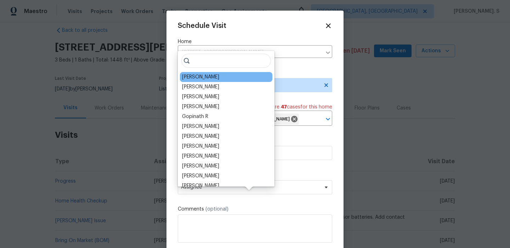
click at [211, 80] on div "Michael Foley" at bounding box center [200, 77] width 37 height 7
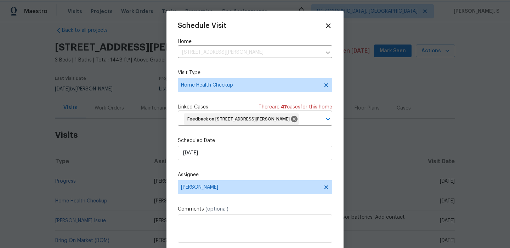
scroll to position [26, 0]
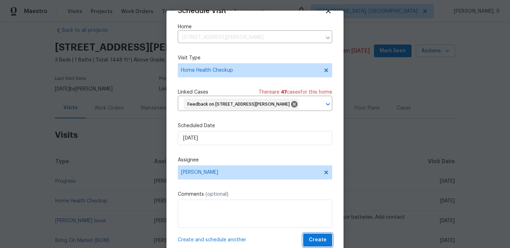
click at [323, 242] on span "Create" at bounding box center [318, 240] width 18 height 9
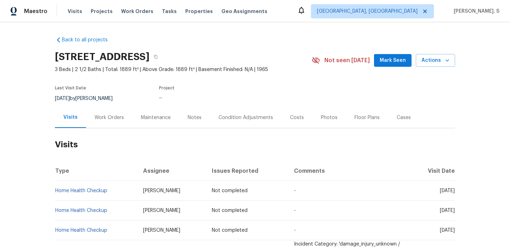
click at [99, 130] on h2 "Visits" at bounding box center [255, 144] width 400 height 33
click at [101, 126] on div "Work Orders" at bounding box center [109, 117] width 46 height 21
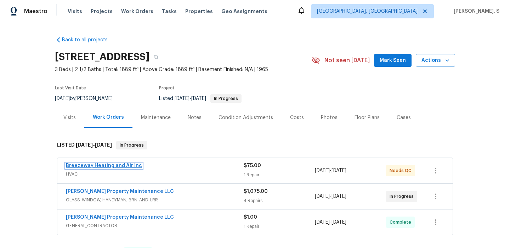
click at [93, 168] on link "Breezeway Heating and Air Inc" at bounding box center [104, 165] width 76 height 5
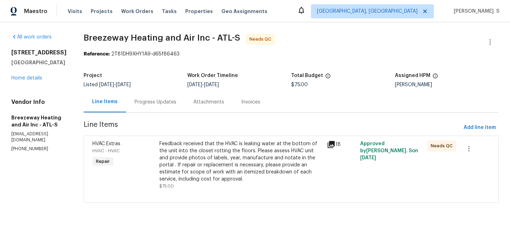
click at [185, 144] on div "Feedback received that the HVAC is leaking water at the bottom of the unit into…" at bounding box center [240, 161] width 163 height 42
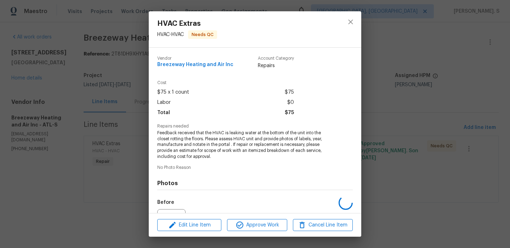
click at [185, 144] on span "Feedback received that the HVAC is leaking water at the bottom of the unit into…" at bounding box center [245, 145] width 176 height 30
click at [198, 229] on span "Edit Line Item" at bounding box center [189, 225] width 60 height 9
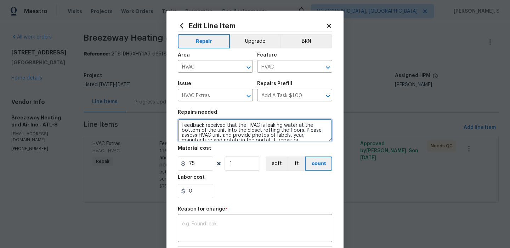
click at [182, 126] on textarea "Feedback received that the HVAC is leaking water at the bottom of the unit into…" at bounding box center [255, 130] width 154 height 23
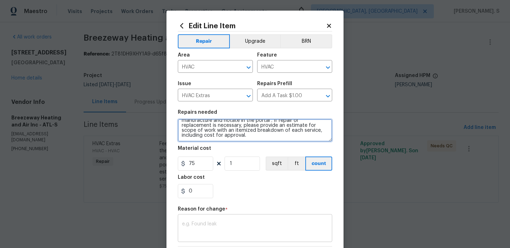
type textarea "#lwoleak Feedback received that the HVAC is leaking water at the bottom of the …"
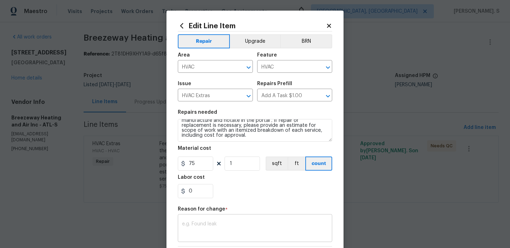
click at [205, 226] on textarea at bounding box center [255, 229] width 146 height 15
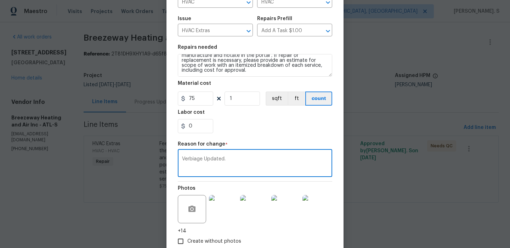
scroll to position [108, 0]
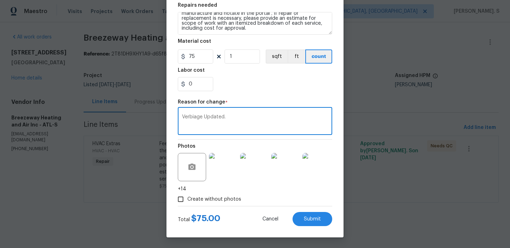
type textarea "Verbiage Updated."
click at [314, 219] on span "Submit" at bounding box center [312, 219] width 17 height 5
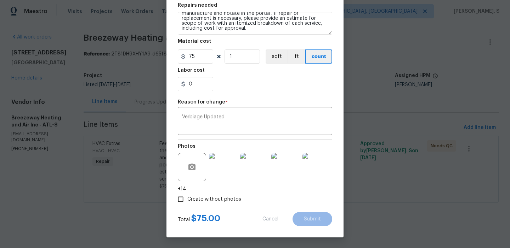
click at [485, 35] on body "Maestro Visits Projects Work Orders Tasks Properties Geo Assignments [GEOGRAPHI…" at bounding box center [255, 111] width 510 height 223
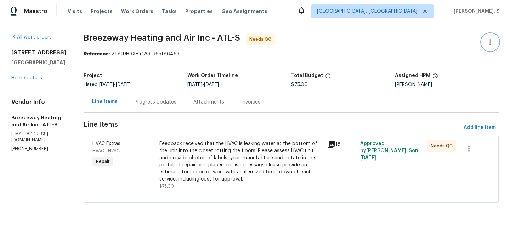
click at [485, 35] on button "button" at bounding box center [489, 42] width 17 height 17
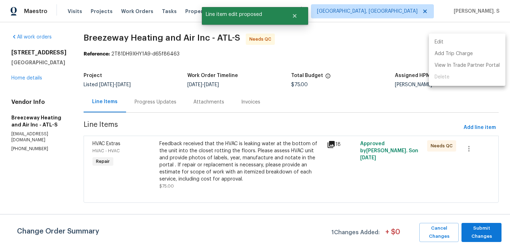
click at [457, 39] on li "Edit" at bounding box center [467, 42] width 76 height 12
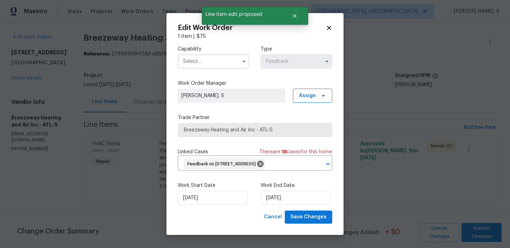
click at [203, 223] on div "Cancel Save Changes" at bounding box center [255, 217] width 154 height 13
click at [209, 211] on div "Work Start Date [DATE] Work End Date [DATE]" at bounding box center [255, 194] width 154 height 34
click at [209, 205] on input "[DATE]" at bounding box center [213, 198] width 70 height 14
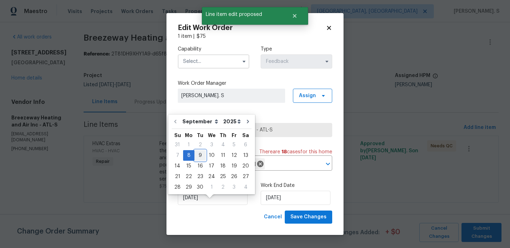
click at [199, 158] on div "9" at bounding box center [199, 156] width 11 height 10
type input "[DATE]"
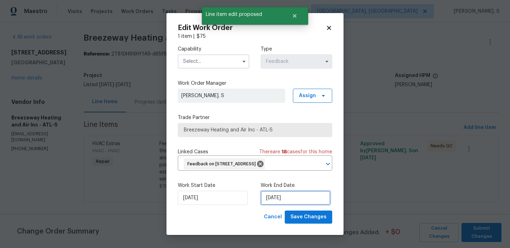
click at [269, 205] on input "[DATE]" at bounding box center [295, 198] width 70 height 14
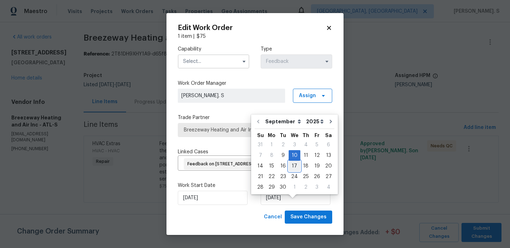
click at [293, 165] on div "17" at bounding box center [294, 166] width 12 height 10
type input "[DATE]"
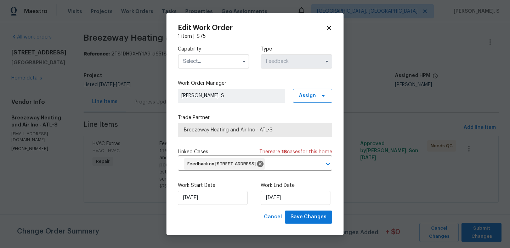
click at [201, 58] on input "text" at bounding box center [213, 61] width 71 height 14
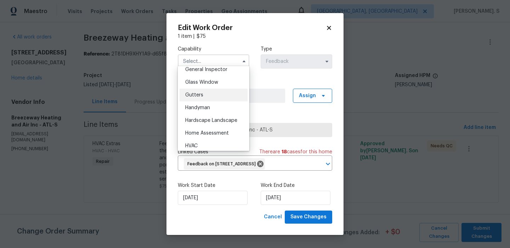
scroll to position [365, 0]
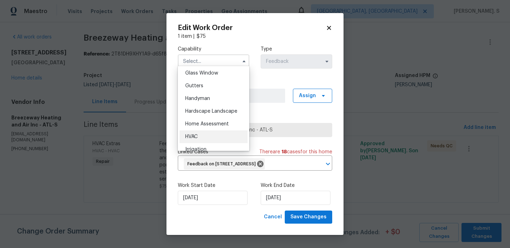
click at [194, 143] on div "HVAC" at bounding box center [213, 137] width 68 height 13
type input "HVAC"
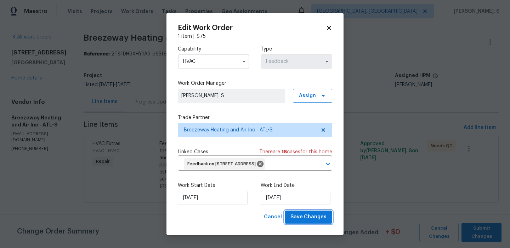
click at [303, 222] on span "Save Changes" at bounding box center [308, 217] width 36 height 9
click at [154, 105] on body "Maestro Visits Projects Work Orders Tasks Properties Geo Assignments [GEOGRAPHI…" at bounding box center [255, 111] width 510 height 223
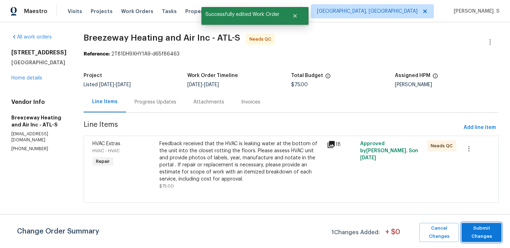
click at [488, 238] on span "Submit Changes" at bounding box center [481, 233] width 33 height 16
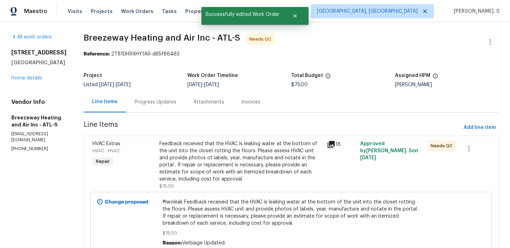
click at [148, 101] on div "Progress Updates" at bounding box center [155, 102] width 42 height 7
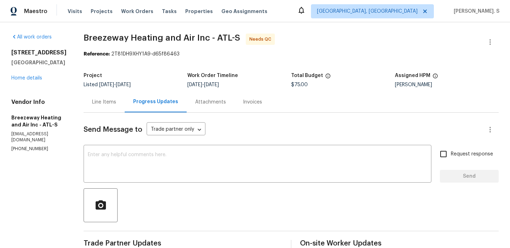
click at [108, 93] on div "Line Items" at bounding box center [104, 102] width 41 height 21
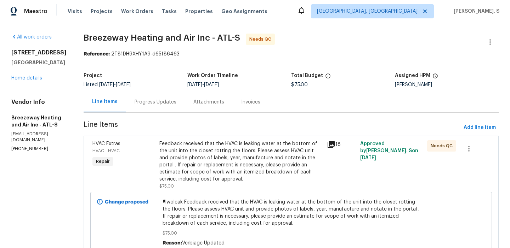
click at [209, 175] on div "Feedback received that the HVAC is leaking water at the bottom of the unit into…" at bounding box center [240, 161] width 163 height 42
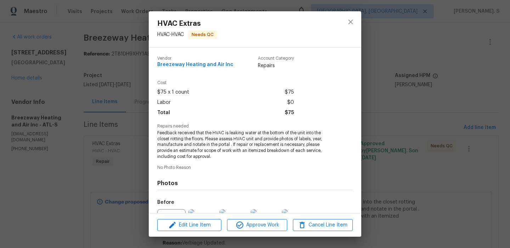
scroll to position [77, 0]
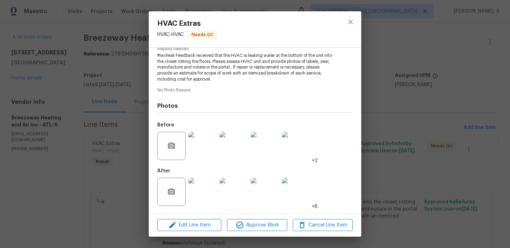
click at [204, 198] on img at bounding box center [202, 192] width 28 height 28
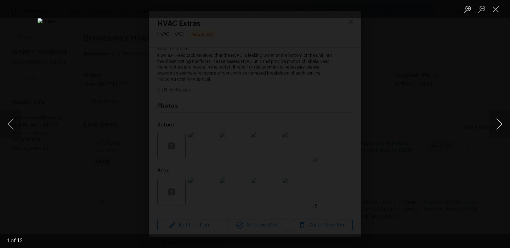
click at [501, 133] on button "Next image" at bounding box center [498, 124] width 21 height 28
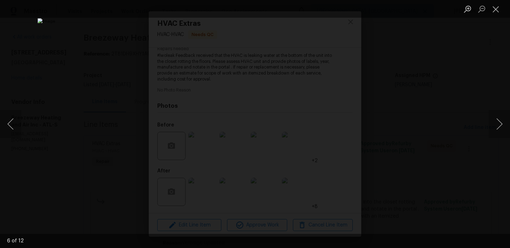
click at [495, 20] on div "Lightbox" at bounding box center [255, 124] width 510 height 248
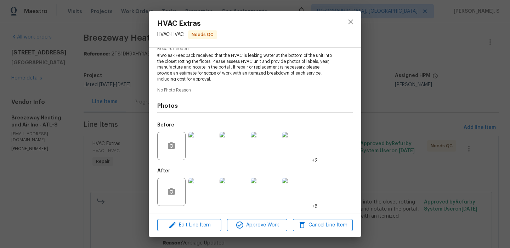
click at [347, 30] on div at bounding box center [350, 29] width 21 height 36
click at [348, 27] on button "close" at bounding box center [350, 21] width 17 height 17
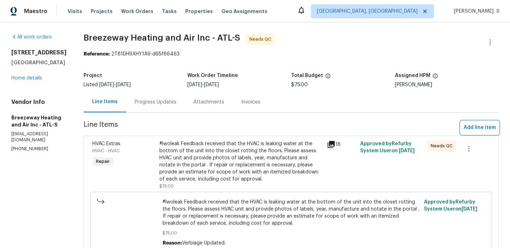
click at [472, 130] on span "Add line item" at bounding box center [479, 127] width 32 height 9
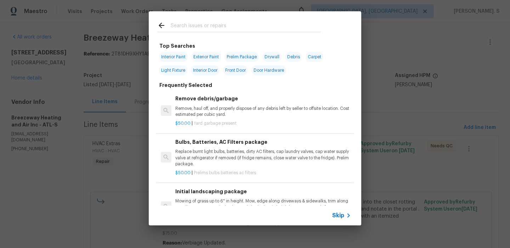
click at [170, 113] on div at bounding box center [166, 110] width 11 height 11
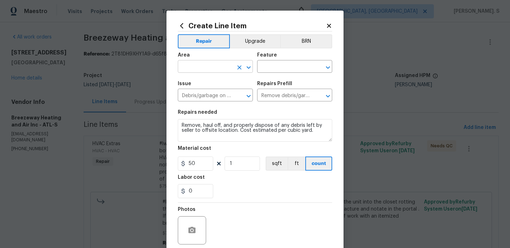
click at [246, 68] on icon "Open" at bounding box center [248, 67] width 8 height 8
click at [241, 90] on ul "HVAC" at bounding box center [215, 83] width 75 height 17
click at [249, 81] on li "HVAC" at bounding box center [215, 83] width 75 height 12
click at [327, 68] on icon "Open" at bounding box center [328, 67] width 4 height 2
type input "HVAC"
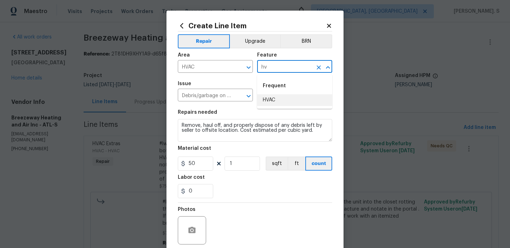
click at [275, 102] on li "HVAC" at bounding box center [294, 100] width 75 height 12
type input "HVAC"
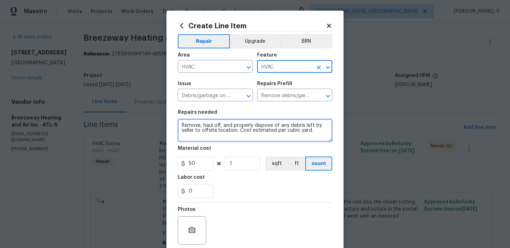
click at [233, 132] on textarea "Remove, haul off, and properly dispose of any debris left by seller to offsite …" at bounding box center [255, 130] width 154 height 23
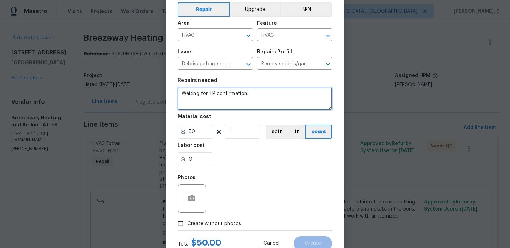
scroll to position [57, 0]
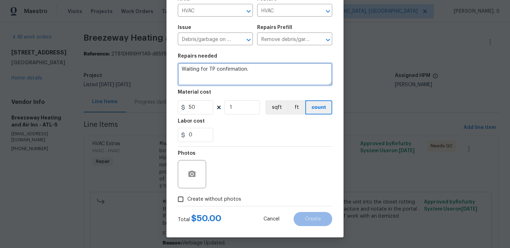
type textarea "Waiting for TP confirmation."
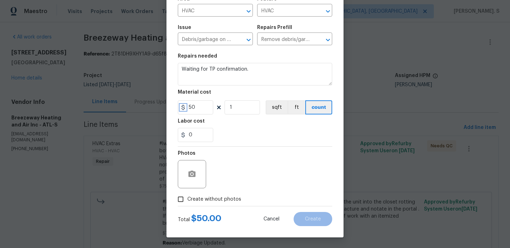
click at [184, 110] on icon at bounding box center [183, 108] width 6 height 6
click at [190, 110] on input "50" at bounding box center [195, 107] width 35 height 14
click at [189, 113] on input "50" at bounding box center [195, 107] width 35 height 14
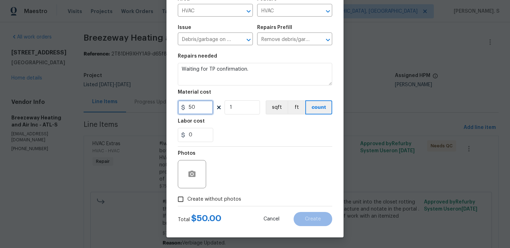
click at [189, 113] on input "50" at bounding box center [195, 107] width 35 height 14
type input "1"
click at [227, 201] on span "Create without photos" at bounding box center [214, 199] width 54 height 7
click at [187, 201] on input "Create without photos" at bounding box center [180, 199] width 13 height 13
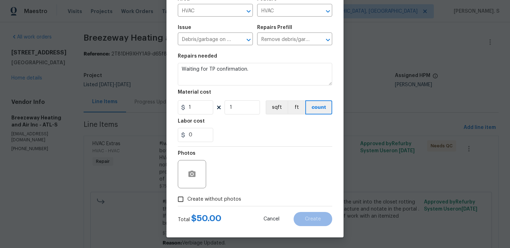
checkbox input "true"
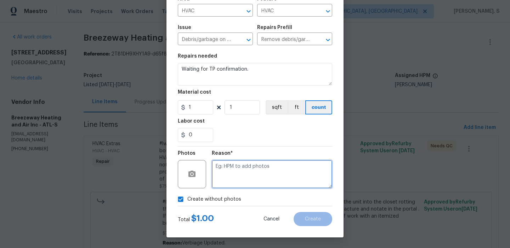
click at [252, 182] on textarea at bounding box center [272, 174] width 120 height 28
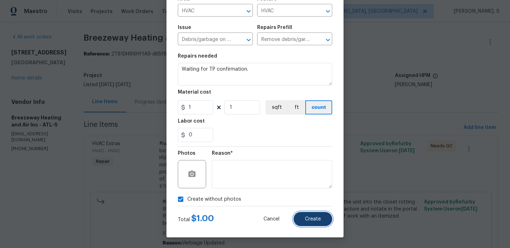
click at [321, 217] on button "Create" at bounding box center [312, 219] width 39 height 14
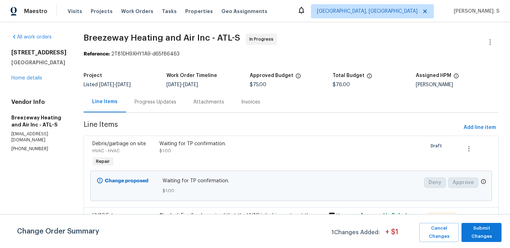
click at [157, 110] on div "Progress Updates" at bounding box center [155, 102] width 59 height 21
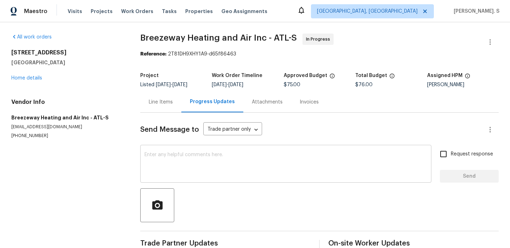
click at [151, 169] on textarea at bounding box center [285, 165] width 282 height 25
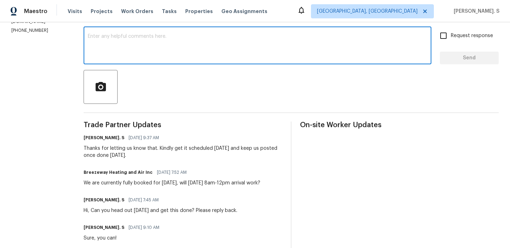
scroll to position [121, 0]
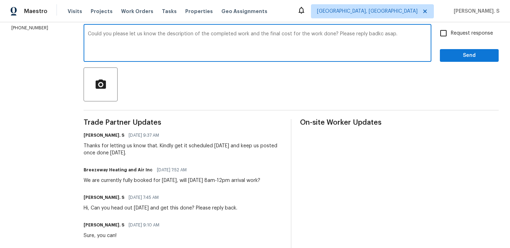
type textarea "Could you please let us know the description of the completed work and the fina…"
click at [458, 34] on span "Request response" at bounding box center [471, 33] width 42 height 7
click at [450, 34] on input "Request response" at bounding box center [443, 33] width 15 height 15
checkbox input "true"
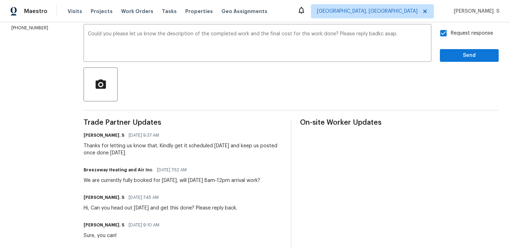
click at [450, 62] on button "Send" at bounding box center [468, 55] width 59 height 13
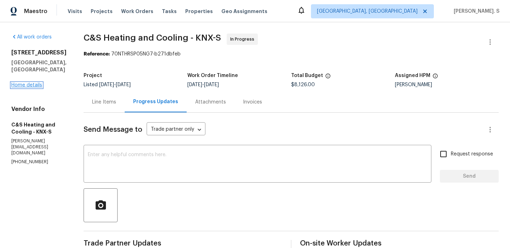
click at [29, 83] on link "Home details" at bounding box center [26, 85] width 31 height 5
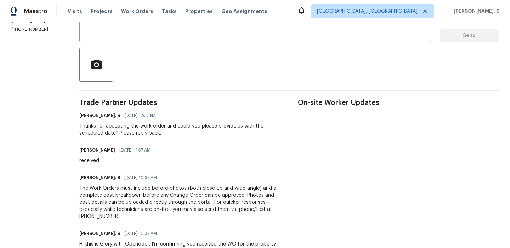
scroll to position [160, 0]
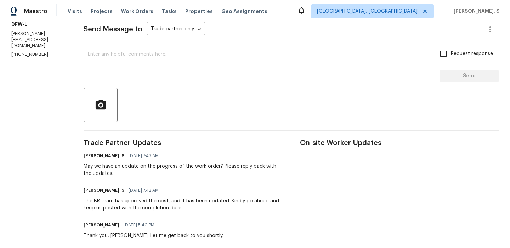
scroll to position [154, 0]
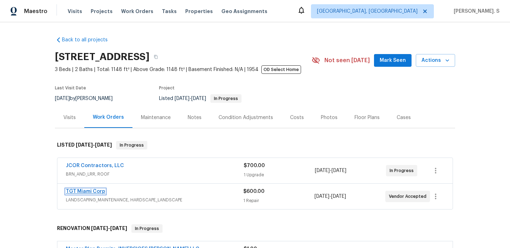
click at [98, 192] on link "TGT Miami Corp" at bounding box center [85, 191] width 39 height 5
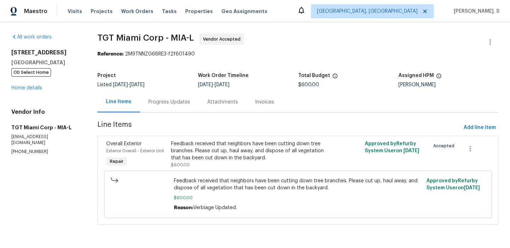
click at [178, 106] on div "Progress Updates" at bounding box center [169, 102] width 59 height 21
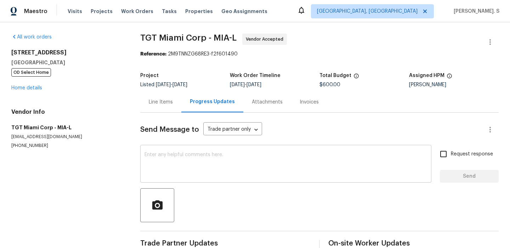
click at [181, 160] on textarea at bounding box center [285, 165] width 282 height 25
paste textarea "Hello, It's important that this work order is completed within the designated t…"
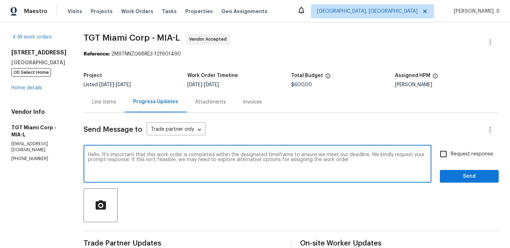
type textarea "Hello, It's important that this work order is completed within the designated t…"
click at [436, 159] on input "Request response" at bounding box center [443, 154] width 15 height 15
checkbox input "true"
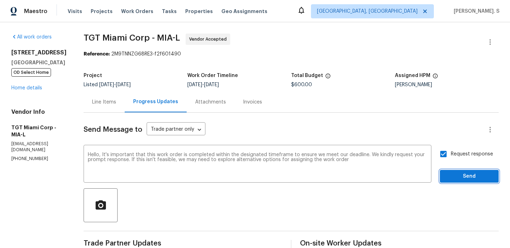
click at [456, 180] on span "Send" at bounding box center [468, 176] width 47 height 9
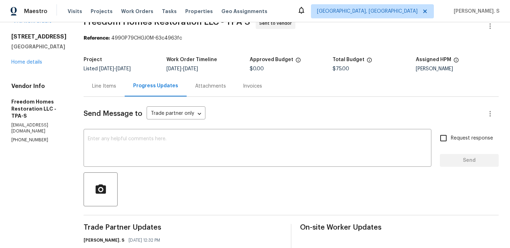
scroll to position [42, 0]
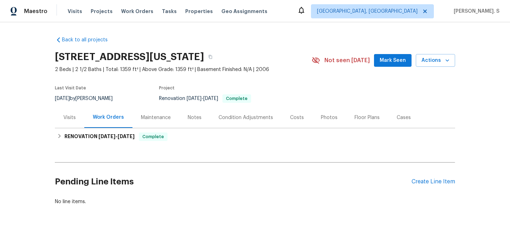
click at [73, 112] on div "Visits" at bounding box center [69, 117] width 29 height 21
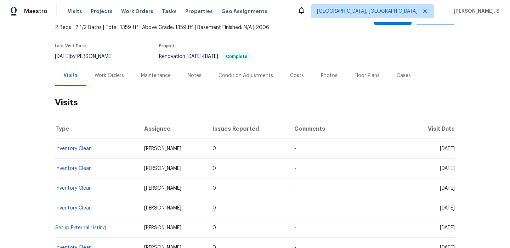
scroll to position [47, 0]
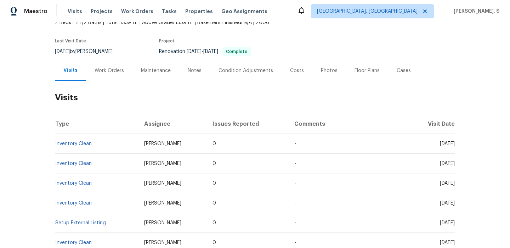
click at [113, 61] on div "Work Orders" at bounding box center [109, 70] width 46 height 21
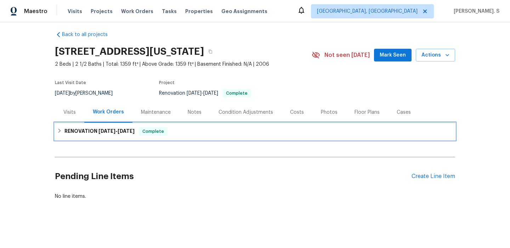
click at [100, 135] on h6 "RENOVATION [DATE] - [DATE]" at bounding box center [99, 131] width 70 height 8
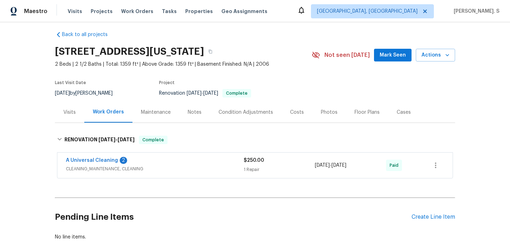
click at [104, 156] on div "A Universal Cleaning 2 CLEANING_MAINTENANCE, CLEANING $250.00 1 Repair [DATE] -…" at bounding box center [254, 165] width 395 height 25
click at [104, 158] on span "A Universal Cleaning" at bounding box center [92, 160] width 52 height 7
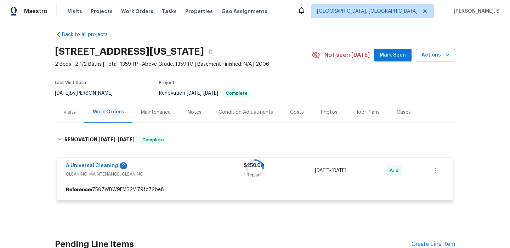
click at [104, 166] on div at bounding box center [255, 168] width 400 height 79
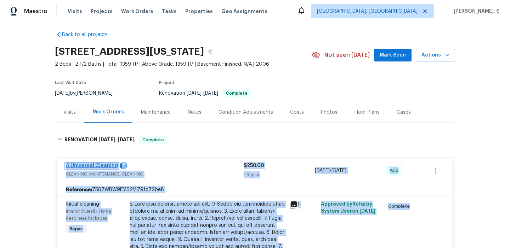
click at [82, 166] on link "A Universal Cleaning" at bounding box center [92, 165] width 52 height 5
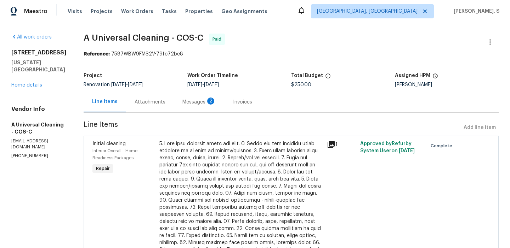
click at [125, 105] on div "Line Items" at bounding box center [105, 102] width 42 height 21
click at [146, 105] on div "Progress Updates 2" at bounding box center [160, 102] width 52 height 7
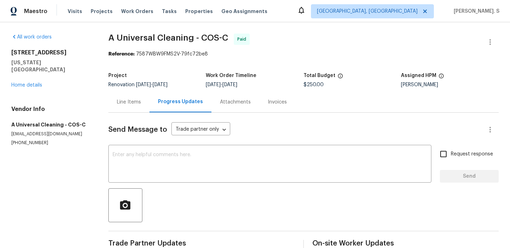
click at [27, 75] on div "[STREET_ADDRESS][US_STATE] Home details" at bounding box center [51, 69] width 80 height 40
click at [25, 83] on link "Home details" at bounding box center [26, 85] width 31 height 5
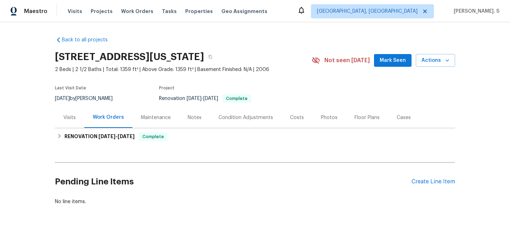
click at [58, 125] on div "Visits" at bounding box center [69, 117] width 29 height 21
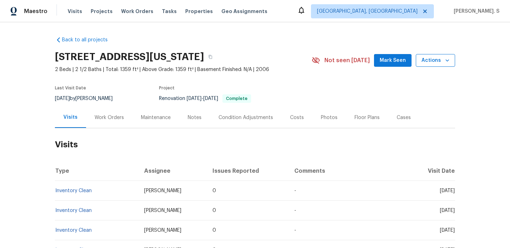
click at [443, 61] on icon "button" at bounding box center [446, 60] width 7 height 7
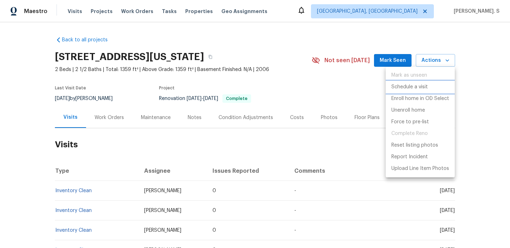
click at [411, 87] on p "Schedule a visit" at bounding box center [409, 87] width 36 height 7
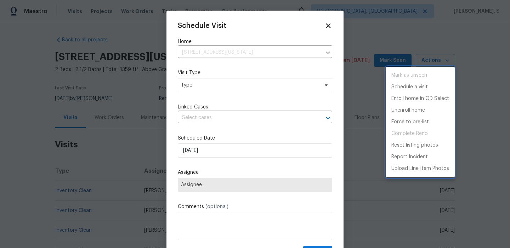
click at [230, 84] on div at bounding box center [255, 124] width 510 height 248
click at [230, 84] on div "Mark as unseen Schedule a visit Enroll home in OD Select Unenroll home Force to…" at bounding box center [255, 124] width 510 height 248
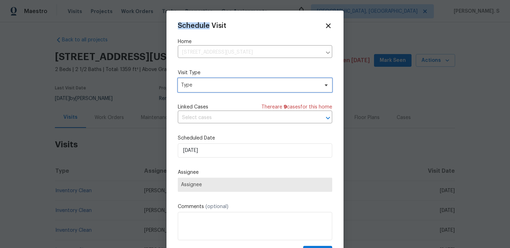
click at [230, 84] on span "Type" at bounding box center [250, 85] width 138 height 7
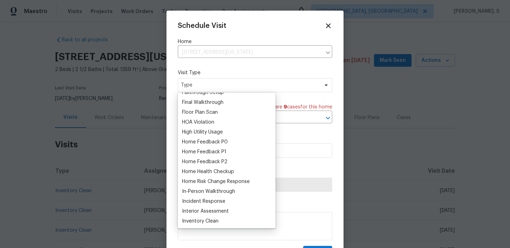
scroll to position [251, 0]
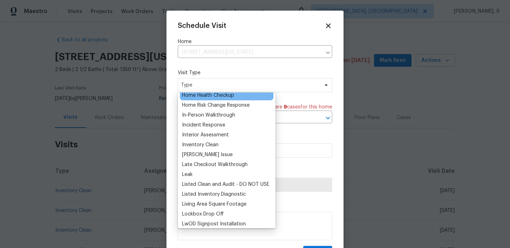
click at [210, 96] on div "Home Health Checkup" at bounding box center [208, 95] width 52 height 7
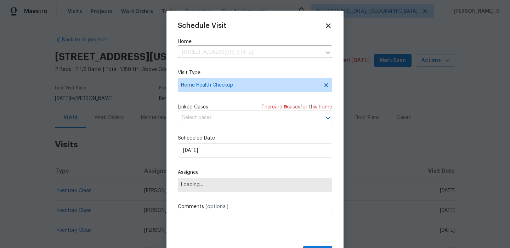
click at [207, 121] on input "text" at bounding box center [245, 118] width 134 height 11
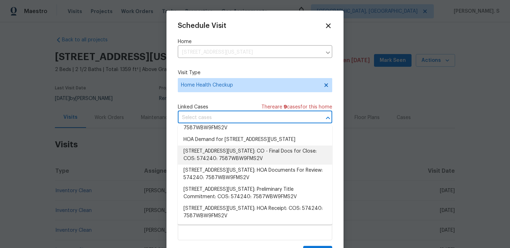
scroll to position [0, 0]
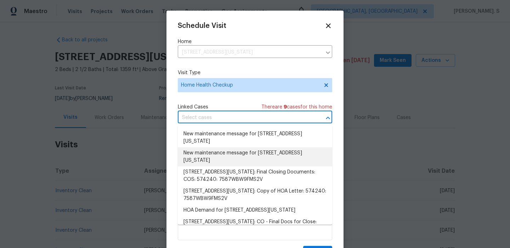
click at [217, 157] on li "New maintenance message for [STREET_ADDRESS][US_STATE]" at bounding box center [255, 157] width 154 height 19
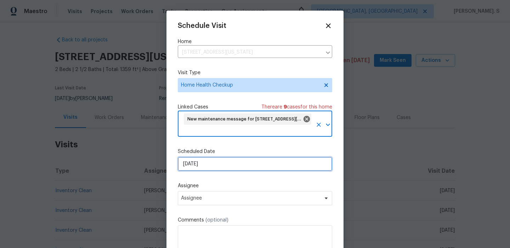
click at [202, 166] on input "[DATE]" at bounding box center [255, 164] width 154 height 14
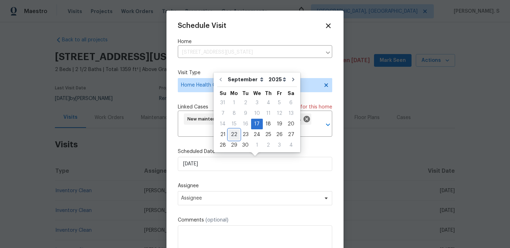
click at [230, 139] on div "22" at bounding box center [233, 135] width 11 height 10
type input "[DATE]"
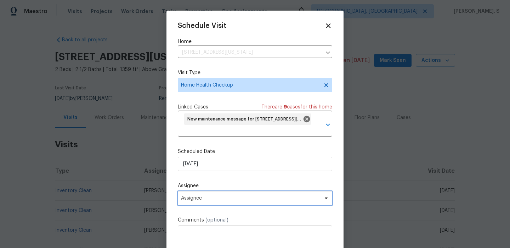
click at [215, 201] on span "Assignee" at bounding box center [250, 199] width 139 height 6
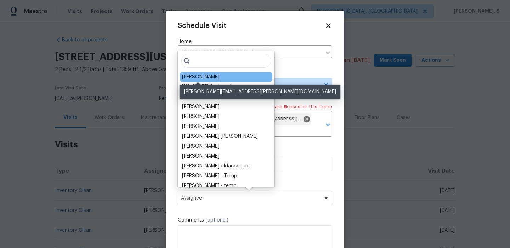
click at [195, 79] on div "[PERSON_NAME]" at bounding box center [200, 77] width 37 height 7
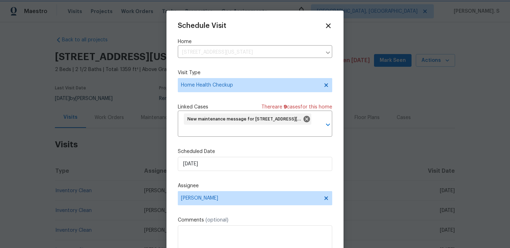
scroll to position [26, 0]
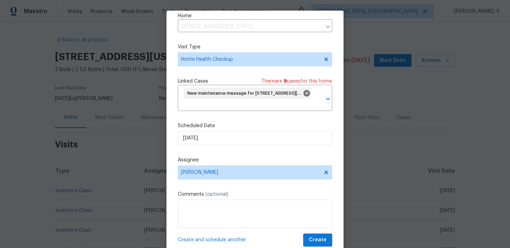
click at [312, 232] on div "Schedule Visit Home [STREET_ADDRESS][US_STATE] ​ Visit Type Home Health Checkup…" at bounding box center [255, 121] width 154 height 251
click at [313, 238] on span "Create" at bounding box center [318, 240] width 18 height 9
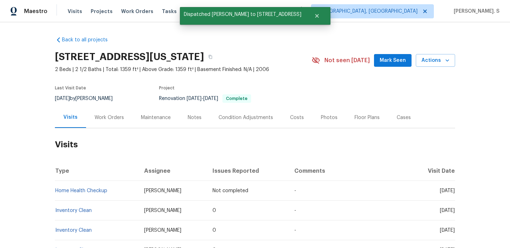
click at [72, 188] on td "Home Health Checkup" at bounding box center [97, 191] width 84 height 20
click at [74, 192] on link "Home Health Checkup" at bounding box center [81, 191] width 52 height 5
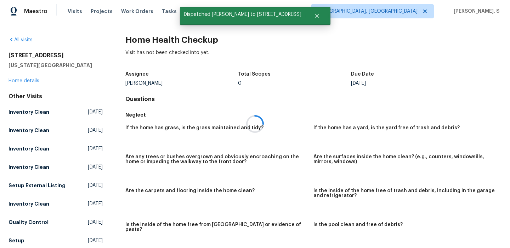
click at [137, 46] on div at bounding box center [255, 124] width 510 height 248
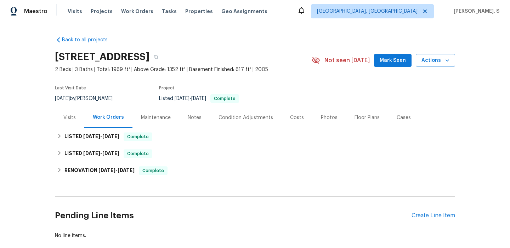
click at [76, 114] on div "Visits" at bounding box center [69, 117] width 29 height 21
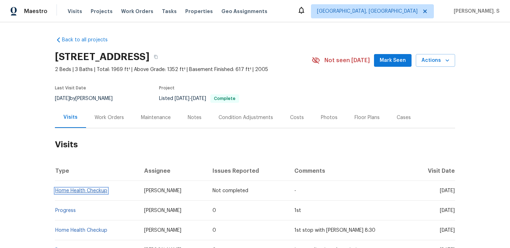
click at [80, 191] on link "Home Health Checkup" at bounding box center [81, 191] width 52 height 5
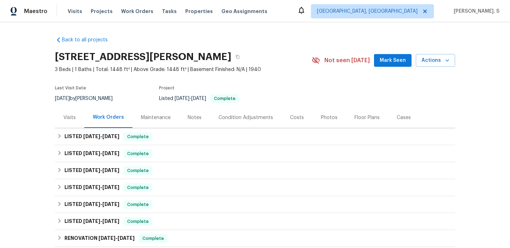
click at [66, 113] on div "Visits" at bounding box center [69, 117] width 29 height 21
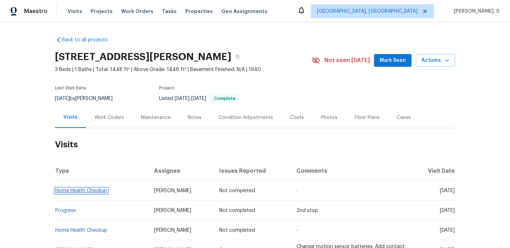
click at [73, 192] on link "Home Health Checkup" at bounding box center [81, 191] width 52 height 5
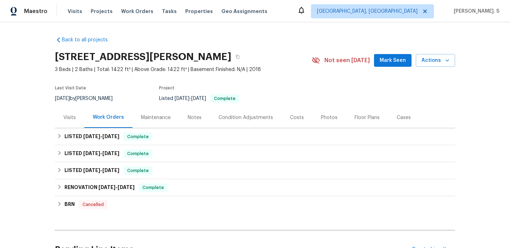
click at [71, 120] on div "Visits" at bounding box center [69, 117] width 12 height 7
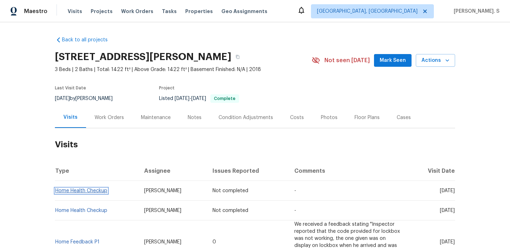
click at [81, 191] on link "Home Health Checkup" at bounding box center [81, 191] width 52 height 5
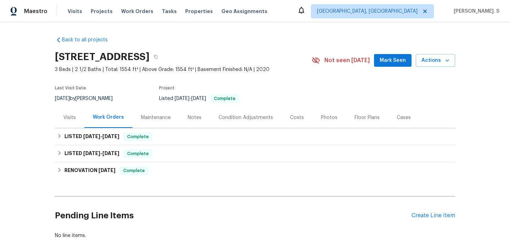
click at [70, 120] on div "Visits" at bounding box center [69, 117] width 12 height 7
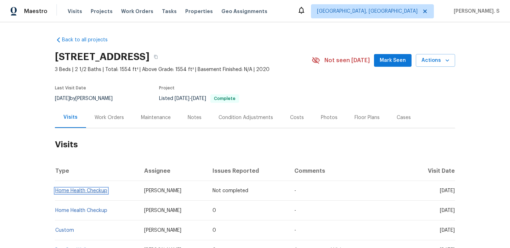
click at [77, 189] on link "Home Health Checkup" at bounding box center [81, 191] width 52 height 5
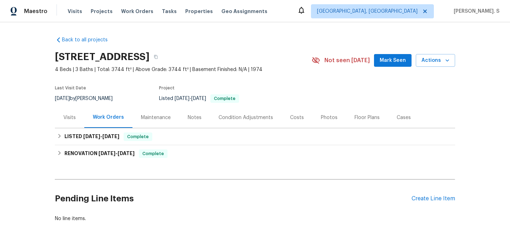
click at [76, 121] on div "Visits" at bounding box center [69, 117] width 29 height 21
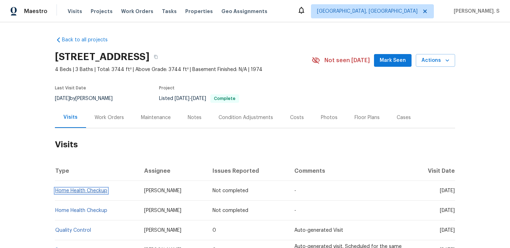
click at [85, 190] on link "Home Health Checkup" at bounding box center [81, 191] width 52 height 5
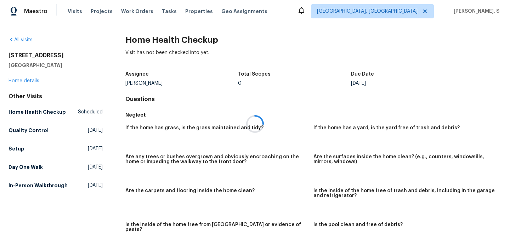
click at [253, 0] on div at bounding box center [255, 124] width 510 height 248
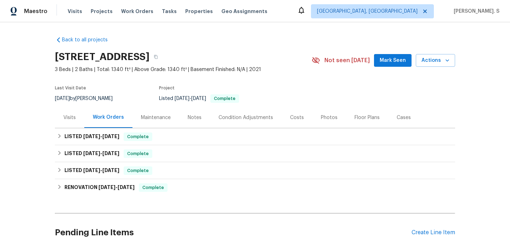
click at [70, 117] on div "Visits" at bounding box center [69, 117] width 12 height 7
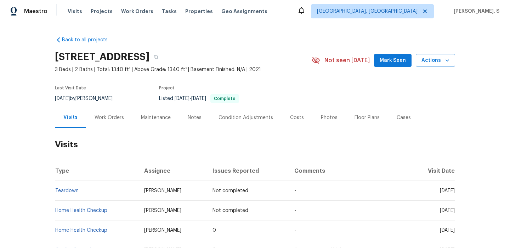
scroll to position [5, 0]
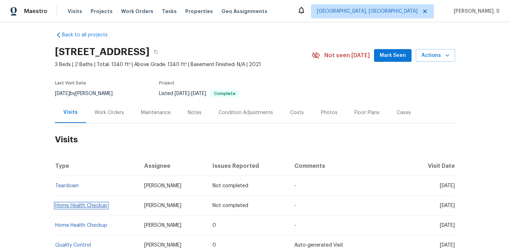
click at [94, 205] on link "Home Health Checkup" at bounding box center [81, 205] width 52 height 5
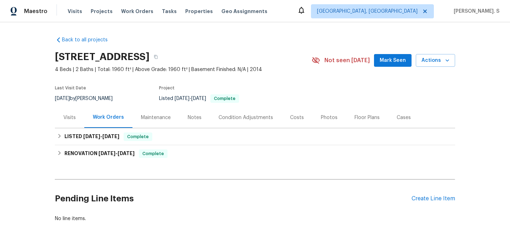
click at [73, 124] on div "Visits" at bounding box center [69, 117] width 29 height 21
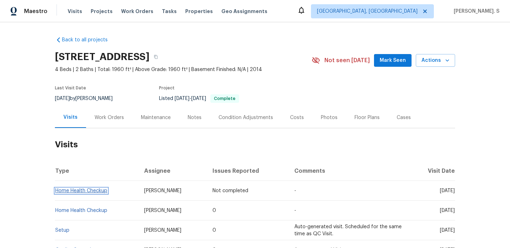
click at [94, 192] on link "Home Health Checkup" at bounding box center [81, 191] width 52 height 5
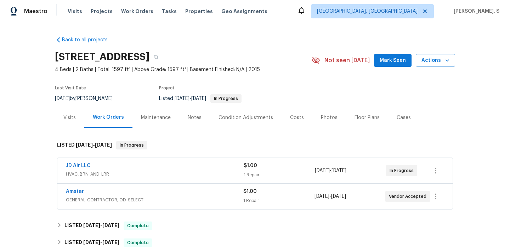
click at [66, 117] on div "Visits" at bounding box center [69, 117] width 12 height 7
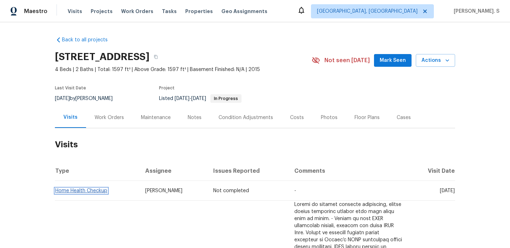
click at [76, 193] on link "Home Health Checkup" at bounding box center [81, 191] width 52 height 5
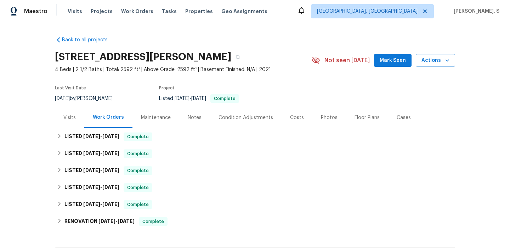
click at [68, 115] on div "Visits" at bounding box center [69, 117] width 12 height 7
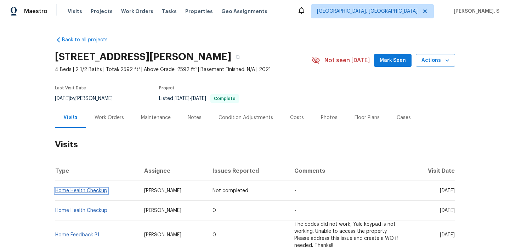
click at [82, 190] on link "Home Health Checkup" at bounding box center [81, 191] width 52 height 5
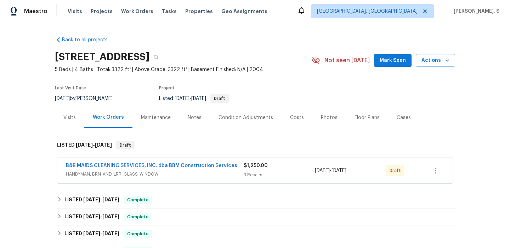
click at [53, 115] on div "Back to all projects [STREET_ADDRESS] 5 Beds | 4 Baths | Total: 3322 ft² | Abov…" at bounding box center [255, 135] width 510 height 226
click at [70, 115] on div "Visits" at bounding box center [69, 117] width 12 height 7
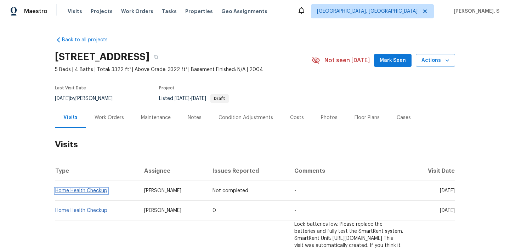
click at [81, 191] on link "Home Health Checkup" at bounding box center [81, 191] width 52 height 5
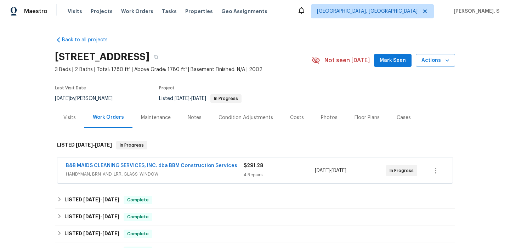
click at [70, 120] on div "Visits" at bounding box center [69, 117] width 12 height 7
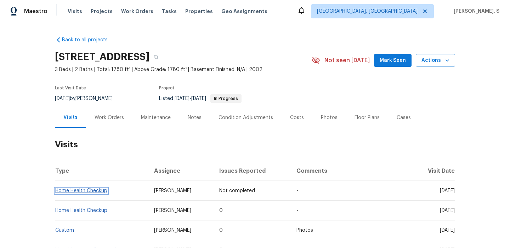
click at [75, 190] on link "Home Health Checkup" at bounding box center [81, 191] width 52 height 5
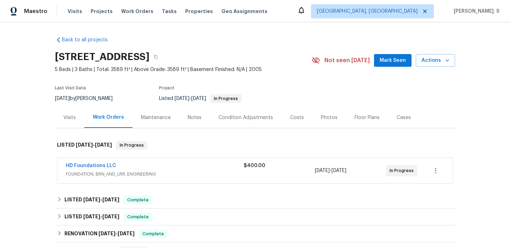
click at [63, 109] on div "Visits" at bounding box center [69, 117] width 29 height 21
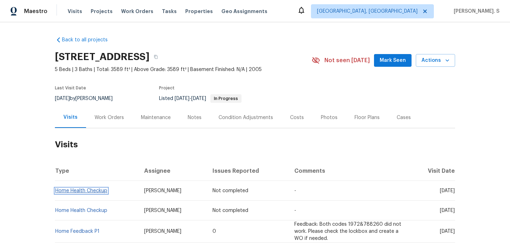
click at [82, 192] on link "Home Health Checkup" at bounding box center [81, 191] width 52 height 5
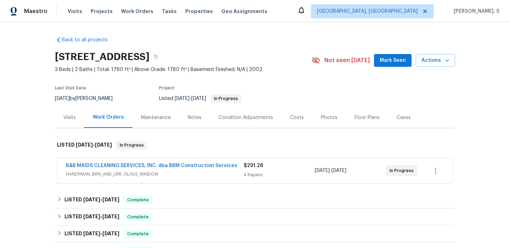
click at [59, 119] on div "Visits" at bounding box center [69, 117] width 29 height 21
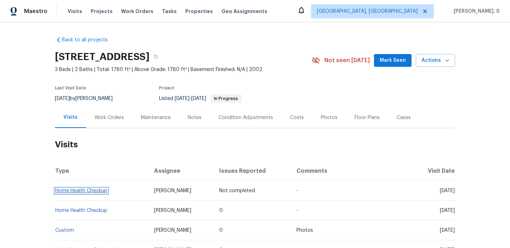
click at [79, 190] on link "Home Health Checkup" at bounding box center [81, 191] width 52 height 5
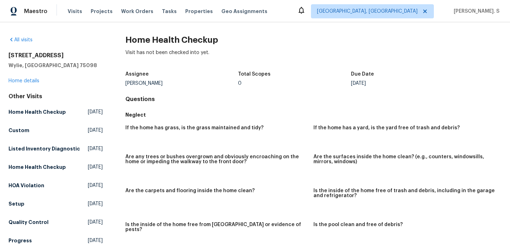
click at [79, 190] on div "Other Visits Home Health Checkup [DATE] Custom [DATE] Listed Inventory Diagnost…" at bounding box center [55, 188] width 94 height 191
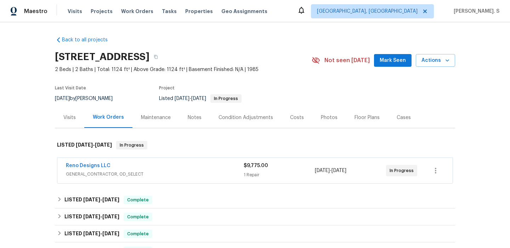
click at [85, 116] on div "Work Orders" at bounding box center [108, 117] width 48 height 21
click at [66, 117] on div "Visits" at bounding box center [69, 117] width 12 height 7
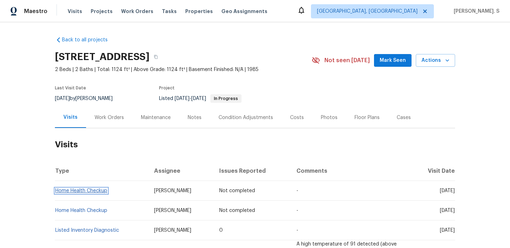
click at [81, 193] on link "Home Health Checkup" at bounding box center [81, 191] width 52 height 5
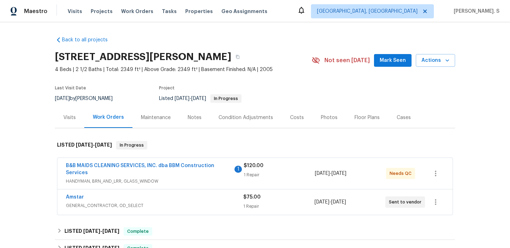
click at [63, 123] on div "Visits" at bounding box center [69, 117] width 29 height 21
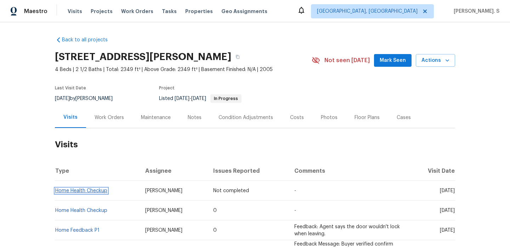
click at [80, 193] on link "Home Health Checkup" at bounding box center [81, 191] width 52 height 5
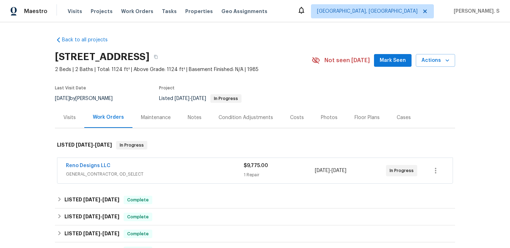
click at [61, 120] on div "Visits" at bounding box center [69, 117] width 29 height 21
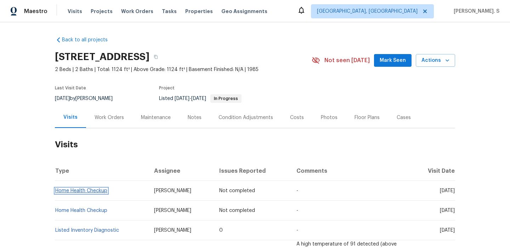
click at [84, 193] on link "Home Health Checkup" at bounding box center [81, 191] width 52 height 5
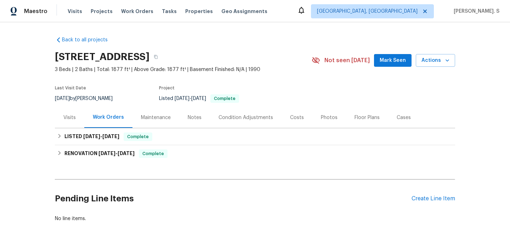
click at [71, 117] on div "Visits" at bounding box center [69, 117] width 12 height 7
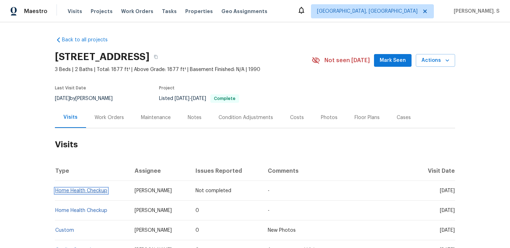
click at [85, 189] on span "Home Health Checkup" at bounding box center [81, 191] width 52 height 5
click at [65, 190] on link "Home Health Checkup" at bounding box center [81, 191] width 52 height 5
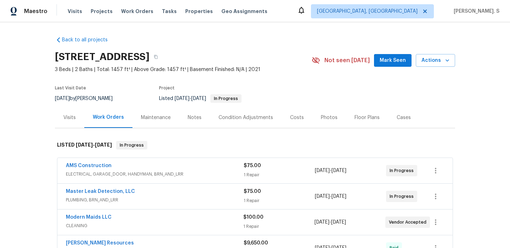
click at [62, 117] on div "Visits" at bounding box center [69, 117] width 29 height 21
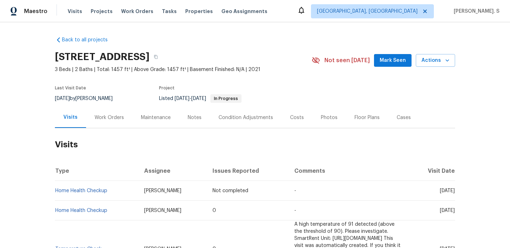
click at [79, 194] on td "Home Health Checkup" at bounding box center [97, 191] width 84 height 20
click at [88, 190] on link "Home Health Checkup" at bounding box center [81, 191] width 52 height 5
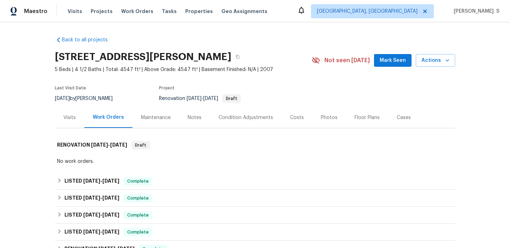
click at [61, 115] on div "Visits" at bounding box center [69, 117] width 29 height 21
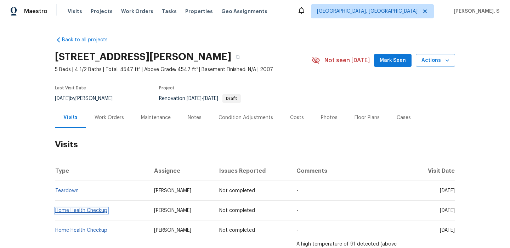
click at [75, 211] on link "Home Health Checkup" at bounding box center [81, 210] width 52 height 5
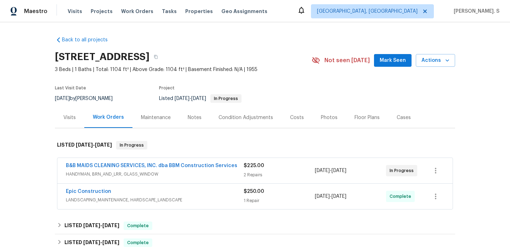
click at [69, 117] on div "Visits" at bounding box center [69, 117] width 12 height 7
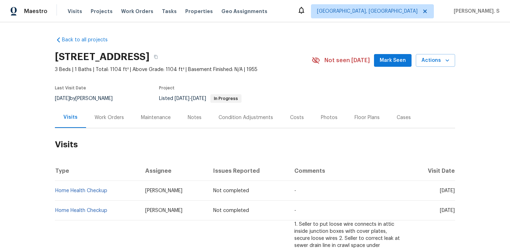
click at [79, 188] on td "Home Health Checkup" at bounding box center [97, 191] width 85 height 20
click at [79, 197] on td "Home Health Checkup" at bounding box center [97, 191] width 85 height 20
click at [86, 191] on link "Home Health Checkup" at bounding box center [81, 191] width 52 height 5
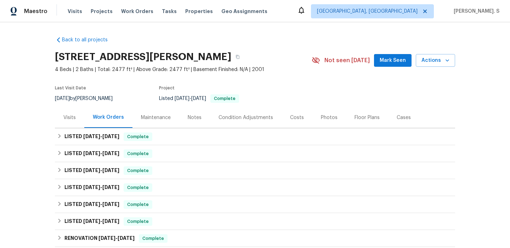
click at [67, 121] on div "Visits" at bounding box center [69, 117] width 29 height 21
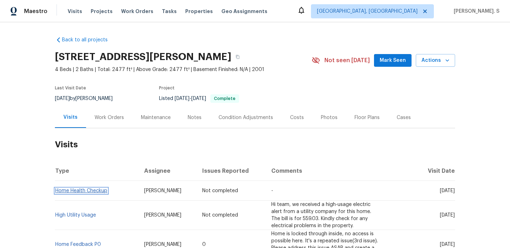
click at [75, 191] on link "Home Health Checkup" at bounding box center [81, 191] width 52 height 5
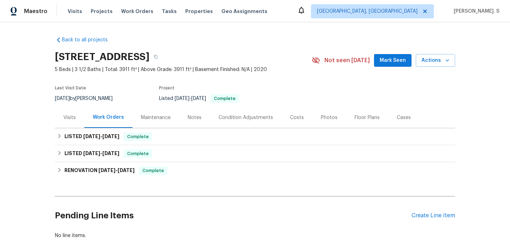
click at [76, 115] on div "Visits" at bounding box center [69, 117] width 29 height 21
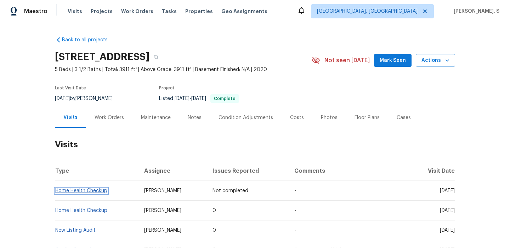
click at [83, 191] on link "Home Health Checkup" at bounding box center [81, 191] width 52 height 5
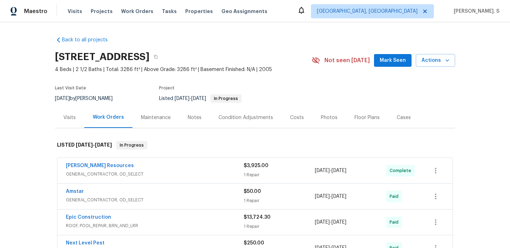
click at [86, 123] on div "Work Orders" at bounding box center [108, 117] width 48 height 21
click at [76, 122] on div "Visits" at bounding box center [69, 117] width 29 height 21
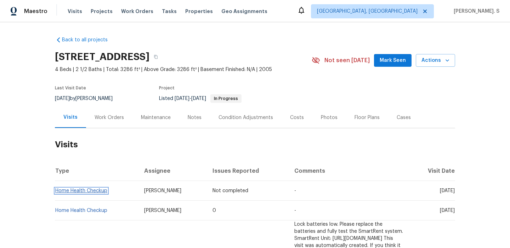
click at [83, 193] on link "Home Health Checkup" at bounding box center [81, 191] width 52 height 5
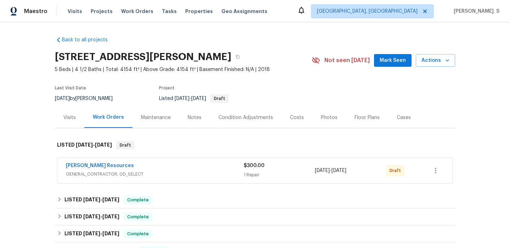
click at [75, 125] on div "Visits" at bounding box center [69, 117] width 29 height 21
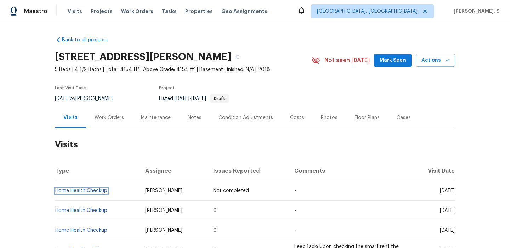
click at [92, 190] on link "Home Health Checkup" at bounding box center [81, 191] width 52 height 5
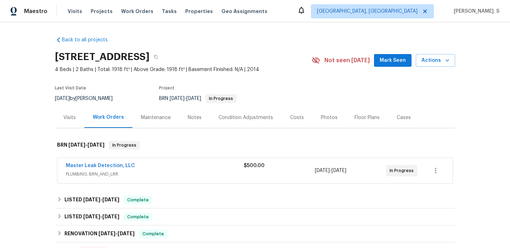
click at [52, 127] on div "Back to all projects [STREET_ADDRESS] 4 Beds | 2 Baths | Total: 1918 ft² | Abov…" at bounding box center [255, 135] width 510 height 226
click at [61, 122] on div "Visits" at bounding box center [69, 117] width 29 height 21
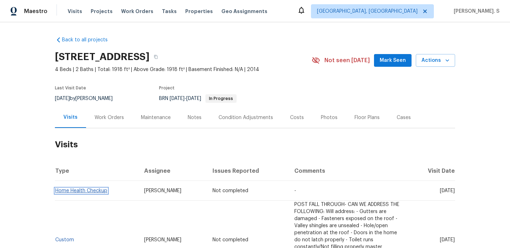
click at [82, 189] on link "Home Health Checkup" at bounding box center [81, 191] width 52 height 5
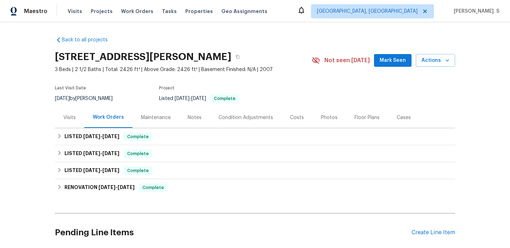
click at [73, 122] on div "Visits" at bounding box center [69, 117] width 29 height 21
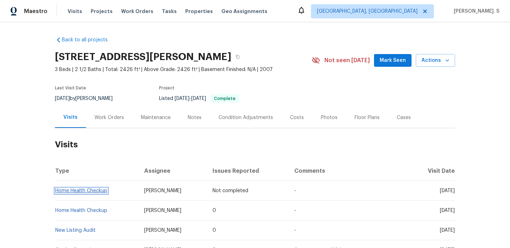
click at [84, 193] on link "Home Health Checkup" at bounding box center [81, 191] width 52 height 5
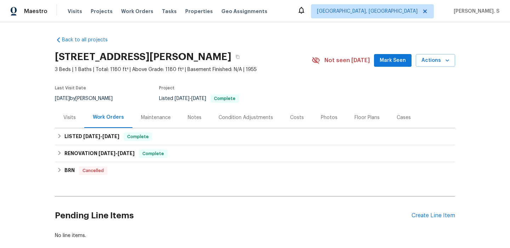
click at [72, 124] on div "Visits" at bounding box center [69, 117] width 29 height 21
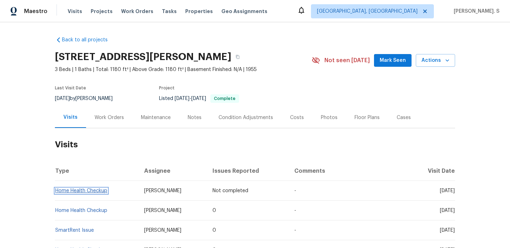
click at [85, 190] on link "Home Health Checkup" at bounding box center [81, 191] width 52 height 5
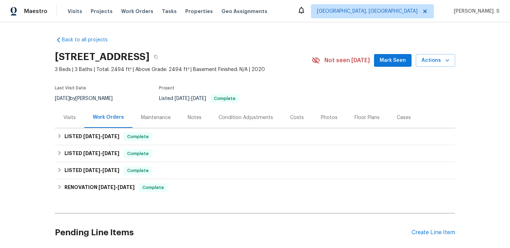
click at [65, 122] on div "Visits" at bounding box center [69, 117] width 29 height 21
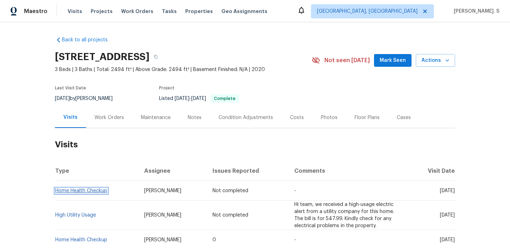
click at [81, 192] on link "Home Health Checkup" at bounding box center [81, 191] width 52 height 5
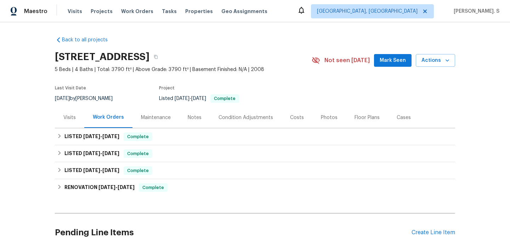
click at [68, 116] on div "Visits" at bounding box center [69, 117] width 12 height 7
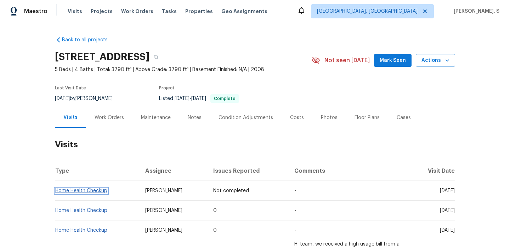
click at [103, 192] on link "Home Health Checkup" at bounding box center [81, 191] width 52 height 5
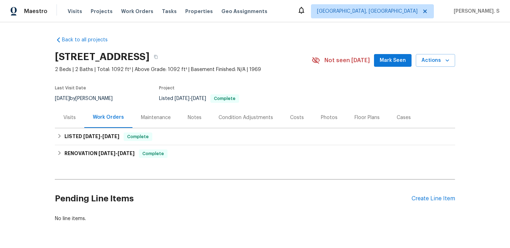
click at [69, 118] on div "Visits" at bounding box center [69, 117] width 12 height 7
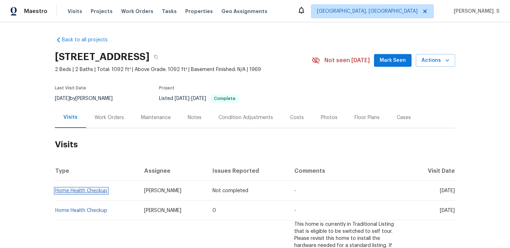
click at [81, 189] on link "Home Health Checkup" at bounding box center [81, 191] width 52 height 5
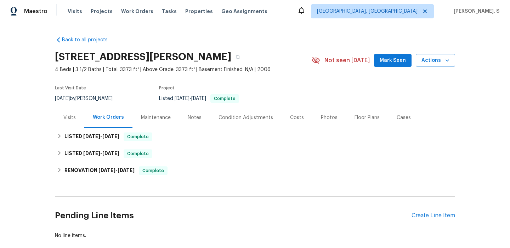
click at [51, 123] on div "Back to all projects 1600 Country Walk Dr, McKinney, TX 75071 4 Beds | 3 1/2 Ba…" at bounding box center [255, 135] width 510 height 226
click at [59, 122] on div "Visits" at bounding box center [69, 117] width 29 height 21
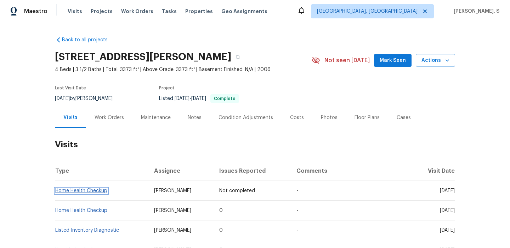
click at [76, 190] on link "Home Health Checkup" at bounding box center [81, 191] width 52 height 5
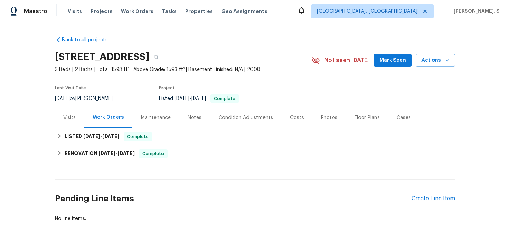
click at [62, 113] on div "Visits" at bounding box center [69, 117] width 29 height 21
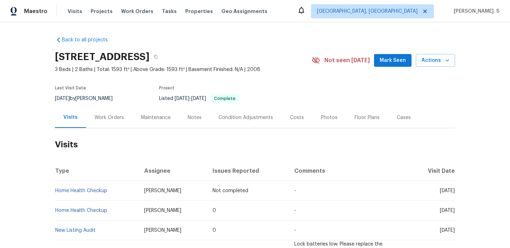
click at [75, 187] on td "Home Health Checkup" at bounding box center [97, 191] width 84 height 20
click at [77, 192] on link "Home Health Checkup" at bounding box center [81, 191] width 52 height 5
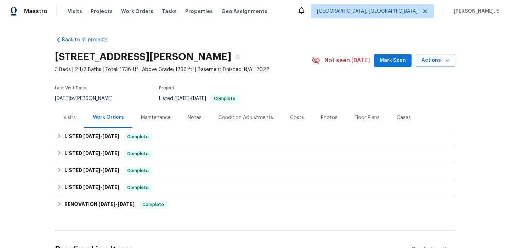
click at [64, 123] on div "Visits" at bounding box center [69, 117] width 29 height 21
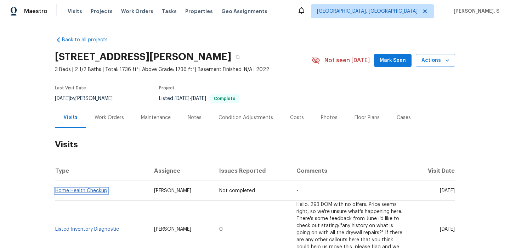
click at [75, 192] on link "Home Health Checkup" at bounding box center [81, 191] width 52 height 5
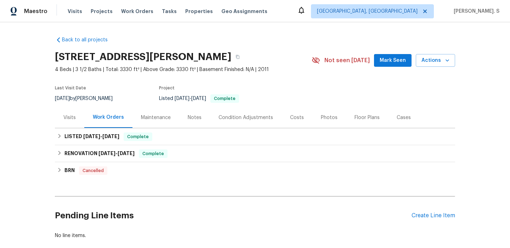
click at [59, 118] on div "Visits" at bounding box center [69, 117] width 29 height 21
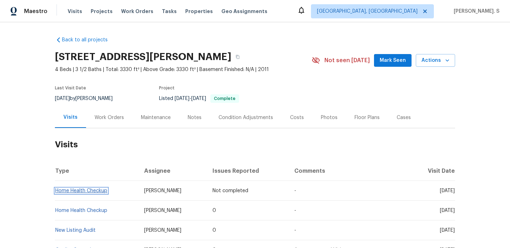
click at [83, 189] on link "Home Health Checkup" at bounding box center [81, 191] width 52 height 5
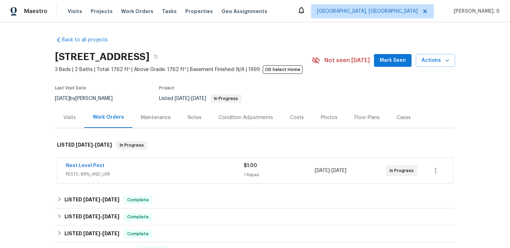
click at [75, 125] on div "Visits" at bounding box center [69, 117] width 29 height 21
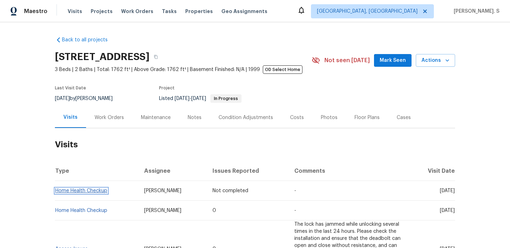
click at [81, 191] on link "Home Health Checkup" at bounding box center [81, 191] width 52 height 5
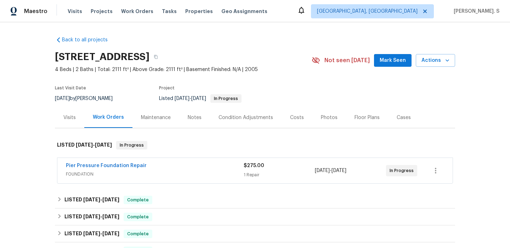
click at [67, 117] on div "Visits" at bounding box center [69, 117] width 12 height 7
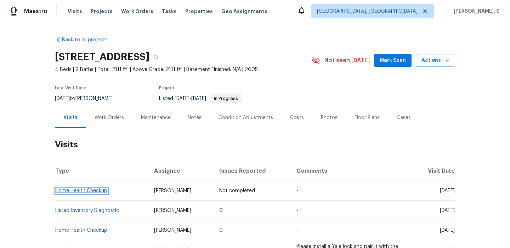
click at [83, 194] on link "Home Health Checkup" at bounding box center [81, 191] width 52 height 5
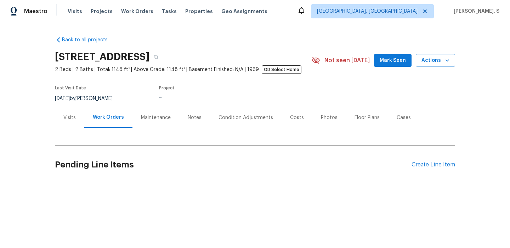
click at [74, 111] on div "Visits" at bounding box center [69, 117] width 29 height 21
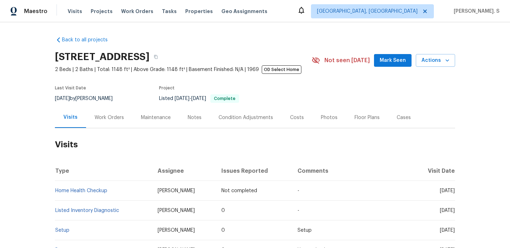
click at [83, 193] on td "Home Health Checkup" at bounding box center [103, 191] width 97 height 20
click at [84, 194] on link "Home Health Checkup" at bounding box center [81, 191] width 52 height 5
